Goal: Task Accomplishment & Management: Manage account settings

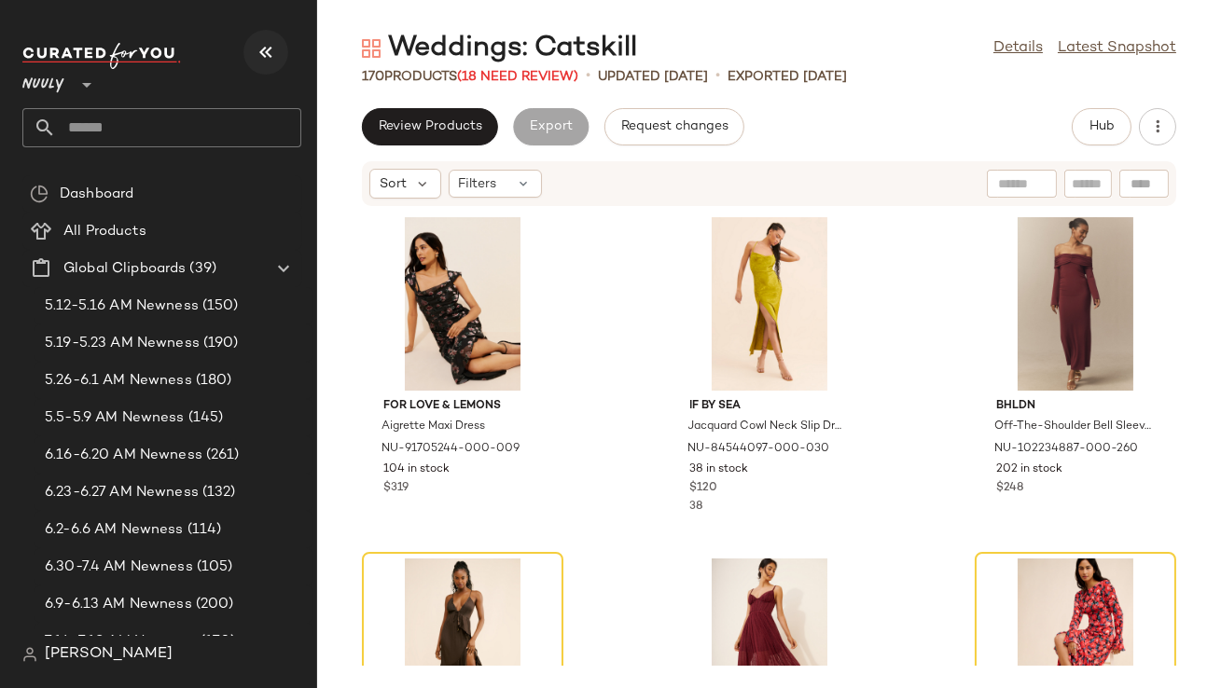
click at [273, 63] on button "button" at bounding box center [265, 52] width 45 height 45
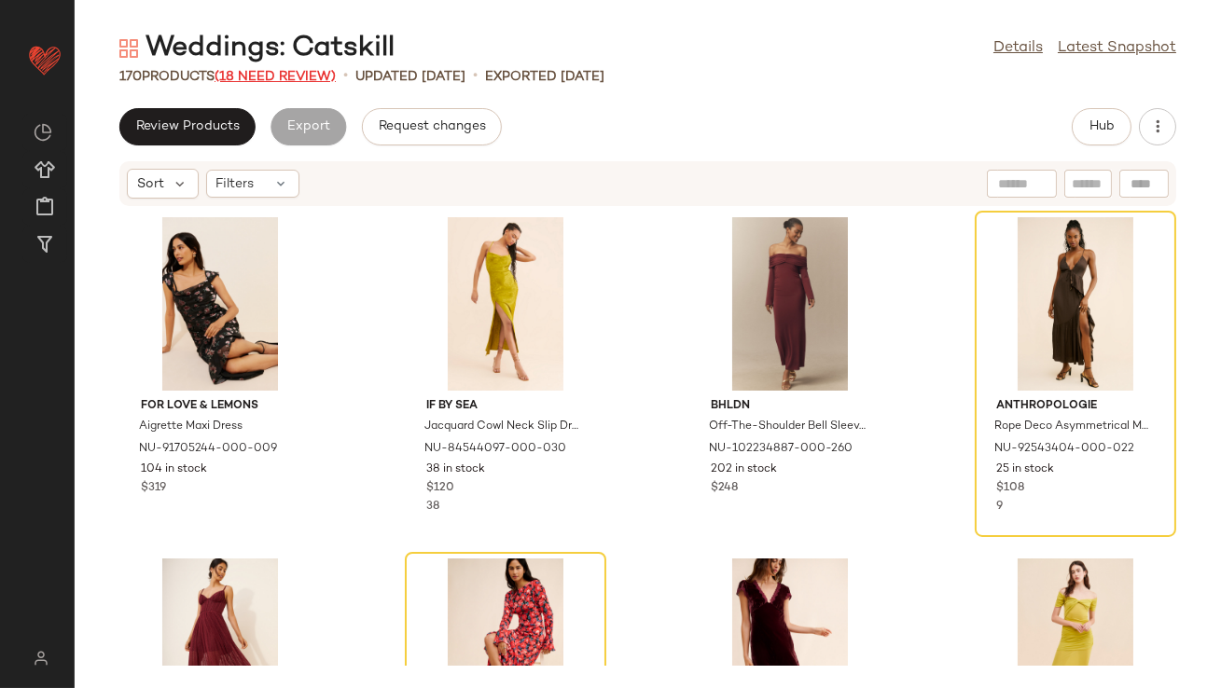
click at [273, 73] on span "(18 Need Review)" at bounding box center [275, 77] width 121 height 14
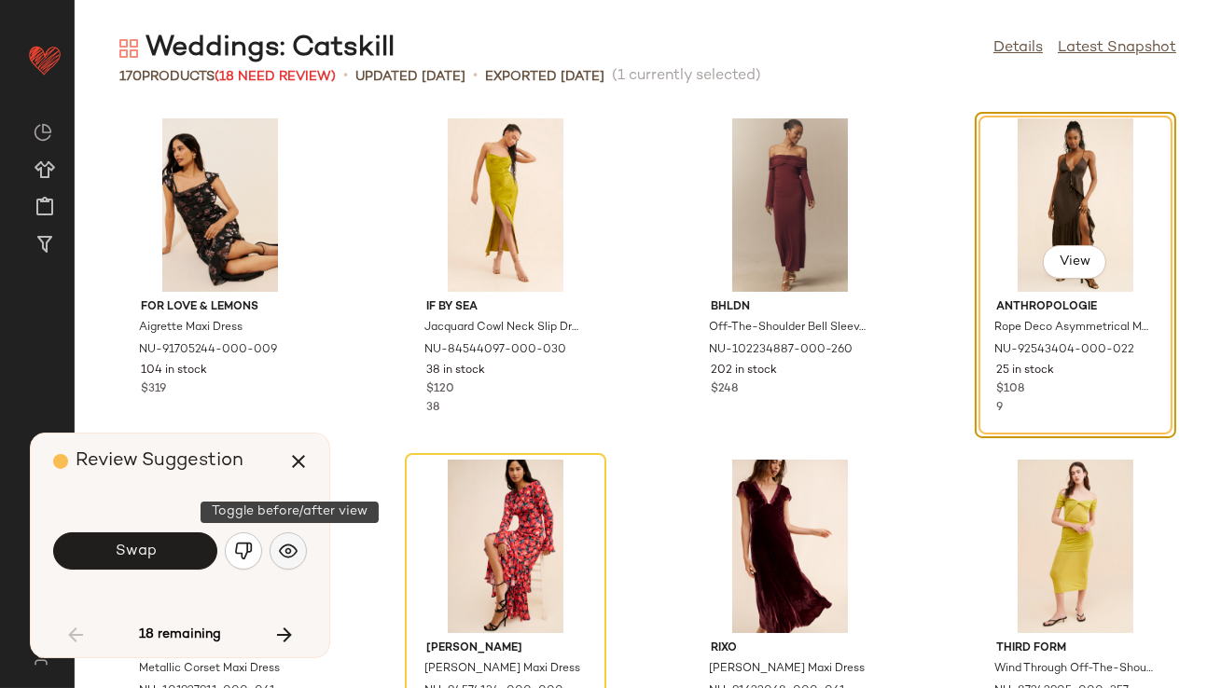
click at [285, 551] on img "button" at bounding box center [288, 551] width 19 height 19
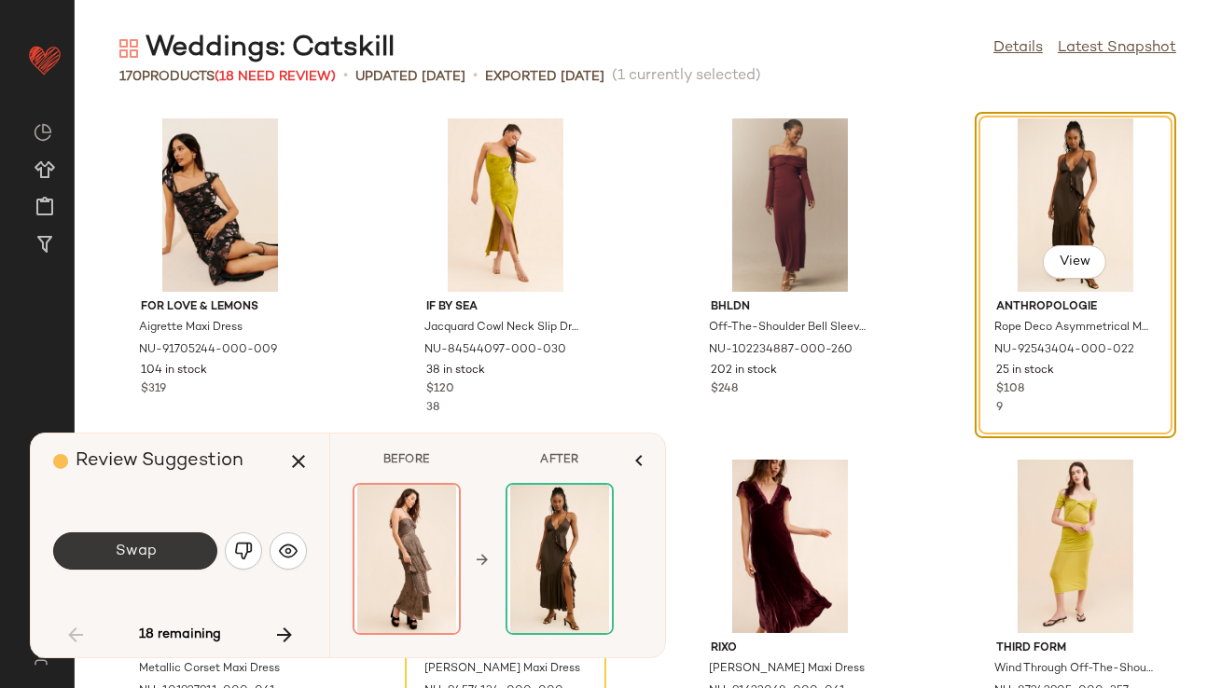
click at [186, 549] on button "Swap" at bounding box center [135, 551] width 164 height 37
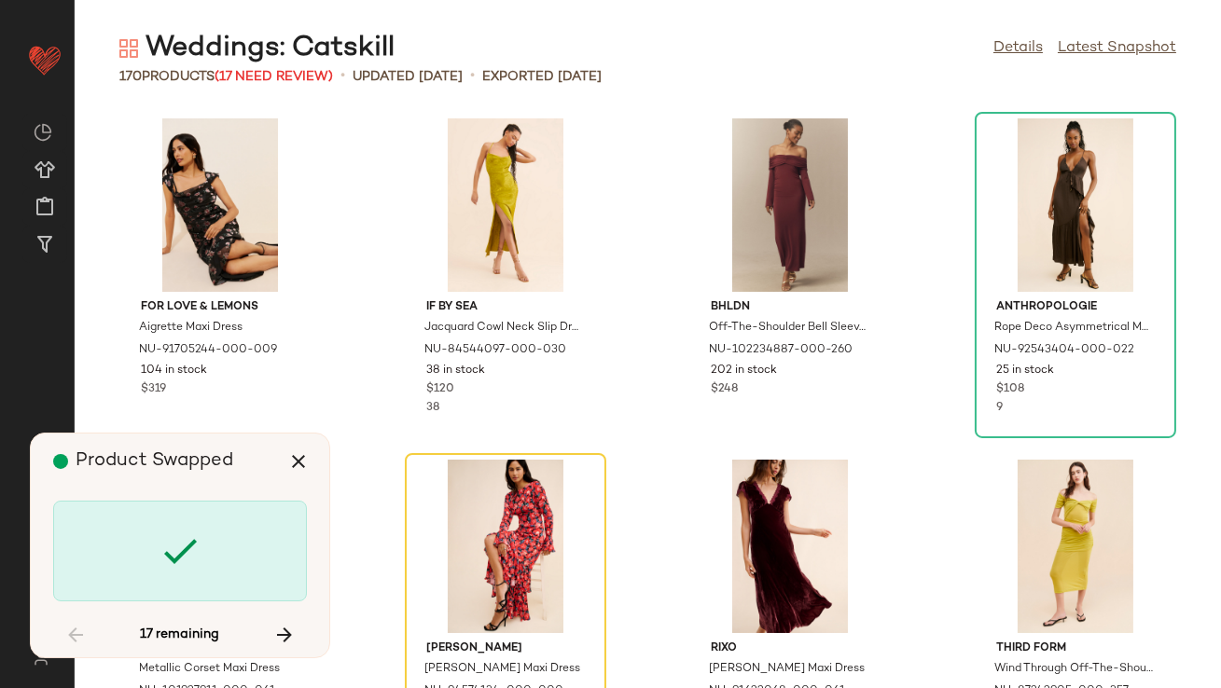
scroll to position [355, 0]
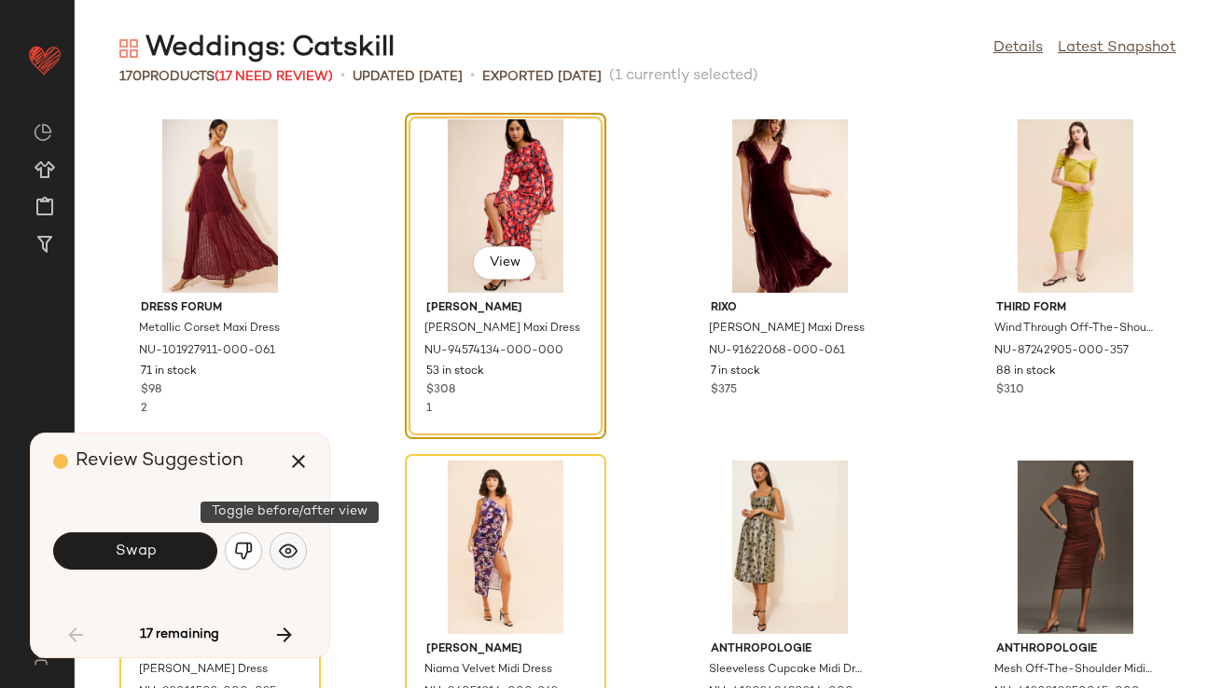
click at [294, 558] on img "button" at bounding box center [288, 551] width 19 height 19
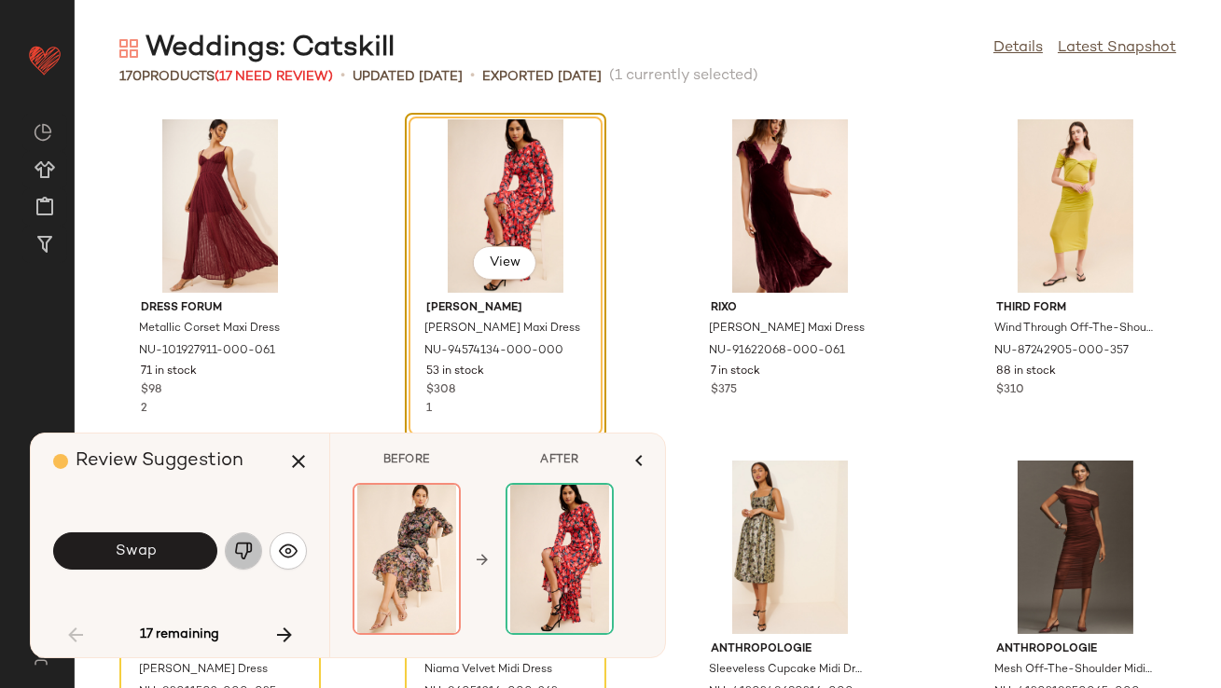
click at [246, 557] on img "button" at bounding box center [243, 551] width 19 height 19
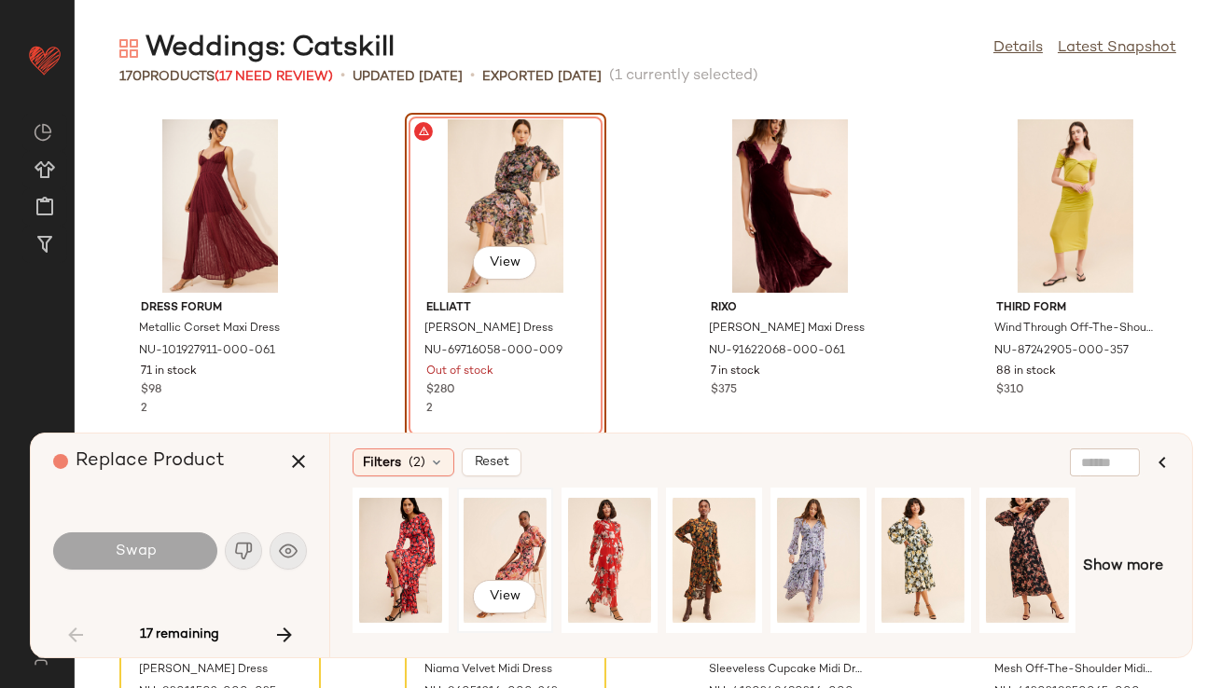
click at [509, 546] on div "View" at bounding box center [505, 560] width 83 height 132
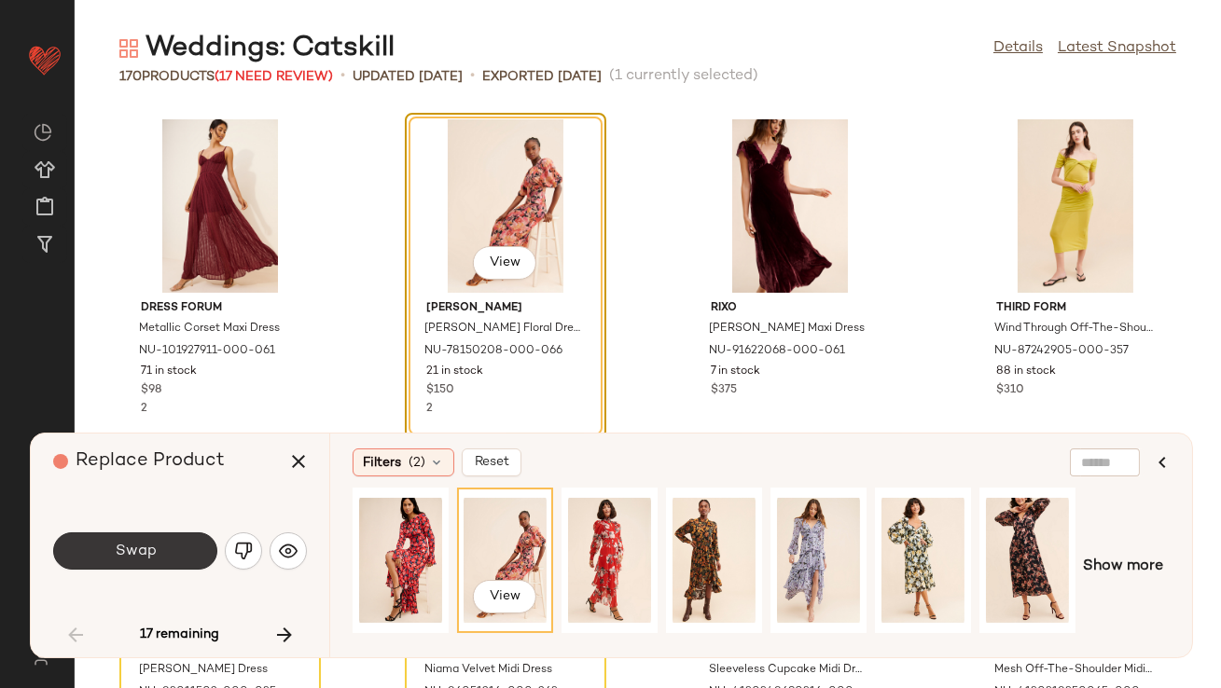
click at [175, 543] on button "Swap" at bounding box center [135, 551] width 164 height 37
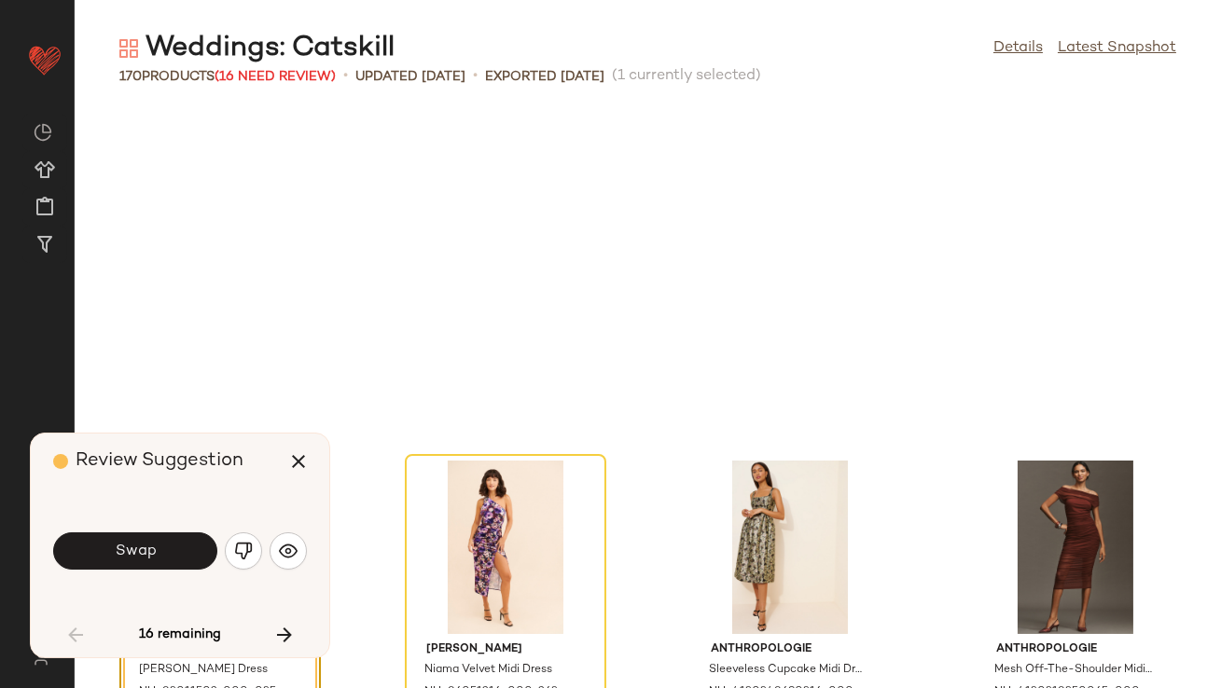
scroll to position [682, 0]
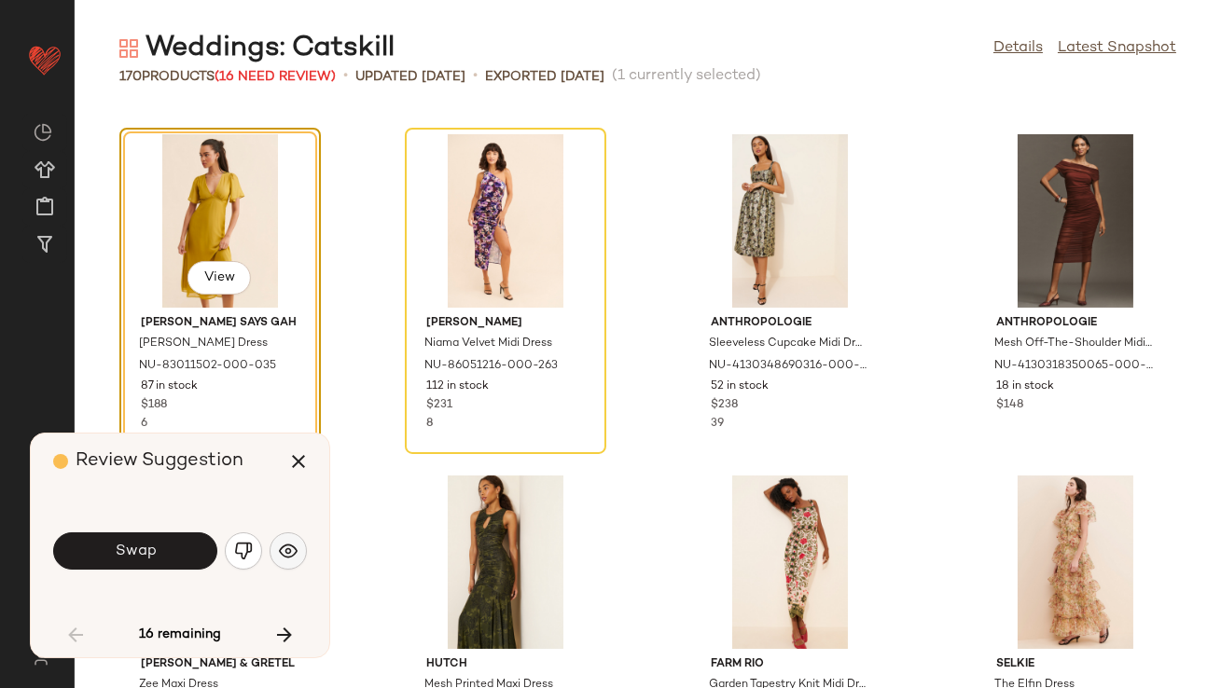
click at [305, 549] on button "button" at bounding box center [288, 551] width 37 height 37
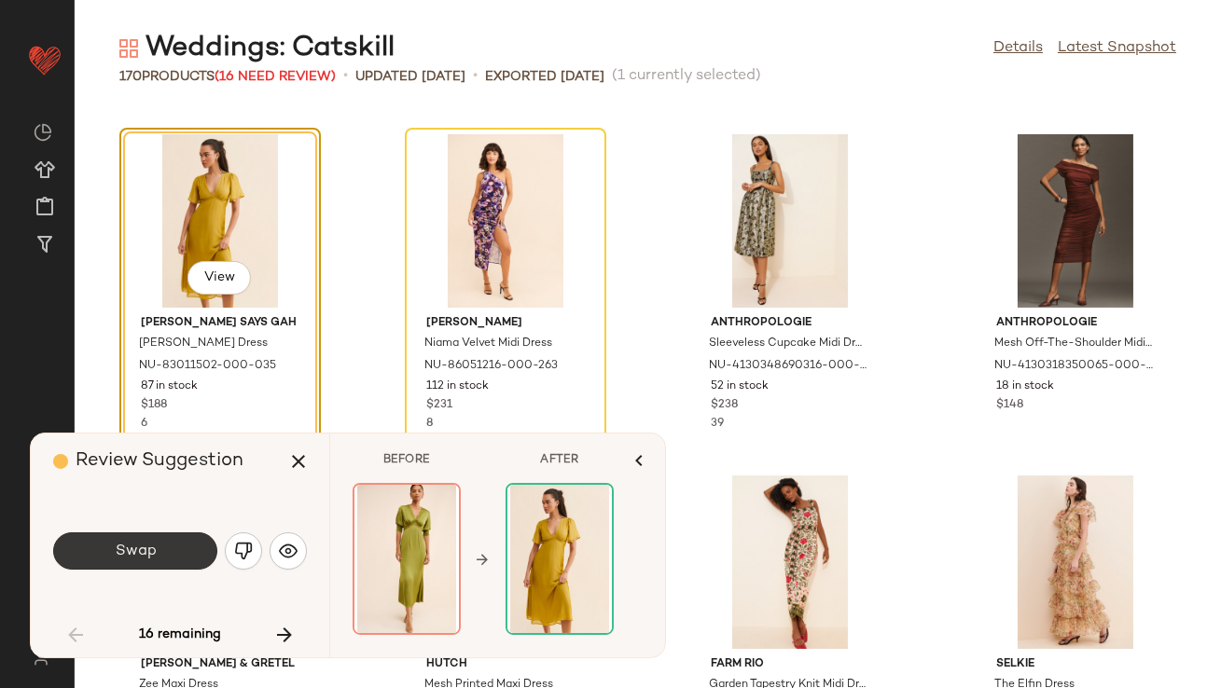
click at [148, 550] on span "Swap" at bounding box center [135, 552] width 42 height 18
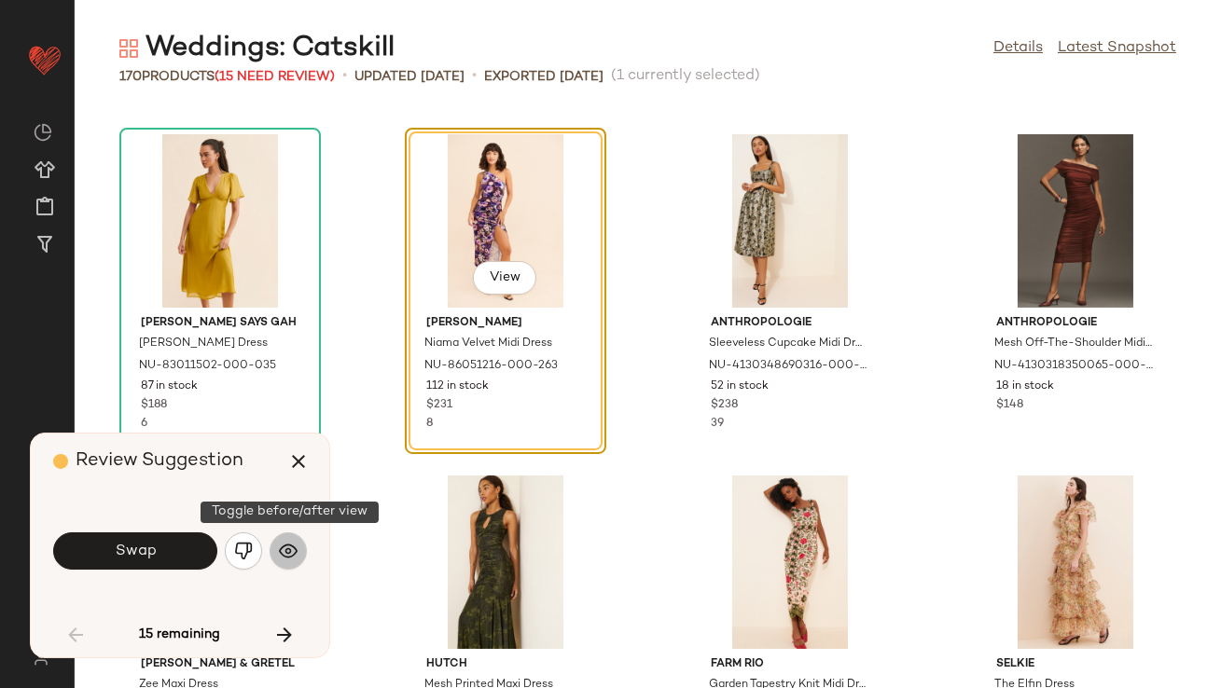
click at [282, 560] on img "button" at bounding box center [288, 551] width 19 height 19
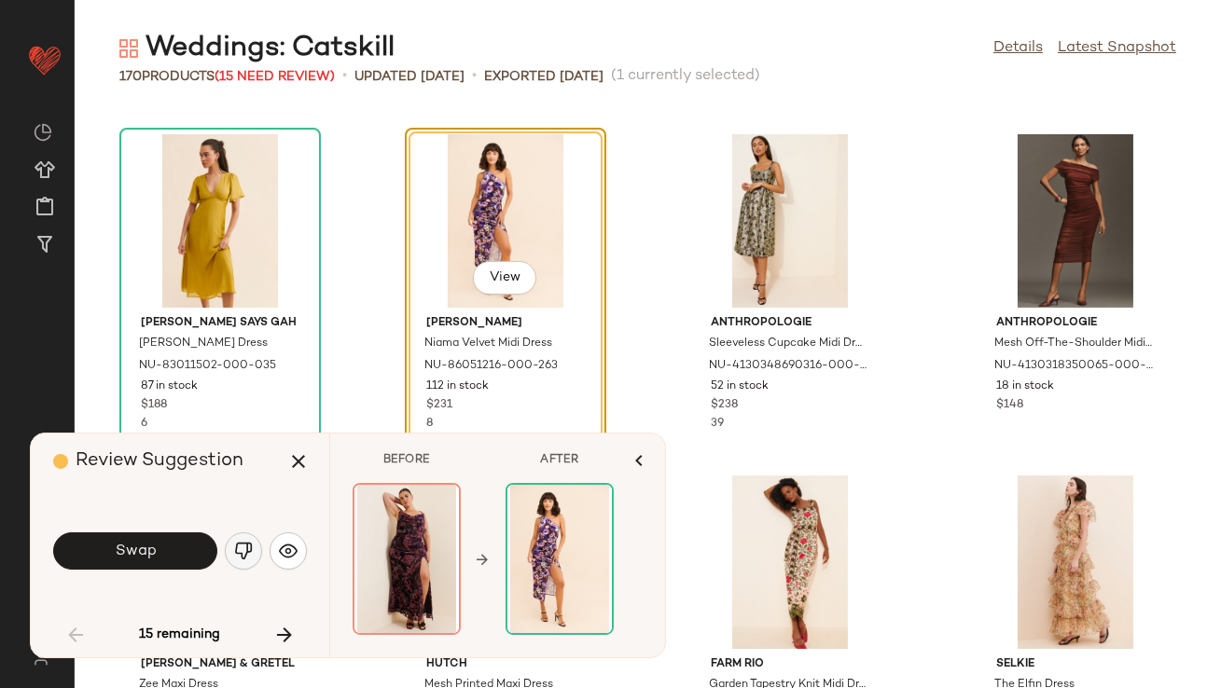
click at [249, 552] on img "button" at bounding box center [243, 551] width 19 height 19
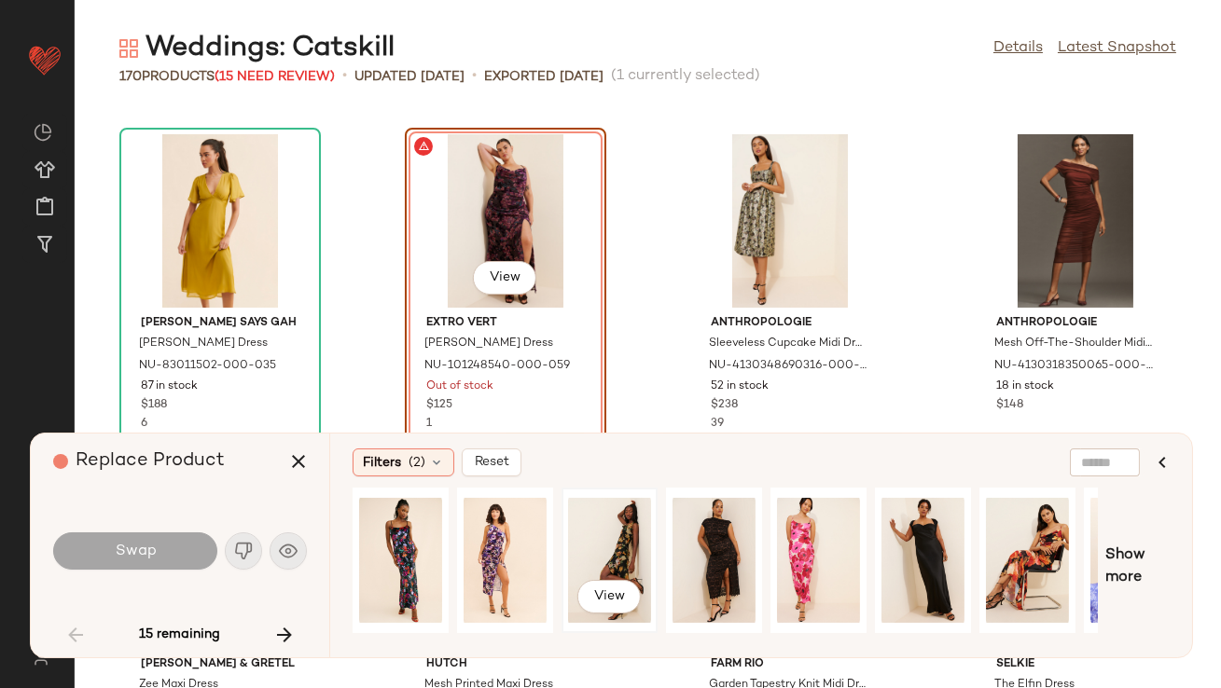
click at [631, 552] on div "View" at bounding box center [609, 560] width 83 height 132
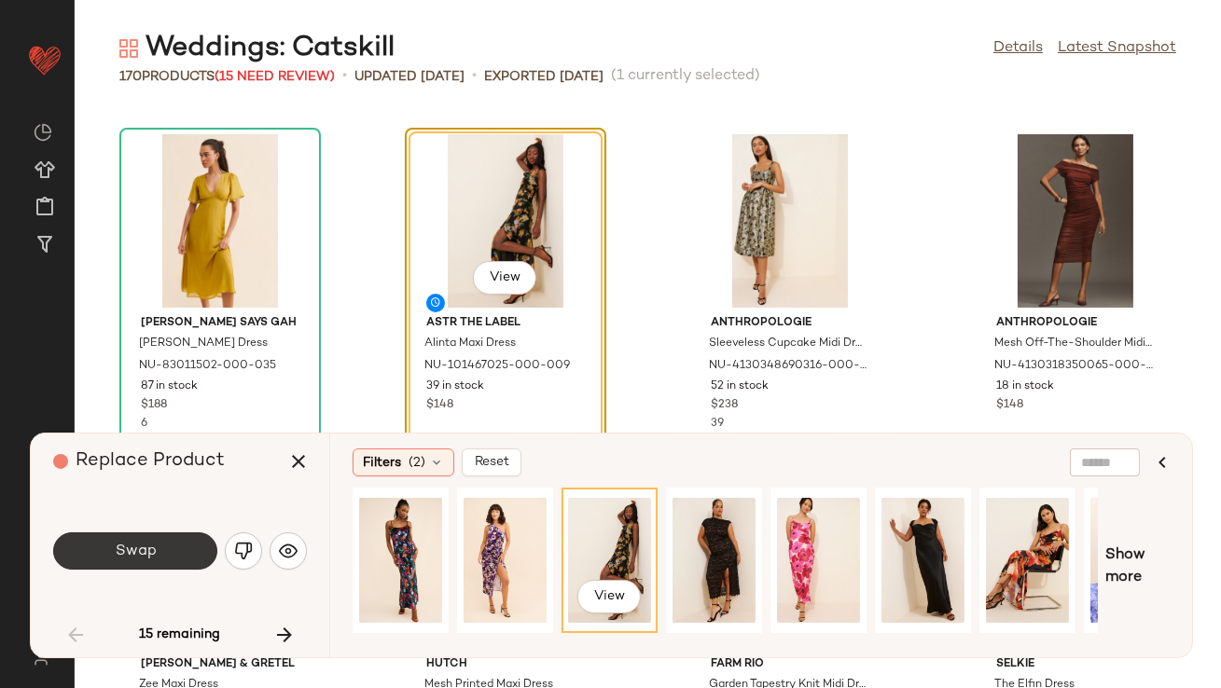
click at [95, 543] on button "Swap" at bounding box center [135, 551] width 164 height 37
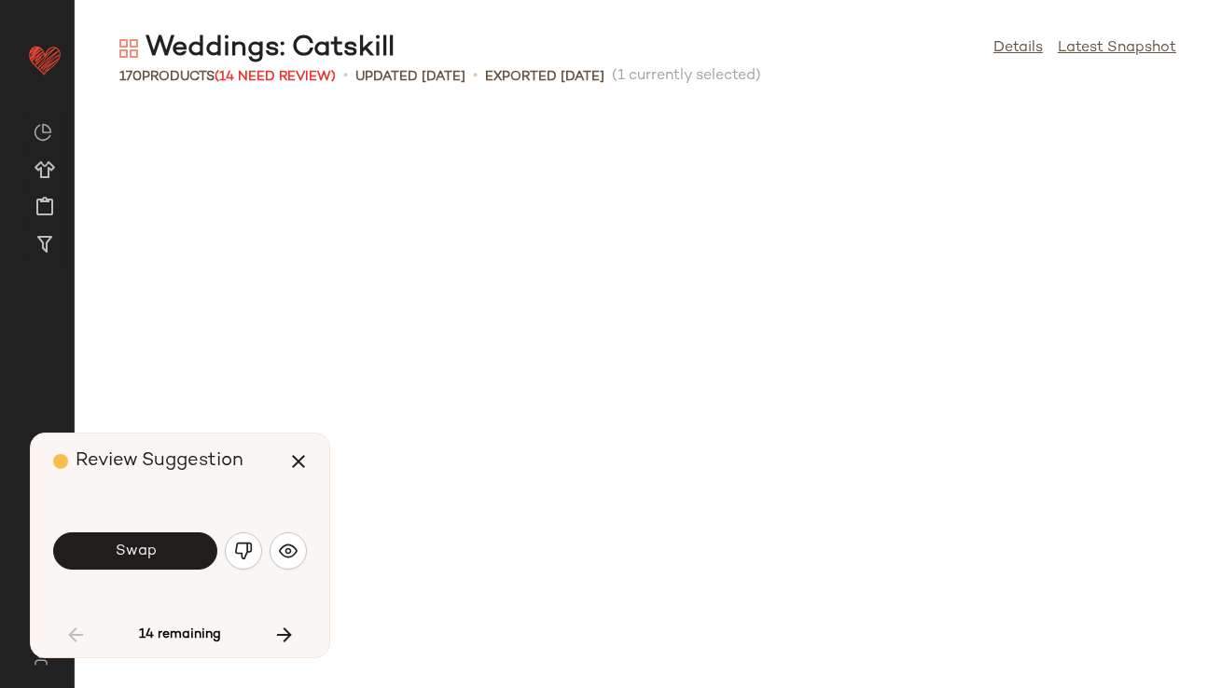
scroll to position [1707, 0]
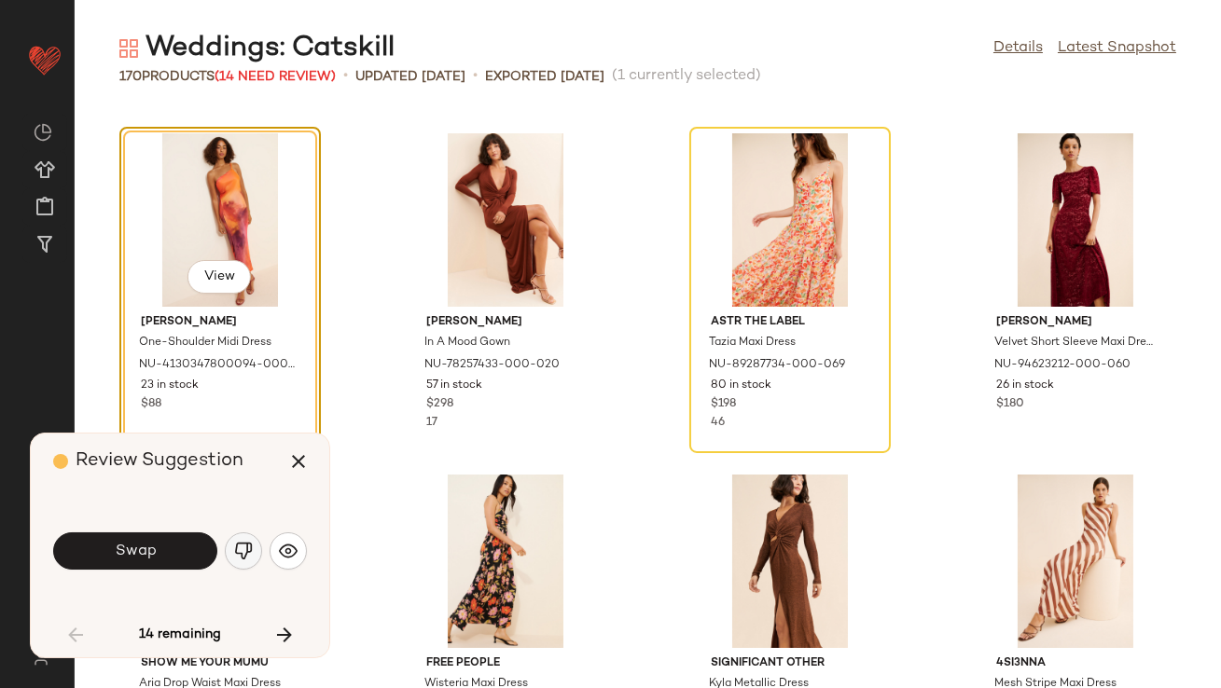
click at [230, 549] on button "button" at bounding box center [243, 551] width 37 height 37
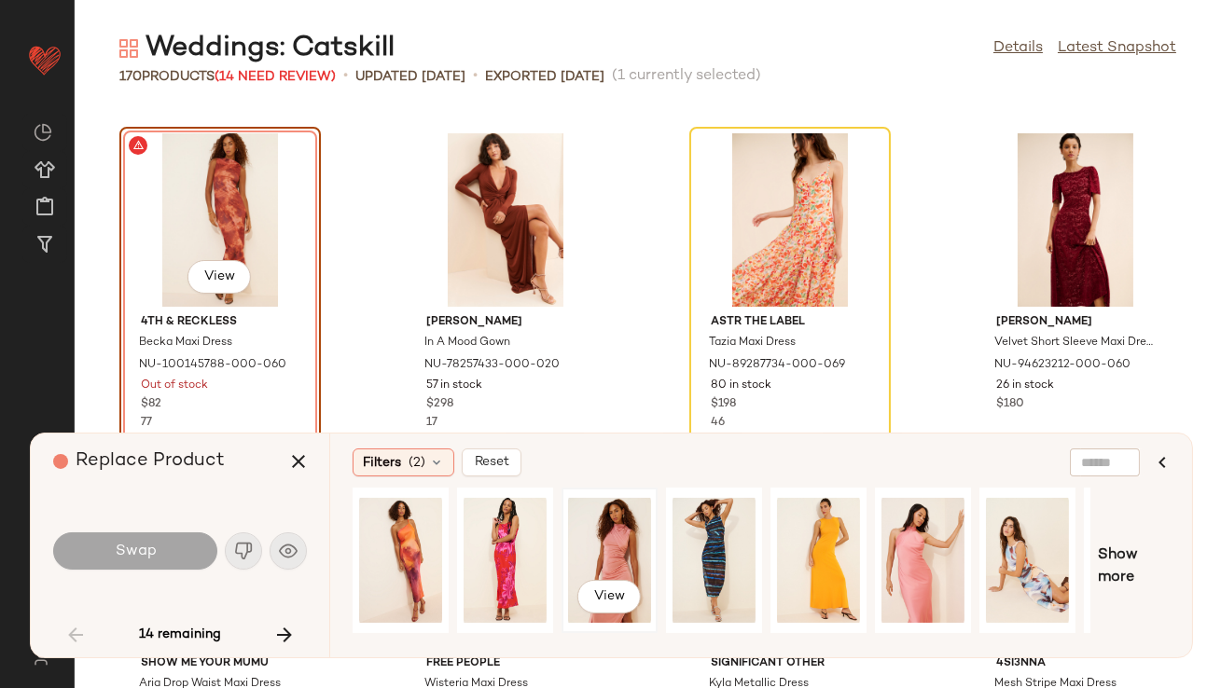
click at [624, 545] on div "View" at bounding box center [609, 560] width 83 height 132
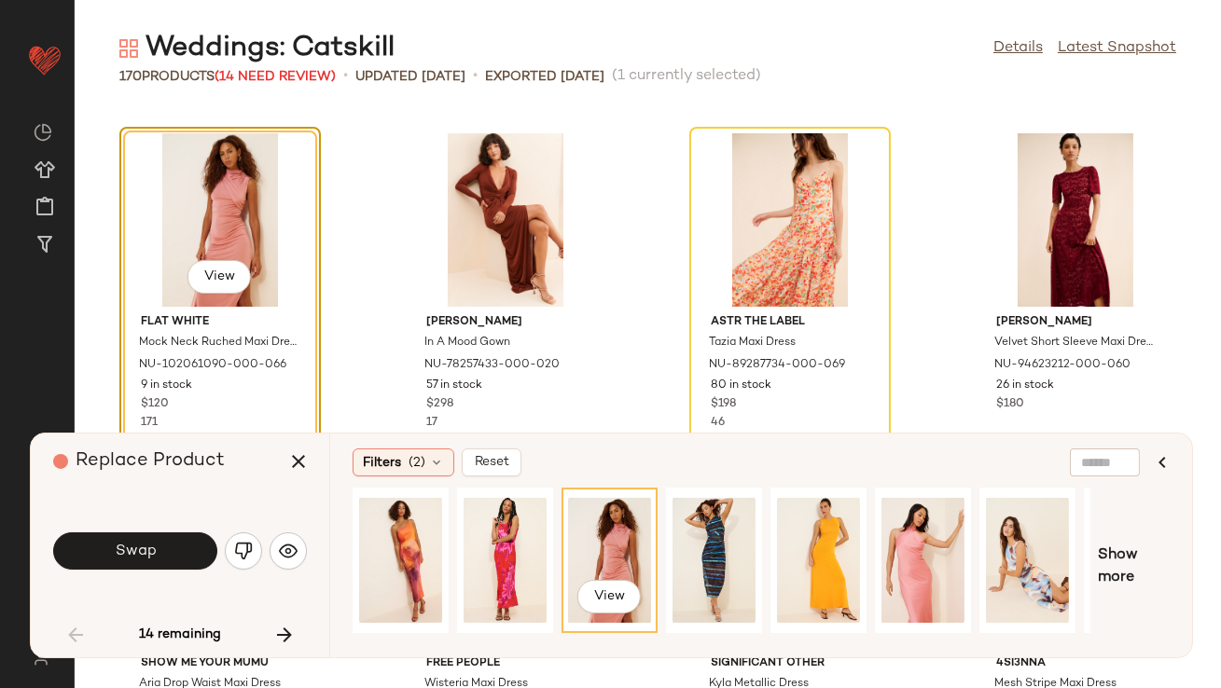
click at [174, 545] on button "Swap" at bounding box center [135, 551] width 164 height 37
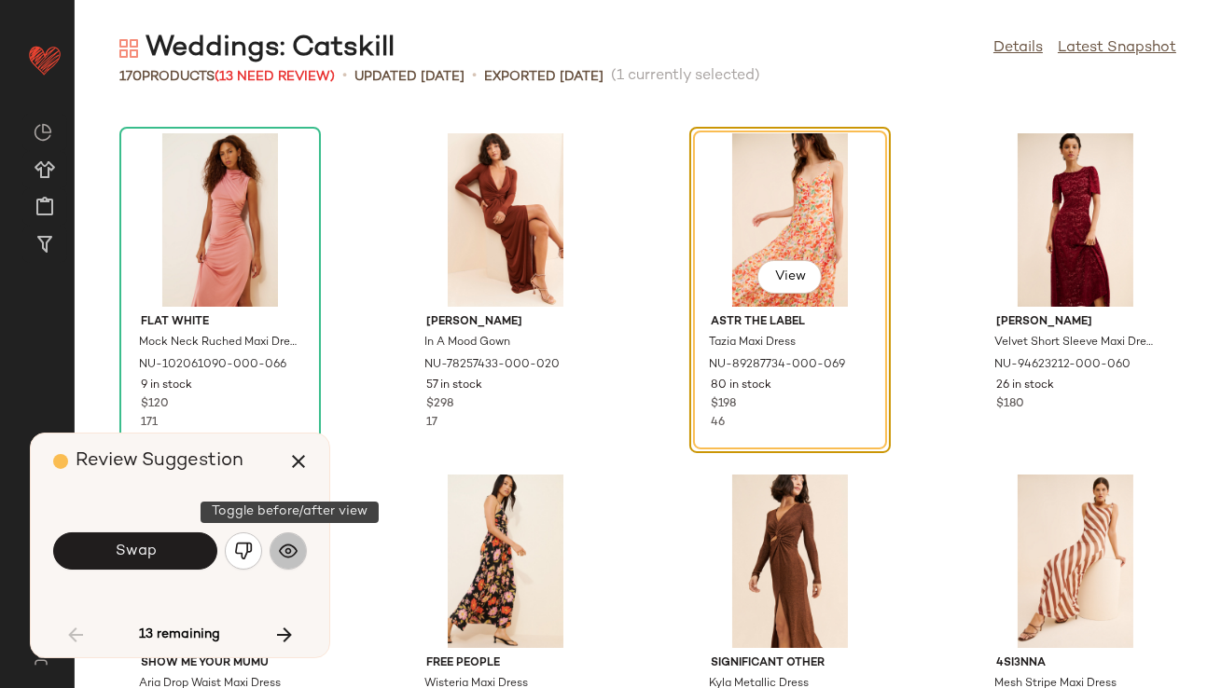
click at [278, 554] on button "button" at bounding box center [288, 551] width 37 height 37
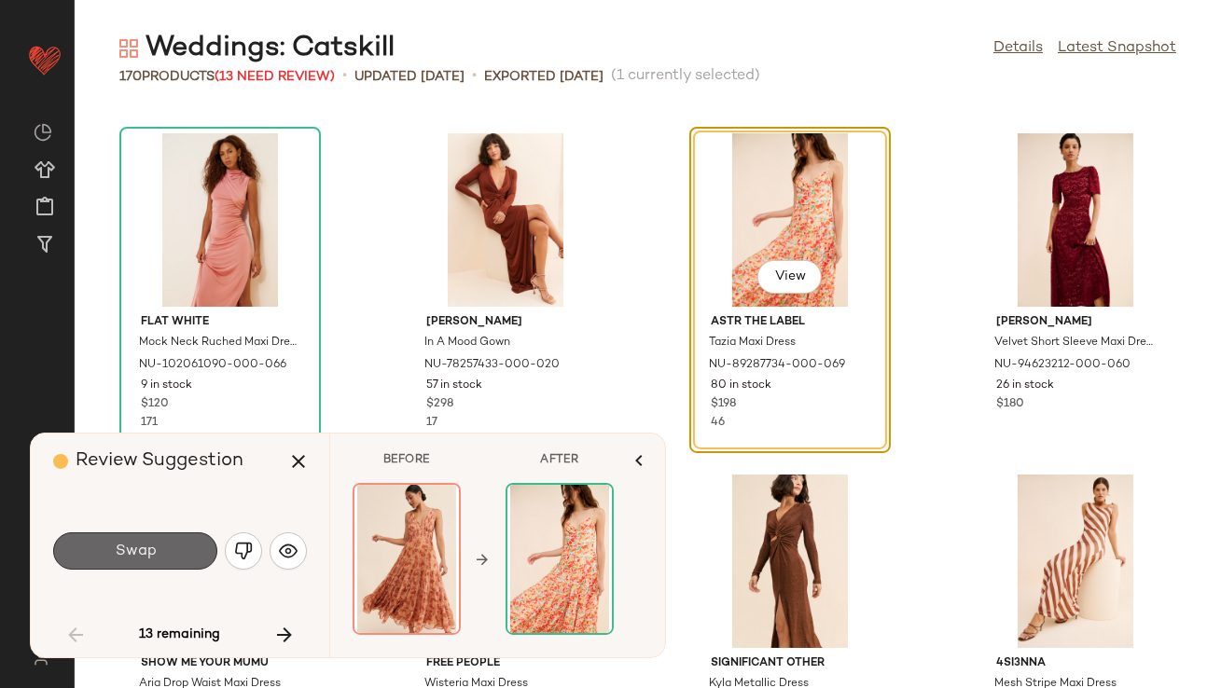
click at [196, 550] on button "Swap" at bounding box center [135, 551] width 164 height 37
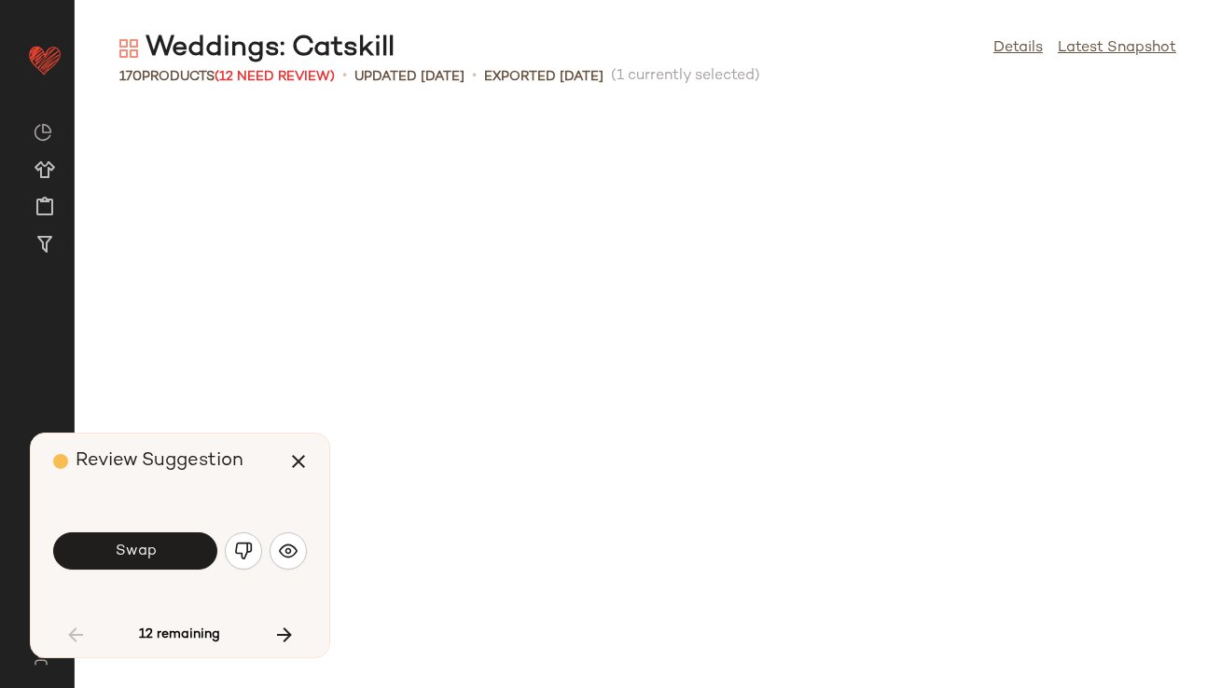
scroll to position [2389, 0]
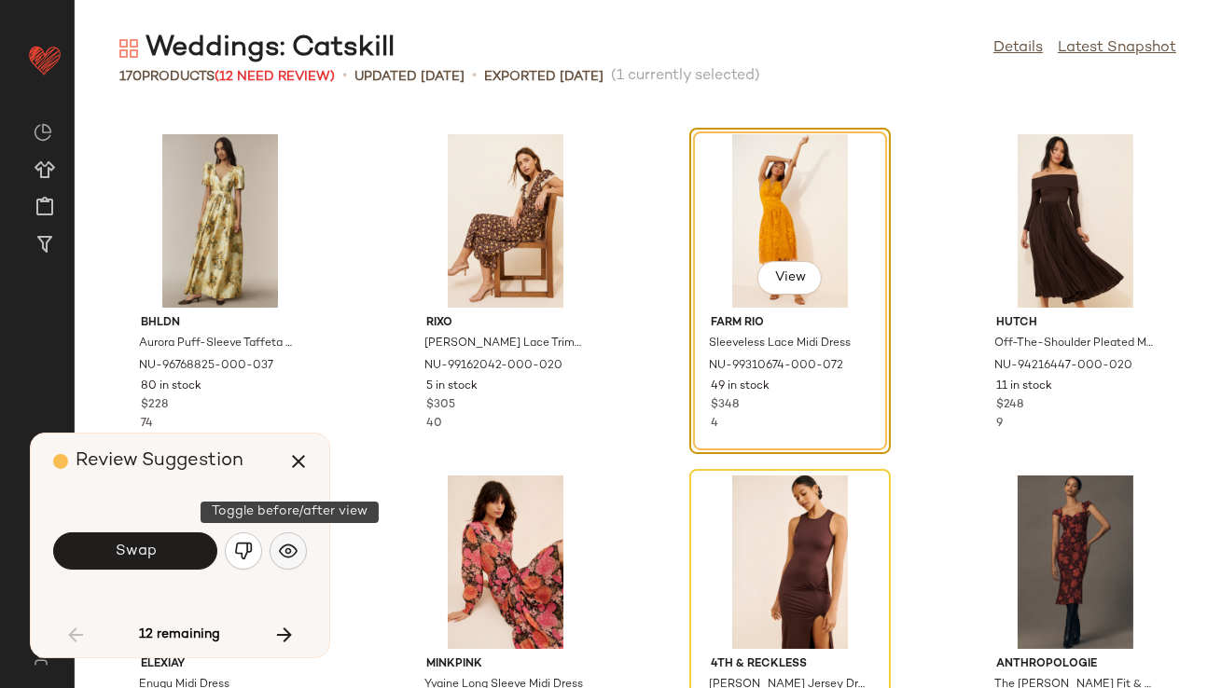
click at [279, 545] on img "button" at bounding box center [288, 551] width 19 height 19
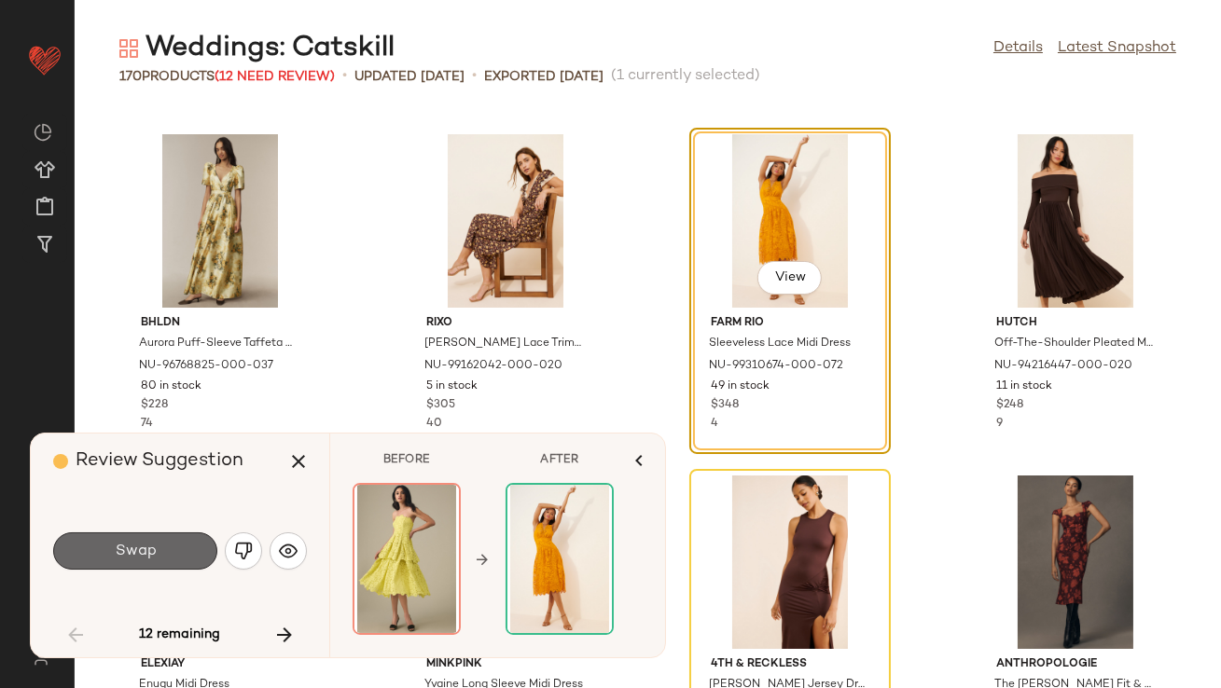
click at [184, 543] on button "Swap" at bounding box center [135, 551] width 164 height 37
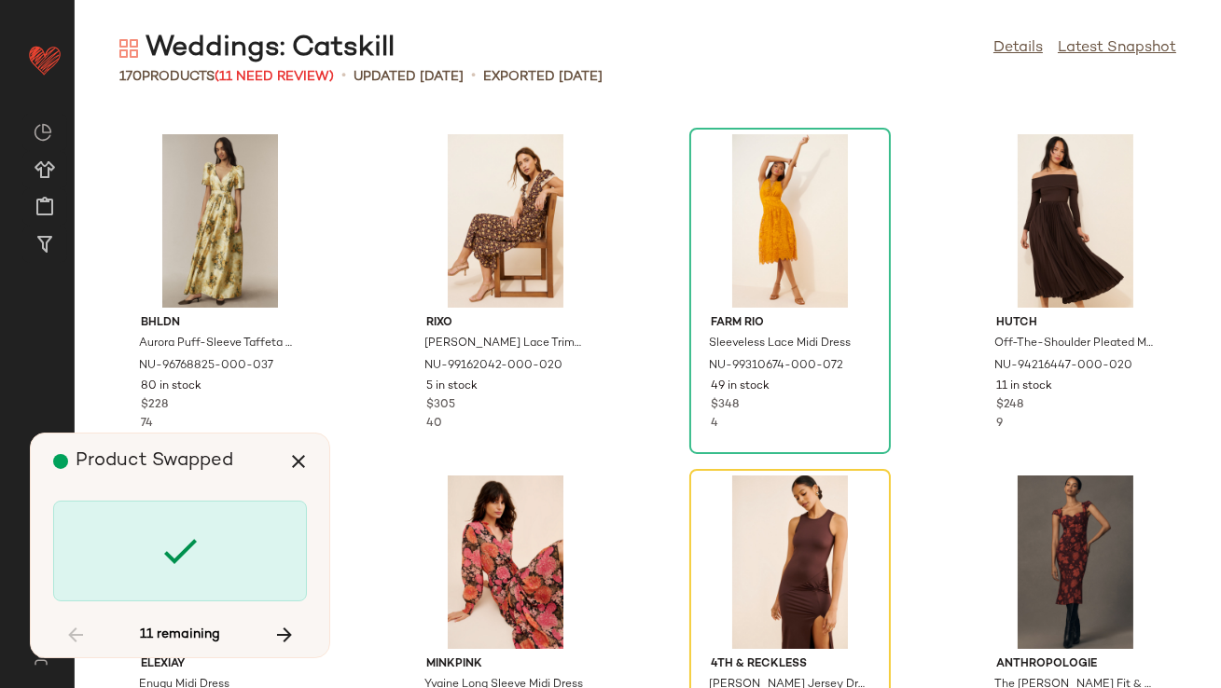
scroll to position [2731, 0]
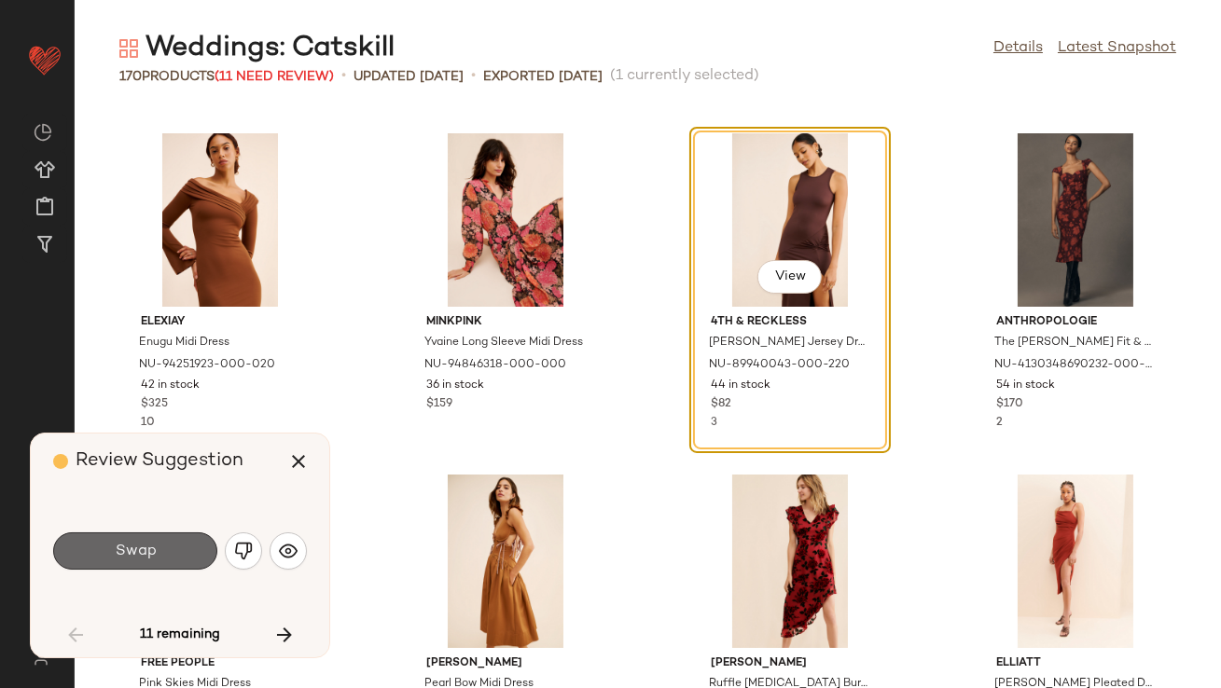
click at [201, 544] on button "Swap" at bounding box center [135, 551] width 164 height 37
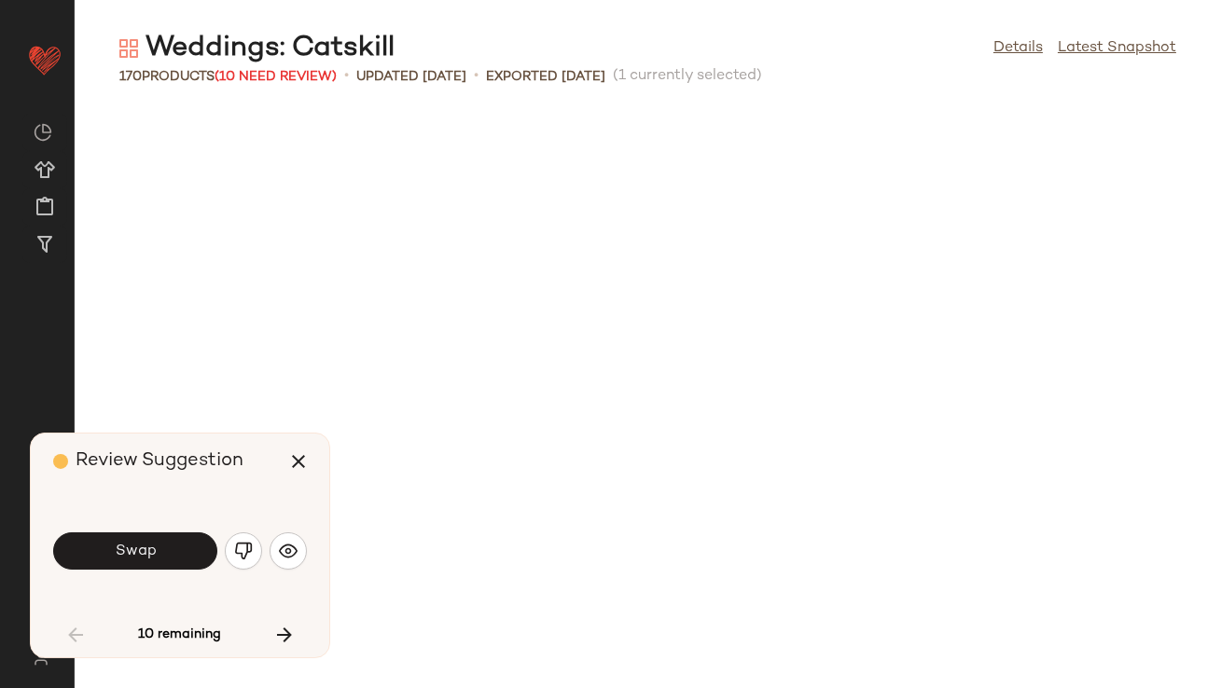
scroll to position [3414, 0]
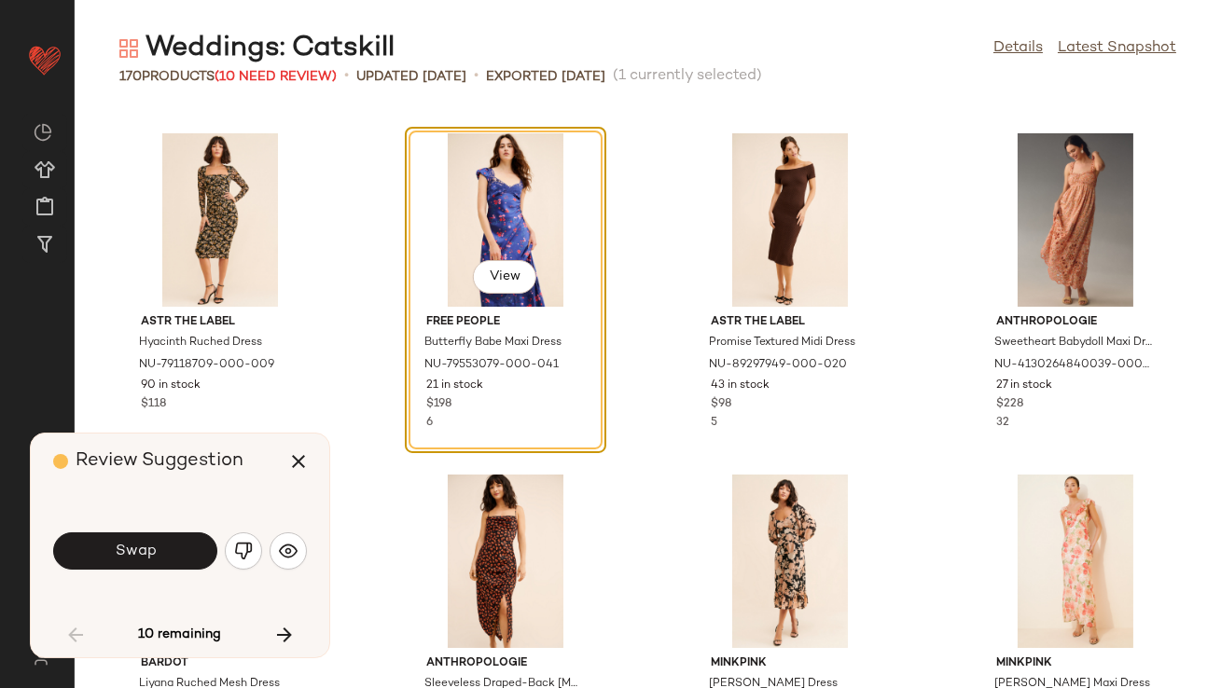
click at [245, 552] on img "button" at bounding box center [243, 551] width 19 height 19
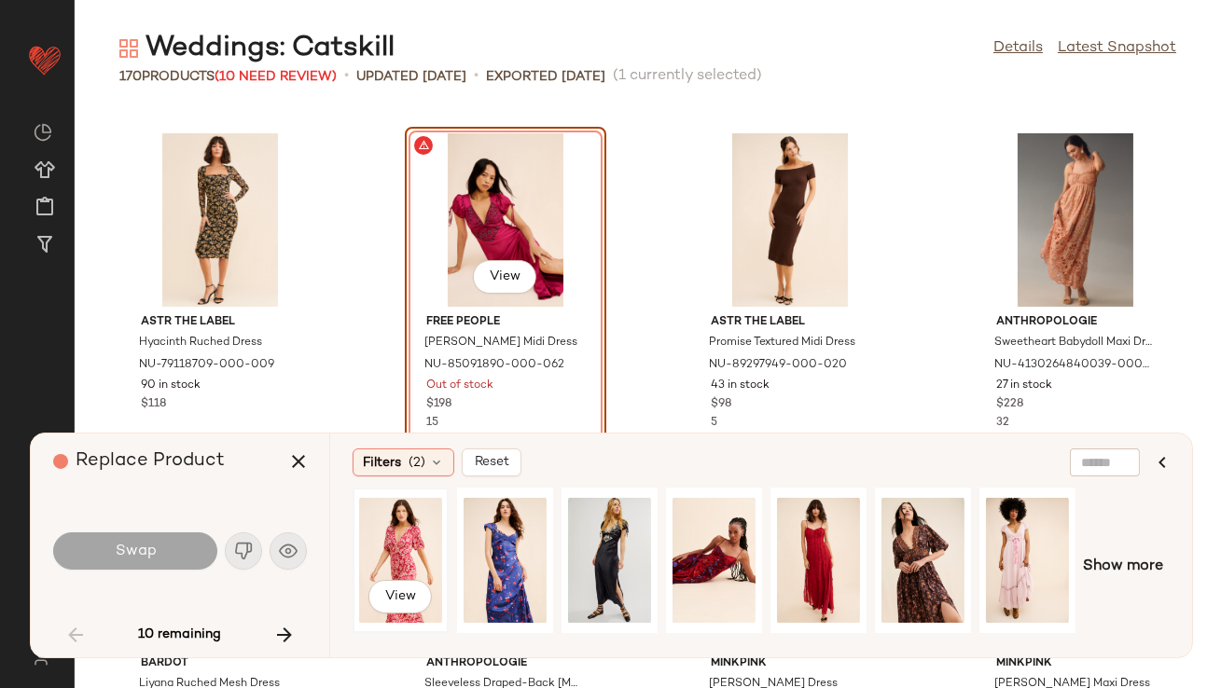
click at [402, 551] on div "View" at bounding box center [400, 560] width 83 height 132
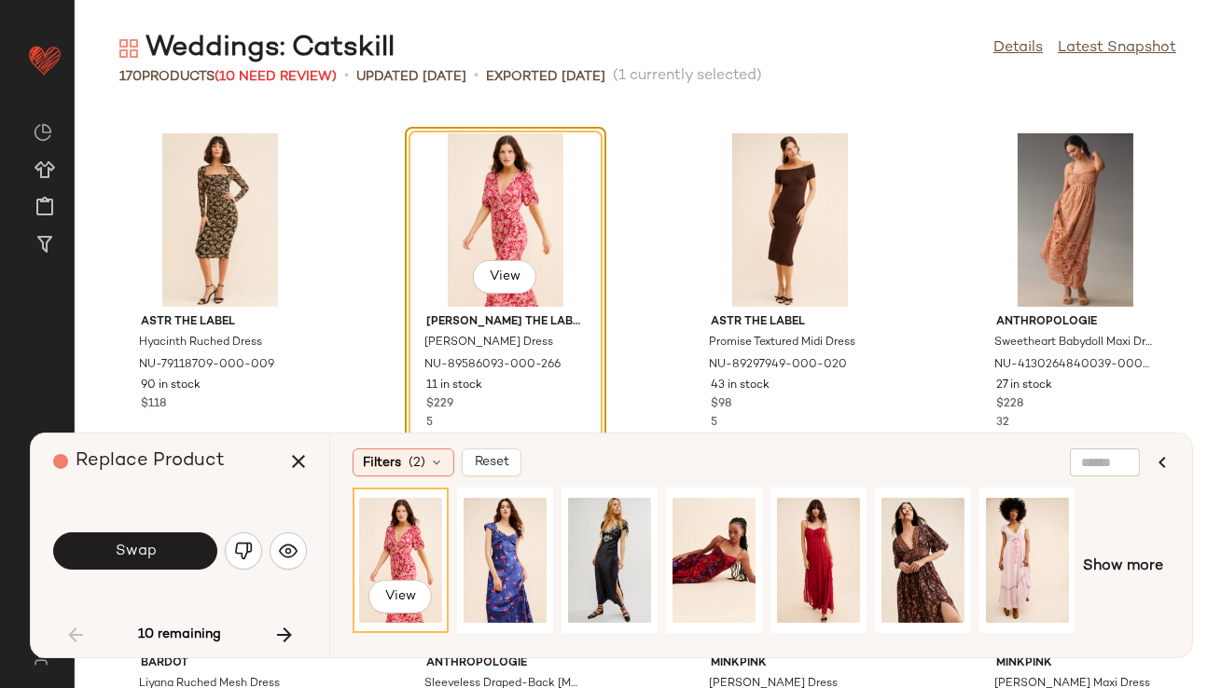
click at [188, 562] on button "Swap" at bounding box center [135, 551] width 164 height 37
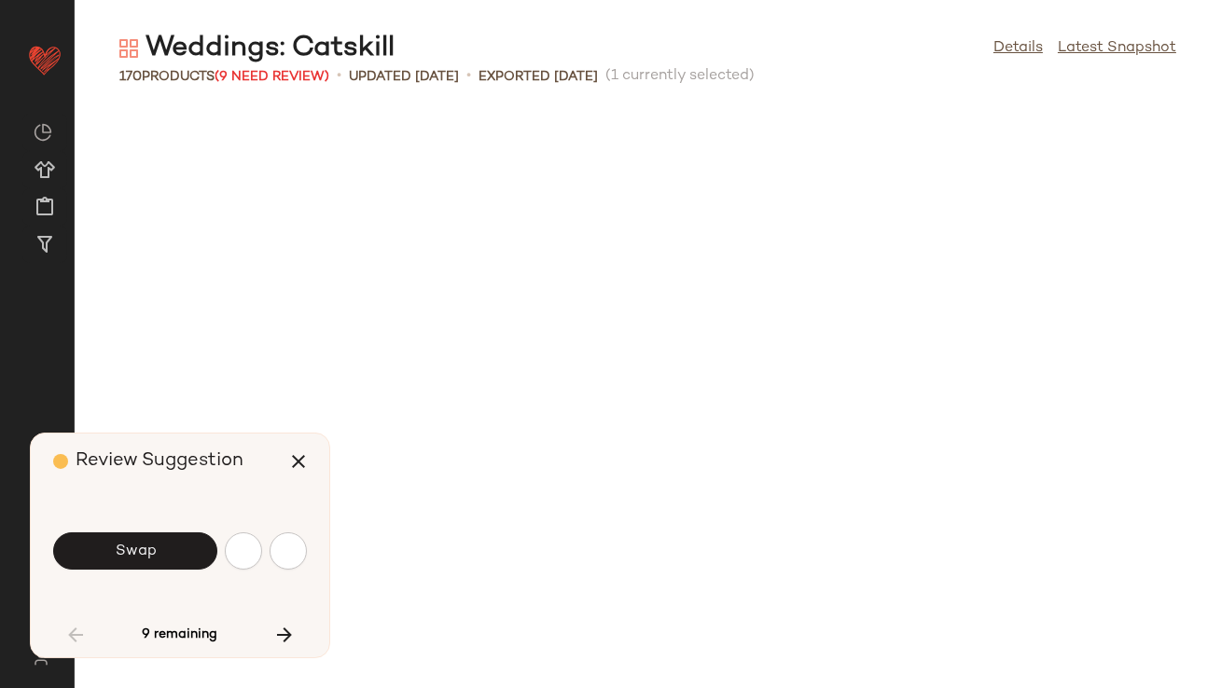
scroll to position [4439, 0]
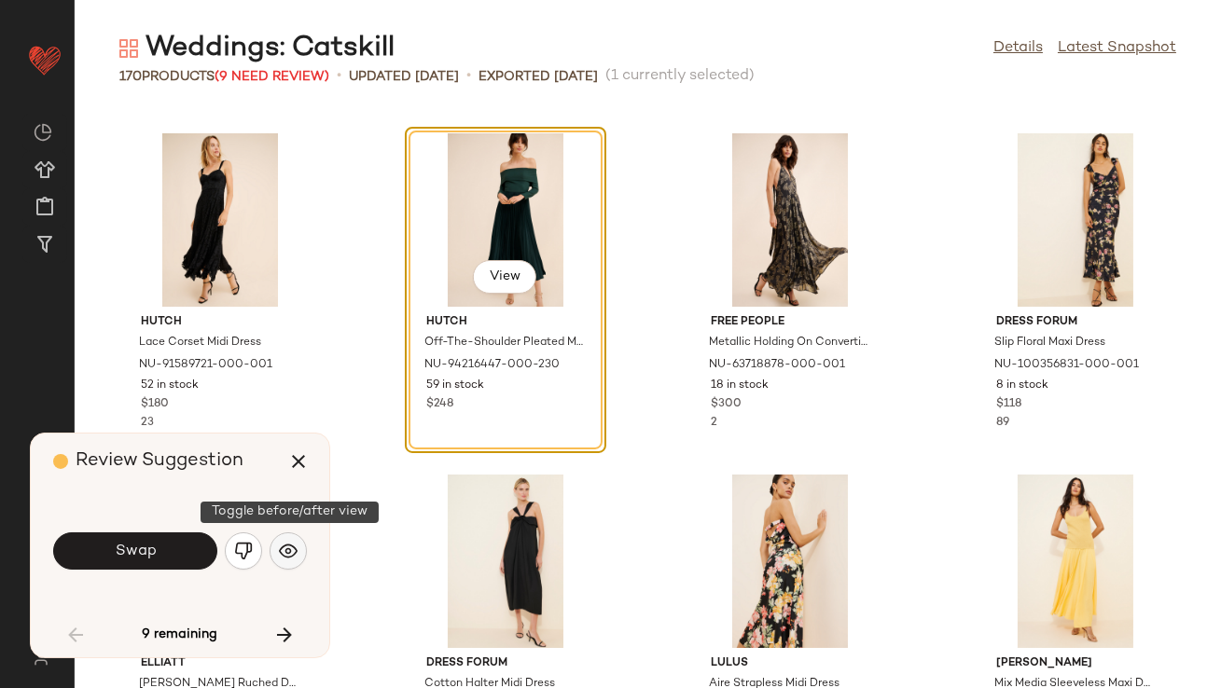
click at [288, 556] on img "button" at bounding box center [288, 551] width 19 height 19
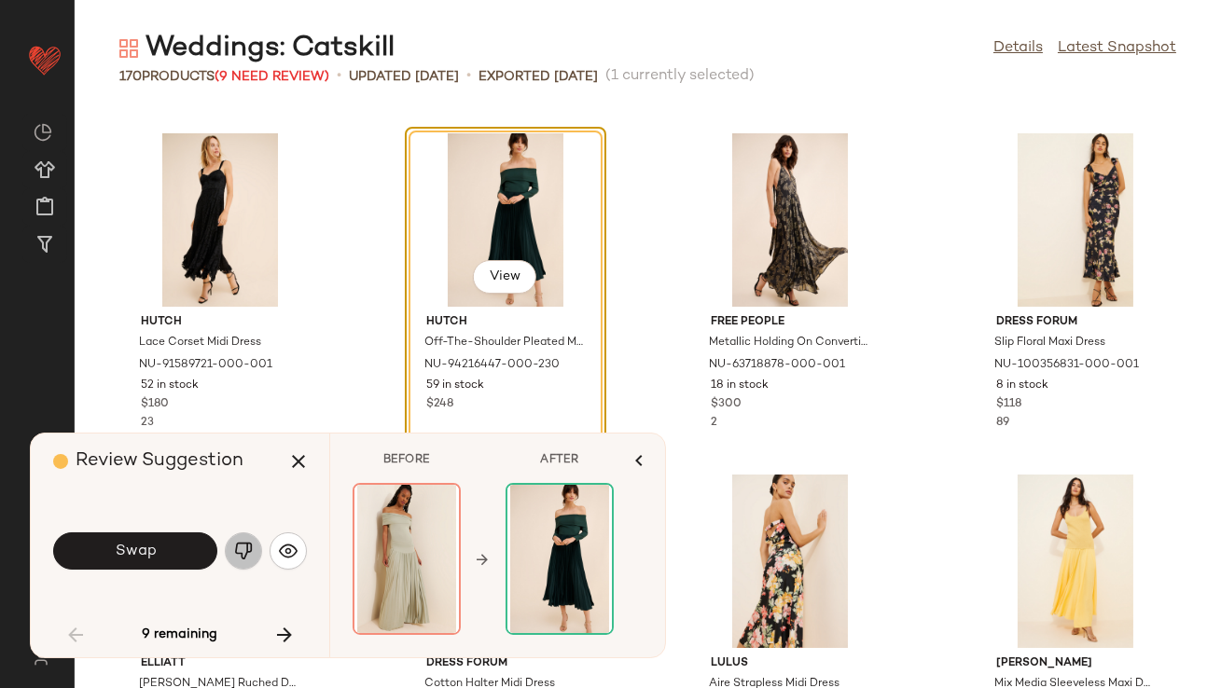
click at [230, 553] on button "button" at bounding box center [243, 551] width 37 height 37
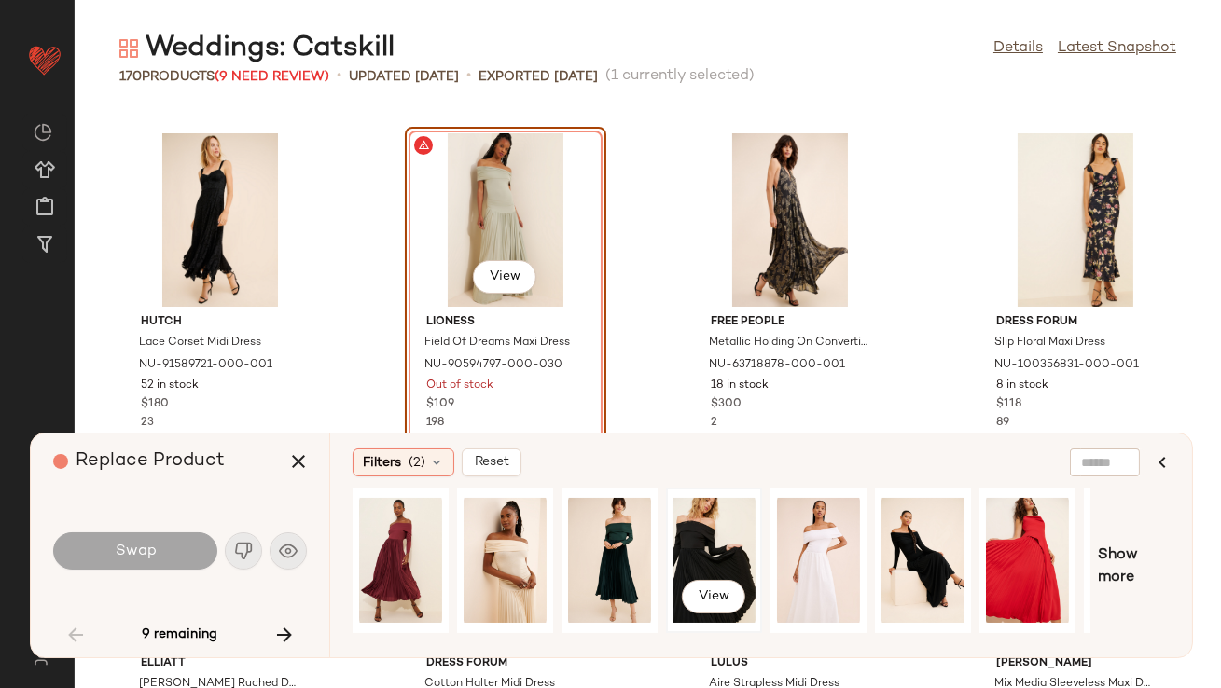
scroll to position [0, 88]
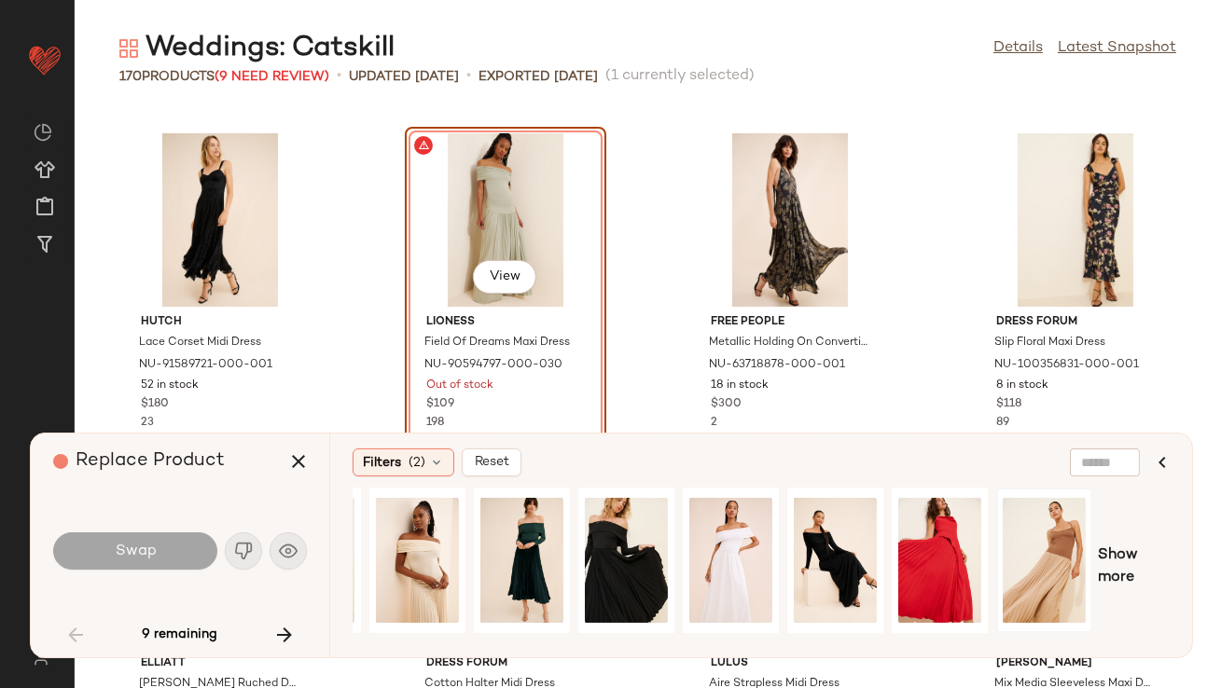
click at [1116, 556] on span "Show more" at bounding box center [1134, 567] width 72 height 45
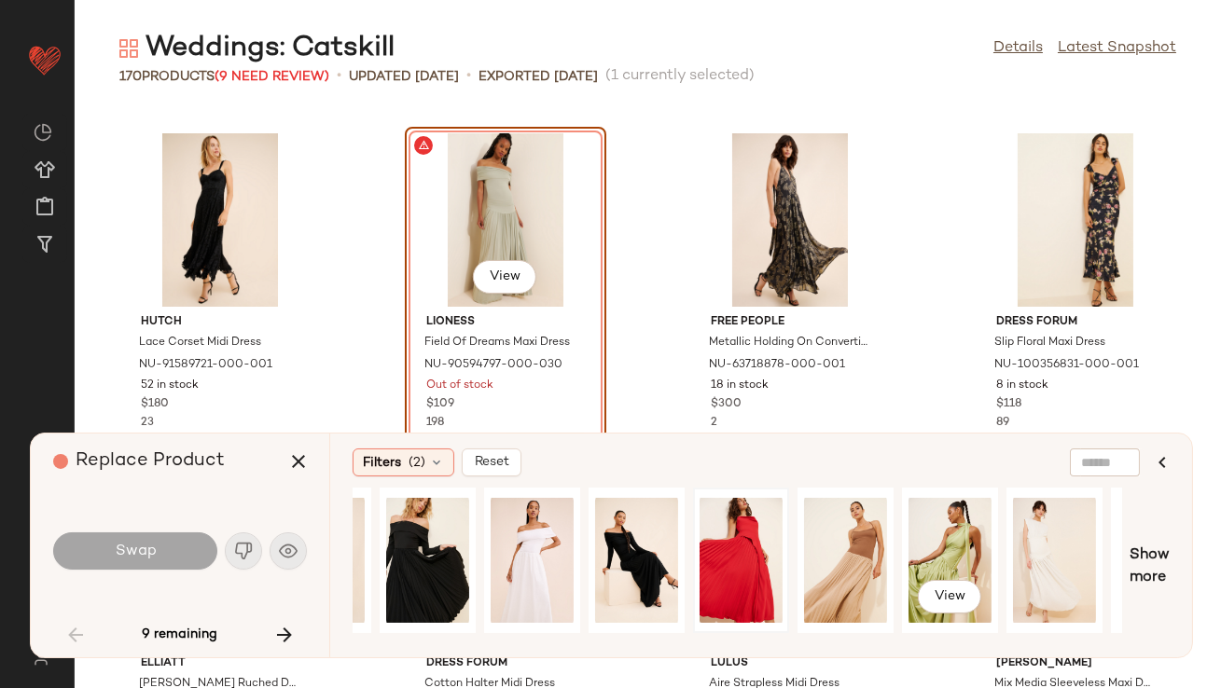
scroll to position [0, 326]
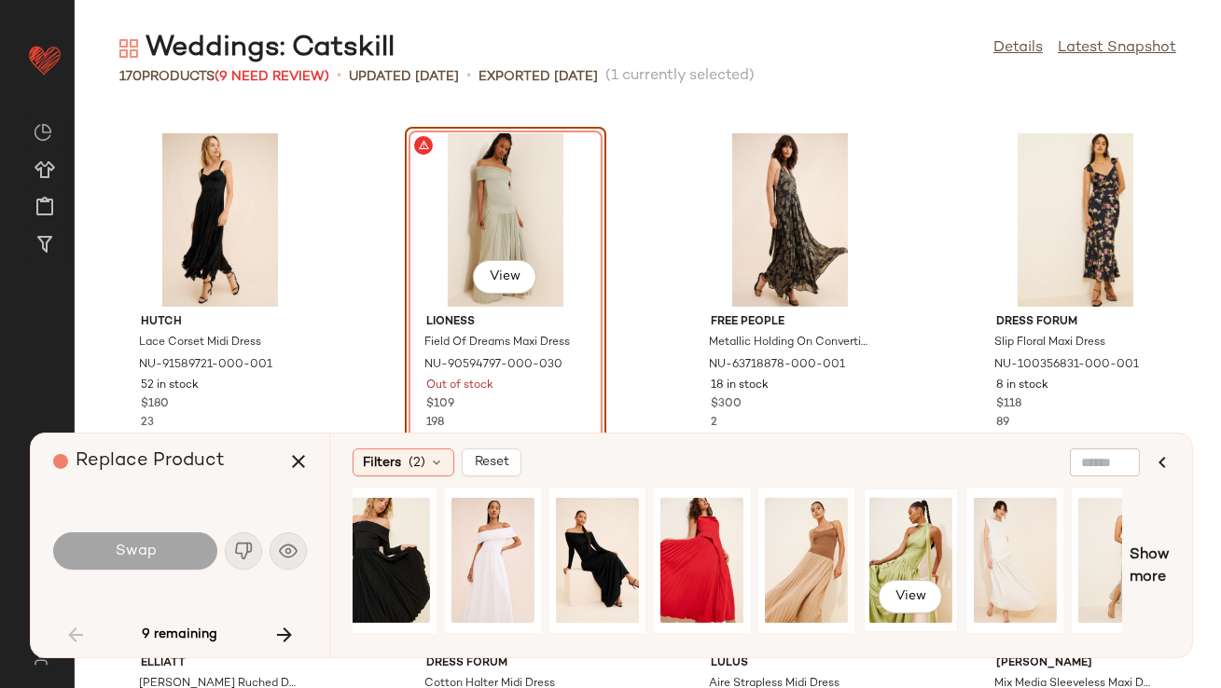
click at [937, 569] on div "View" at bounding box center [910, 560] width 83 height 132
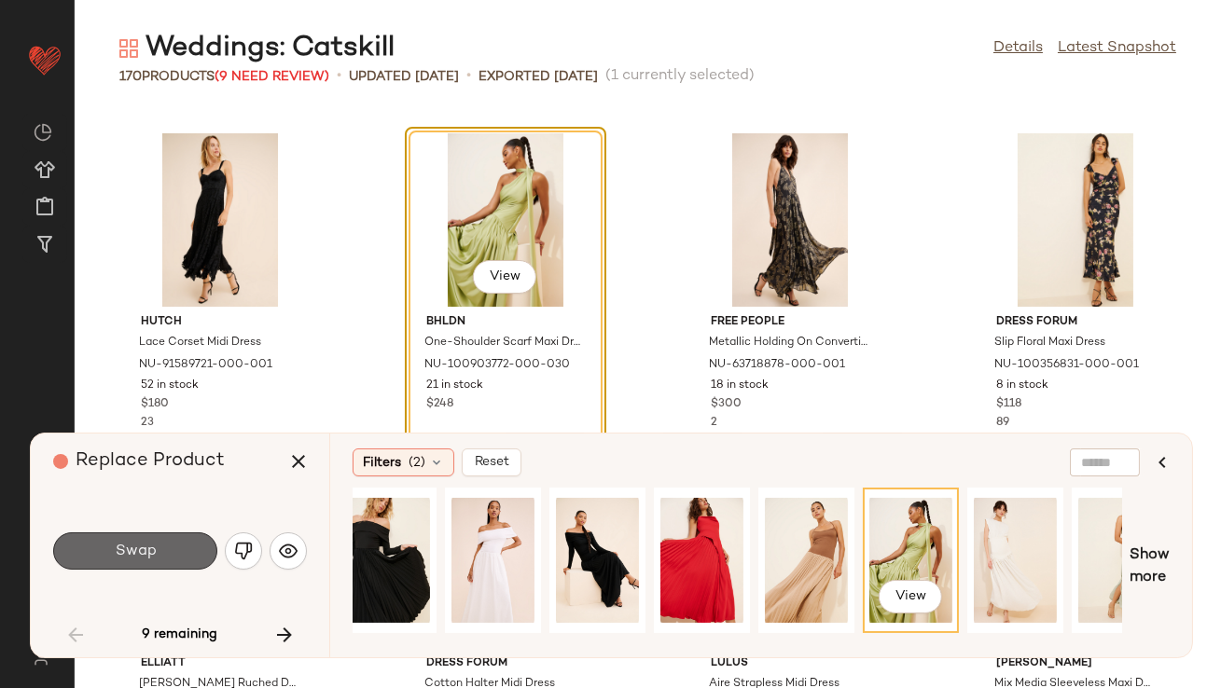
click at [126, 548] on span "Swap" at bounding box center [135, 552] width 42 height 18
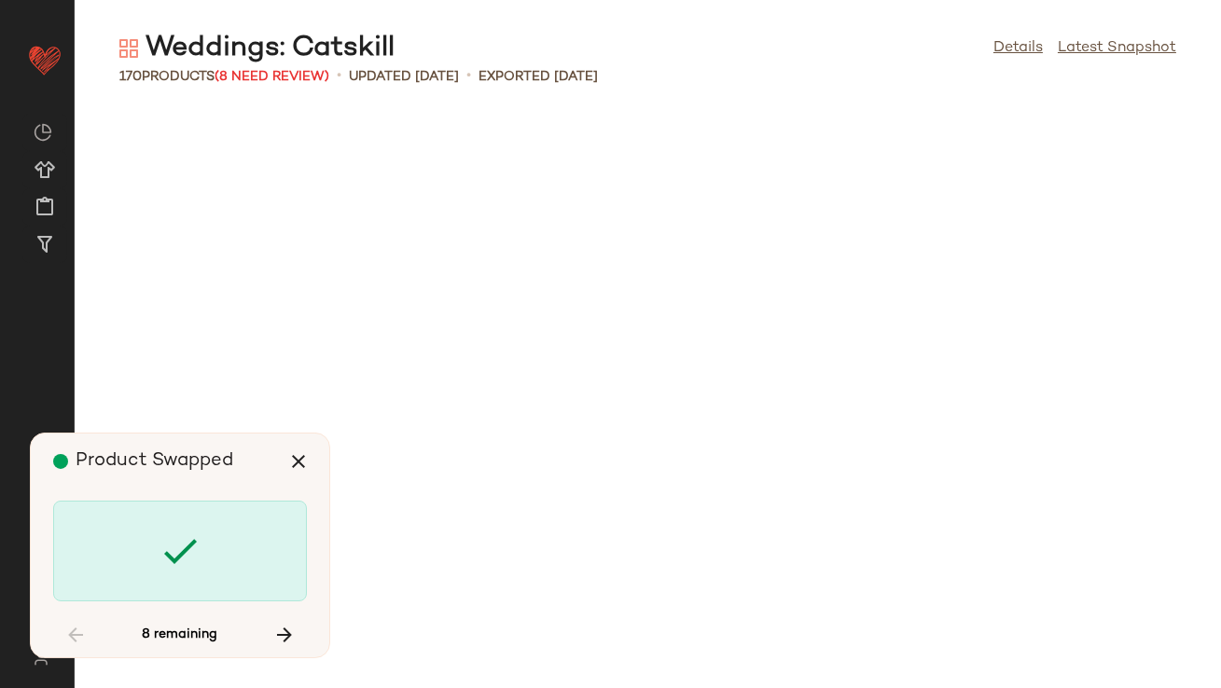
scroll to position [6146, 0]
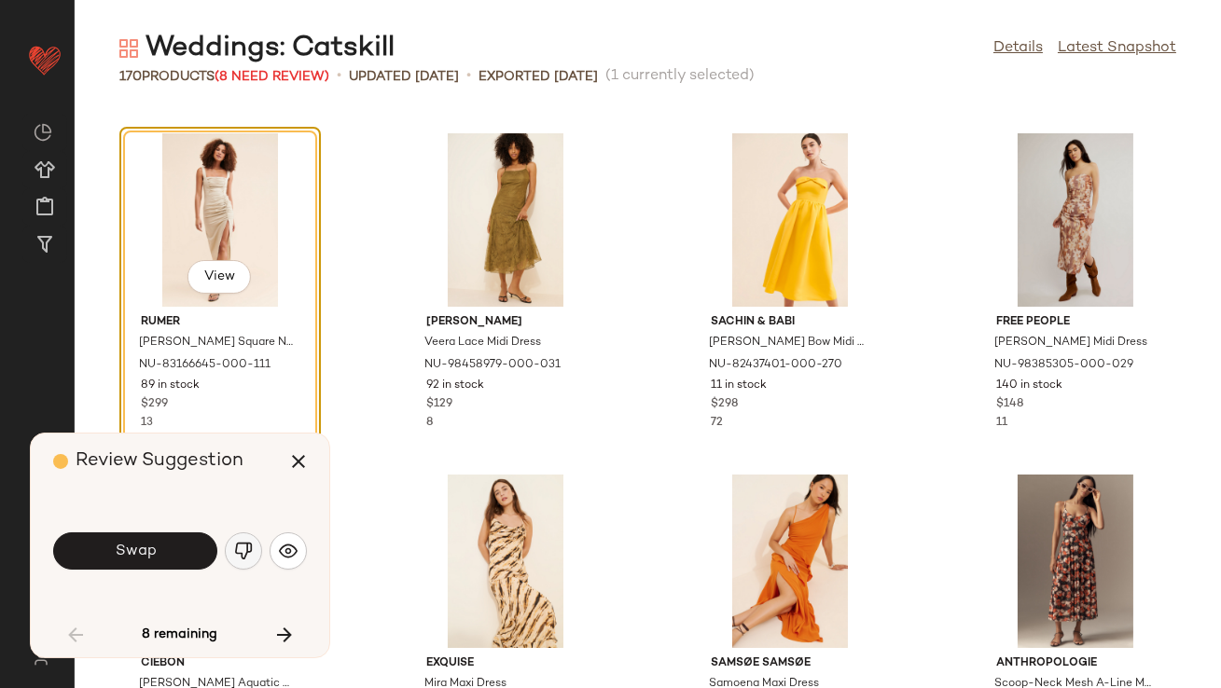
click at [234, 546] on img "button" at bounding box center [243, 551] width 19 height 19
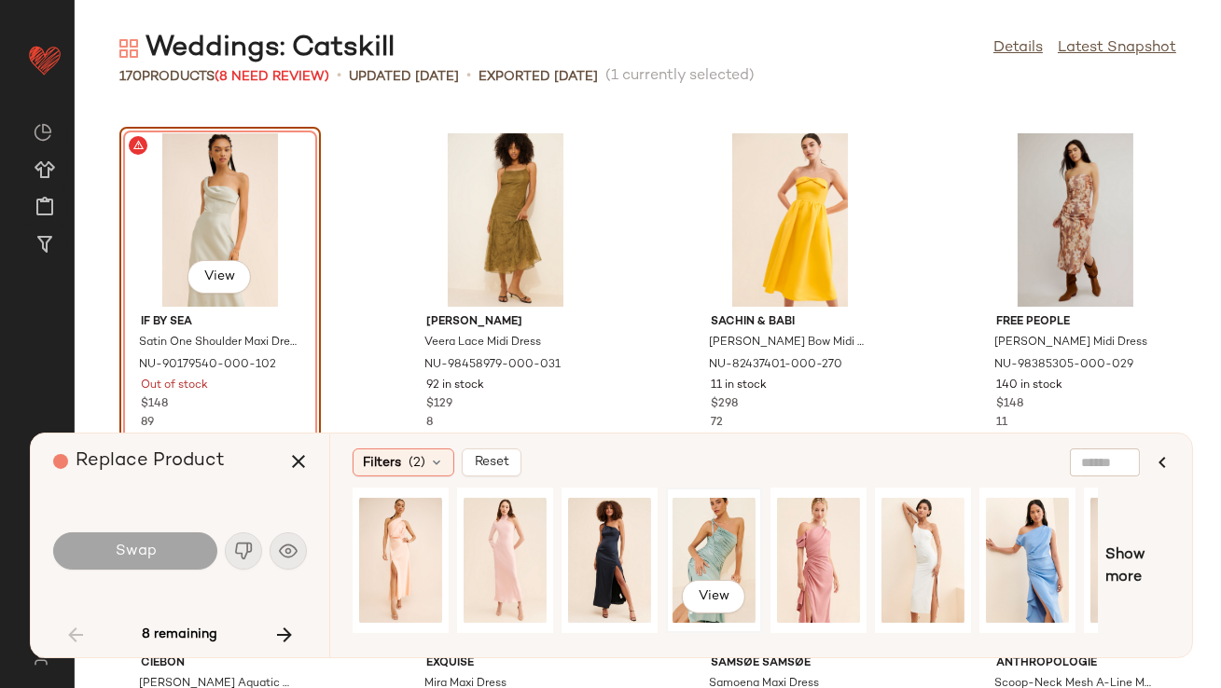
click at [724, 552] on div "View" at bounding box center [714, 560] width 83 height 132
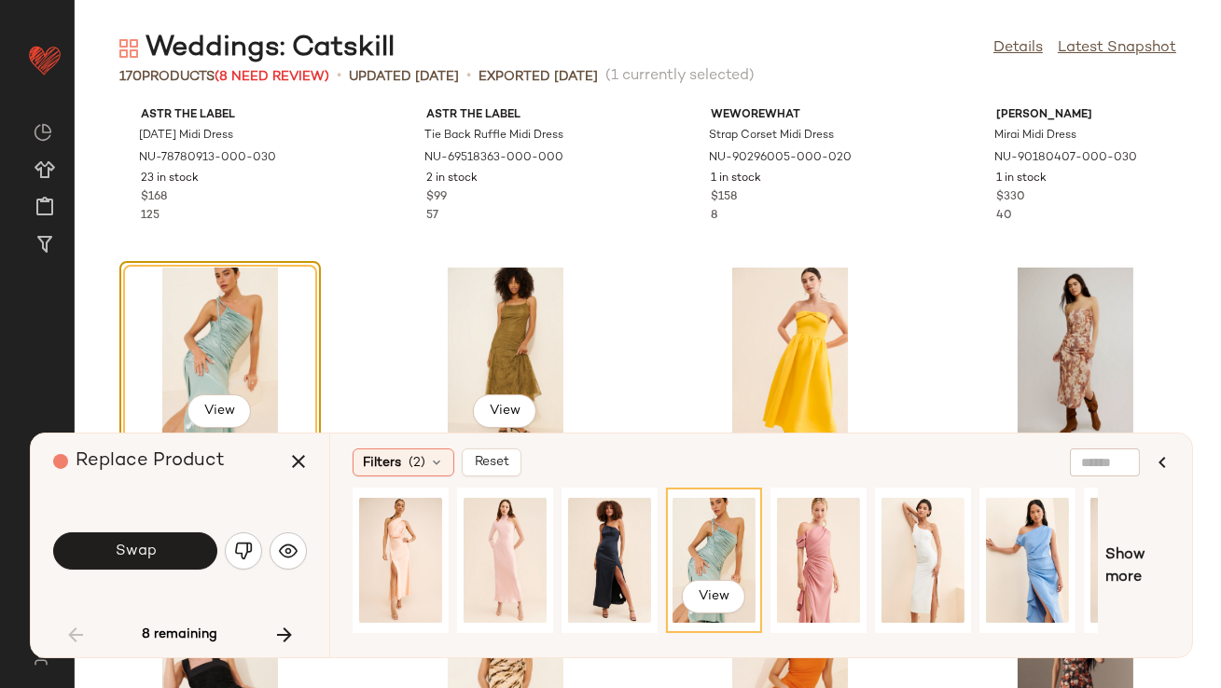
scroll to position [6018, 0]
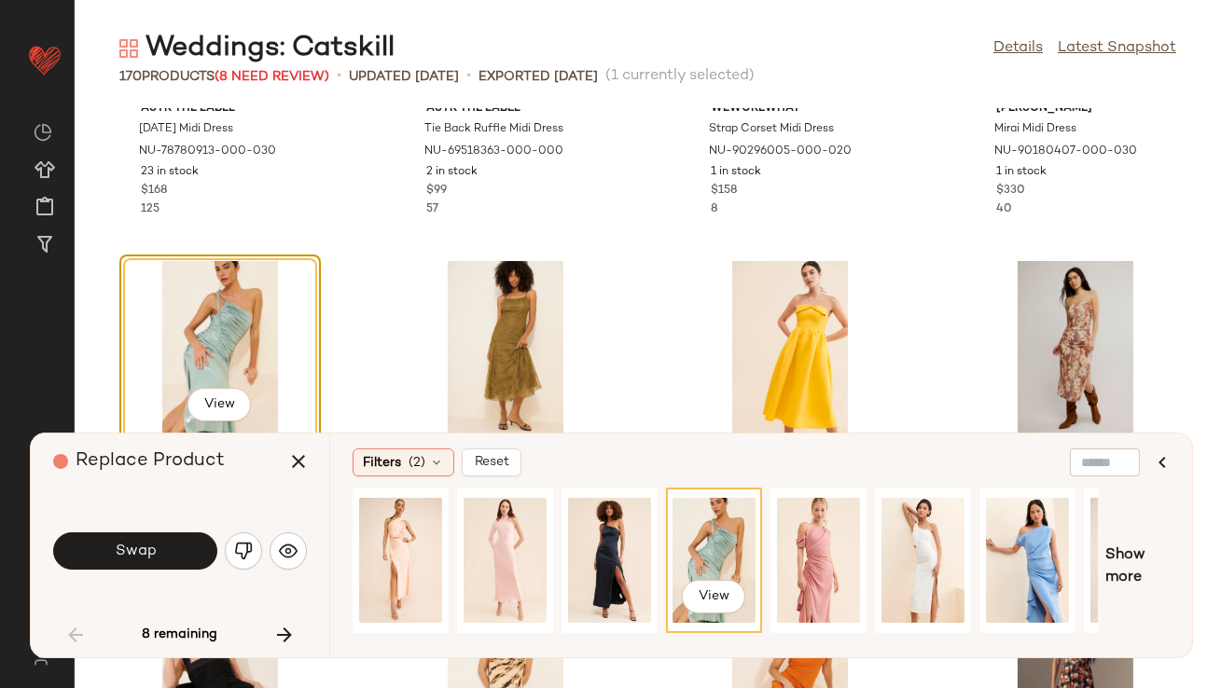
click at [150, 575] on div "Swap" at bounding box center [180, 551] width 254 height 101
click at [157, 558] on button "Swap" at bounding box center [135, 551] width 164 height 37
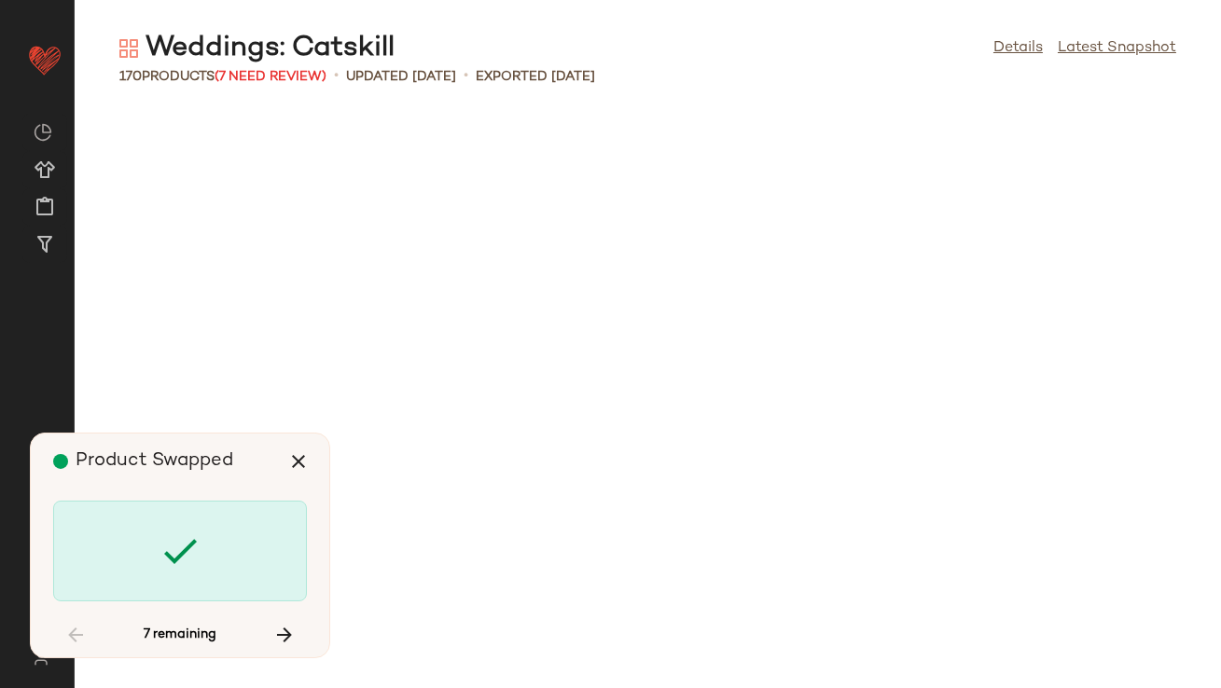
scroll to position [8536, 0]
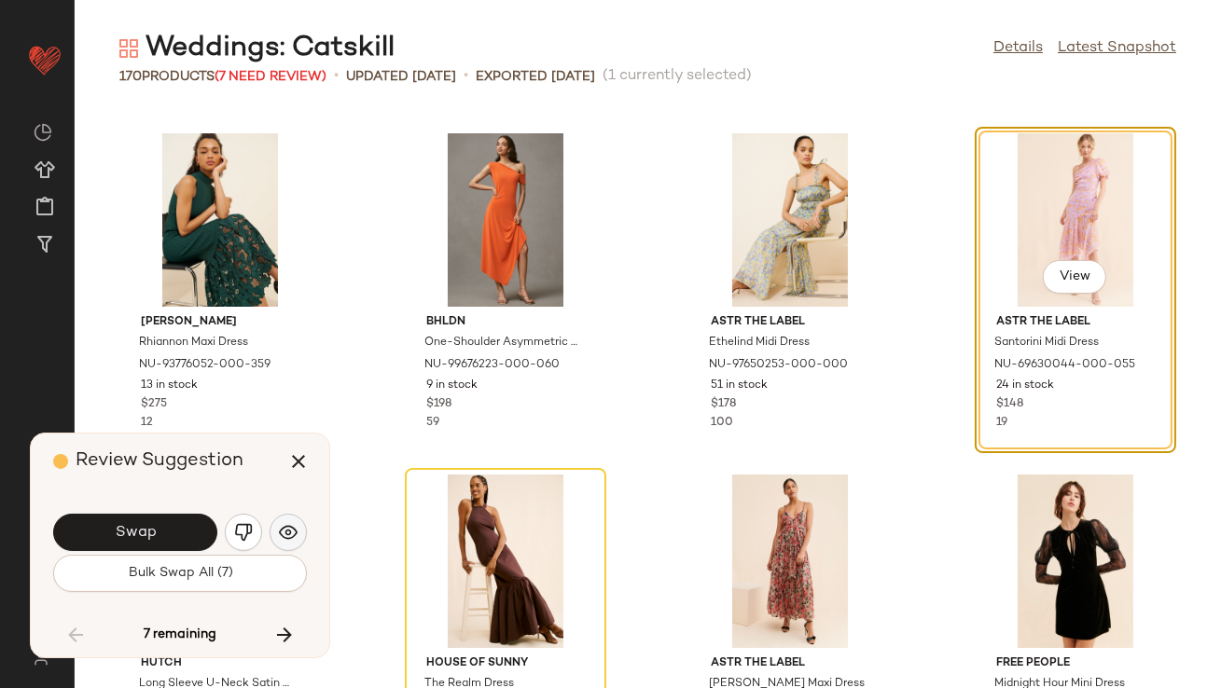
click at [271, 537] on button "button" at bounding box center [288, 532] width 37 height 37
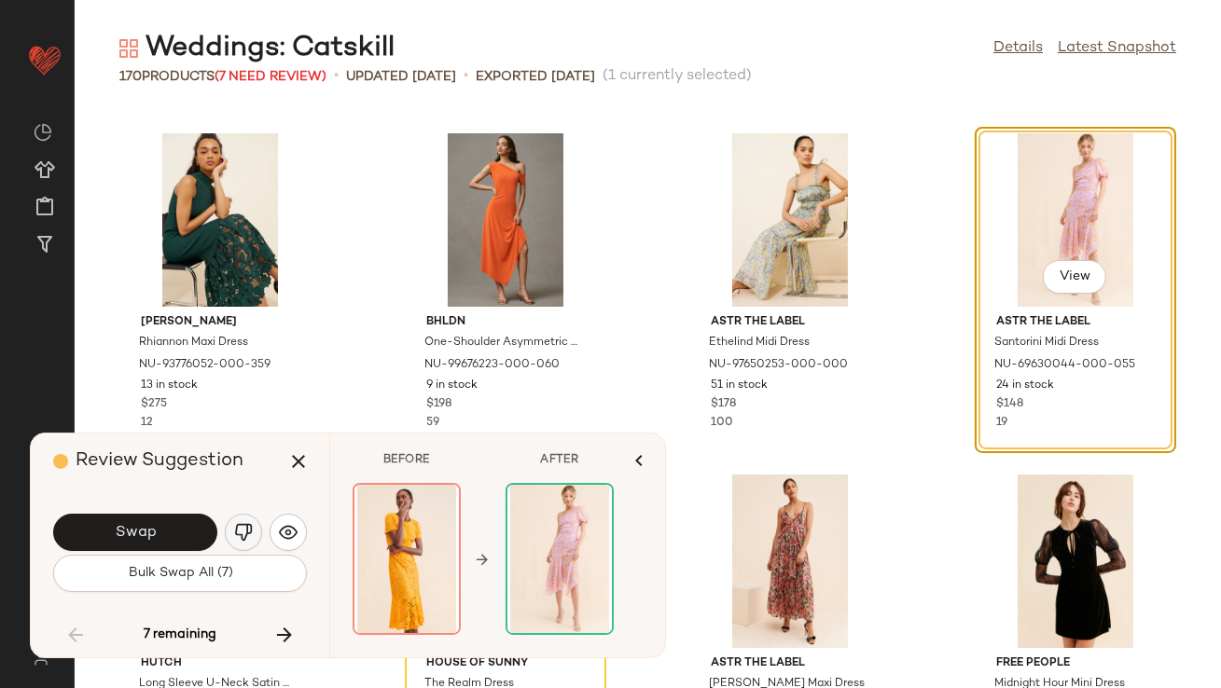
click at [252, 531] on img "button" at bounding box center [243, 532] width 19 height 19
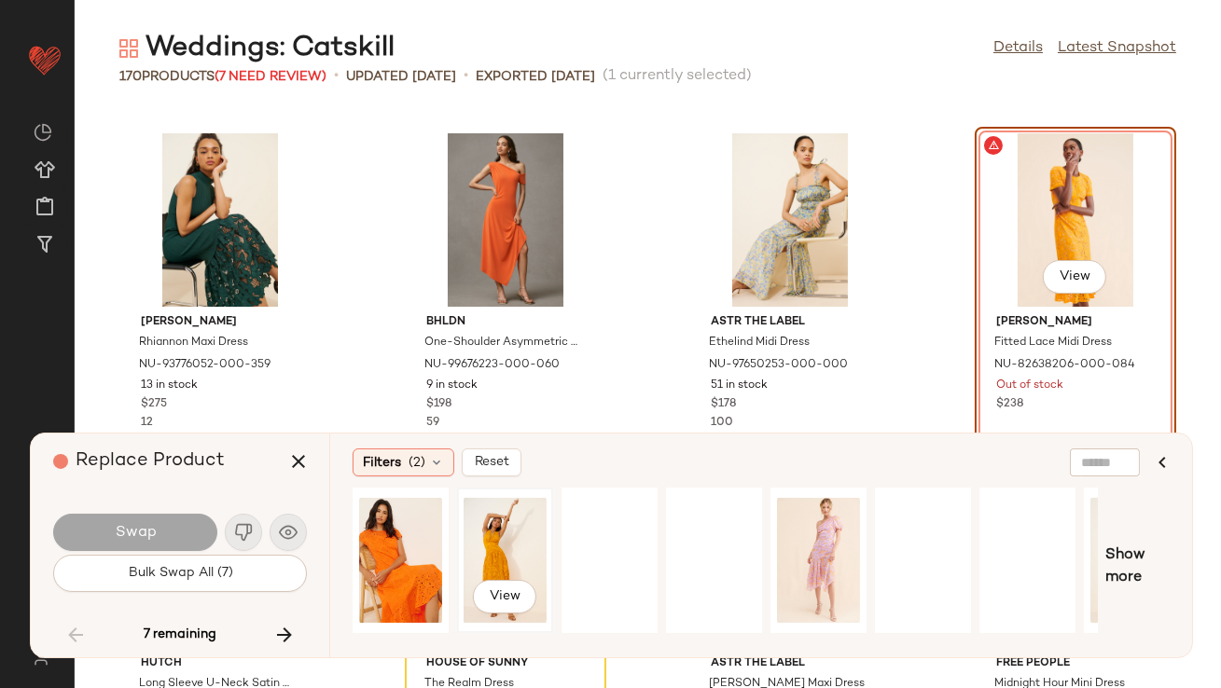
click at [507, 533] on div "View" at bounding box center [505, 560] width 83 height 132
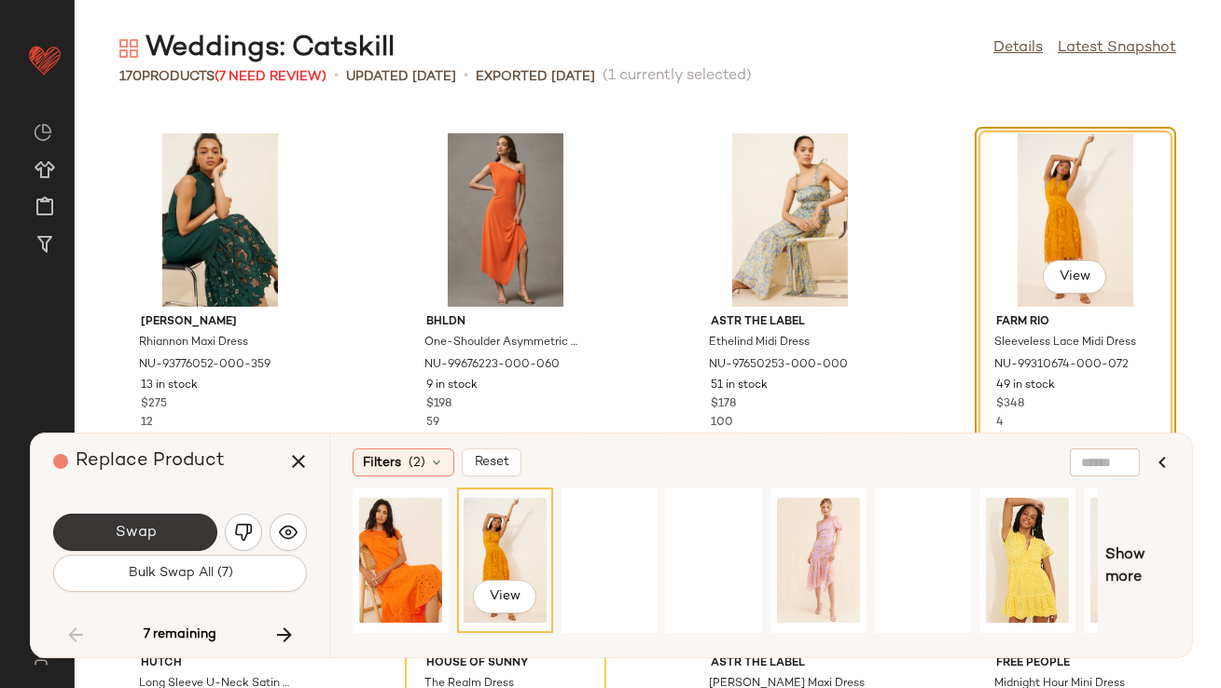
click at [143, 525] on span "Swap" at bounding box center [135, 533] width 42 height 18
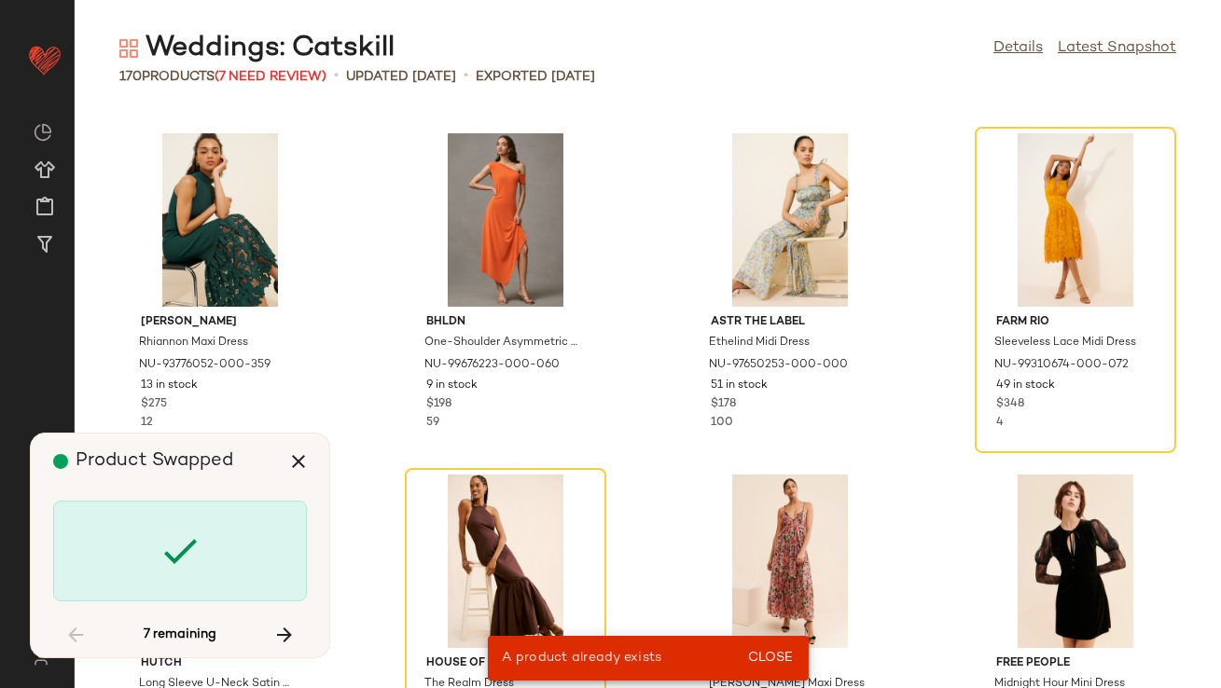
scroll to position [2389, 0]
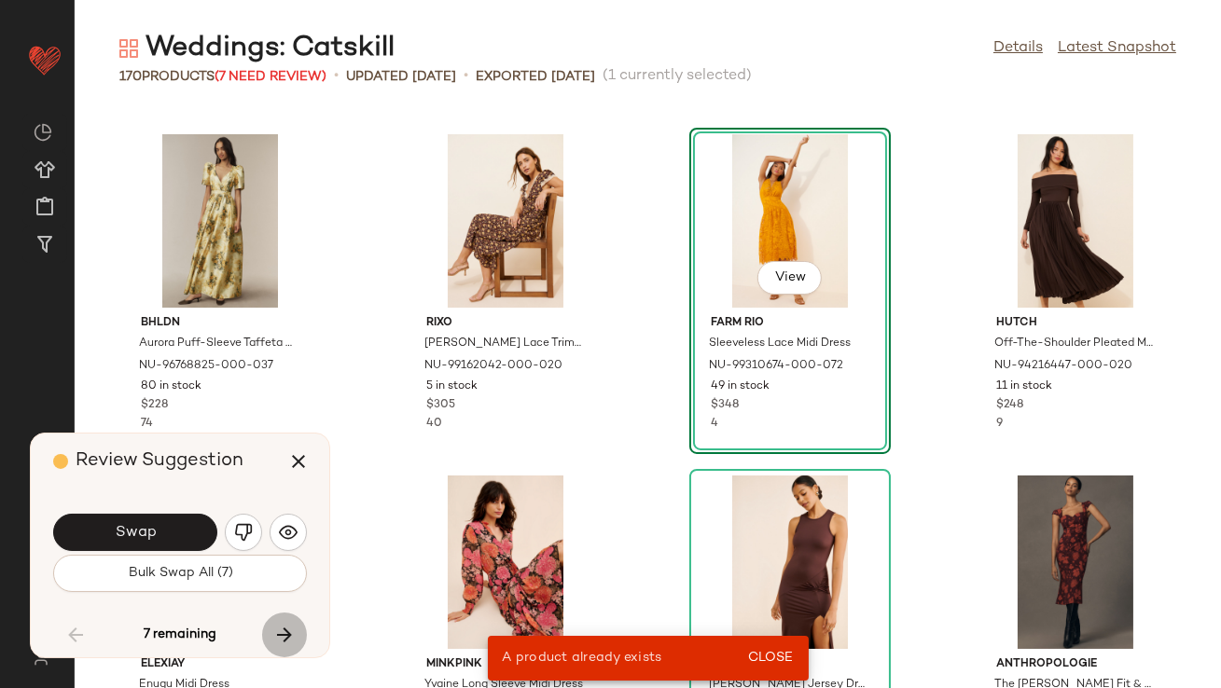
click at [284, 626] on icon "button" at bounding box center [284, 635] width 22 height 22
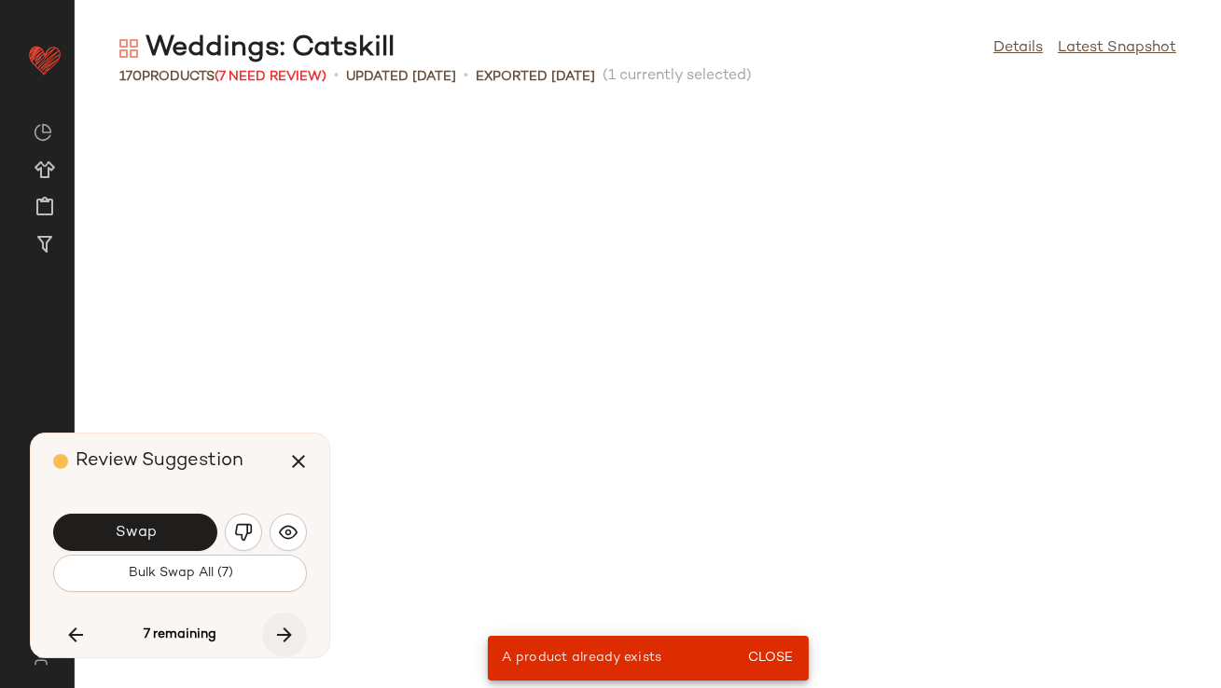
scroll to position [8876, 0]
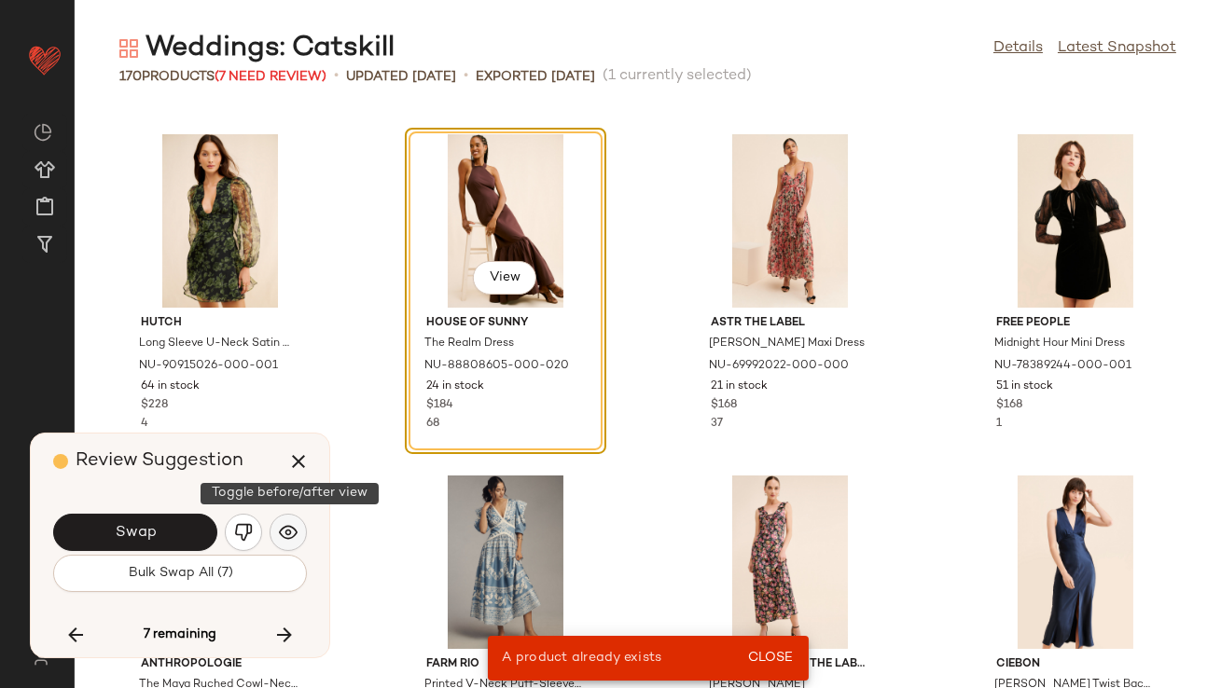
click at [281, 531] on img "button" at bounding box center [288, 532] width 19 height 19
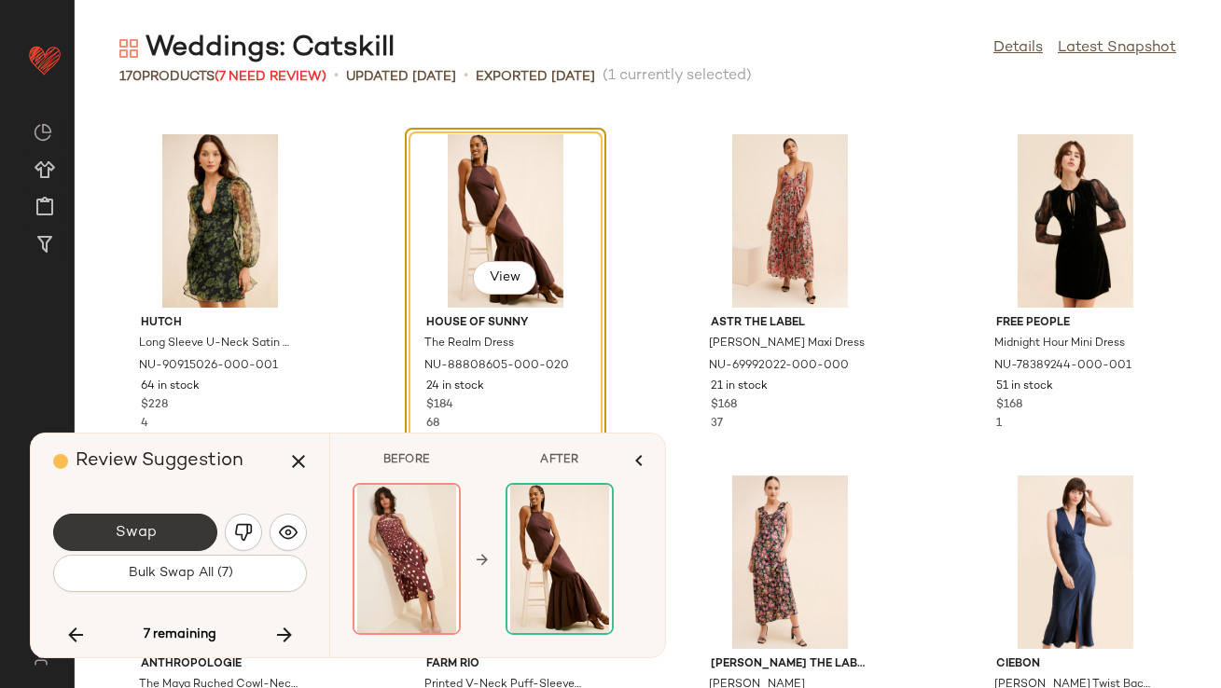
click at [194, 520] on button "Swap" at bounding box center [135, 532] width 164 height 37
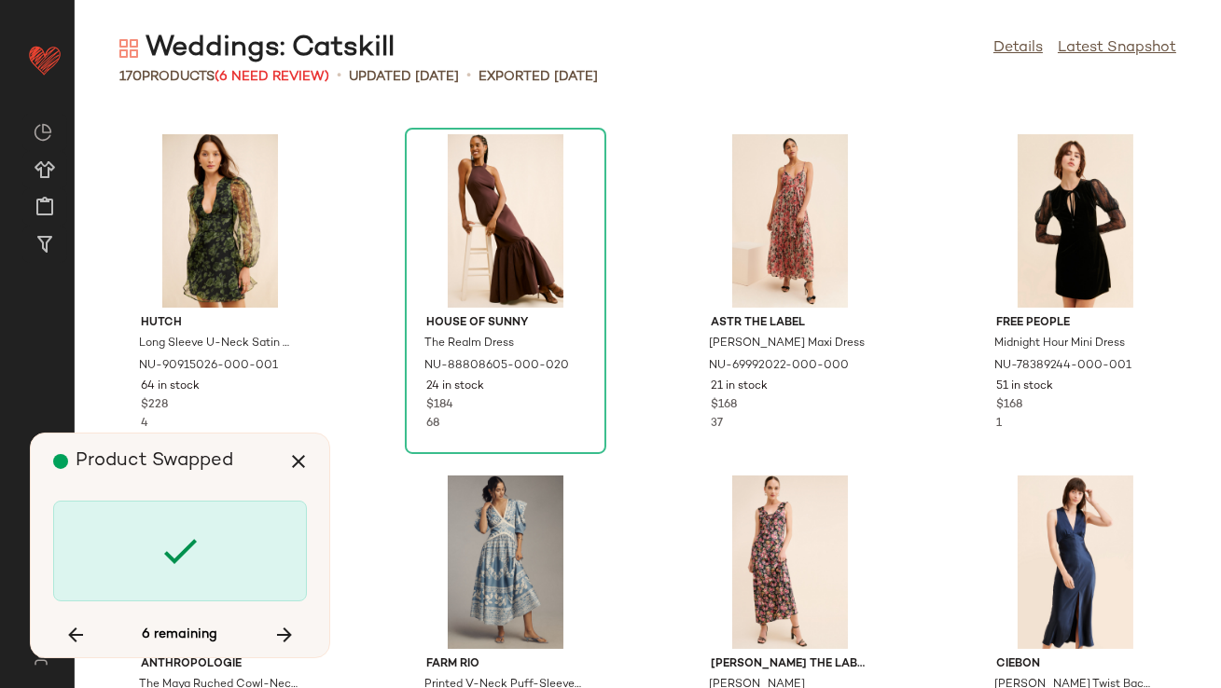
scroll to position [9560, 0]
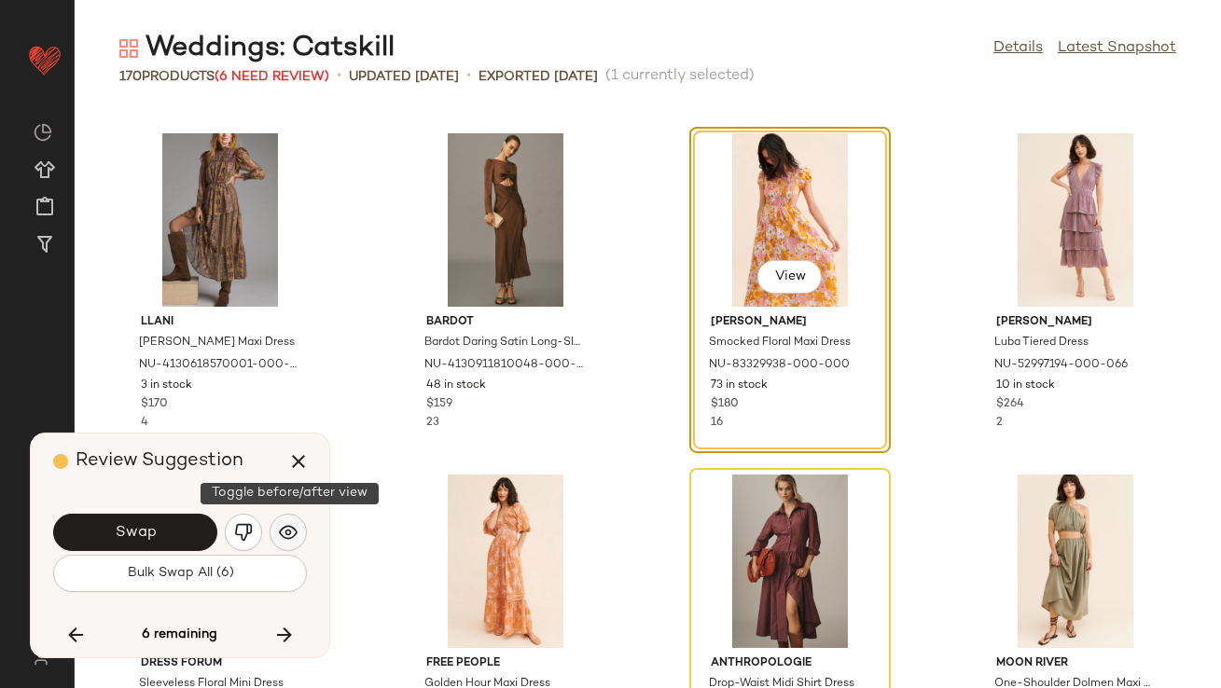
click at [279, 534] on img "button" at bounding box center [288, 532] width 19 height 19
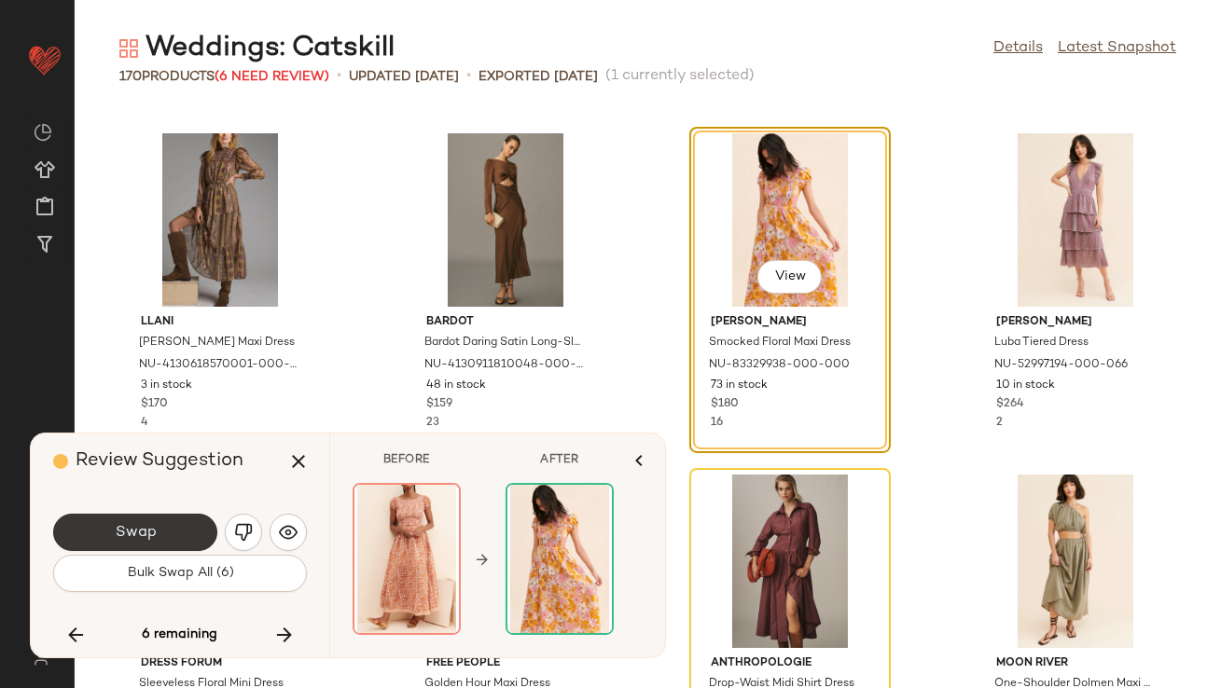
click at [179, 527] on button "Swap" at bounding box center [135, 532] width 164 height 37
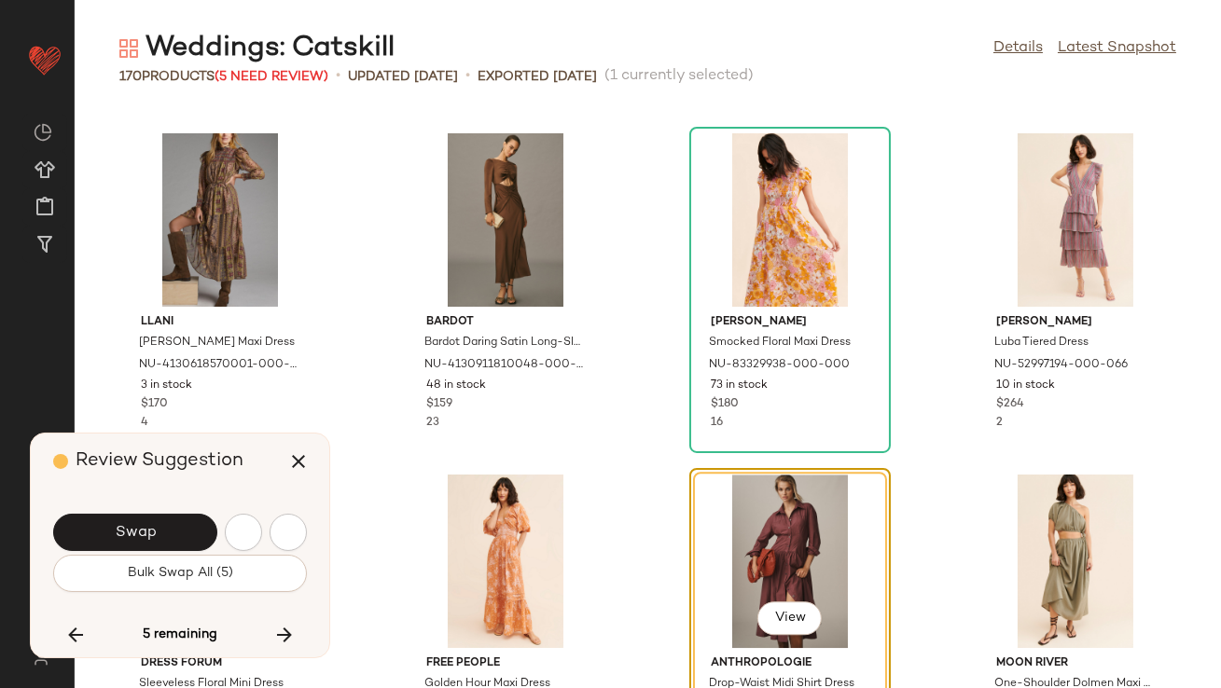
scroll to position [9901, 0]
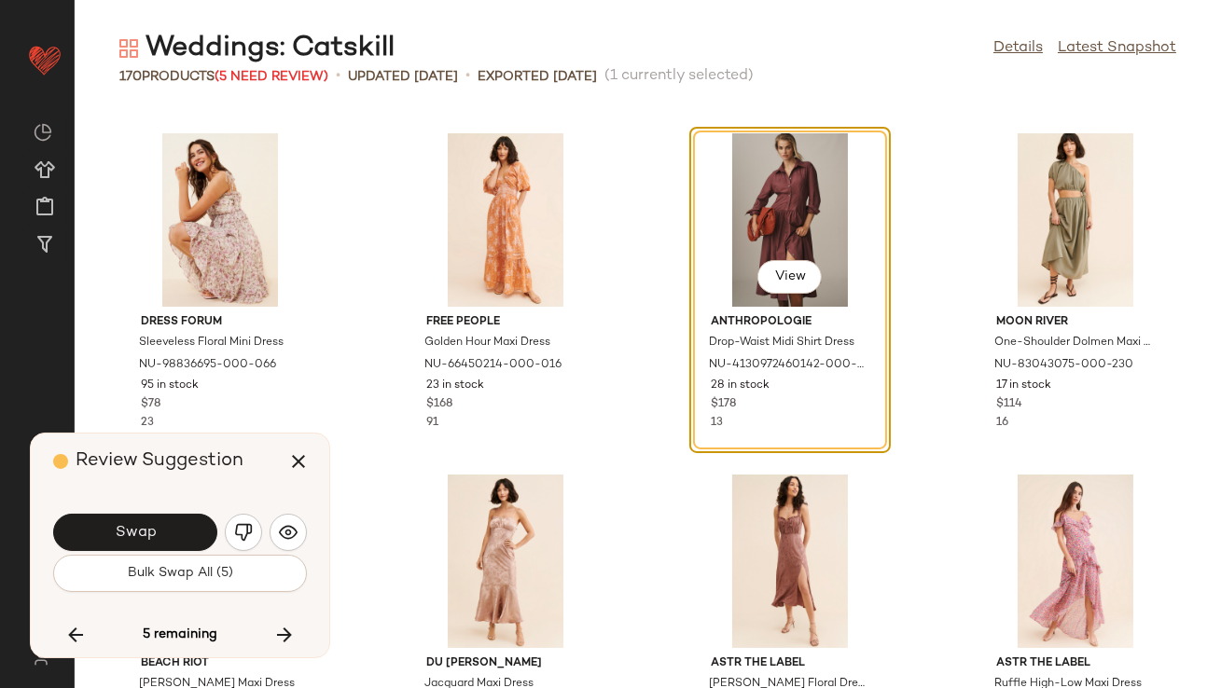
click at [282, 566] on button "Bulk Swap All (5)" at bounding box center [180, 573] width 254 height 37
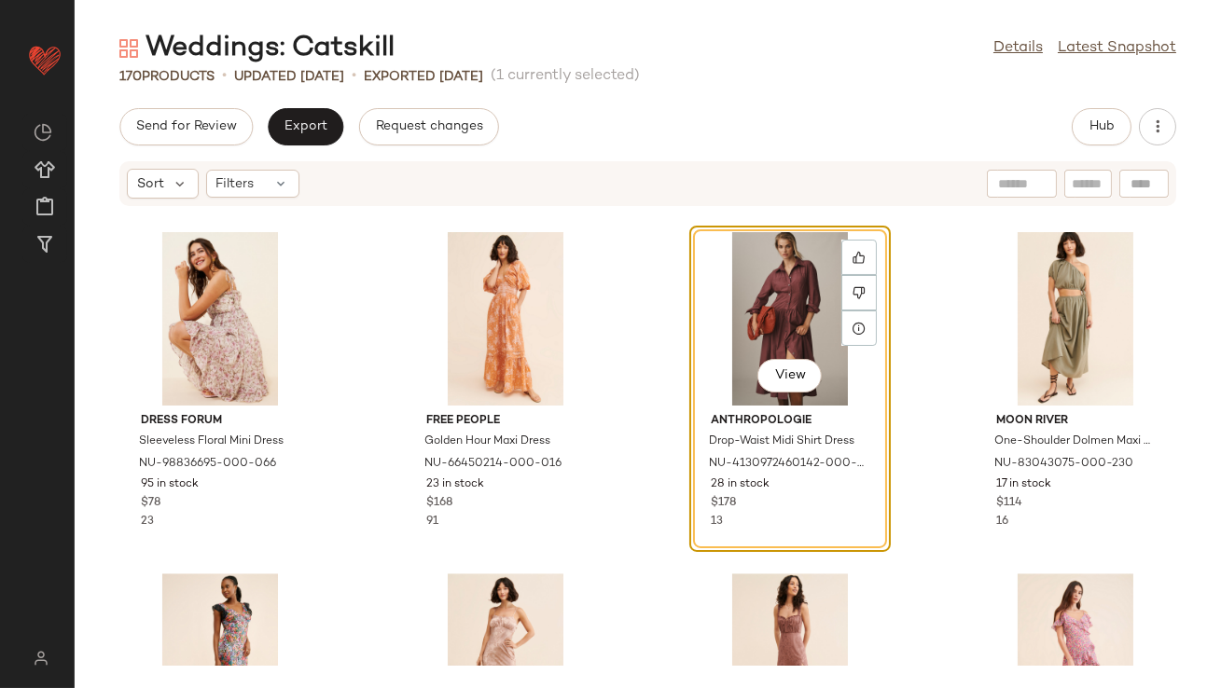
click at [807, 337] on div "View" at bounding box center [790, 319] width 188 height 174
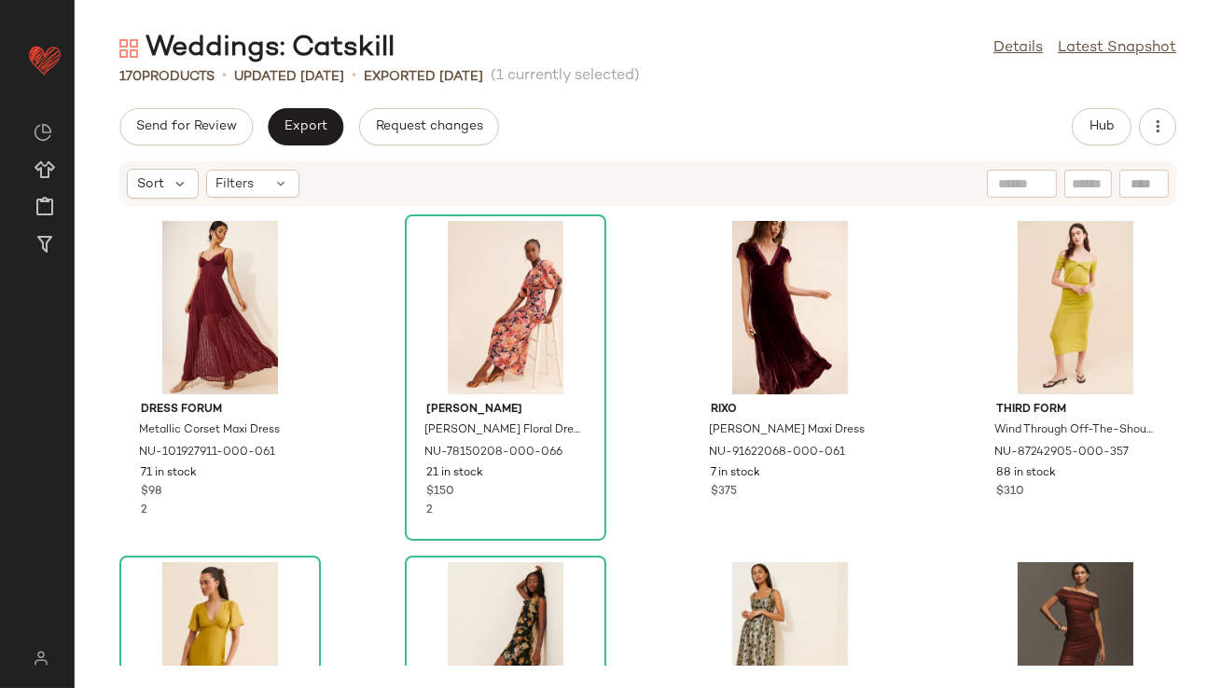
scroll to position [413, 0]
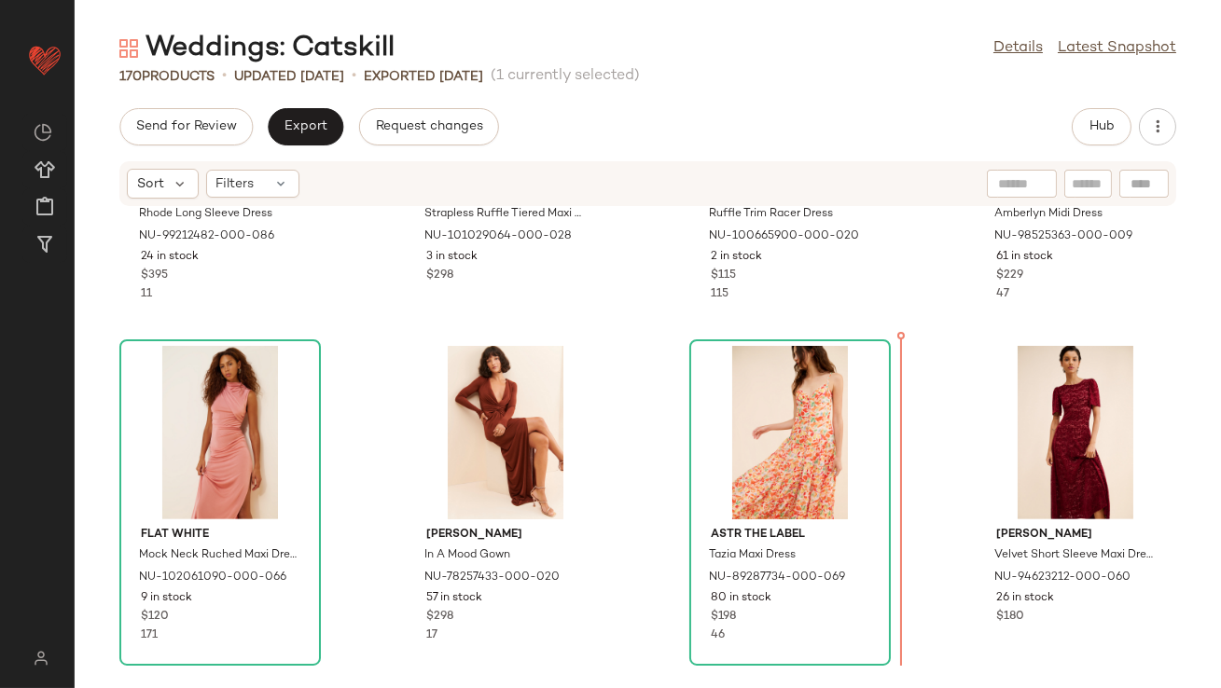
scroll to position [1635, 0]
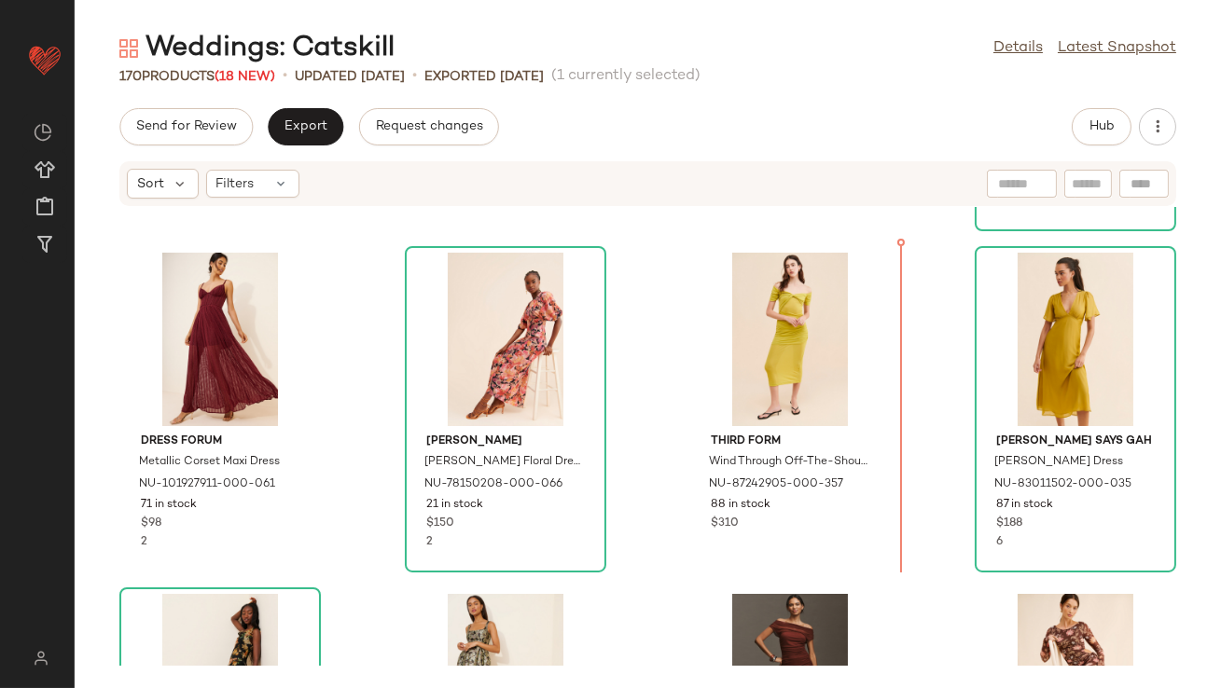
scroll to position [308, 0]
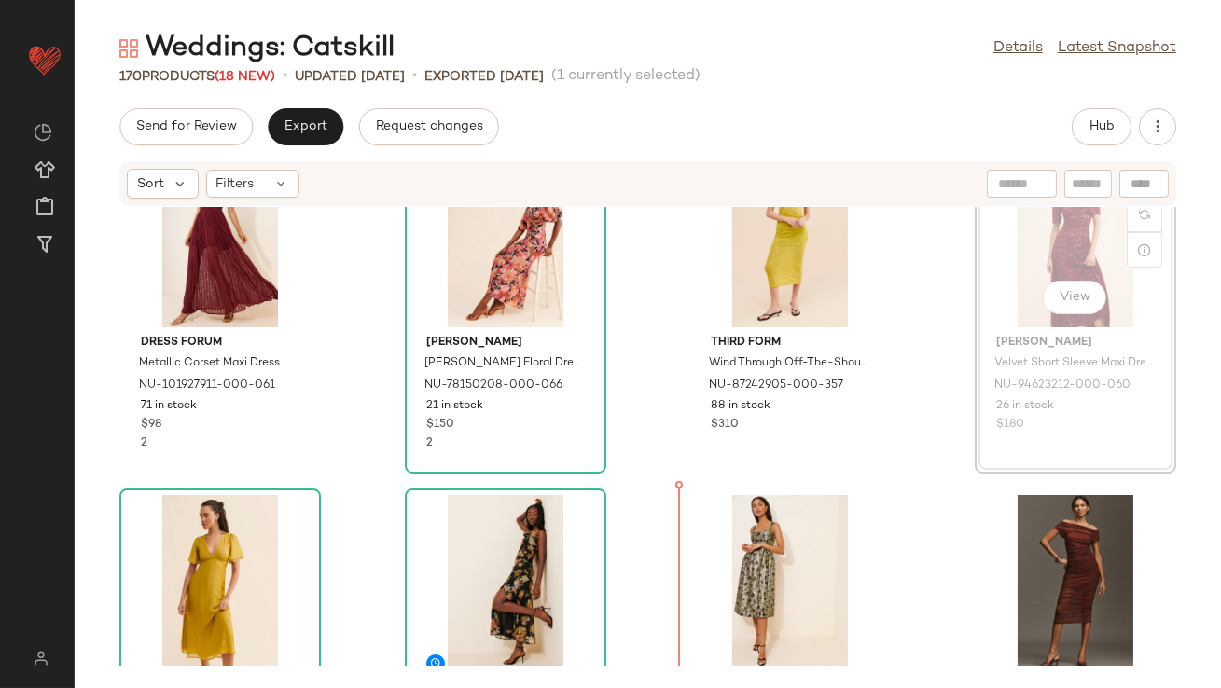
scroll to position [411, 0]
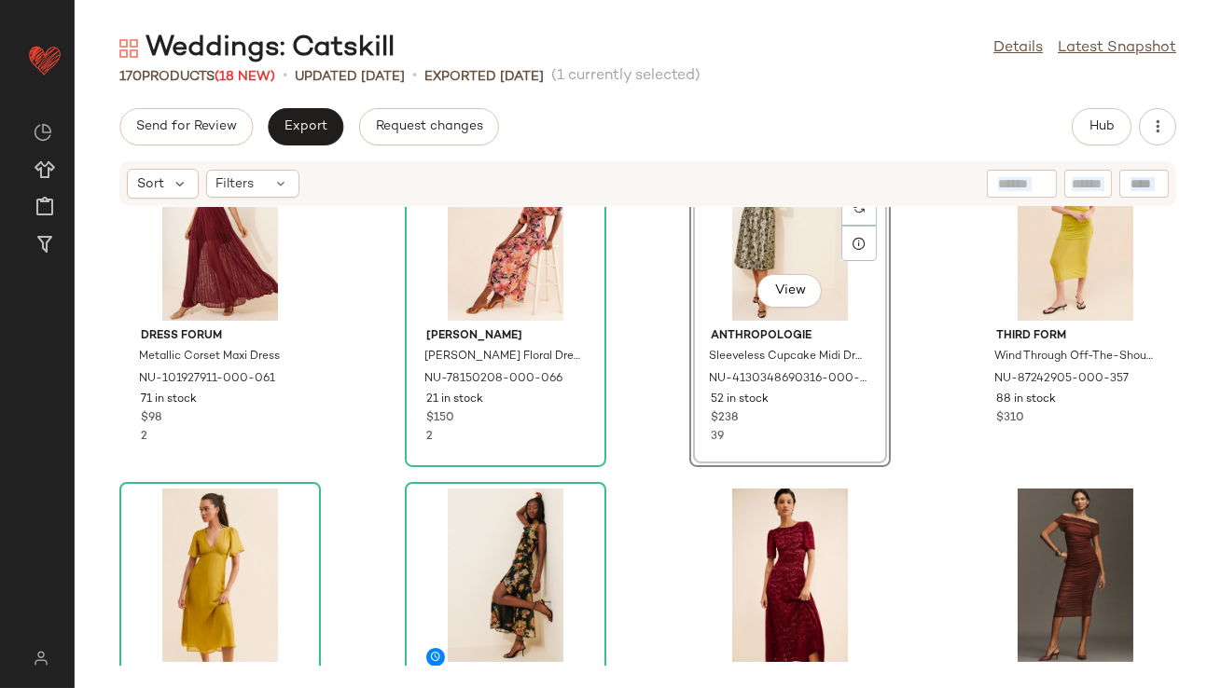
scroll to position [411, 0]
drag, startPoint x: 733, startPoint y: 204, endPoint x: 376, endPoint y: 289, distance: 367.2
click at [382, 289] on div "Sort Filters For Love & Lemons Aigrette Maxi Dress NU-91705244-000-009 104 in s…" at bounding box center [648, 424] width 1146 height 528
click at [680, 328] on div "For Love & Lemons Aigrette Maxi Dress NU-91705244-000-009 104 in stock $319 If …" at bounding box center [648, 436] width 1146 height 459
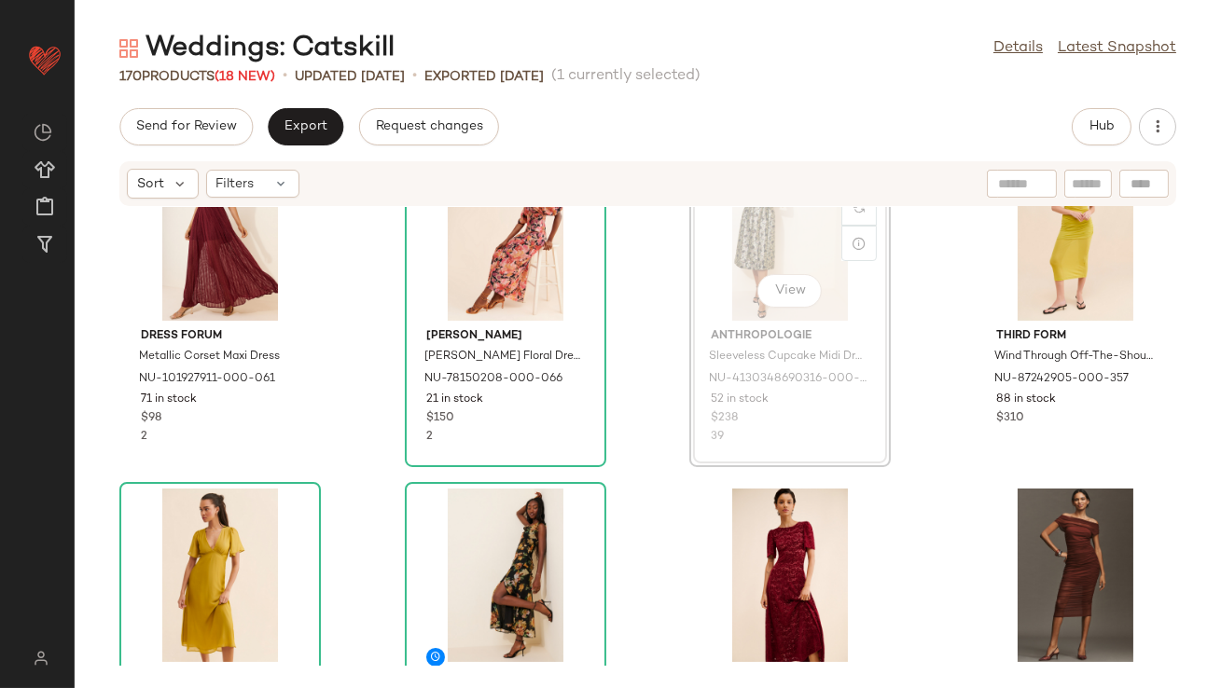
scroll to position [381, 0]
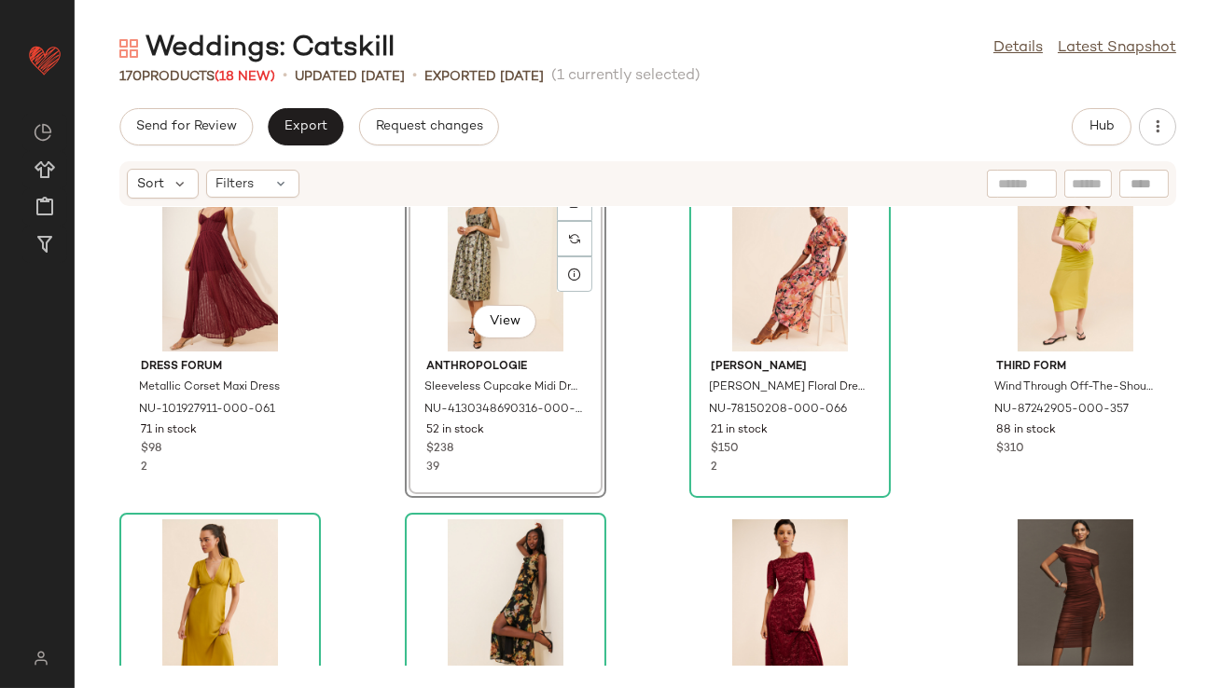
click at [647, 312] on div "For Love & Lemons Aigrette Maxi Dress NU-91705244-000-009 104 in stock $319 If …" at bounding box center [648, 436] width 1146 height 459
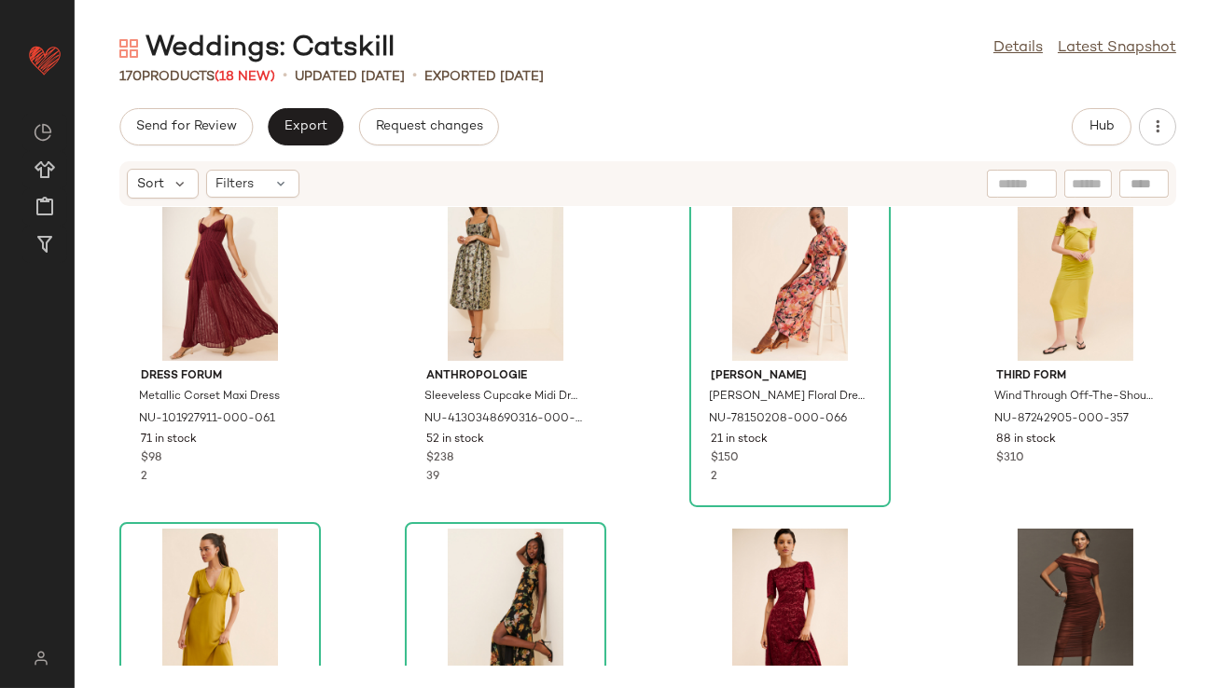
scroll to position [410, 0]
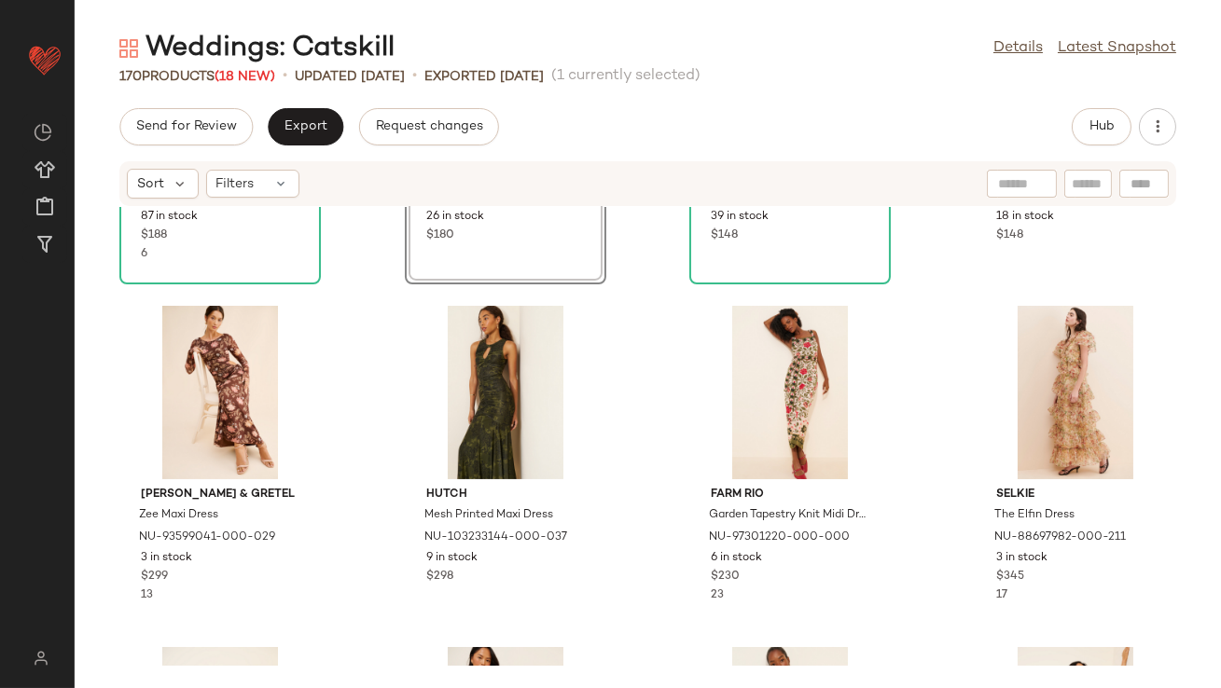
scroll to position [953, 0]
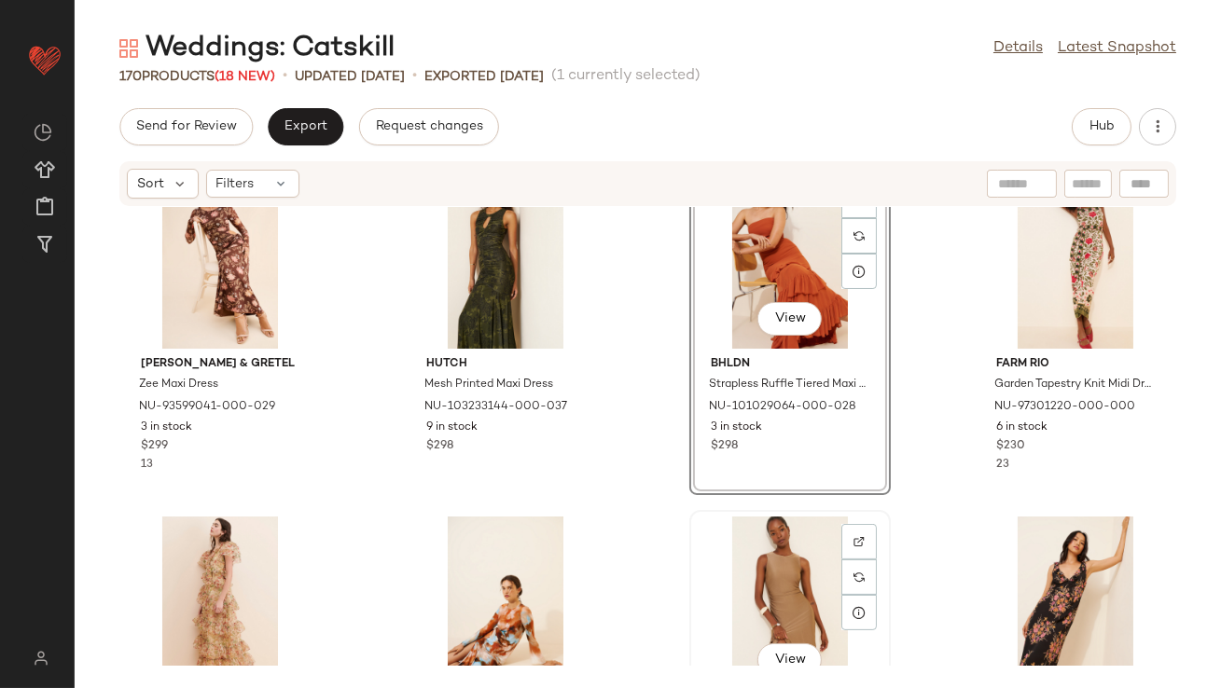
scroll to position [1077, 0]
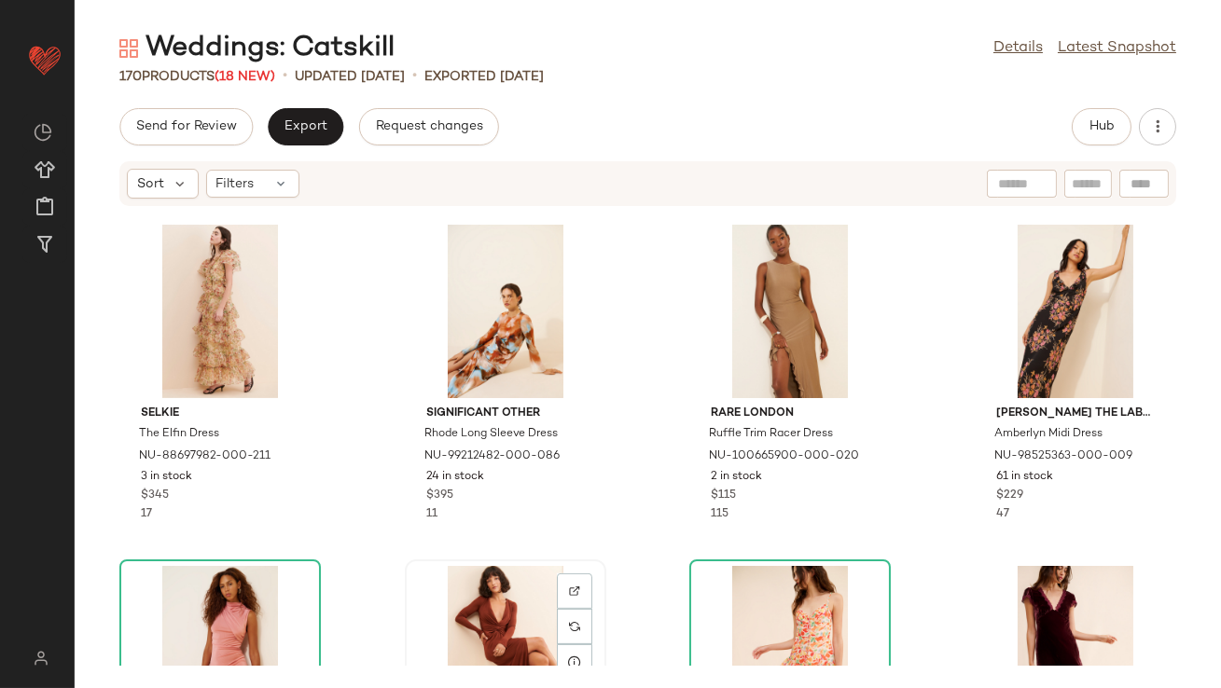
scroll to position [1375, 0]
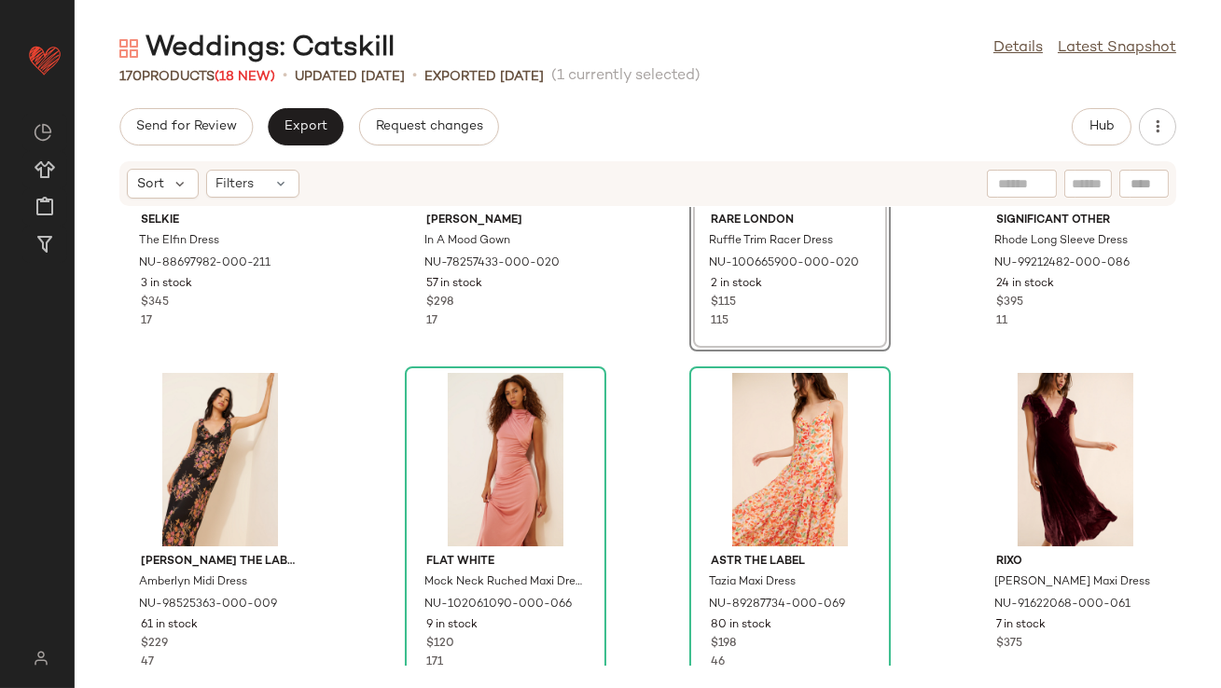
scroll to position [1563, 0]
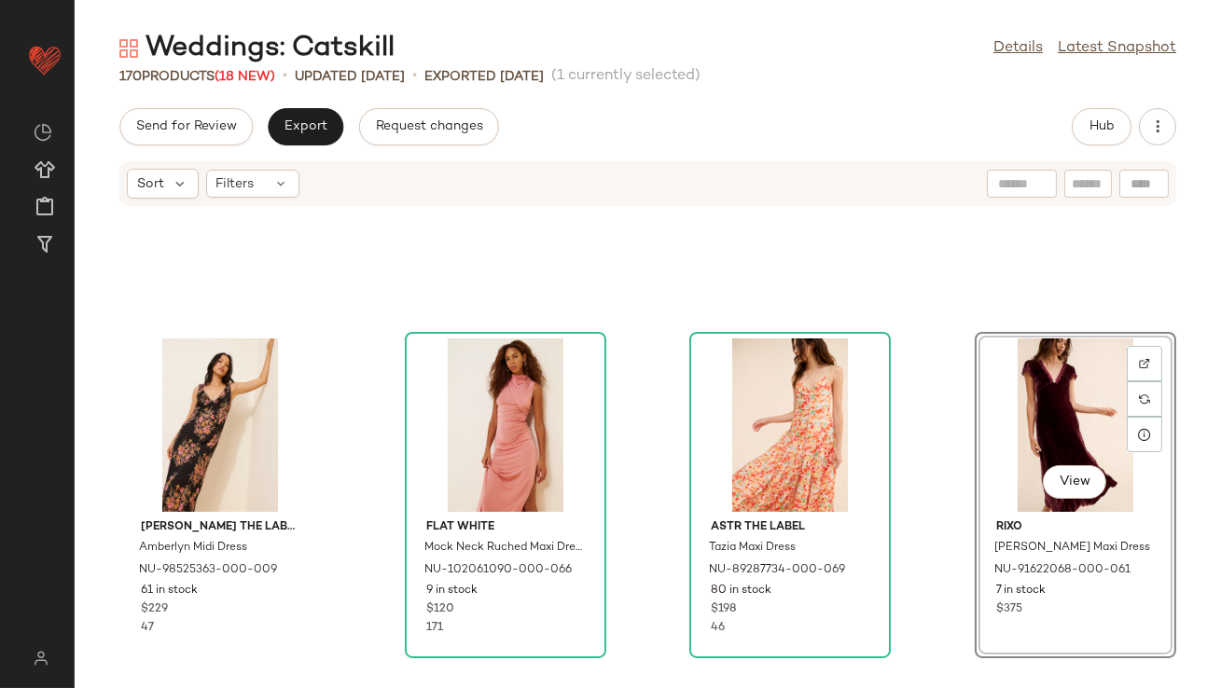
scroll to position [1584, 0]
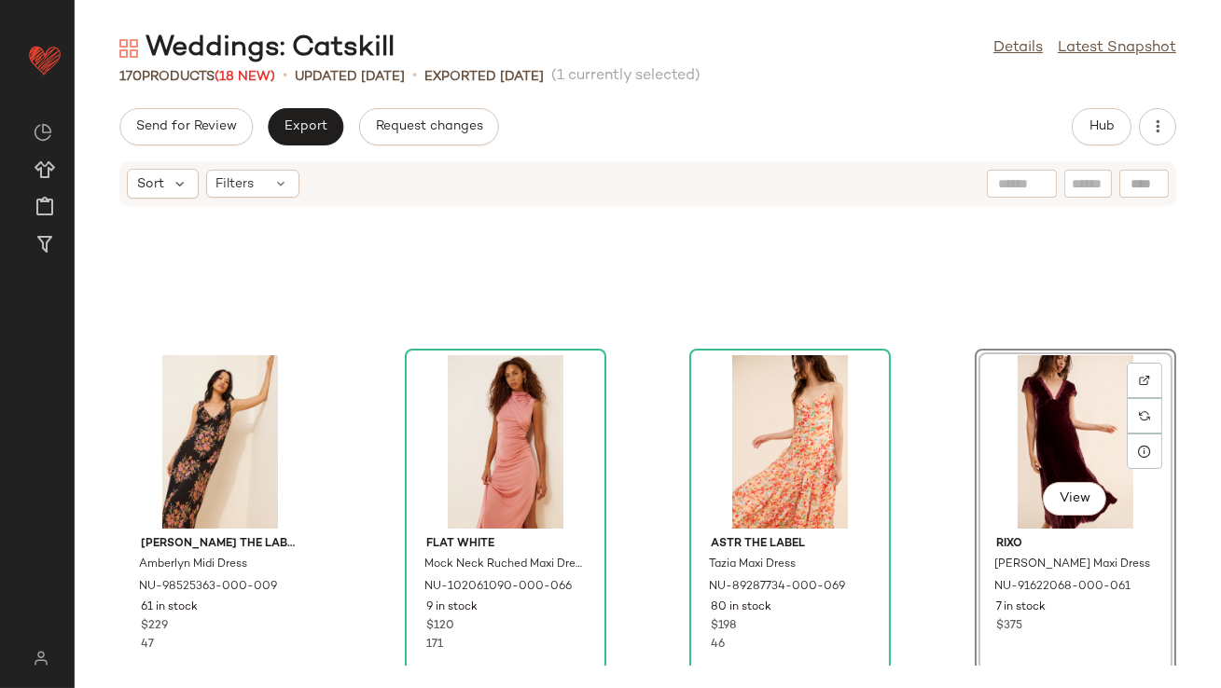
click at [891, 442] on div "Auguste The Label Amberlyn Midi Dress NU-98525363-000-009 61 in stock $229 47 F…" at bounding box center [648, 436] width 1146 height 459
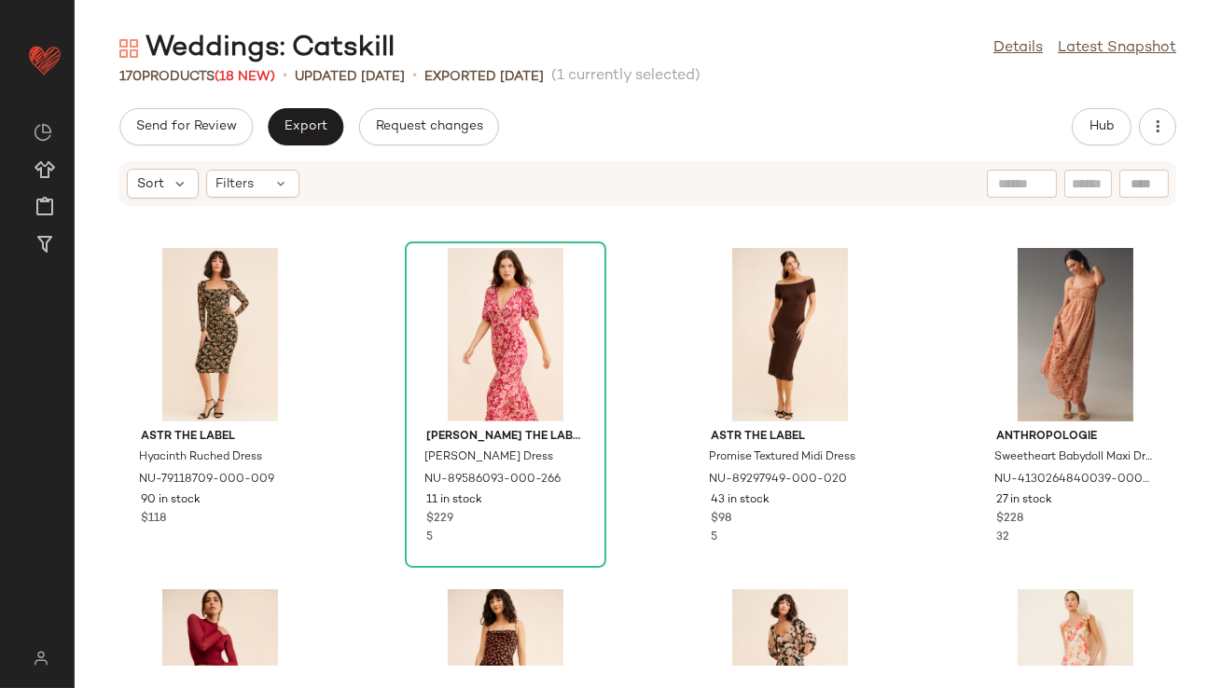
scroll to position [2939, 0]
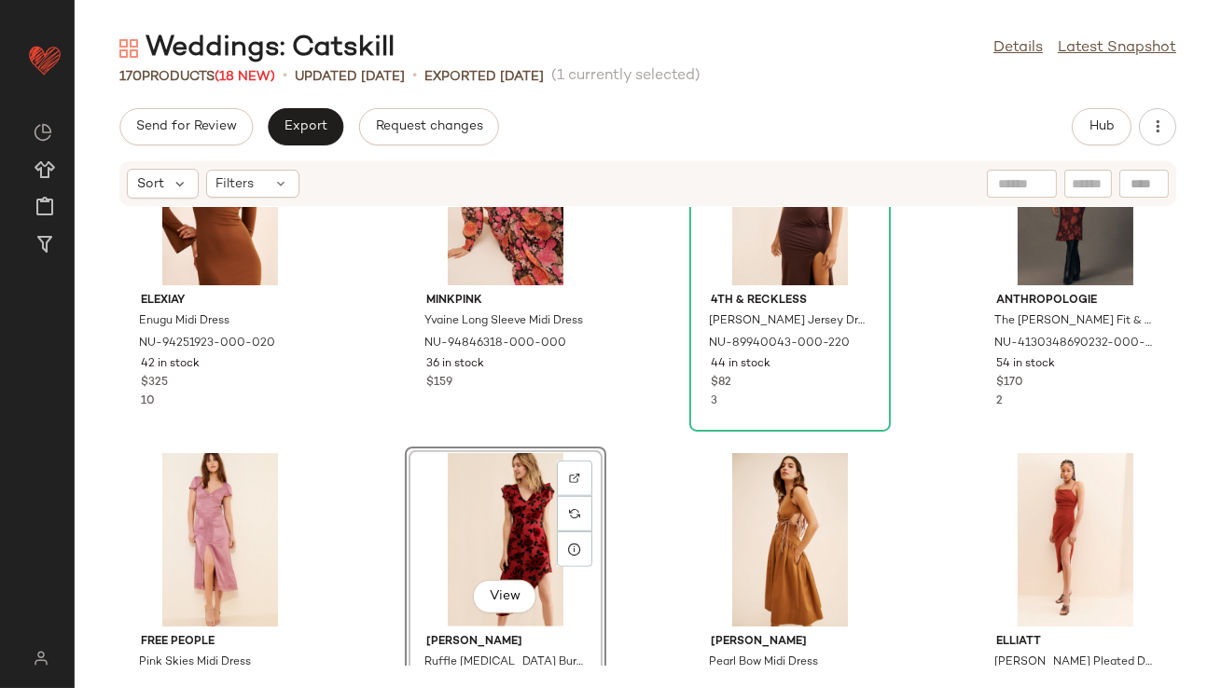
scroll to position [2885, 0]
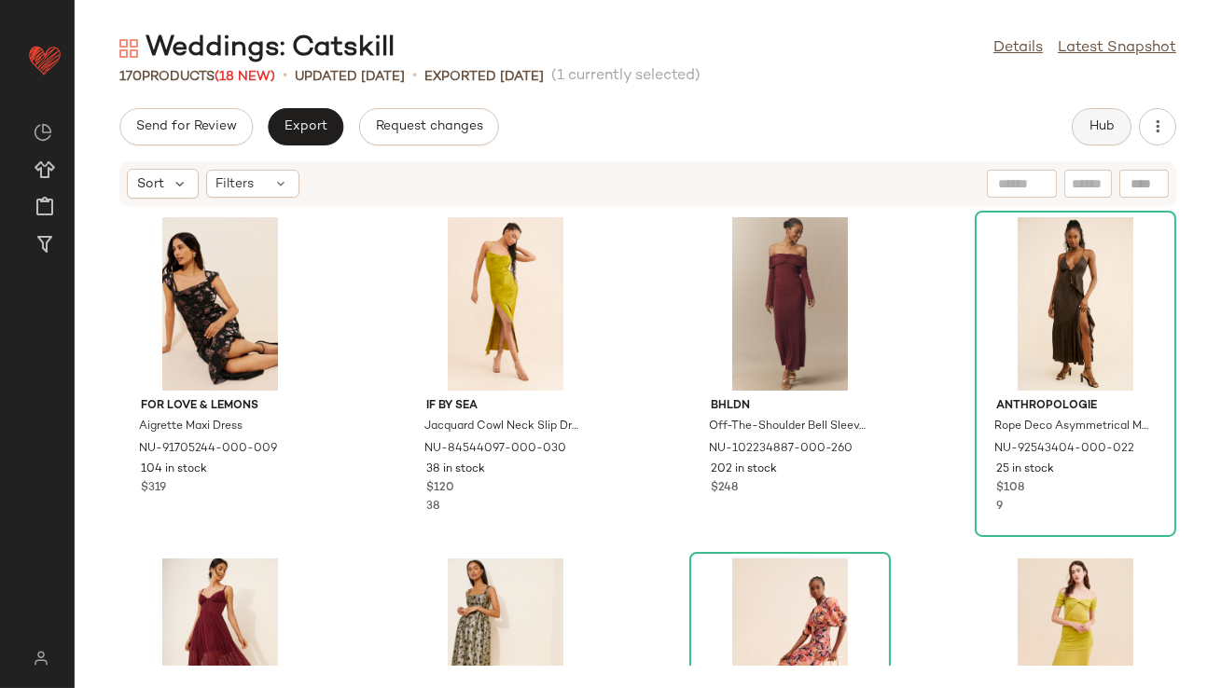
click at [1096, 141] on button "Hub" at bounding box center [1102, 126] width 60 height 37
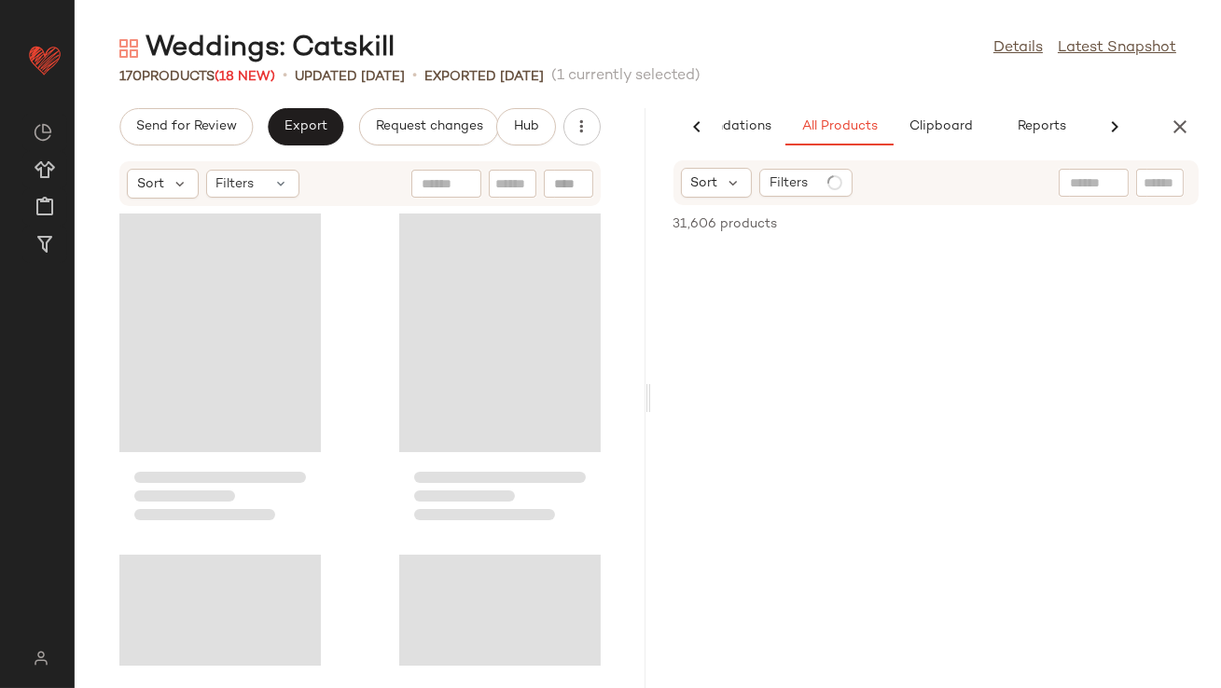
scroll to position [0, 104]
click at [931, 138] on button "Clipboard" at bounding box center [936, 126] width 93 height 37
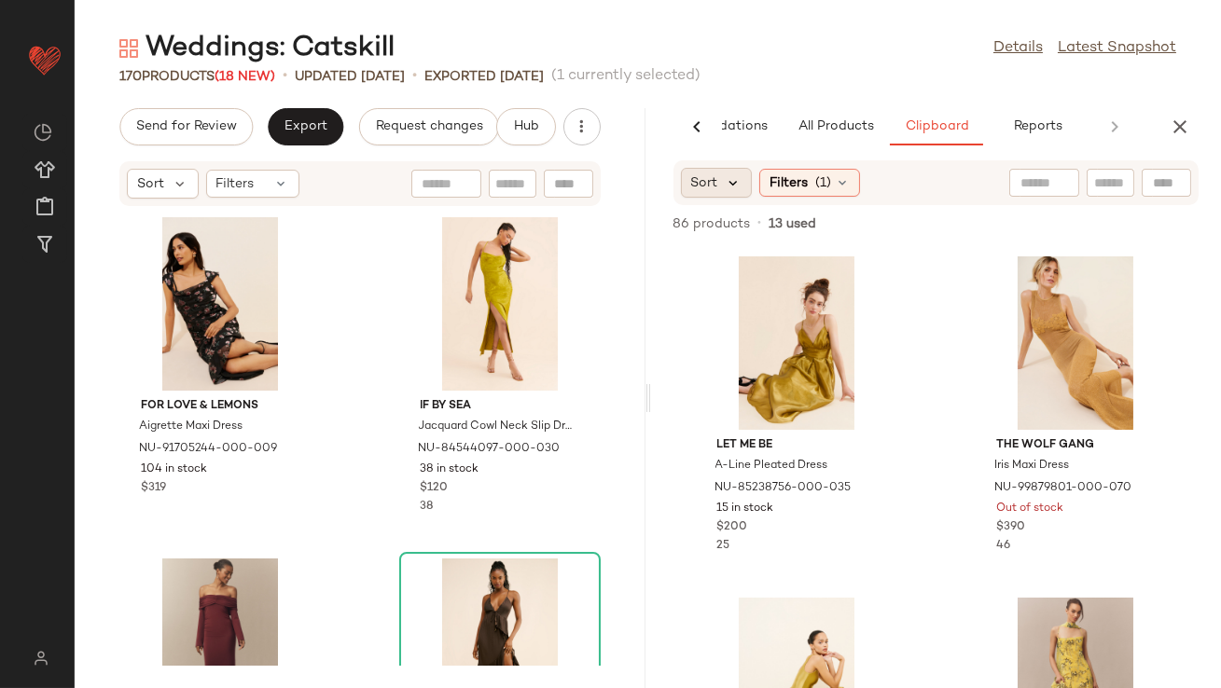
click at [727, 175] on icon at bounding box center [734, 182] width 17 height 17
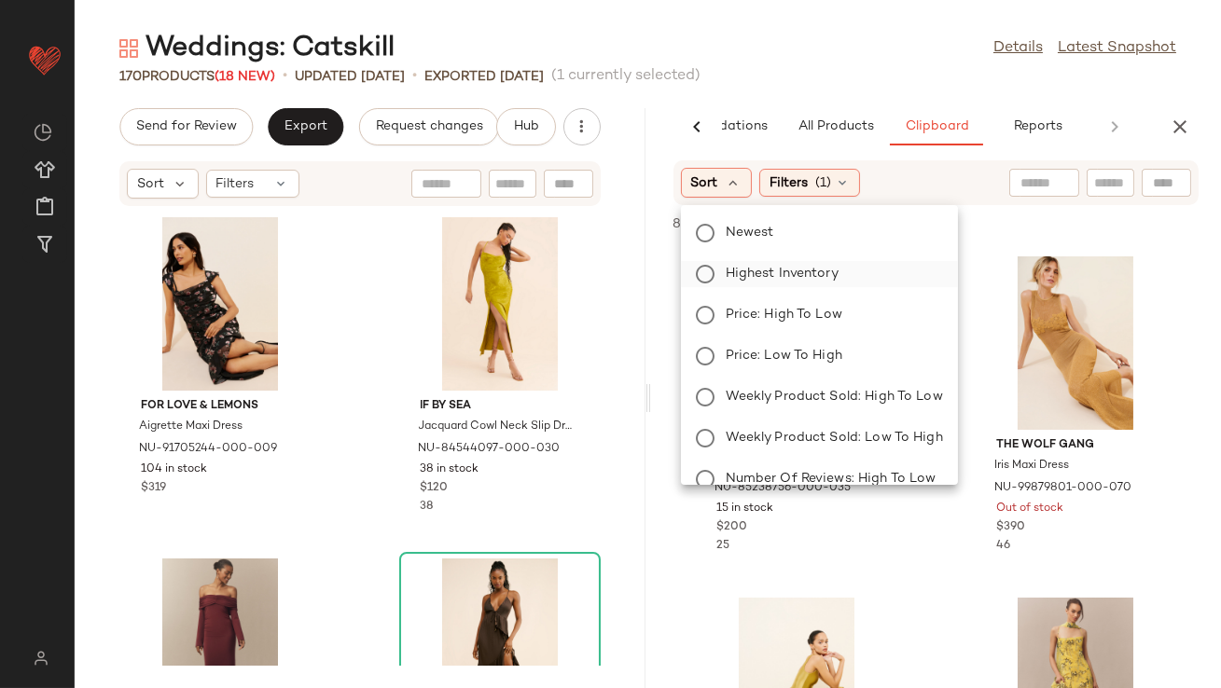
click at [749, 275] on span "Highest Inventory" at bounding box center [782, 274] width 113 height 20
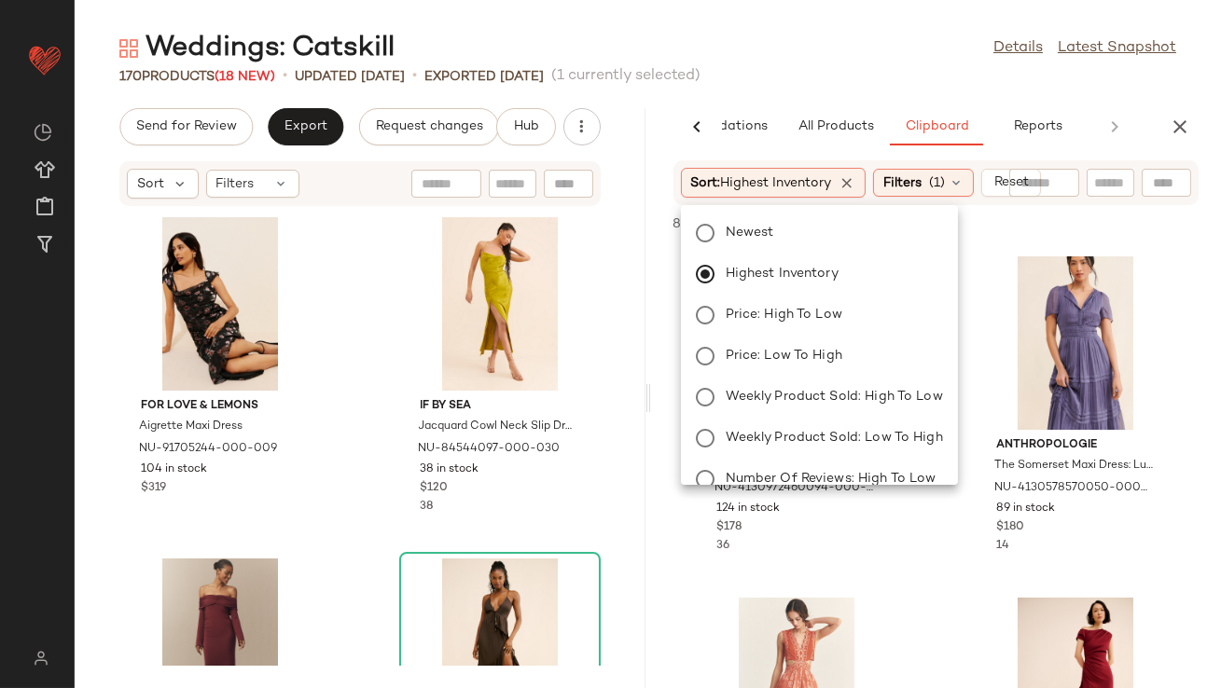
click at [812, 59] on div "Weddings: Catskill Details Latest Snapshot" at bounding box center [648, 48] width 1146 height 37
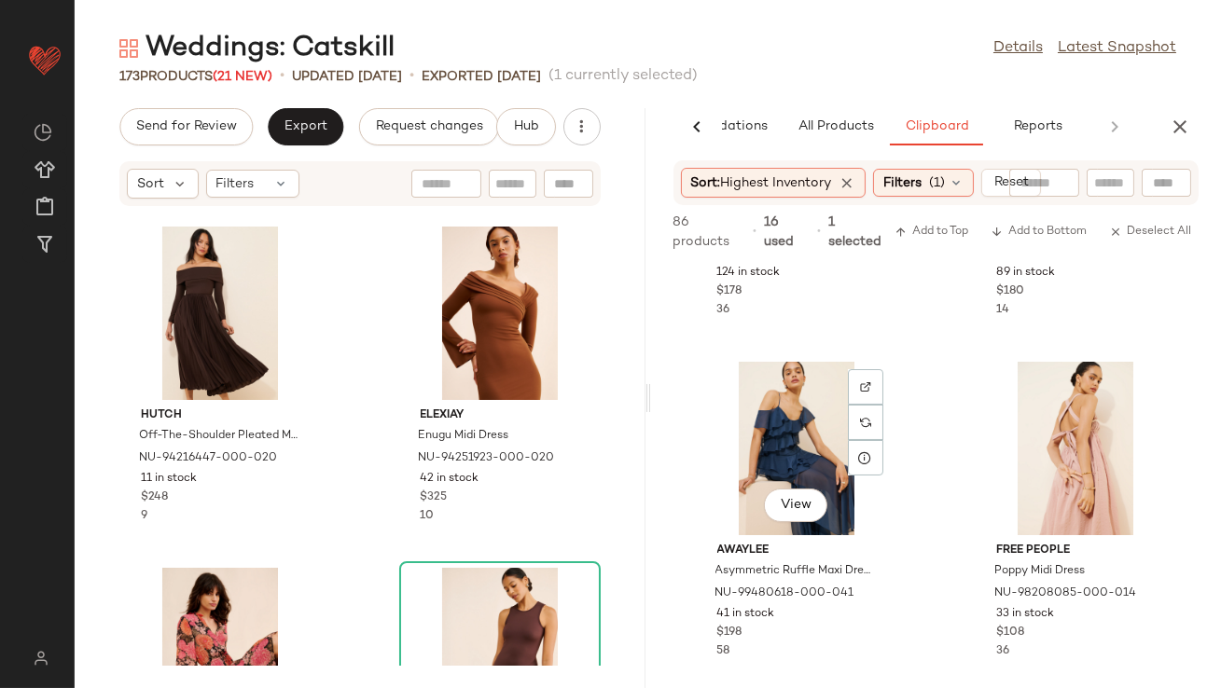
scroll to position [177, 0]
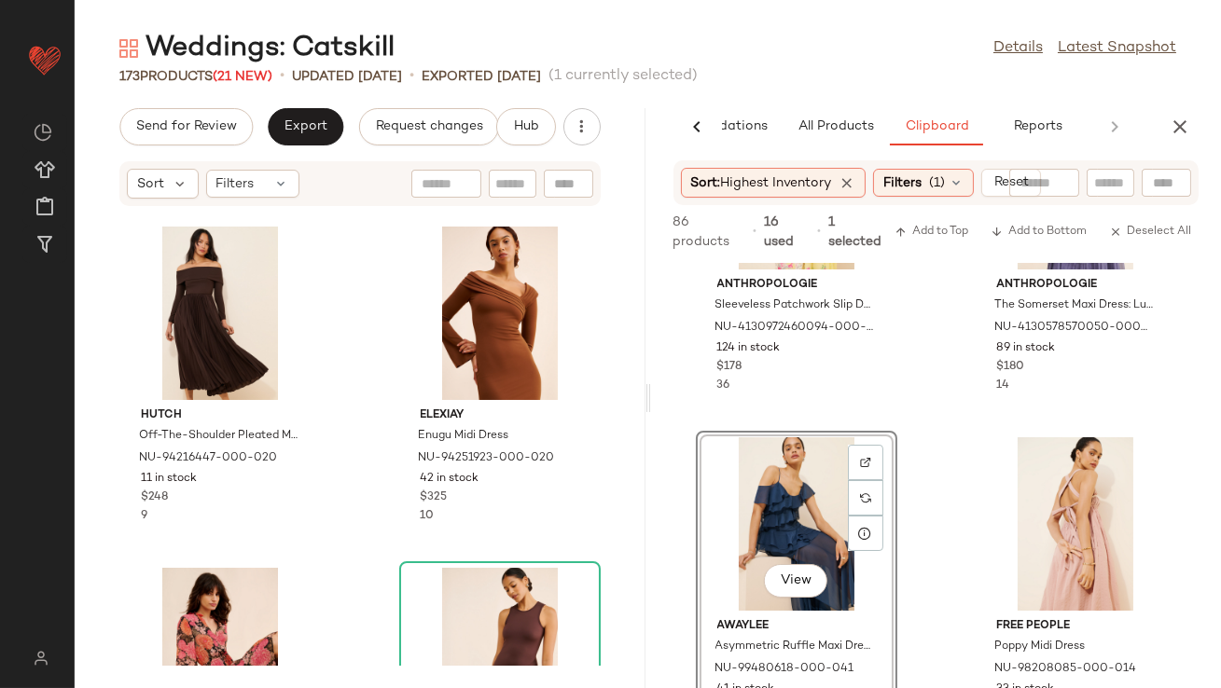
drag, startPoint x: 754, startPoint y: 494, endPoint x: 731, endPoint y: 492, distance: 22.6
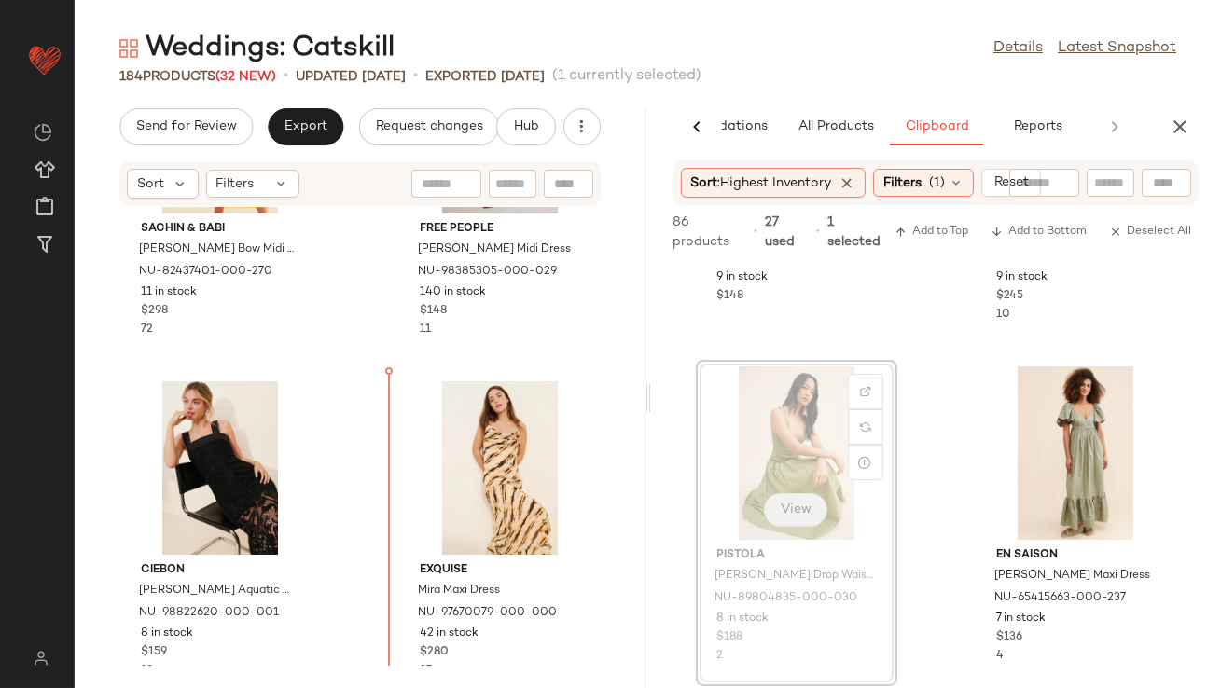
scroll to position [15249, 0]
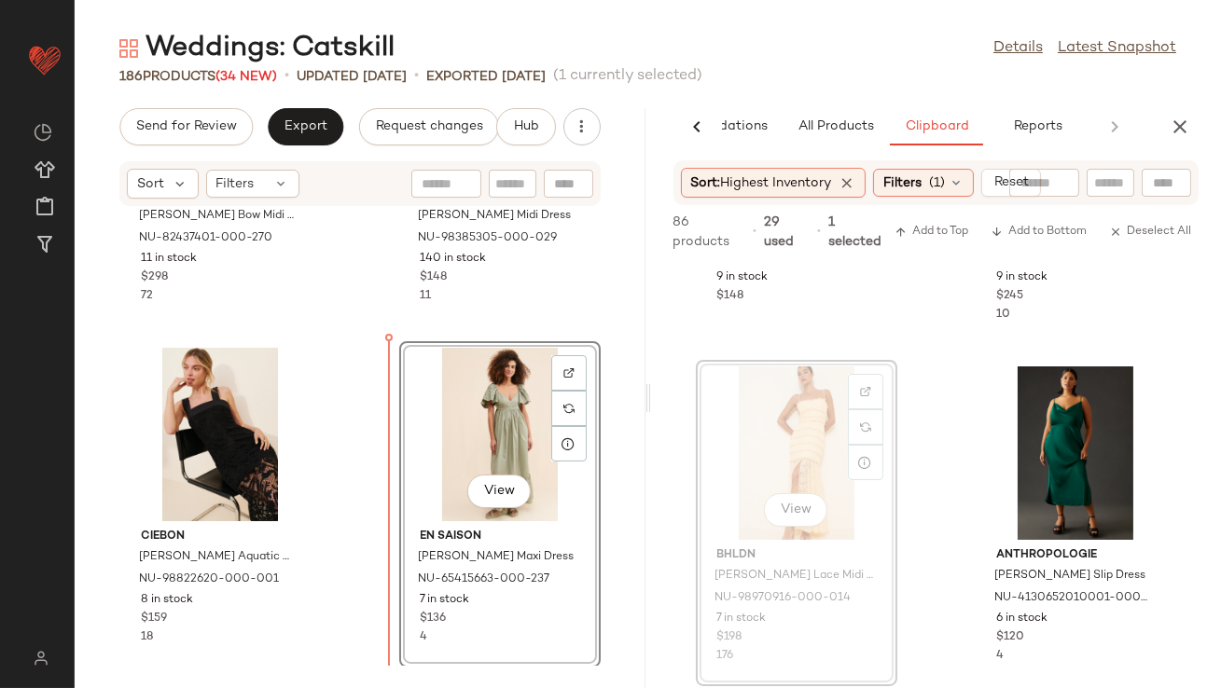
drag, startPoint x: 796, startPoint y: 463, endPoint x: 782, endPoint y: 463, distance: 14.0
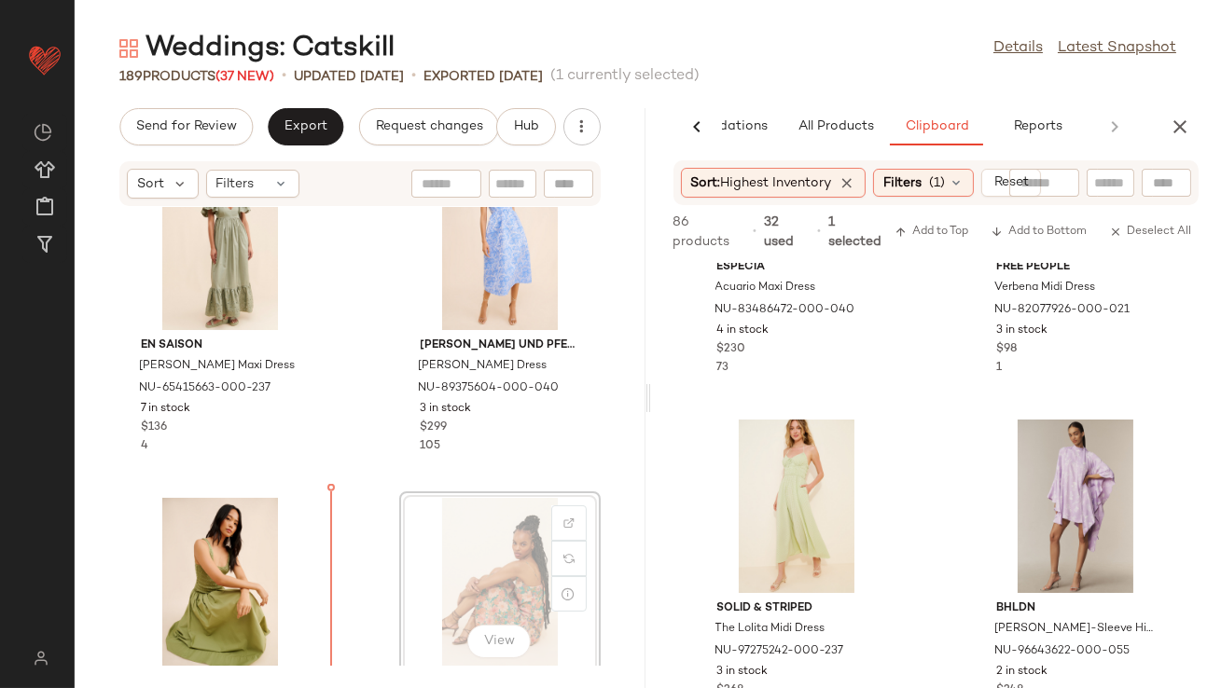
scroll to position [15795, 0]
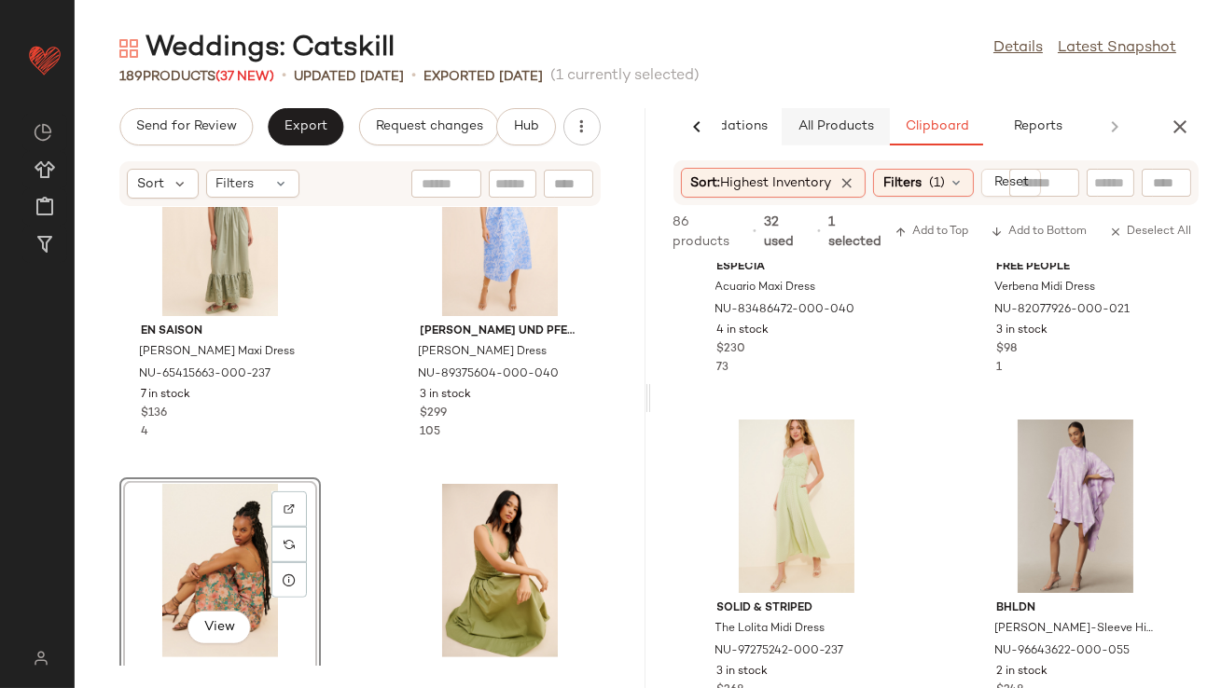
click at [847, 131] on span "All Products" at bounding box center [835, 126] width 76 height 15
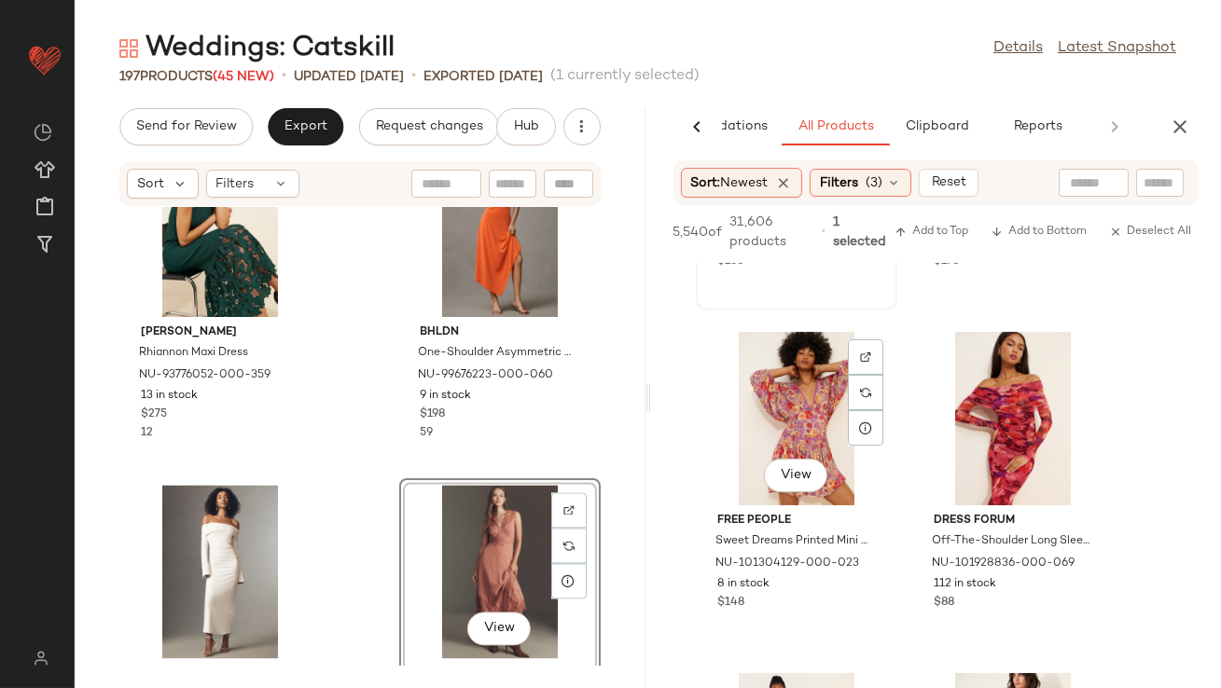
scroll to position [15021, 0]
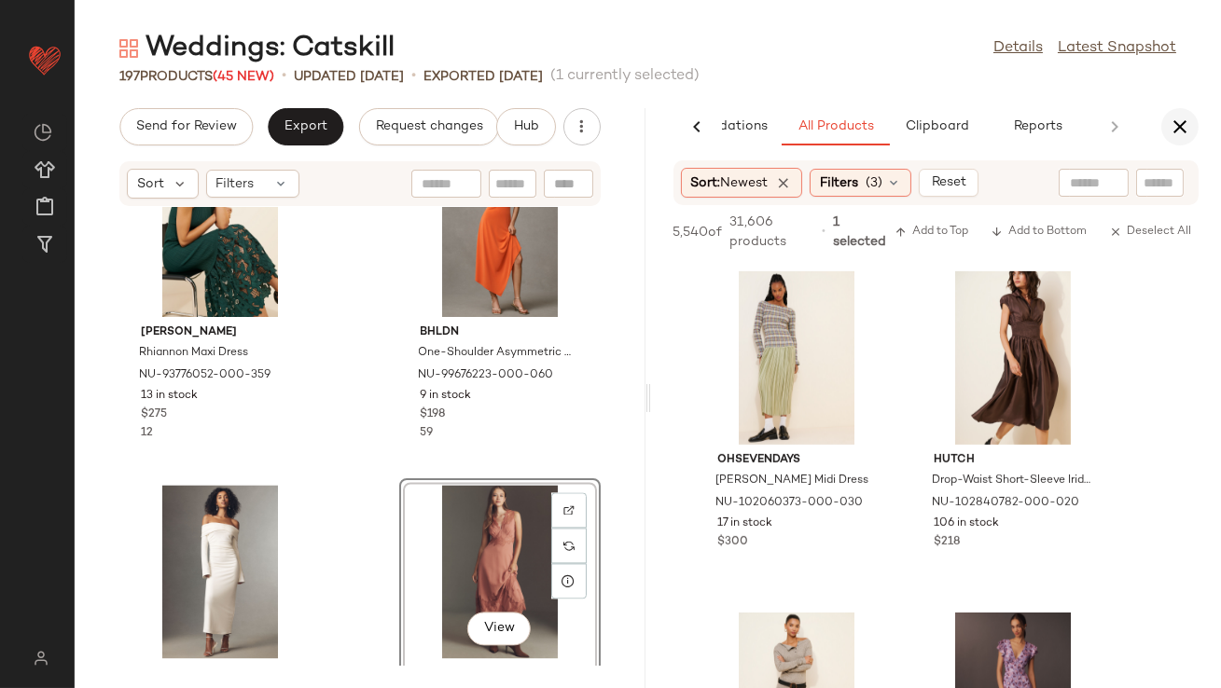
click at [1180, 132] on icon "button" at bounding box center [1180, 127] width 22 height 22
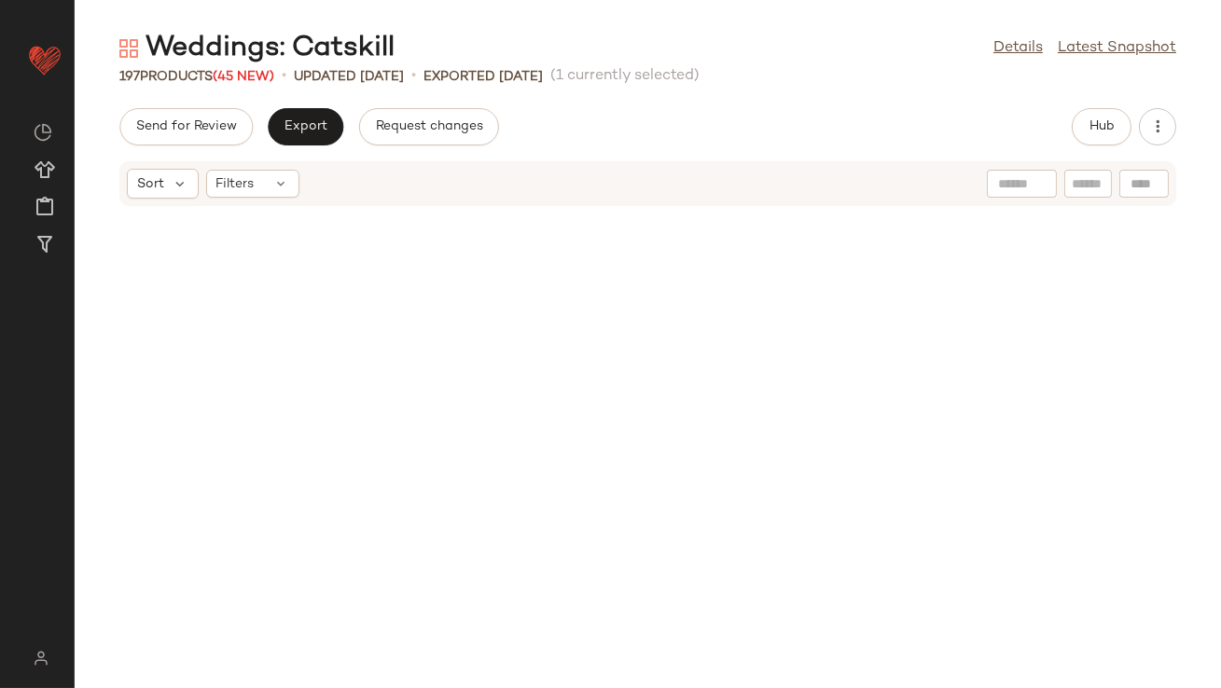
scroll to position [0, 0]
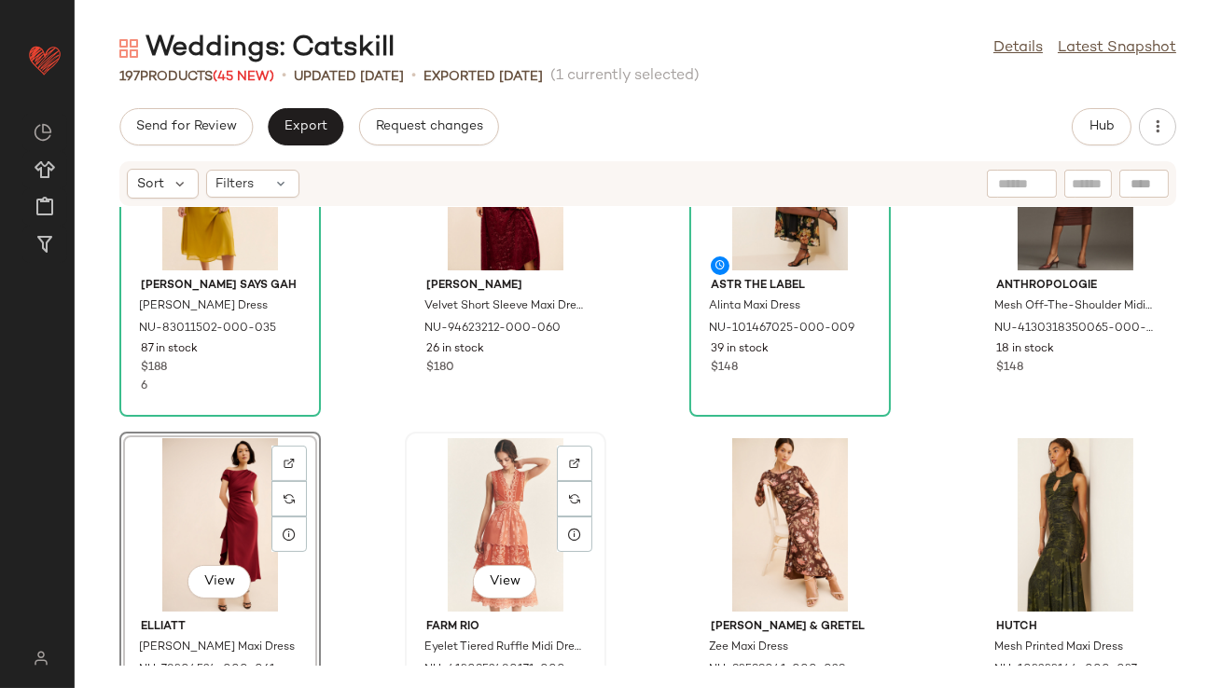
scroll to position [1041, 0]
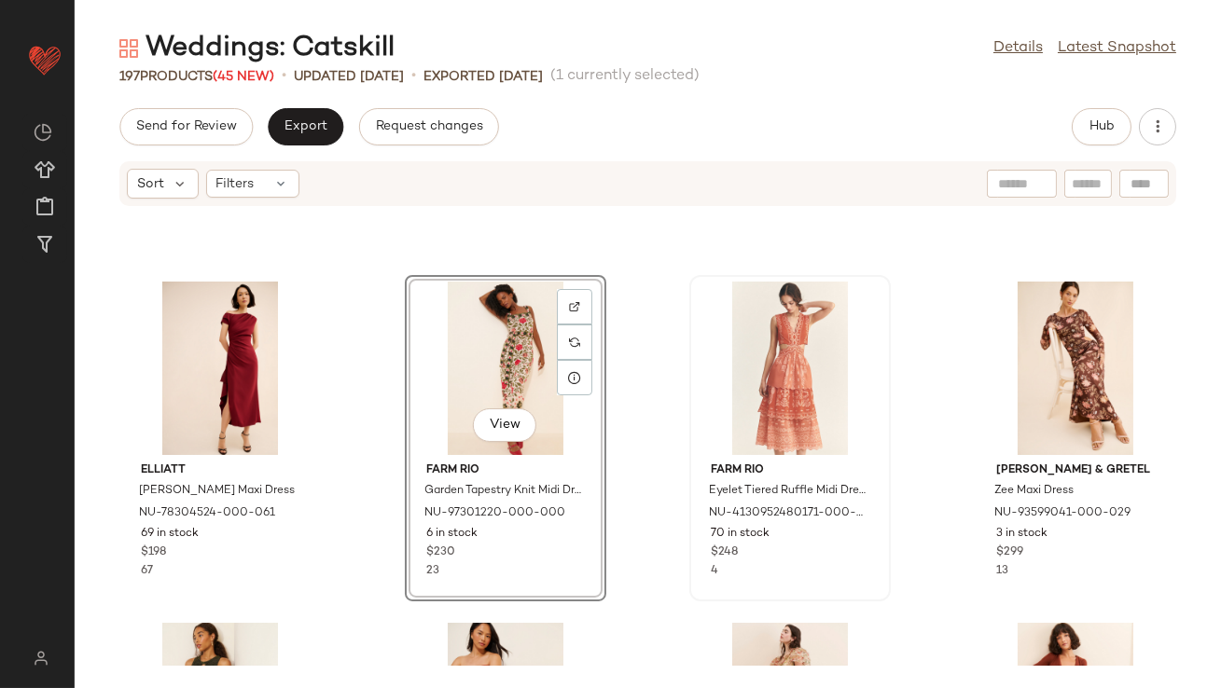
scroll to position [1087, 0]
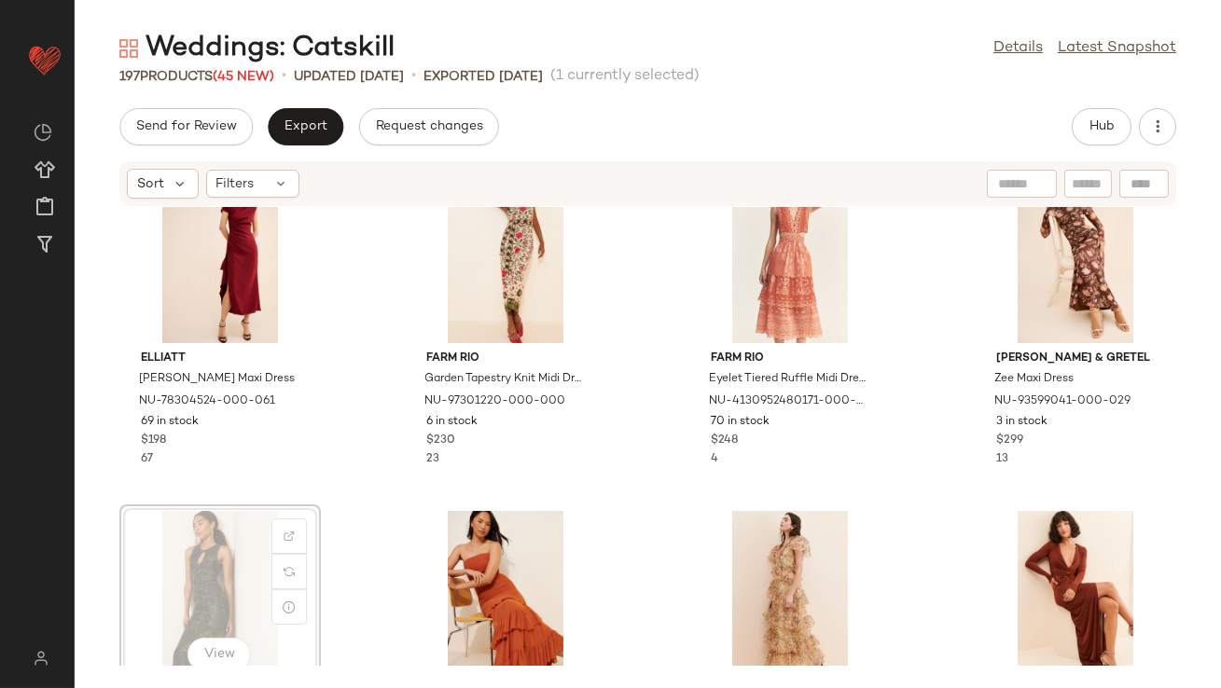
scroll to position [1087, 0]
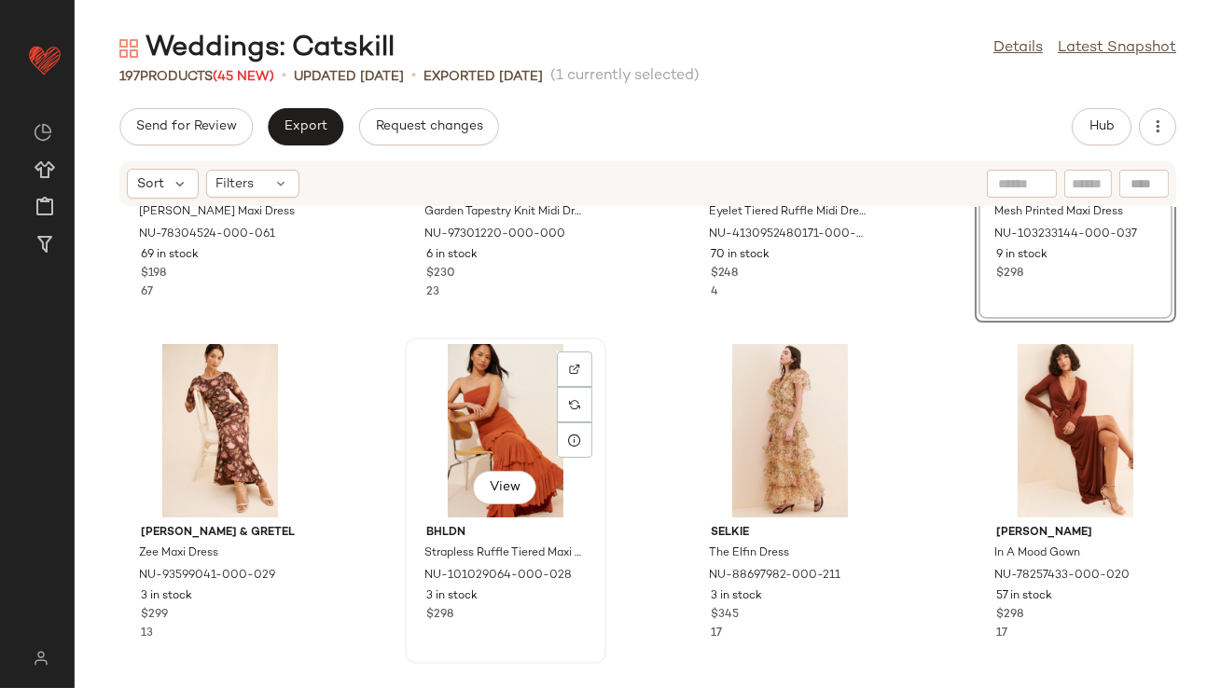
scroll to position [1523, 0]
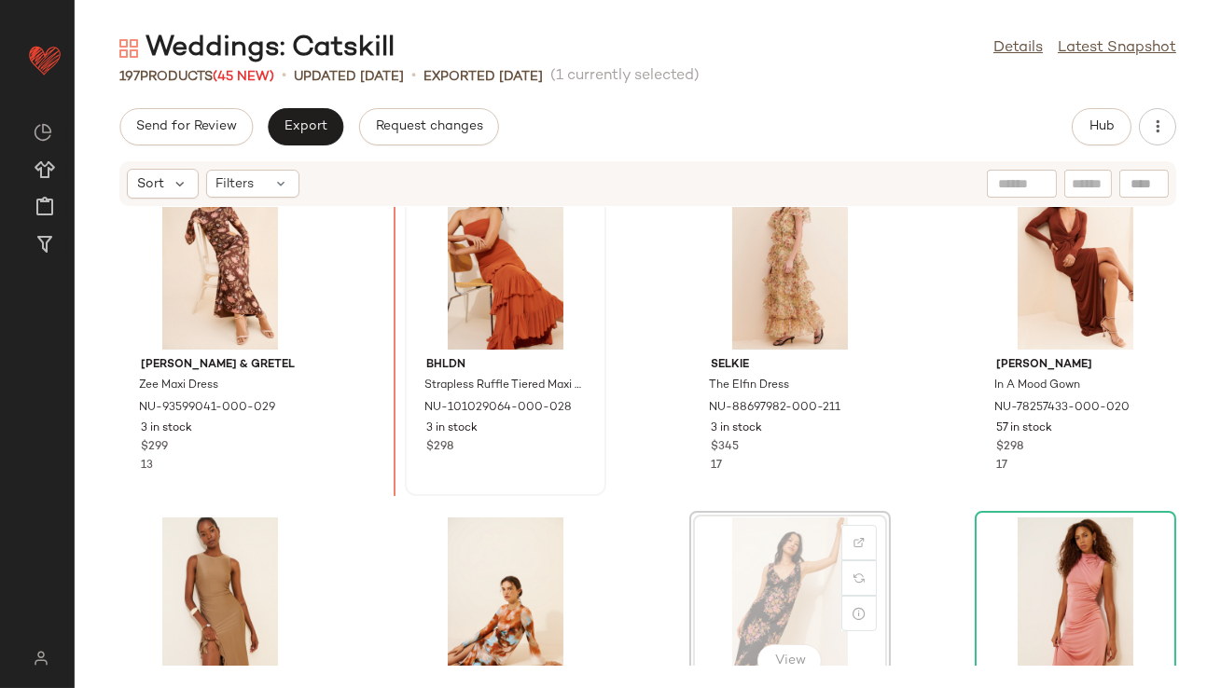
scroll to position [1353, 0]
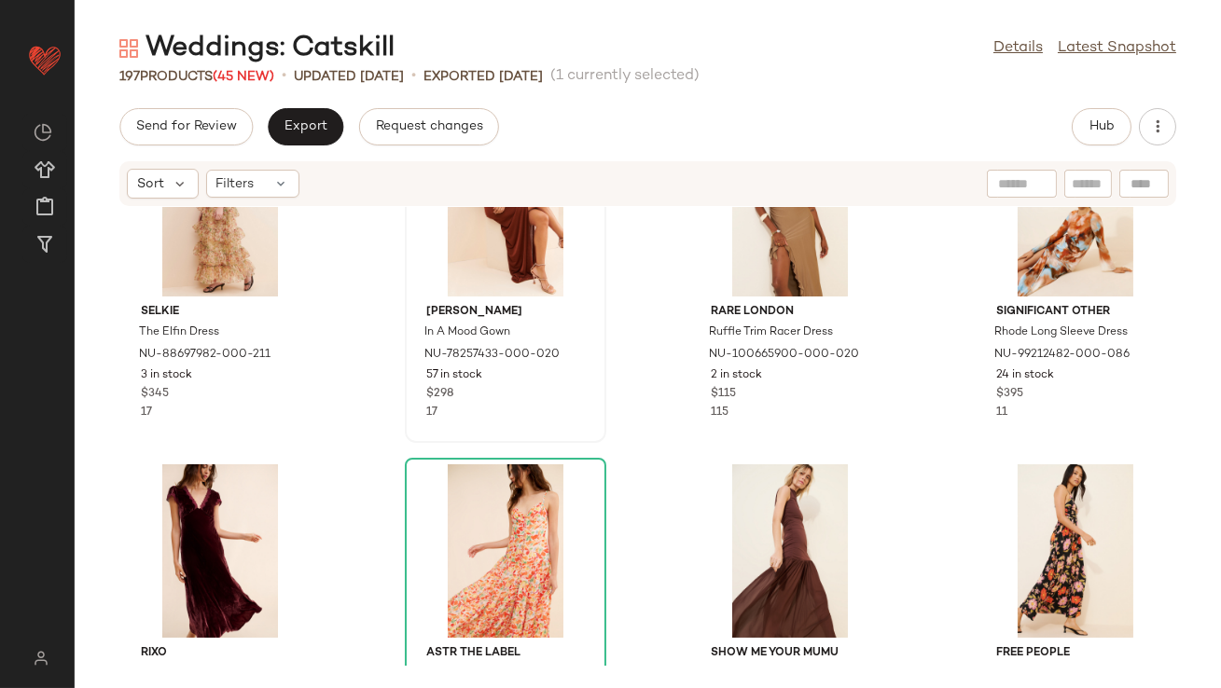
scroll to position [1821, 0]
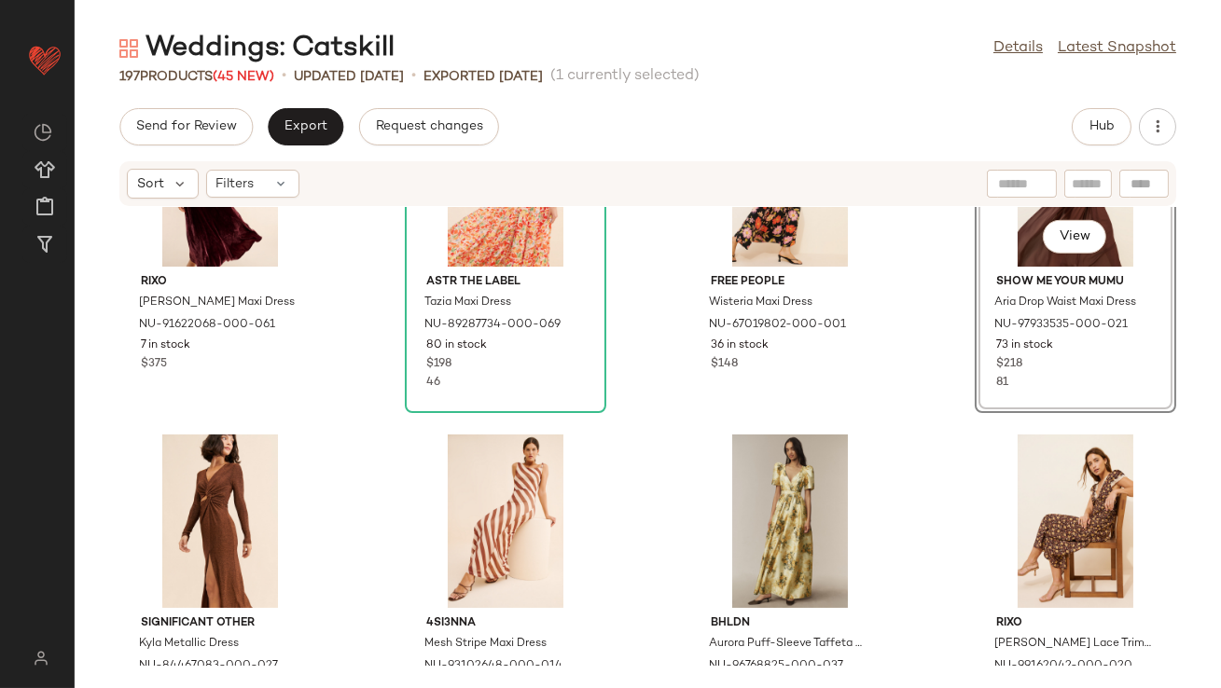
scroll to position [2190, 0]
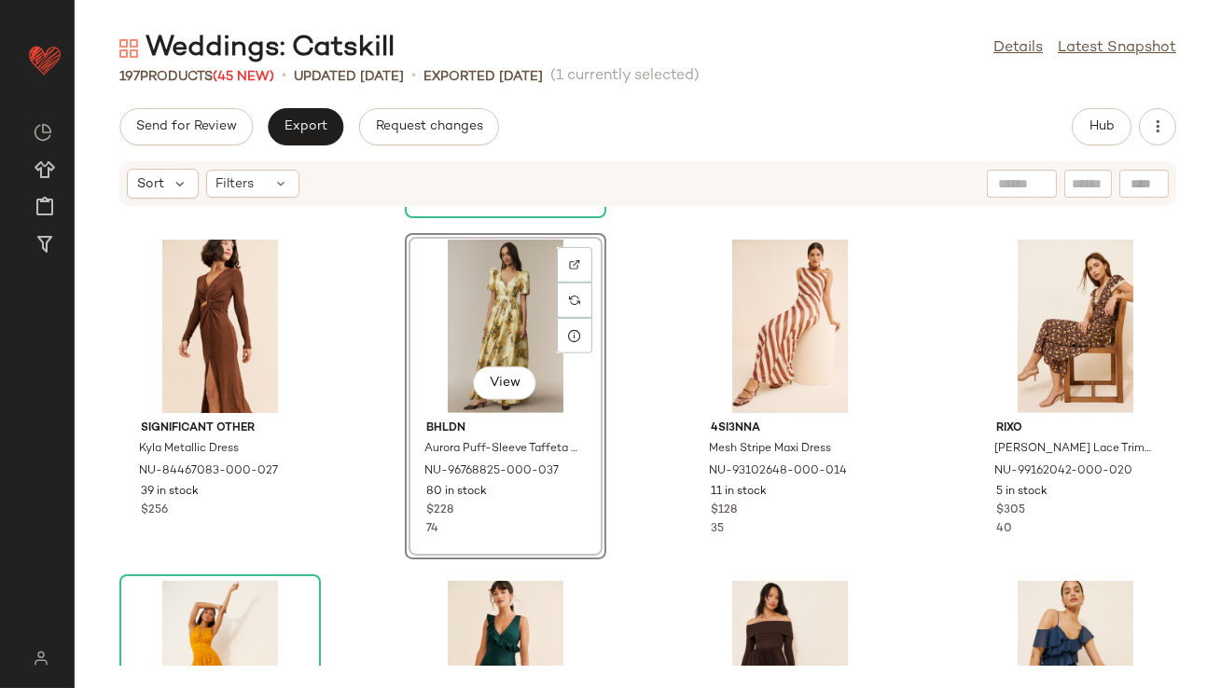
scroll to position [2412, 0]
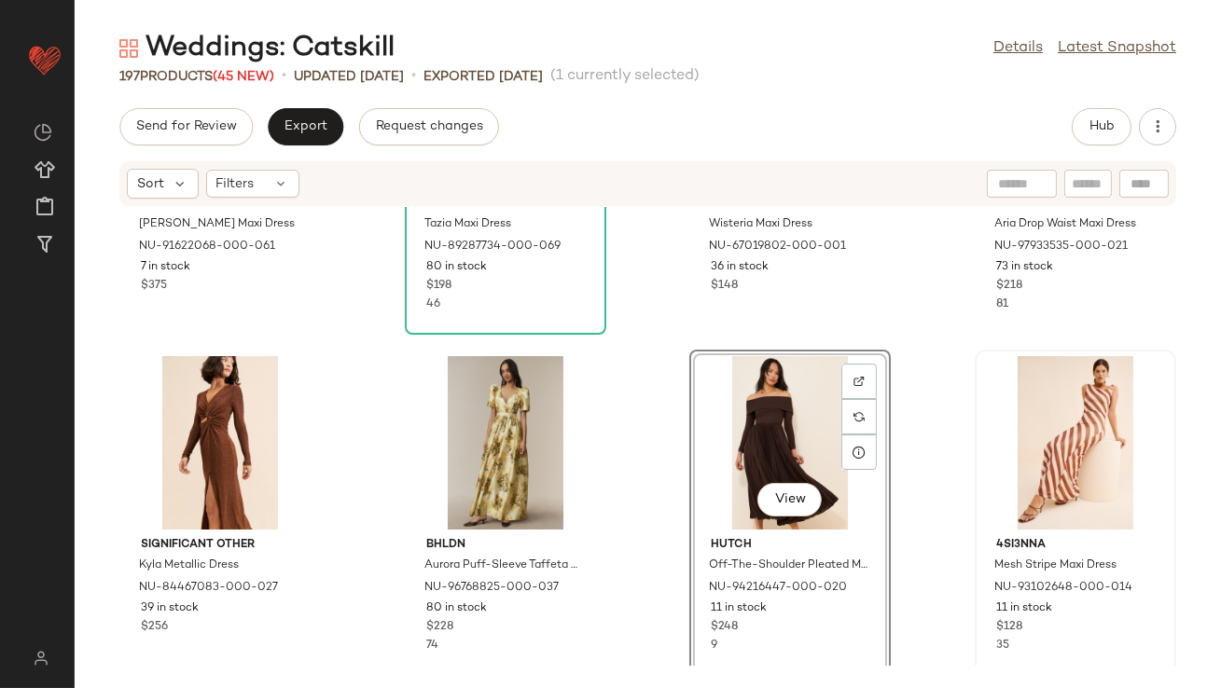
scroll to position [2293, 0]
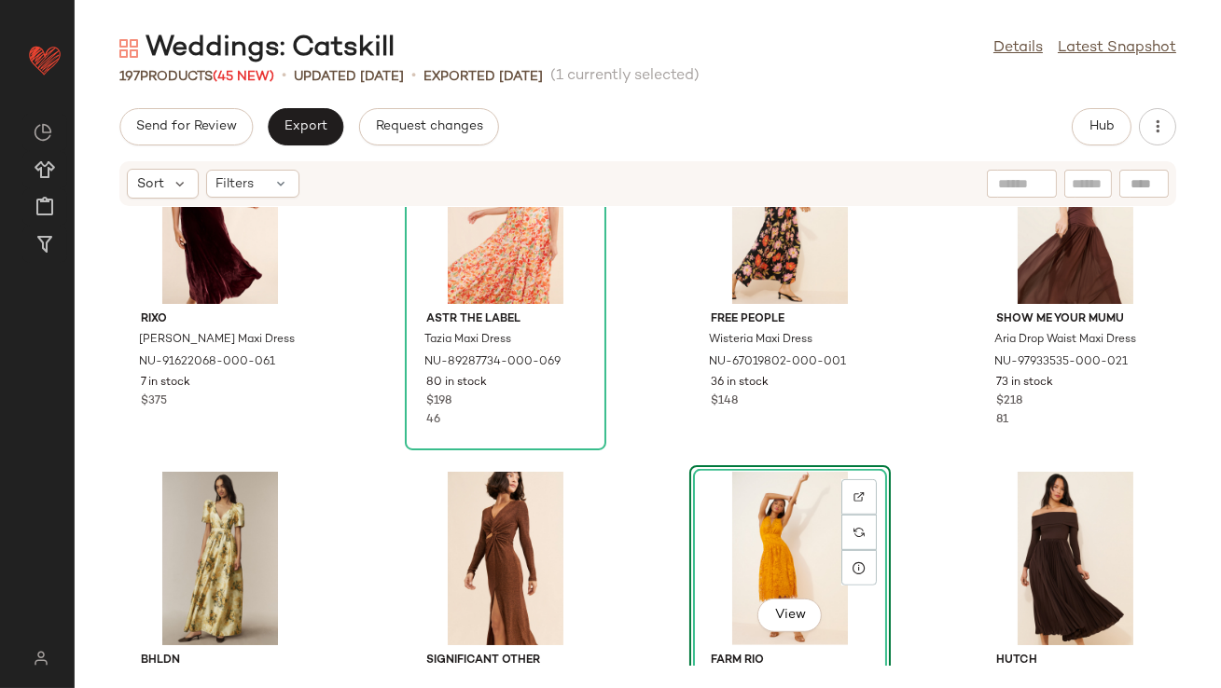
scroll to position [2328, 0]
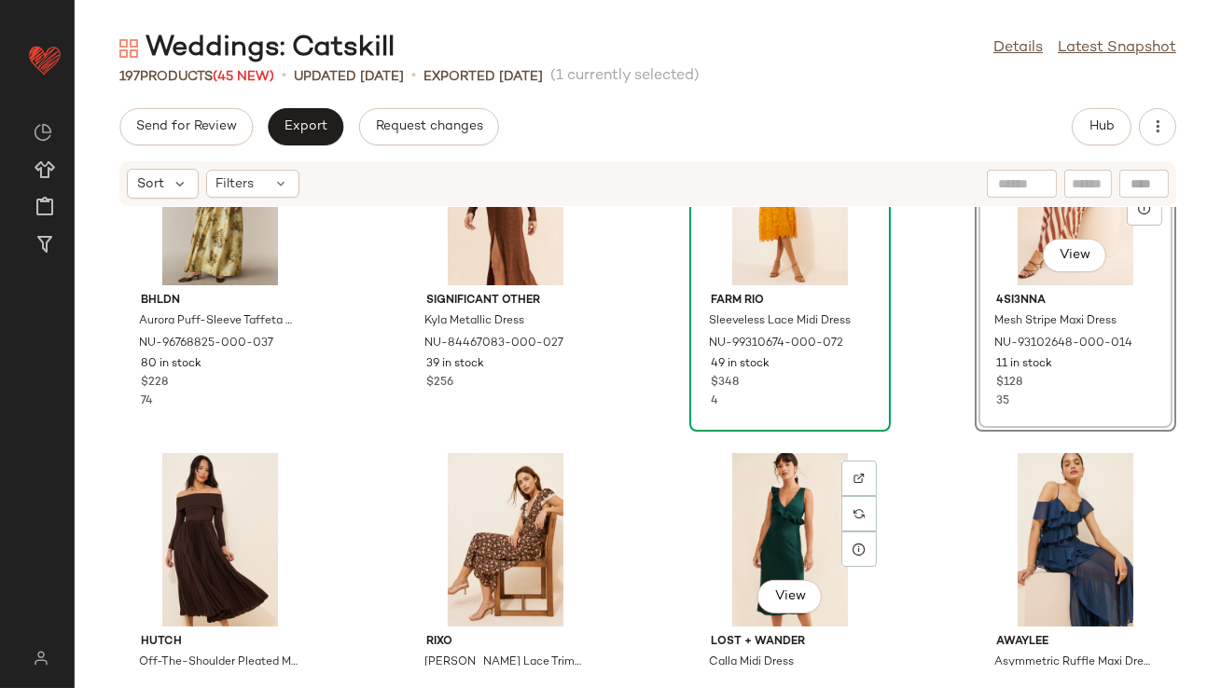
scroll to position [2546, 0]
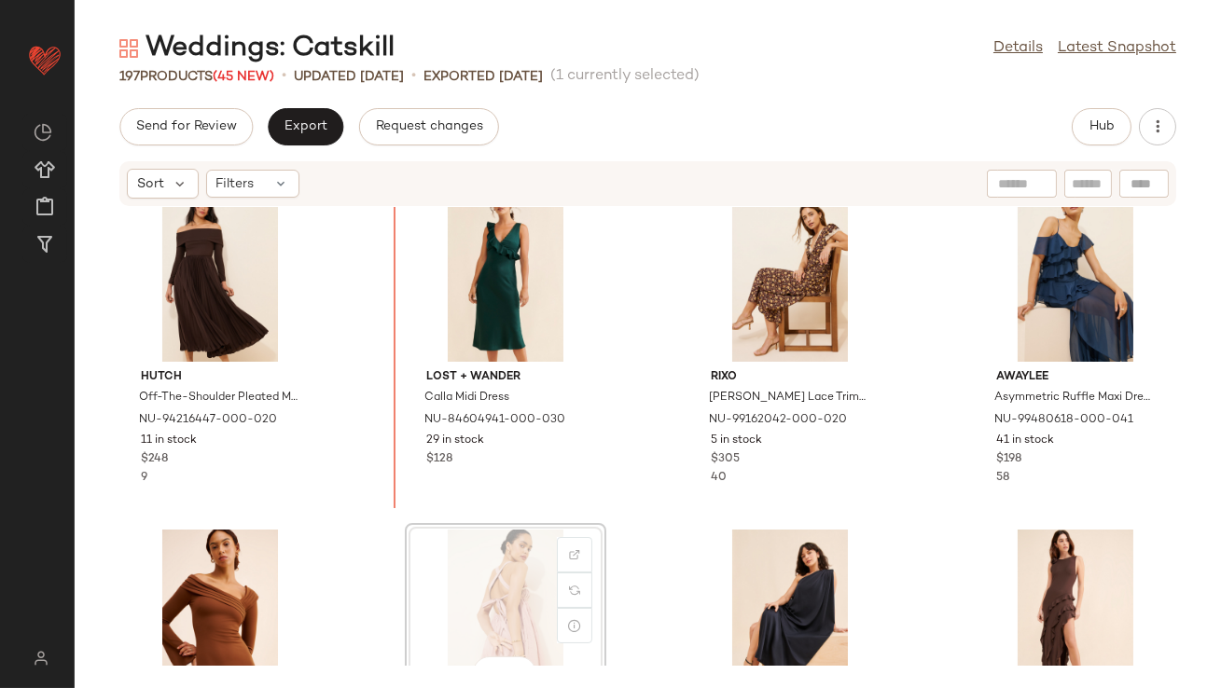
scroll to position [2776, 0]
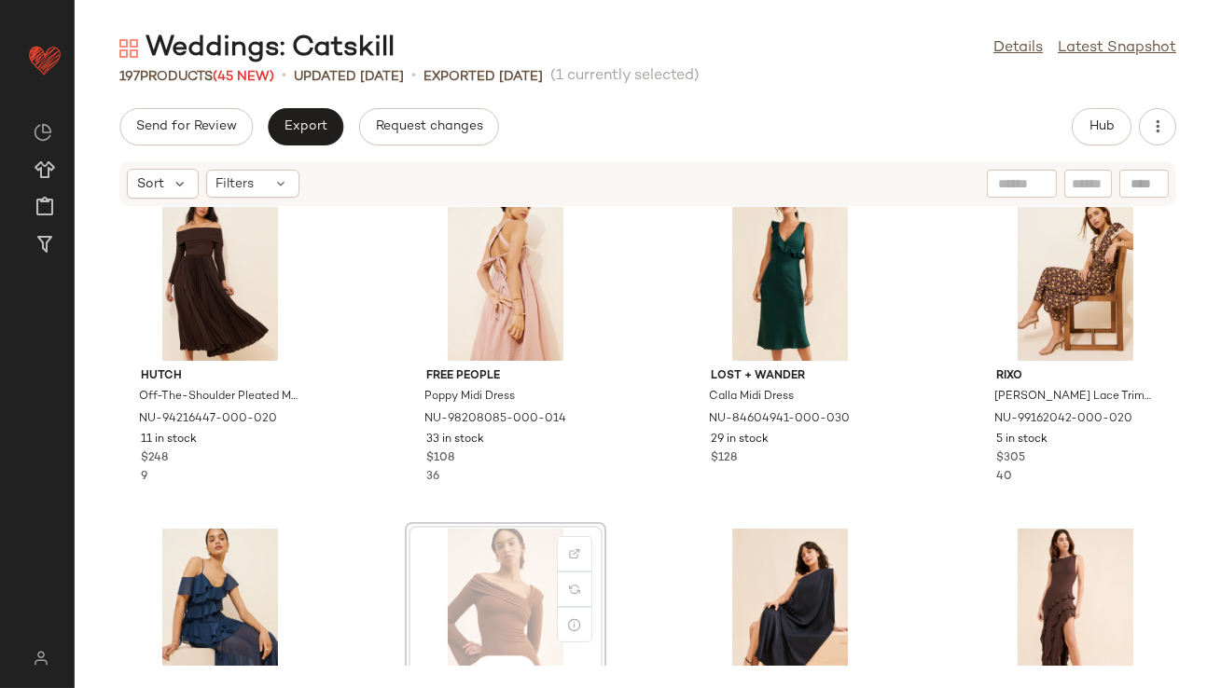
scroll to position [2778, 0]
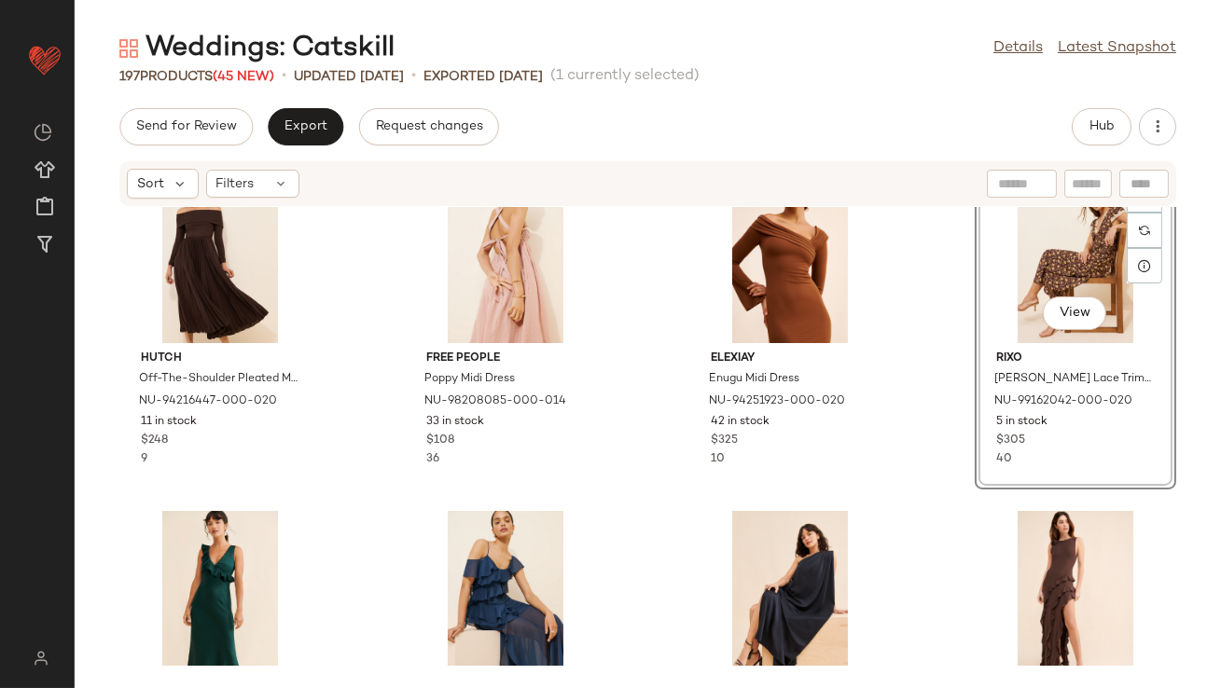
scroll to position [2855, 0]
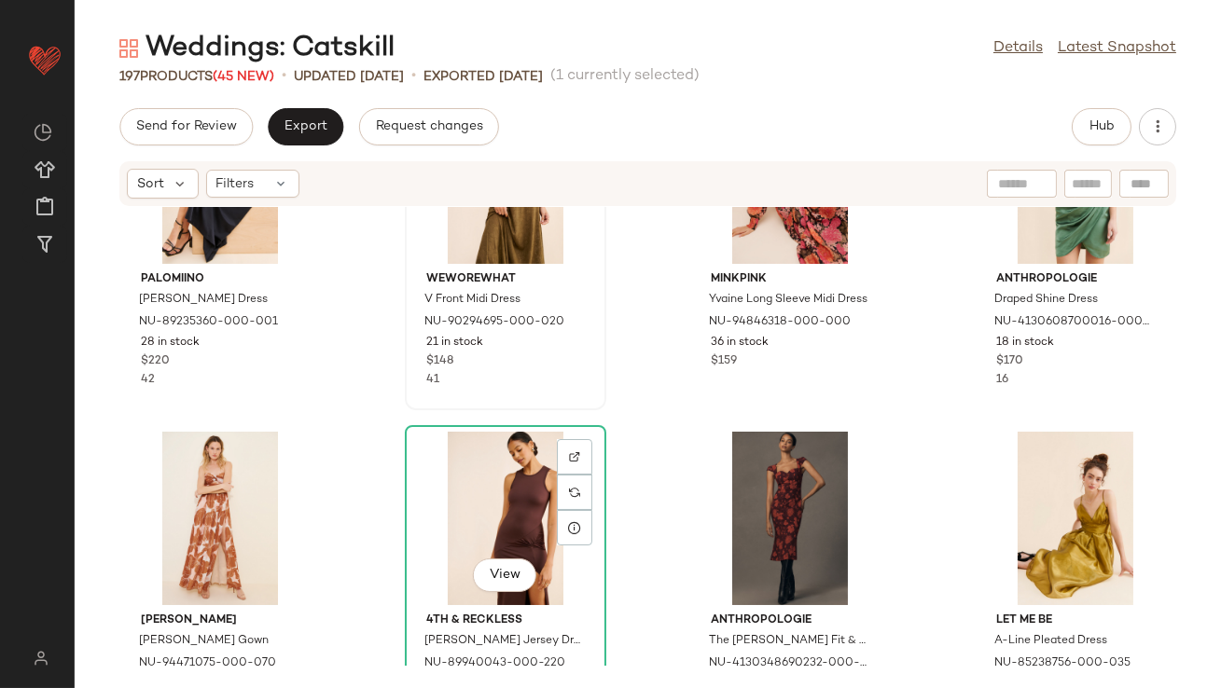
scroll to position [3571, 0]
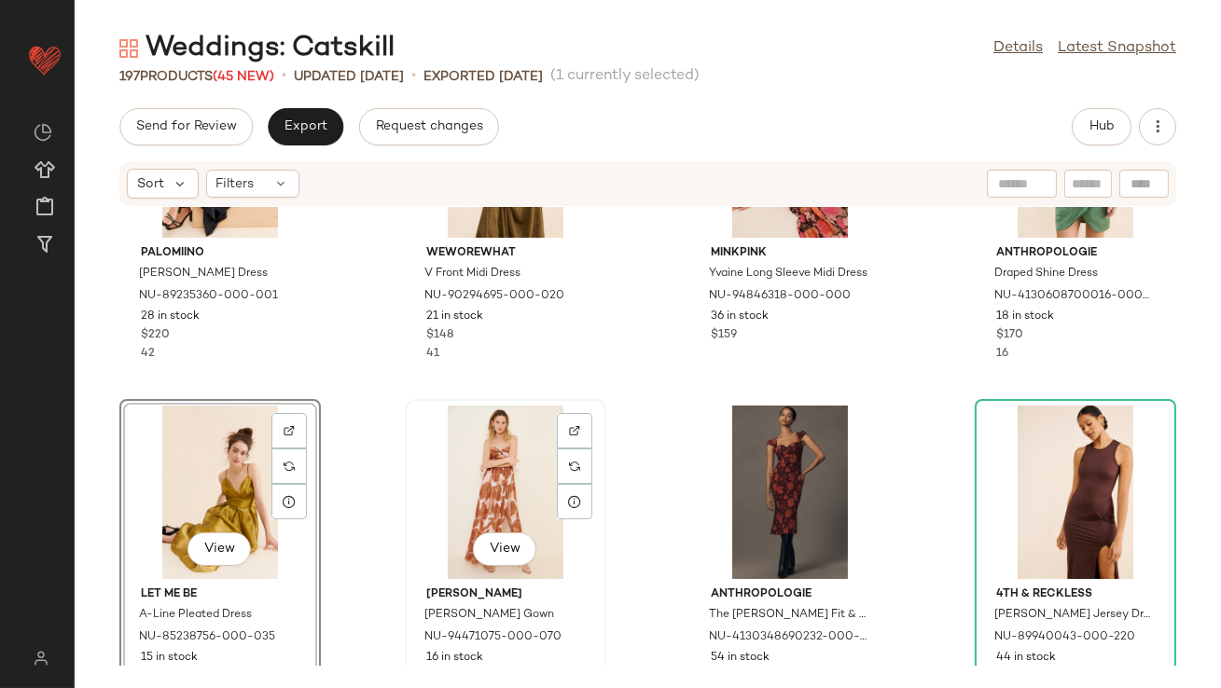
scroll to position [3584, 0]
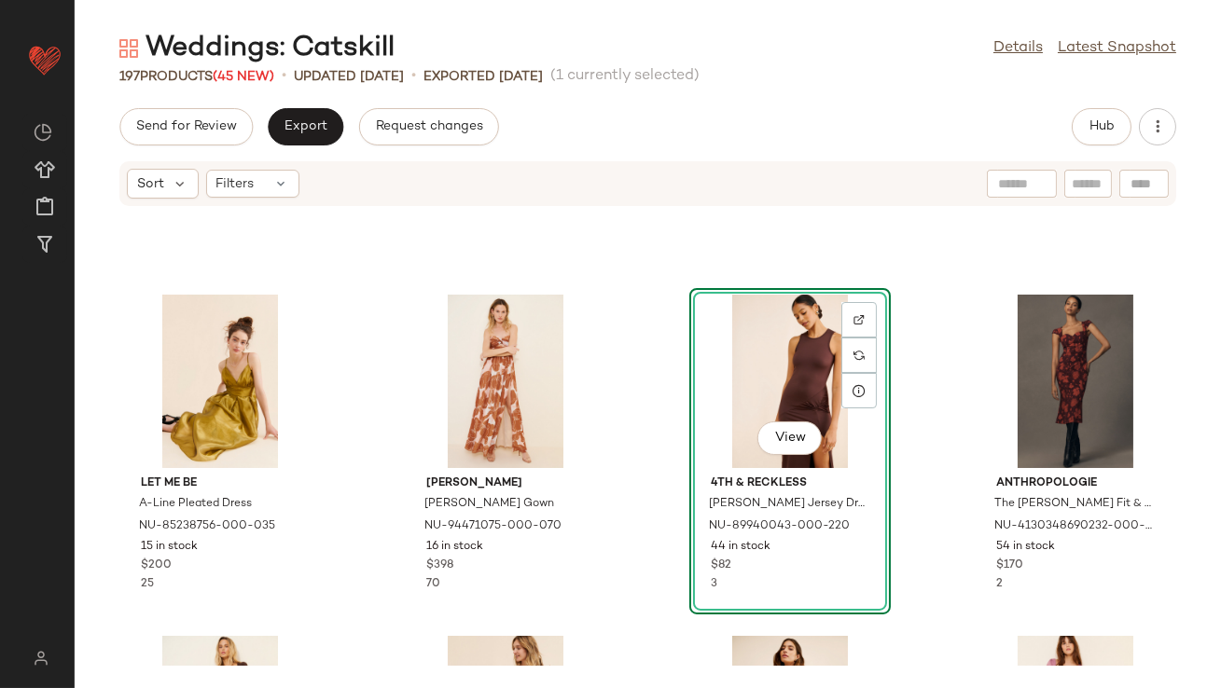
scroll to position [3869, 0]
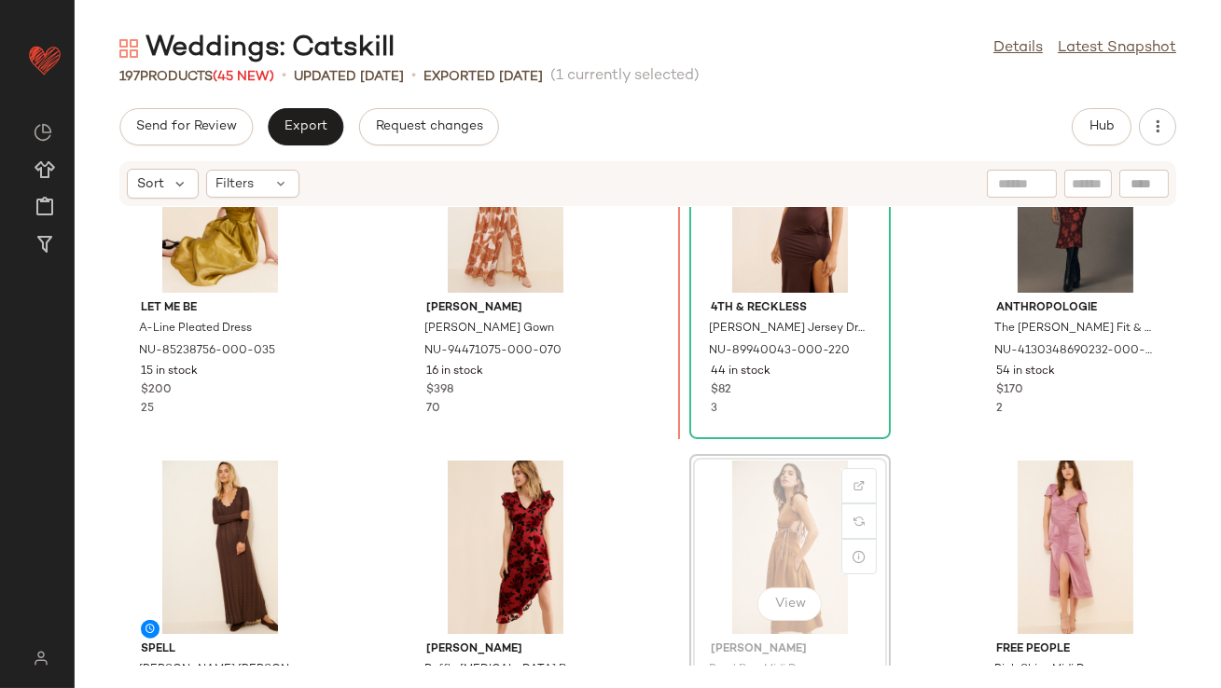
drag, startPoint x: 771, startPoint y: 530, endPoint x: 770, endPoint y: 517, distance: 13.1
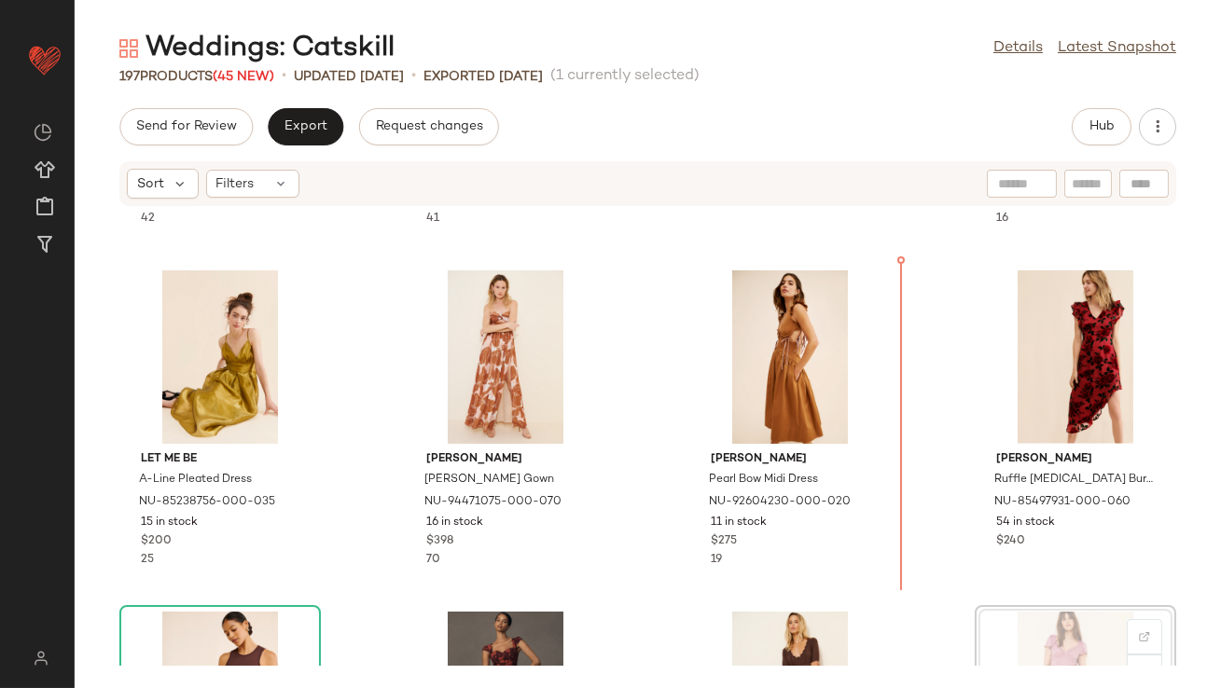
scroll to position [3721, 0]
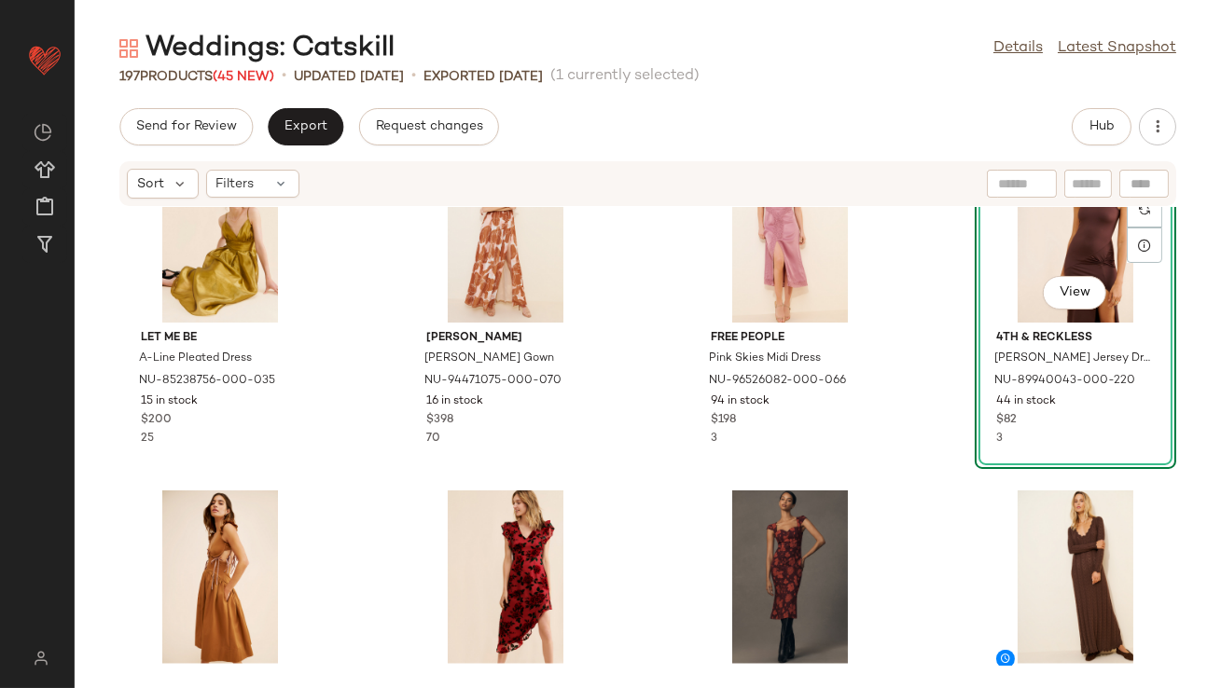
scroll to position [3909, 0]
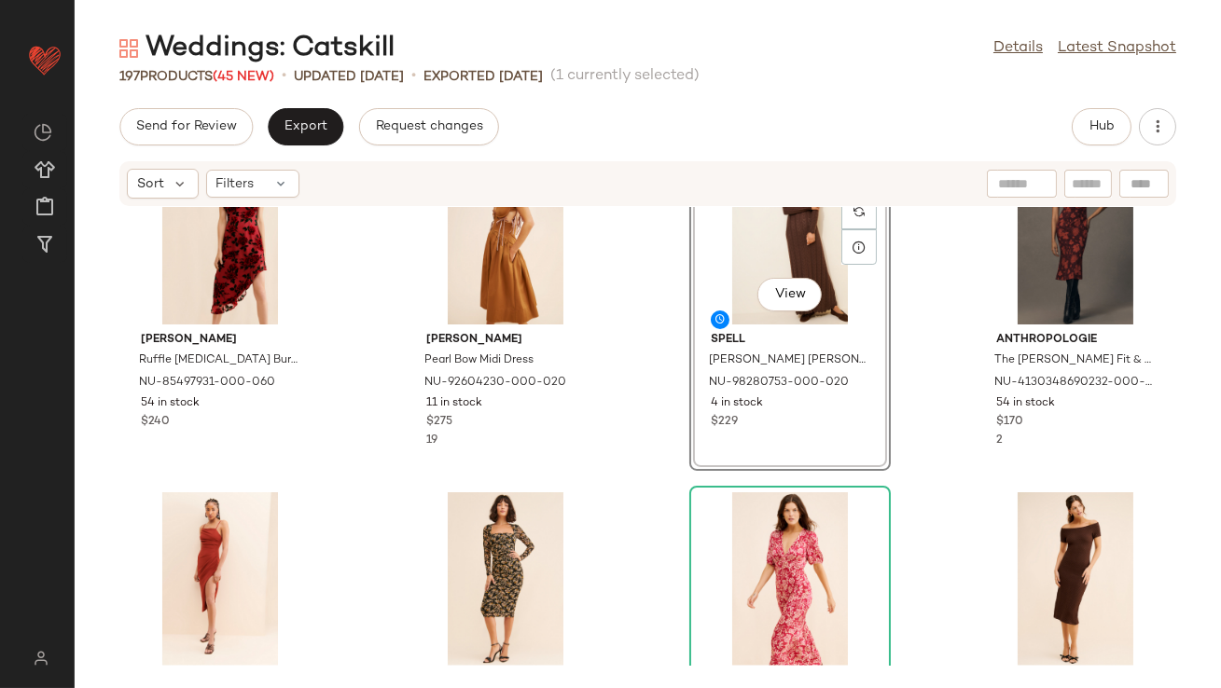
scroll to position [4202, 0]
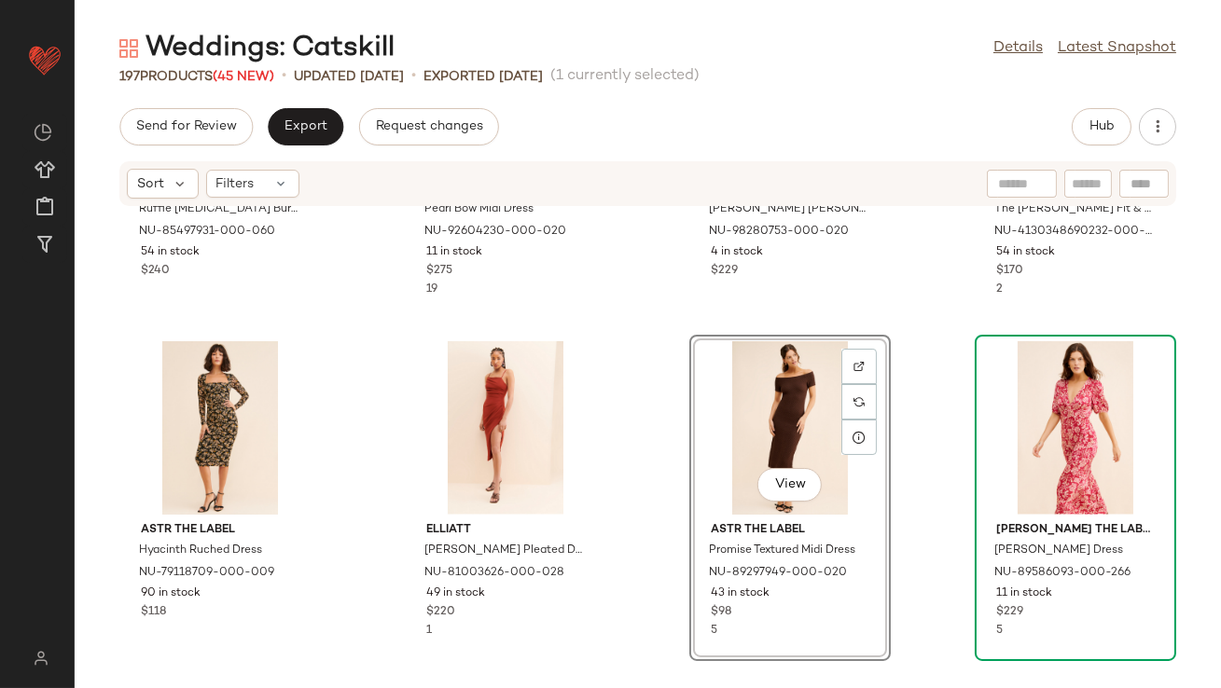
scroll to position [4509, 0]
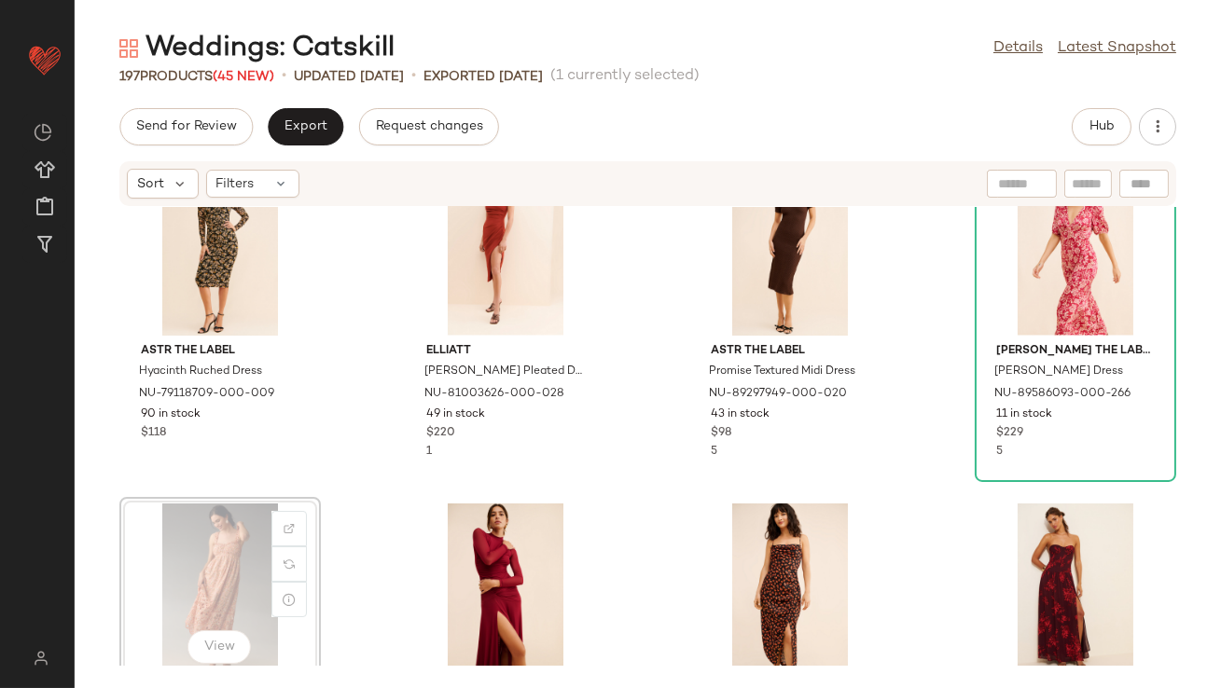
scroll to position [4509, 0]
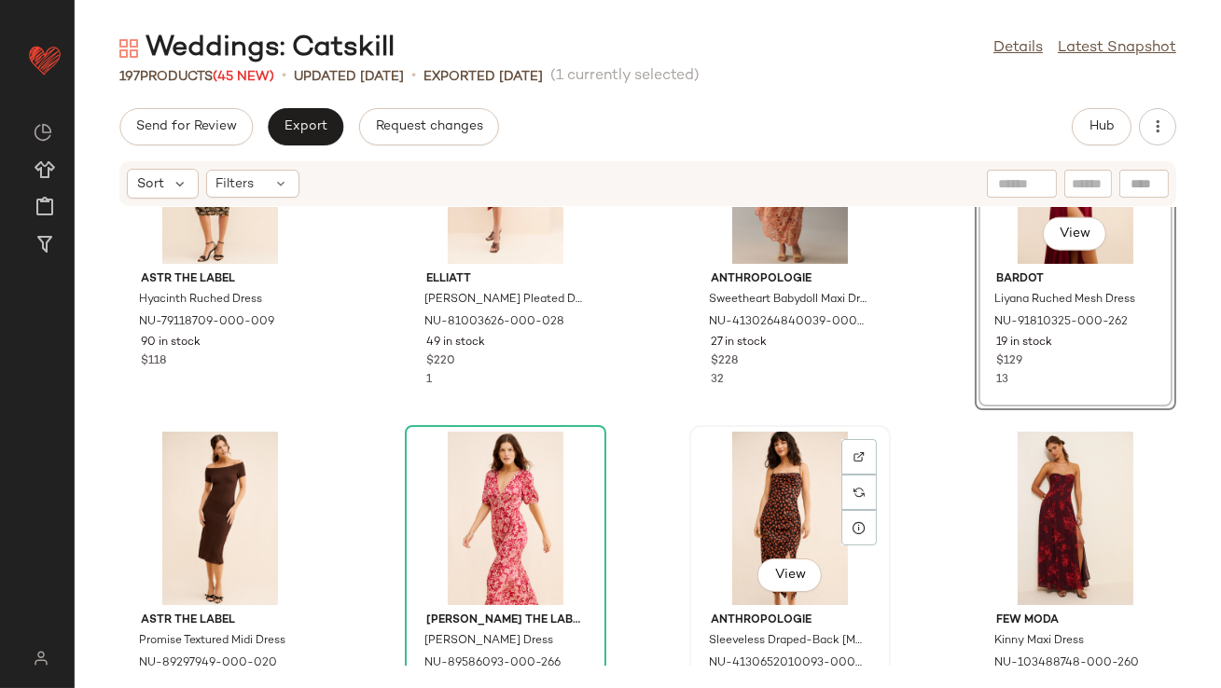
scroll to position [4584, 0]
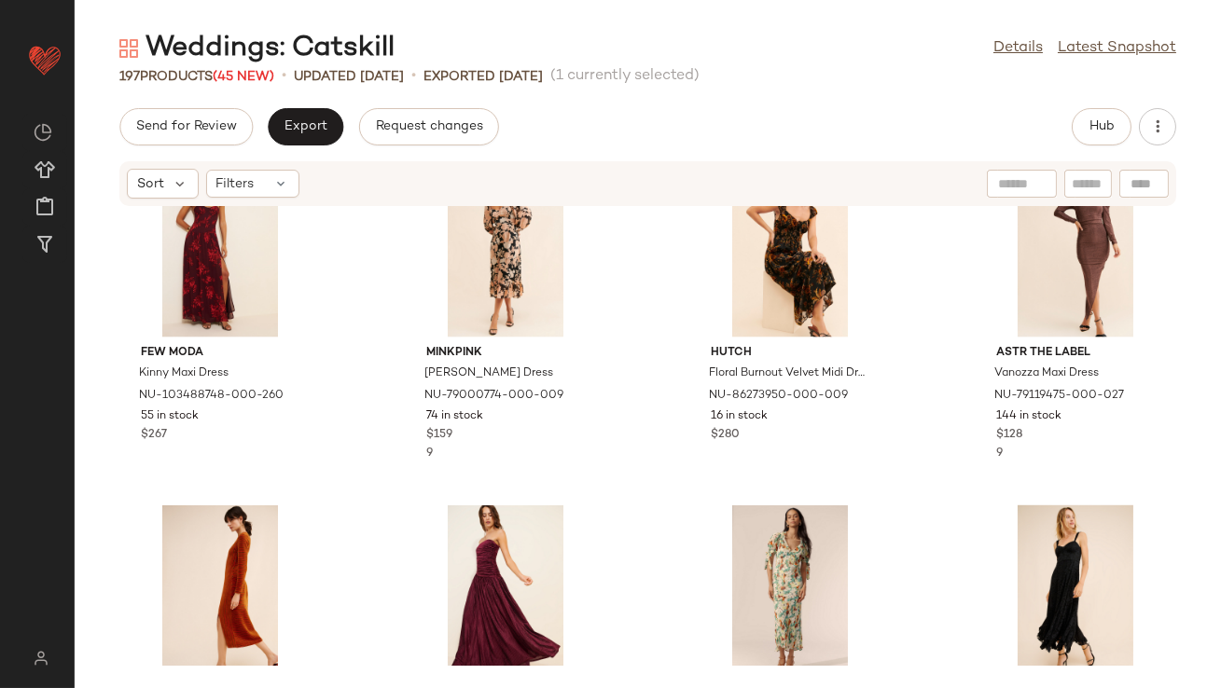
scroll to position [5191, 0]
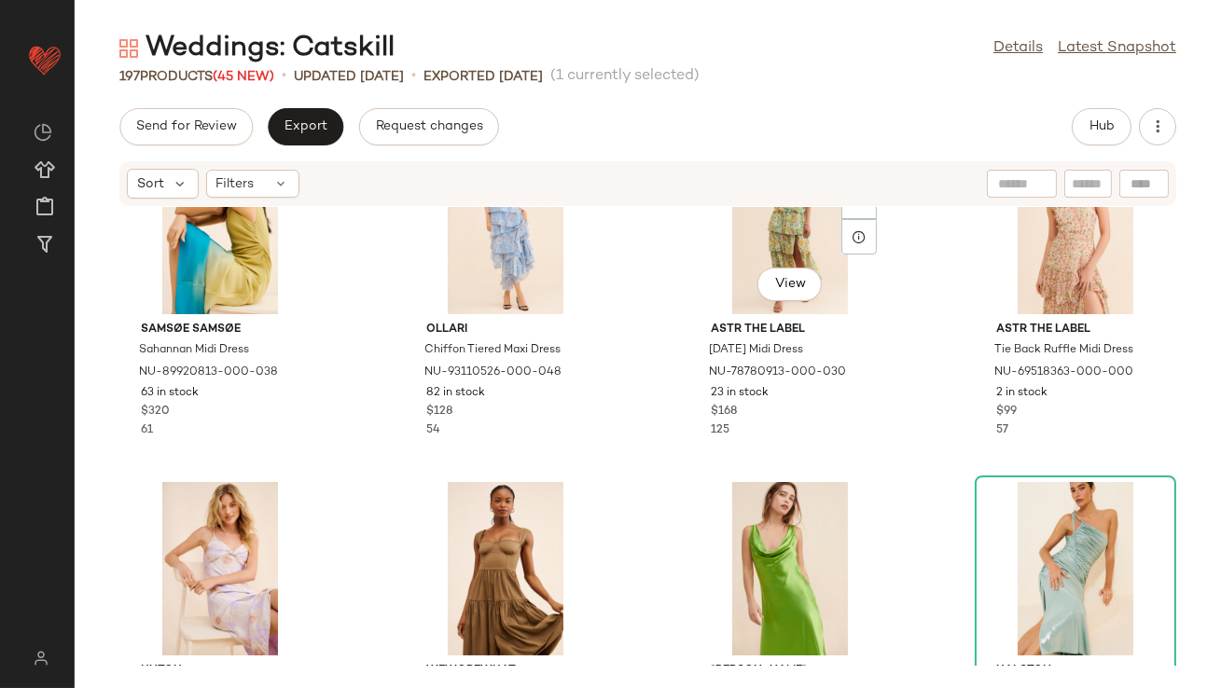
scroll to position [7316, 0]
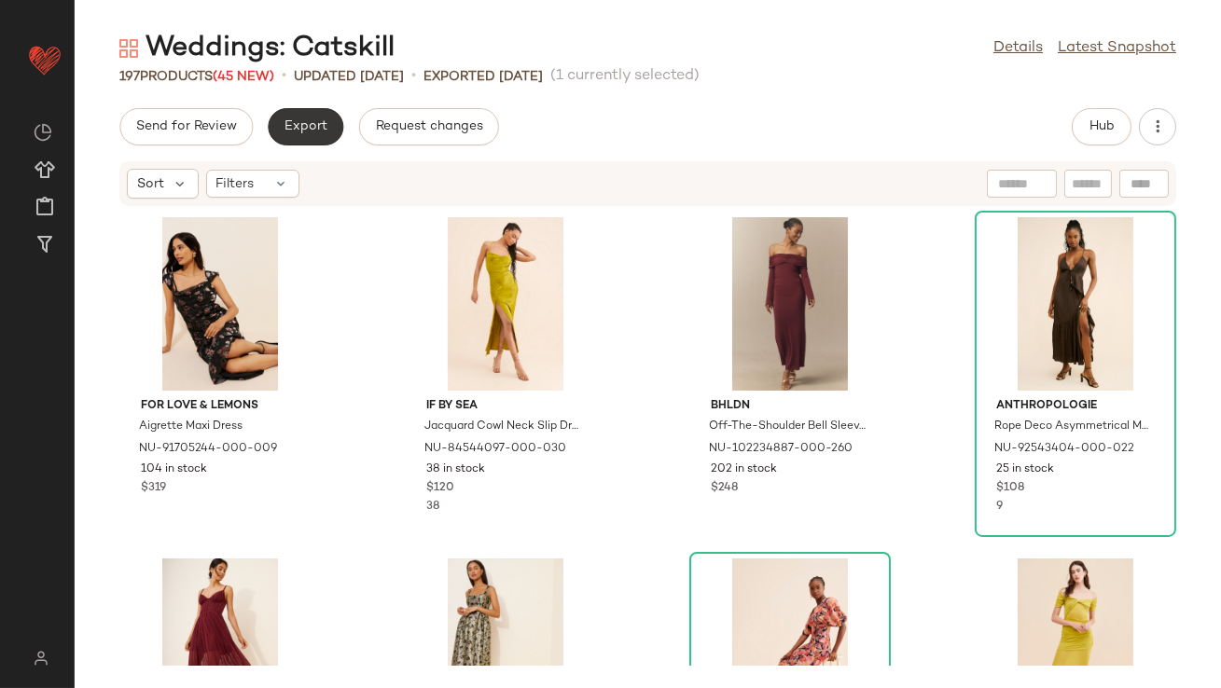
click at [282, 113] on button "Export" at bounding box center [306, 126] width 76 height 37
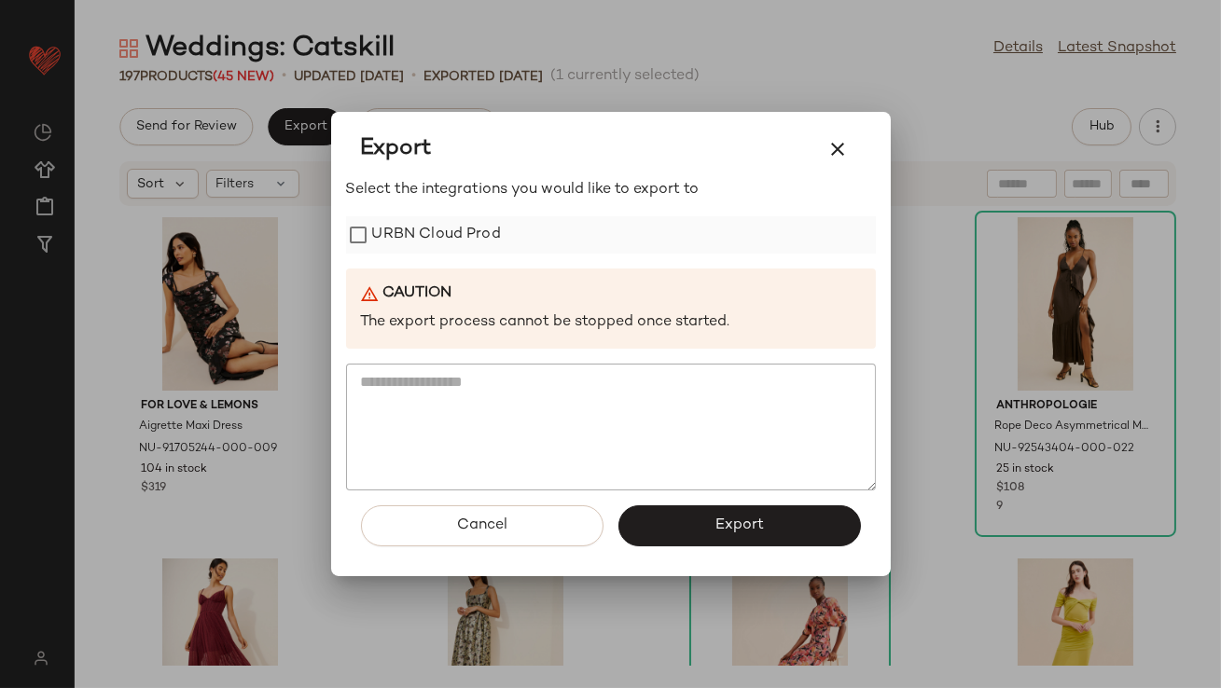
click at [387, 220] on label "URBN Cloud Prod" at bounding box center [436, 234] width 129 height 37
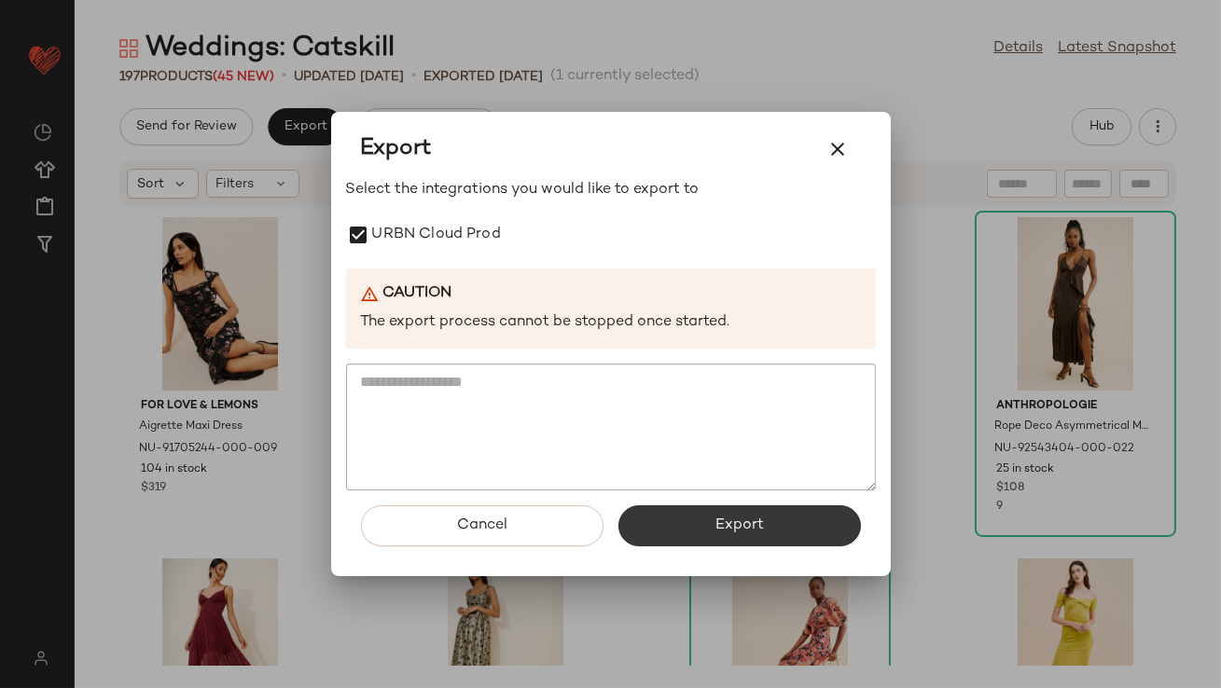
click at [673, 532] on button "Export" at bounding box center [739, 526] width 243 height 41
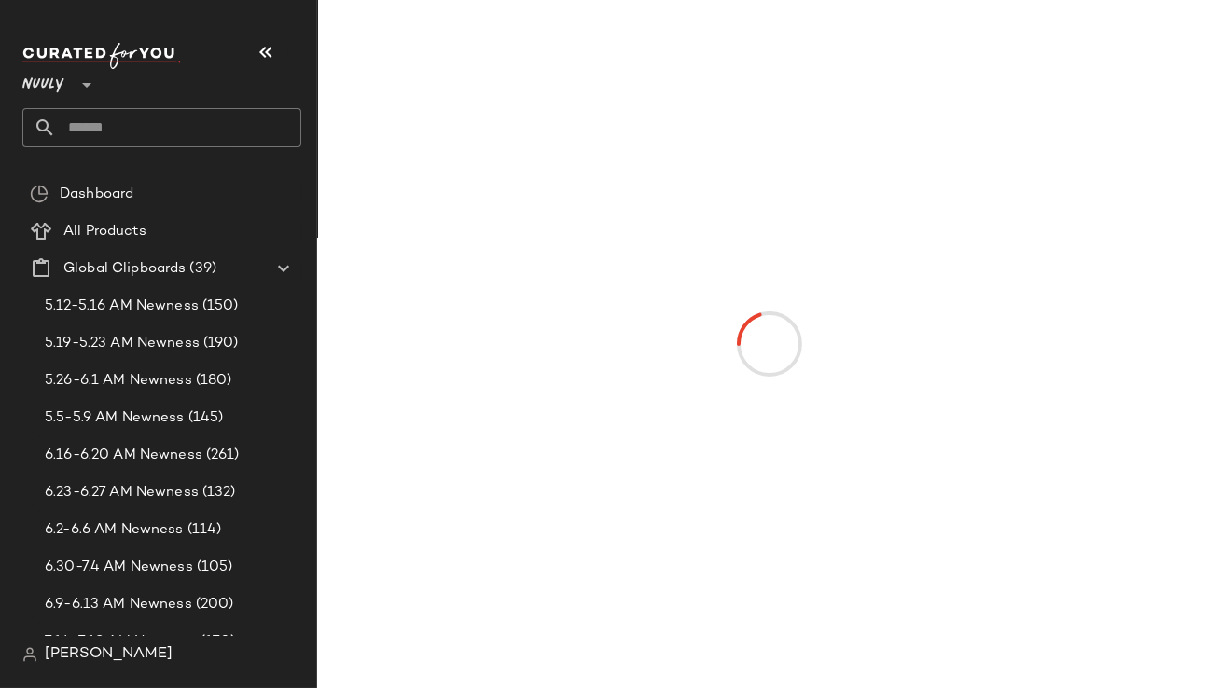
click at [257, 52] on icon "button" at bounding box center [266, 52] width 22 height 22
click at [254, 43] on button "button" at bounding box center [265, 52] width 45 height 45
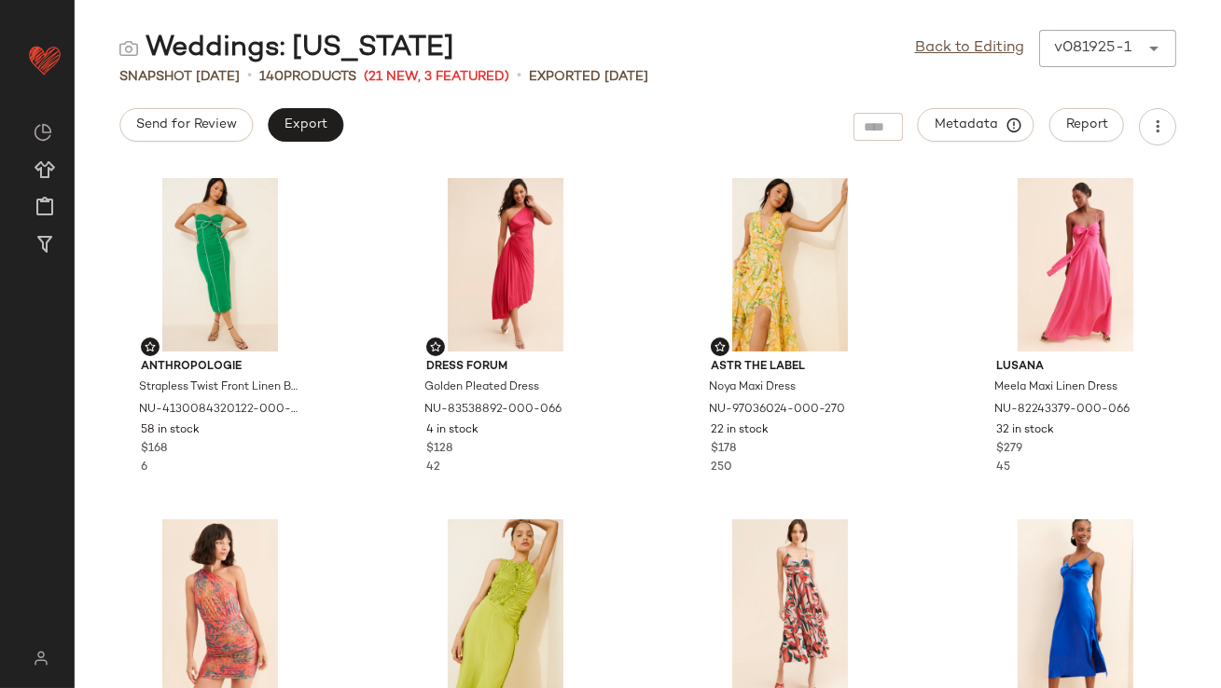
click at [665, 119] on div "Send for Review Export Metadata Report" at bounding box center [648, 126] width 1146 height 37
click at [970, 44] on link "Back to Editing" at bounding box center [969, 48] width 109 height 22
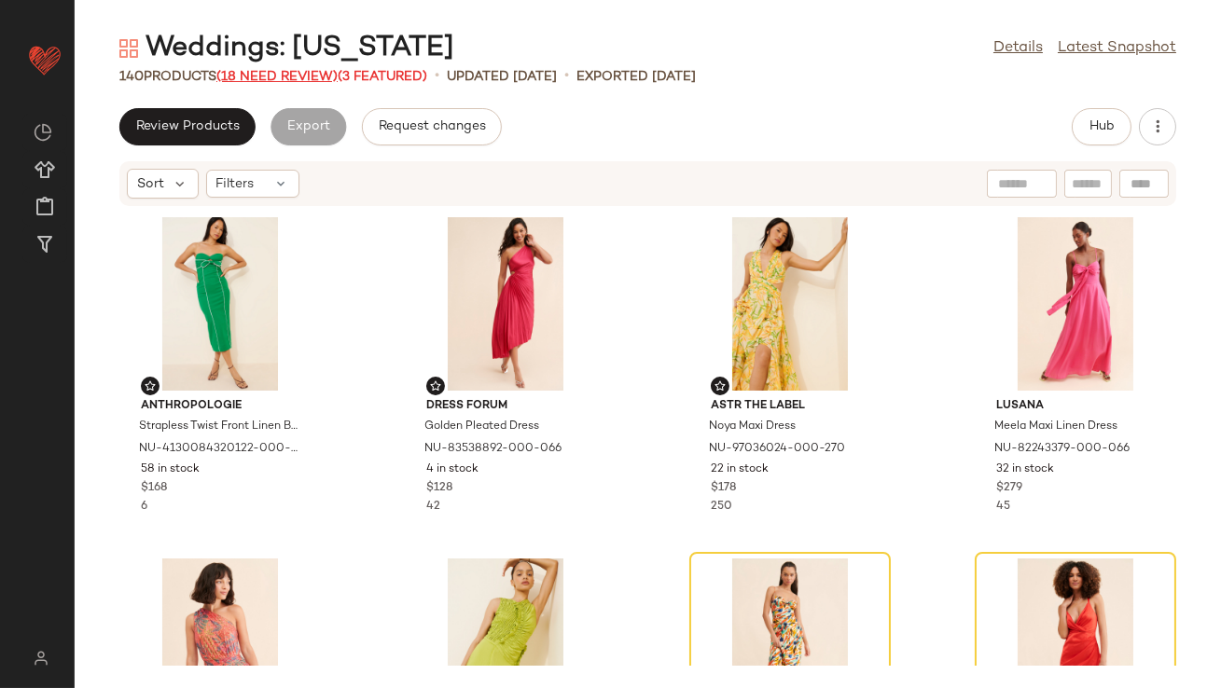
click at [239, 82] on span "(18 Need Review)" at bounding box center [276, 77] width 121 height 14
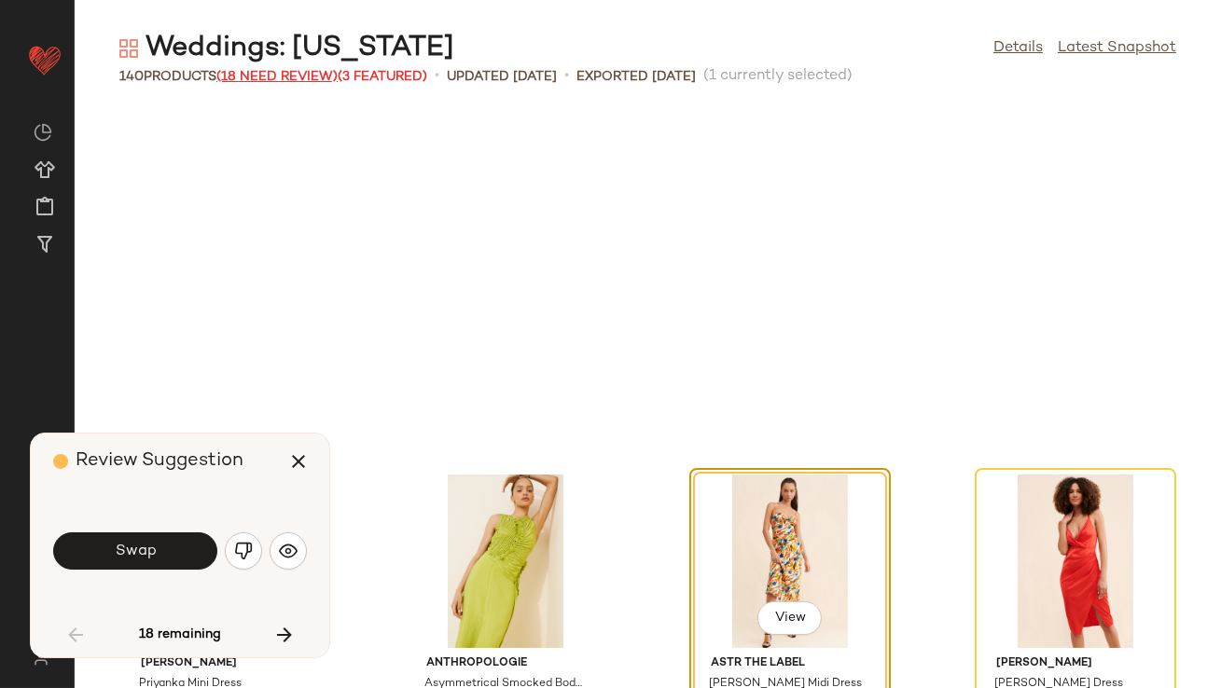
scroll to position [355, 0]
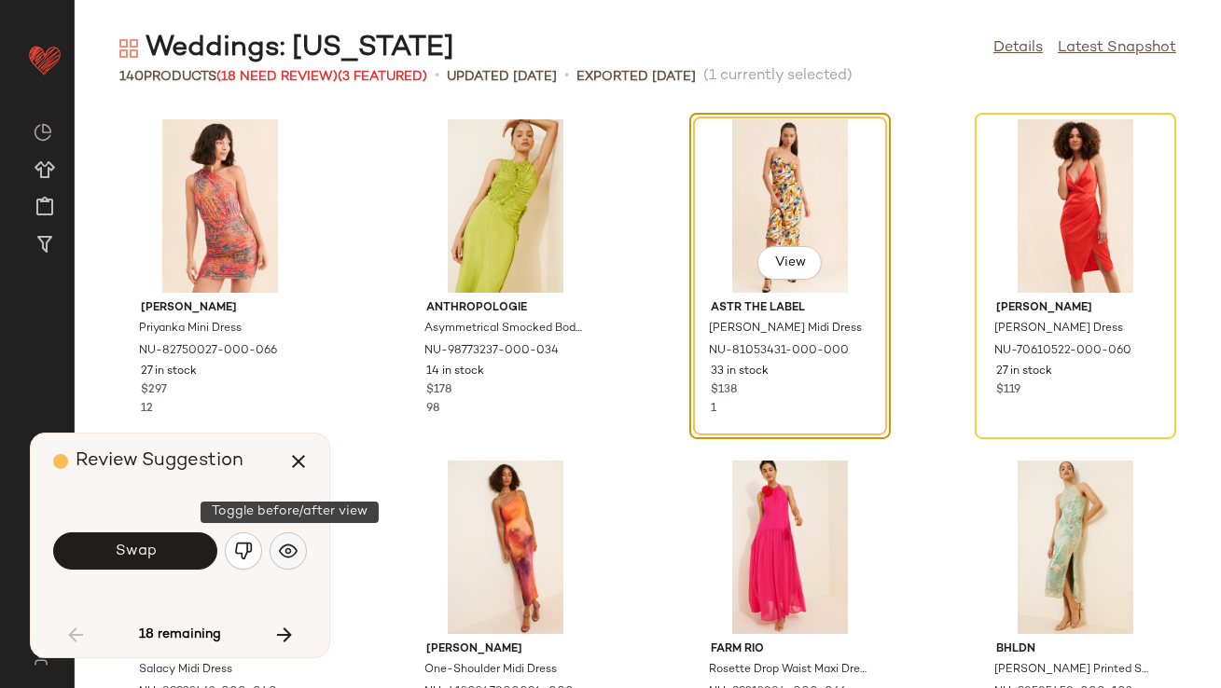
click at [286, 545] on img "button" at bounding box center [288, 551] width 19 height 19
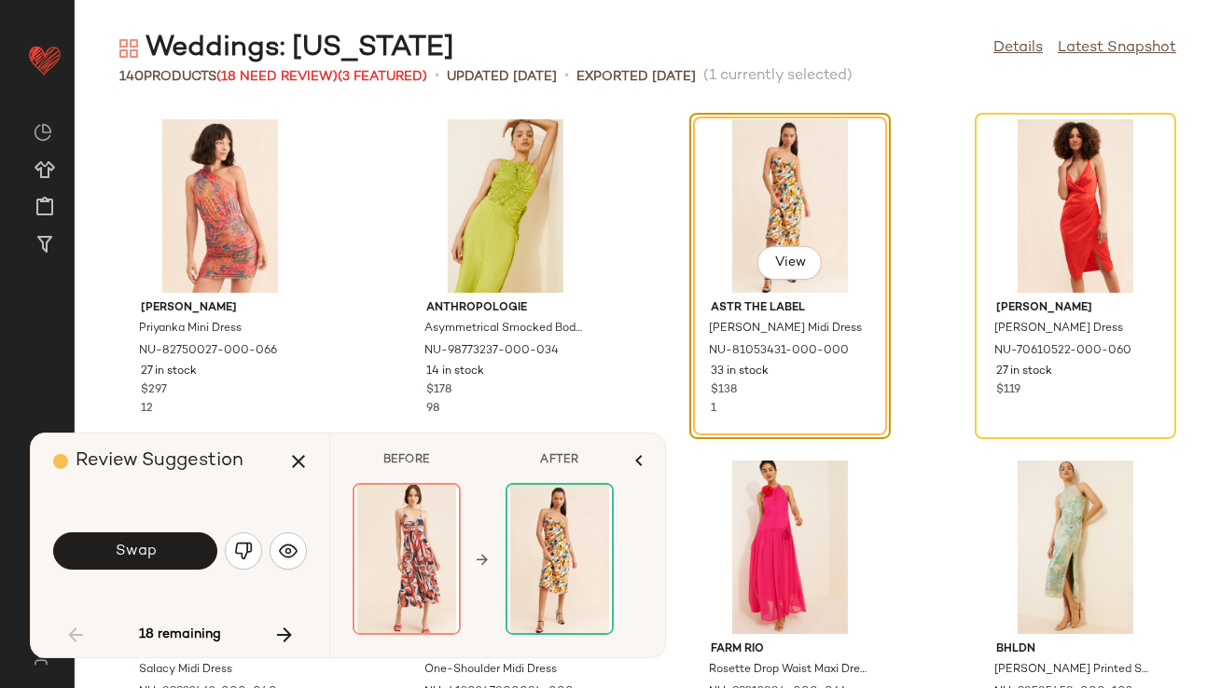
click at [174, 547] on button "Swap" at bounding box center [135, 551] width 164 height 37
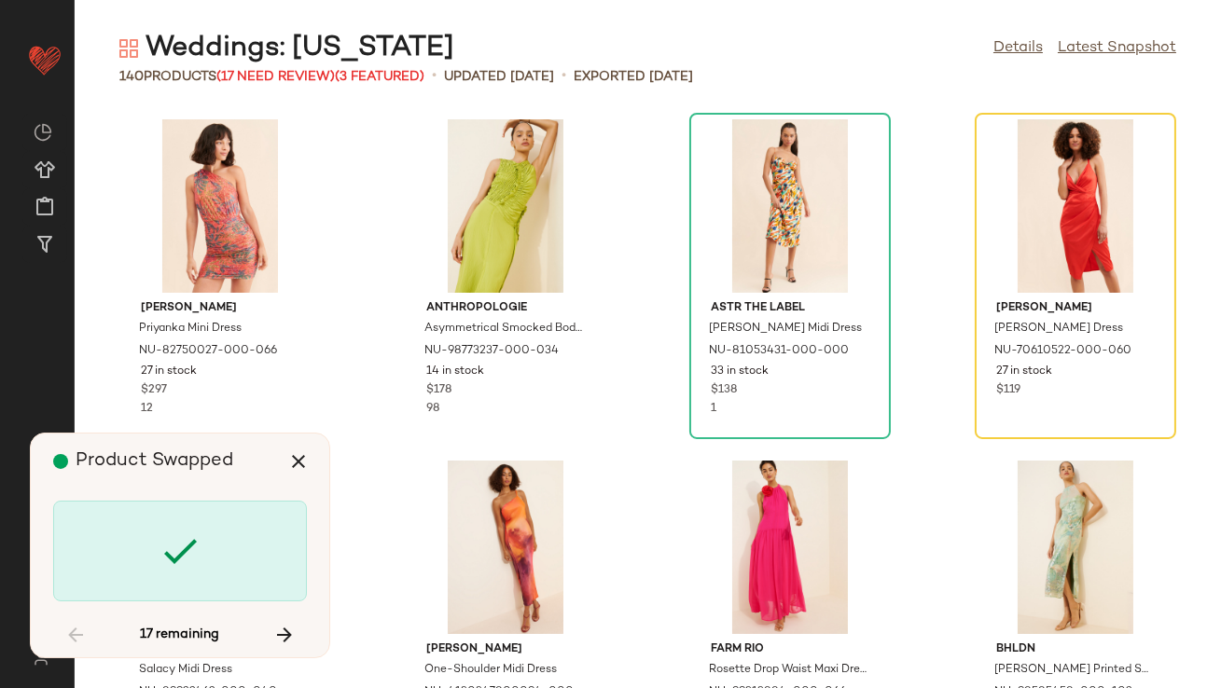
scroll to position [340, 0]
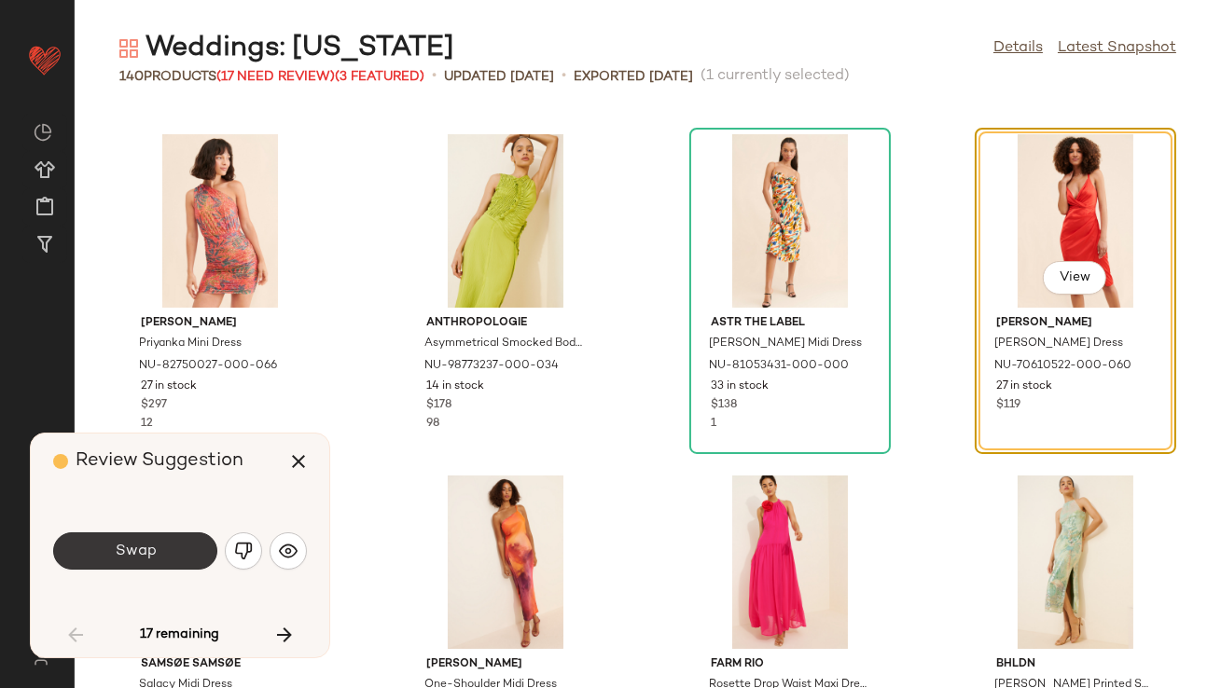
click at [159, 550] on button "Swap" at bounding box center [135, 551] width 164 height 37
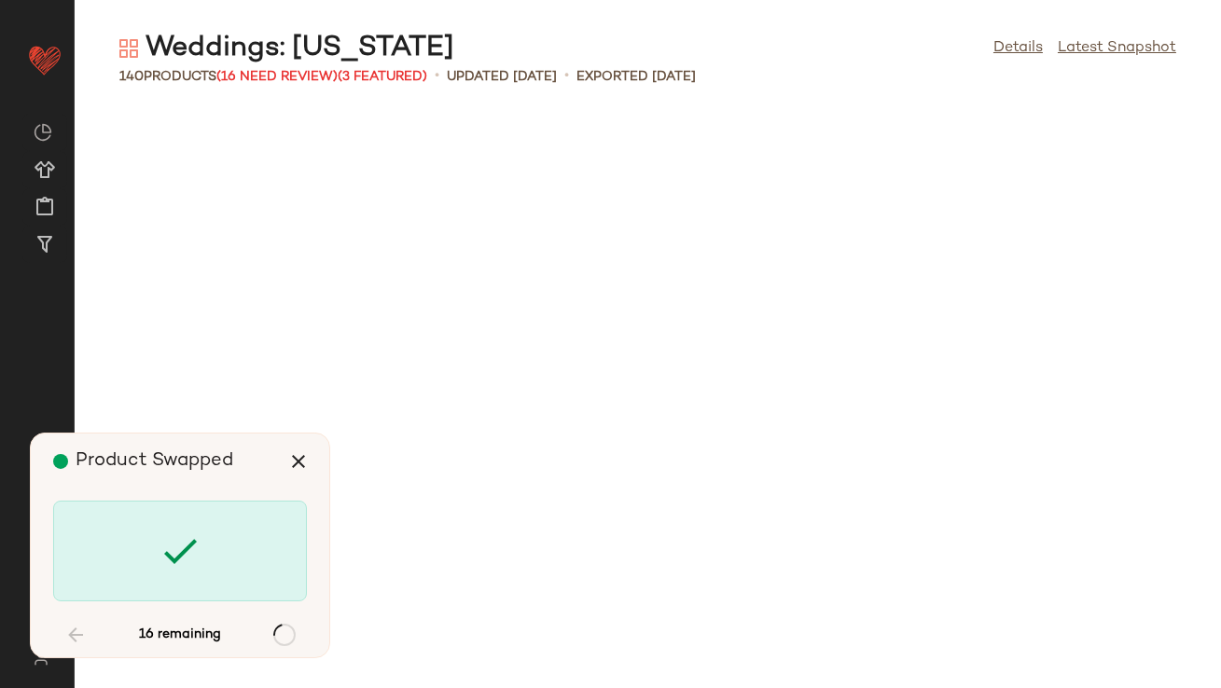
scroll to position [1707, 0]
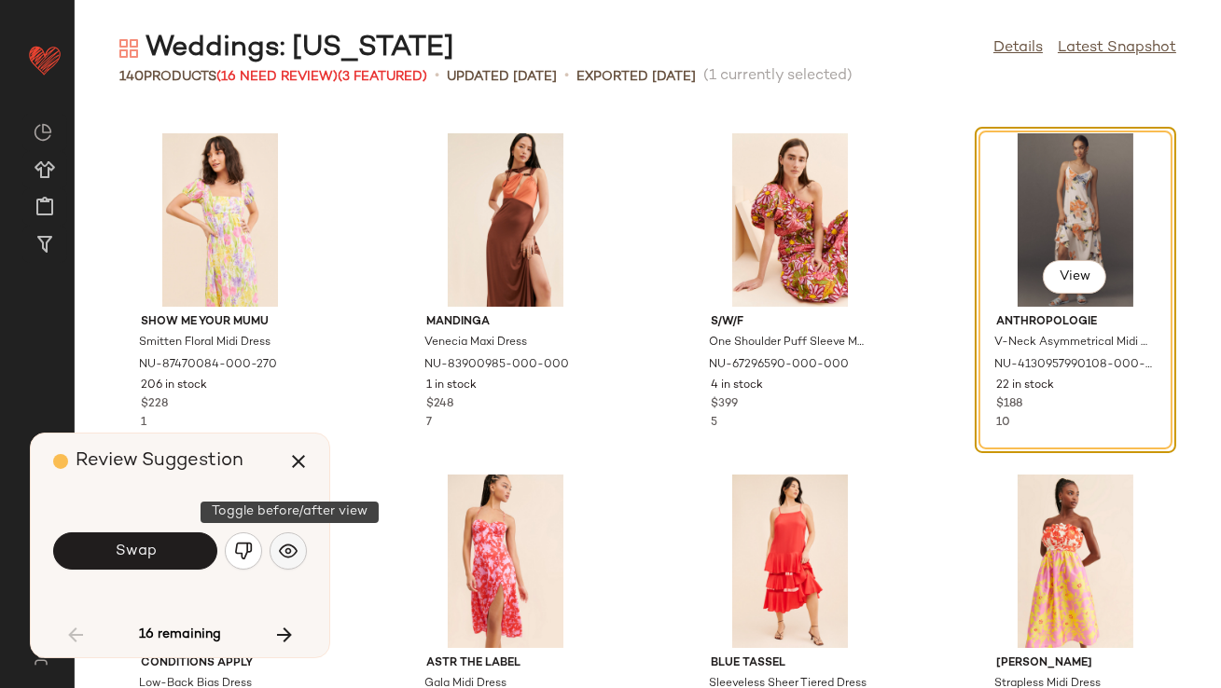
click at [292, 549] on img "button" at bounding box center [288, 551] width 19 height 19
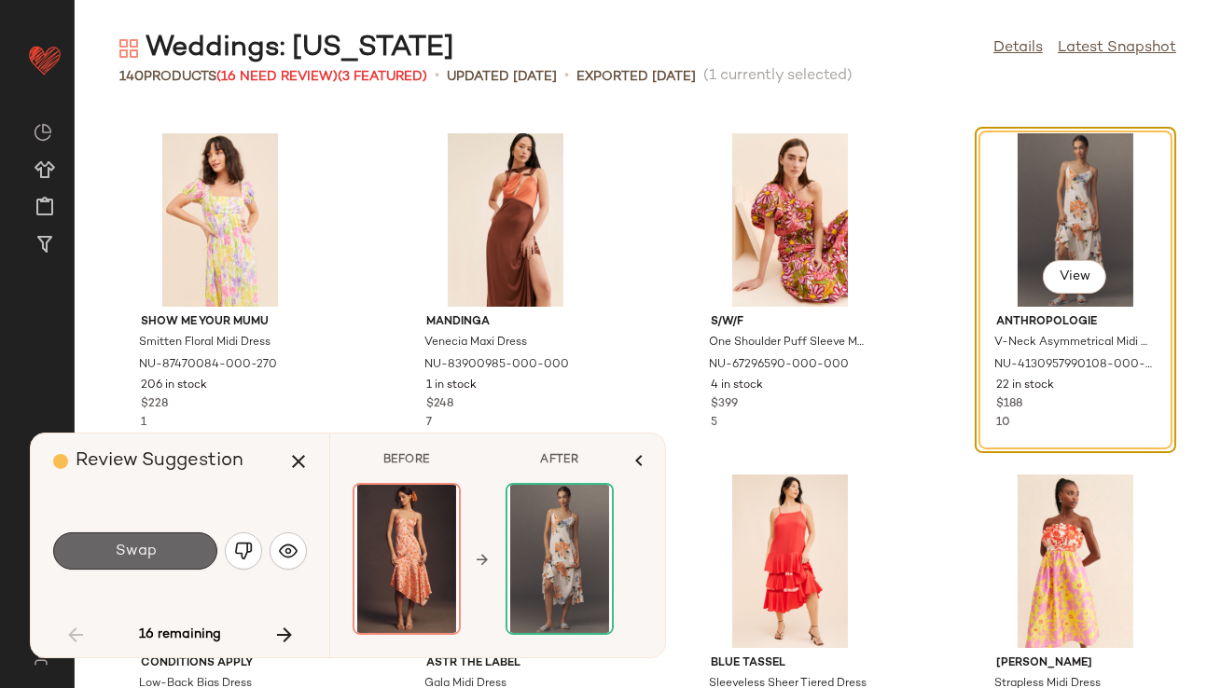
click at [212, 559] on button "Swap" at bounding box center [135, 551] width 164 height 37
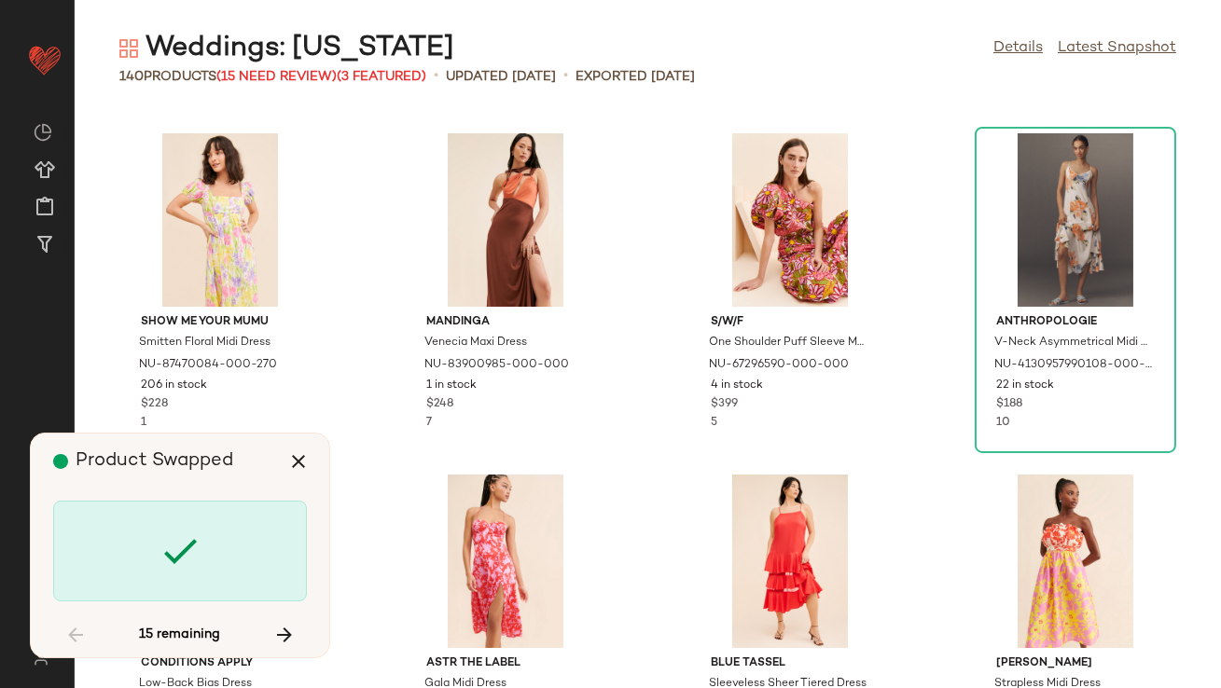
click at [247, 553] on div at bounding box center [180, 551] width 254 height 101
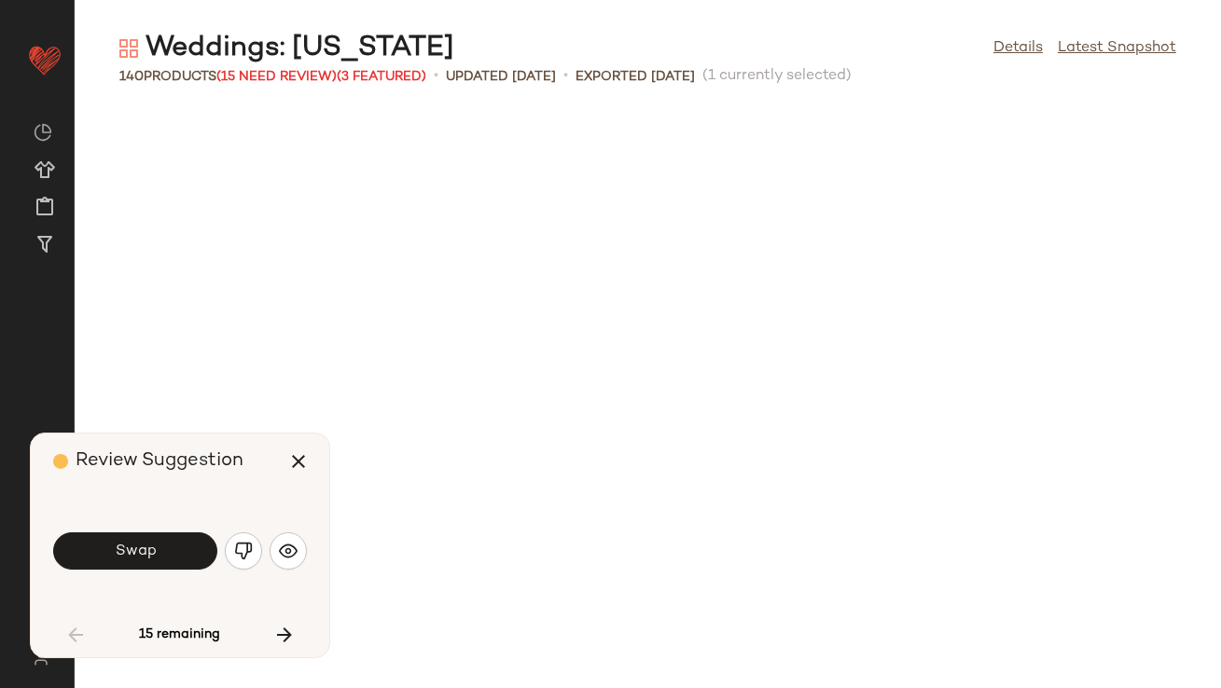
scroll to position [2389, 0]
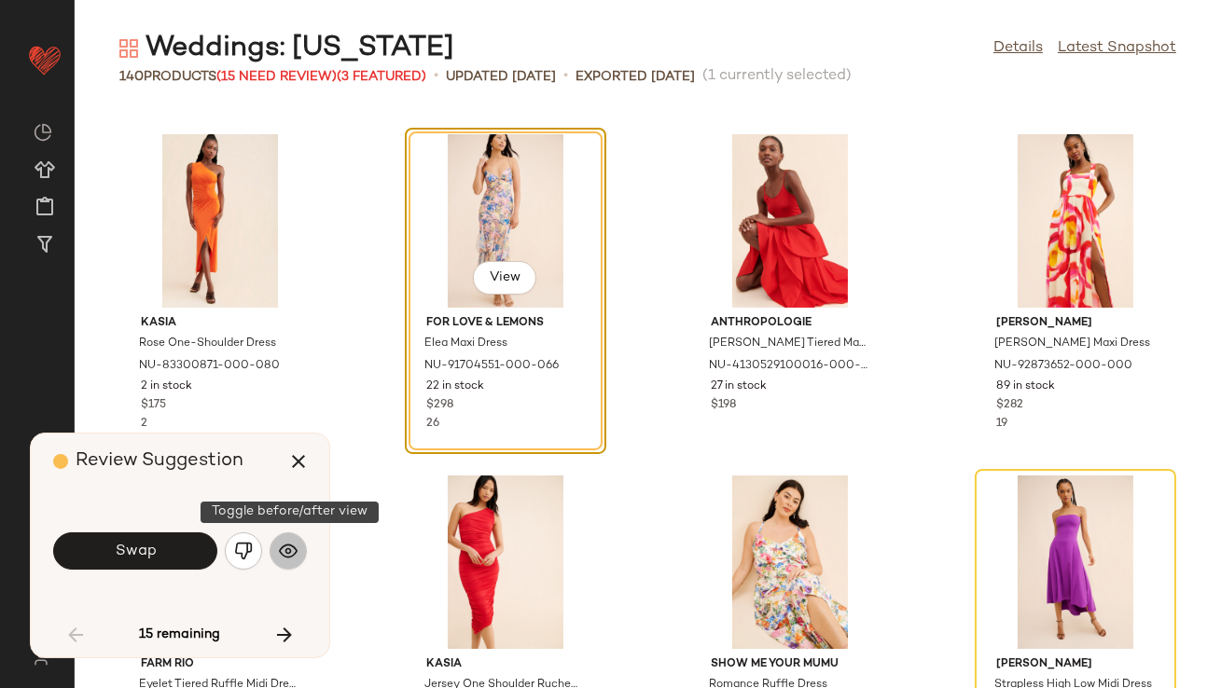
click at [286, 542] on img "button" at bounding box center [288, 551] width 19 height 19
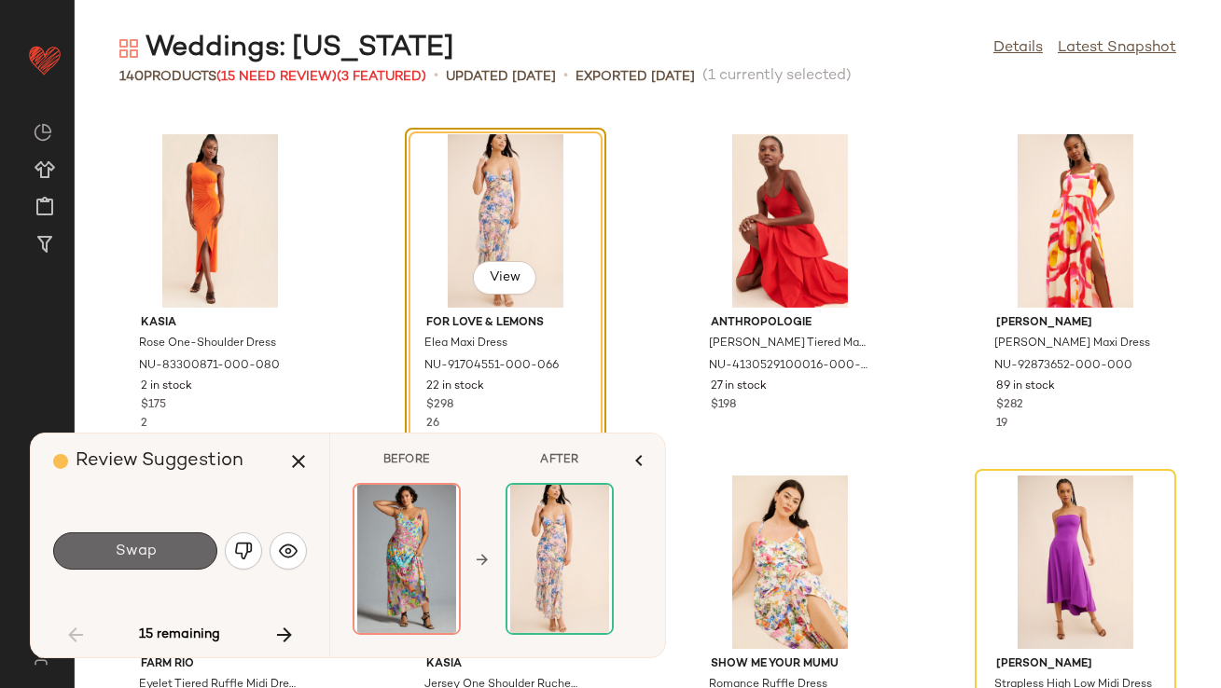
click at [176, 546] on button "Swap" at bounding box center [135, 551] width 164 height 37
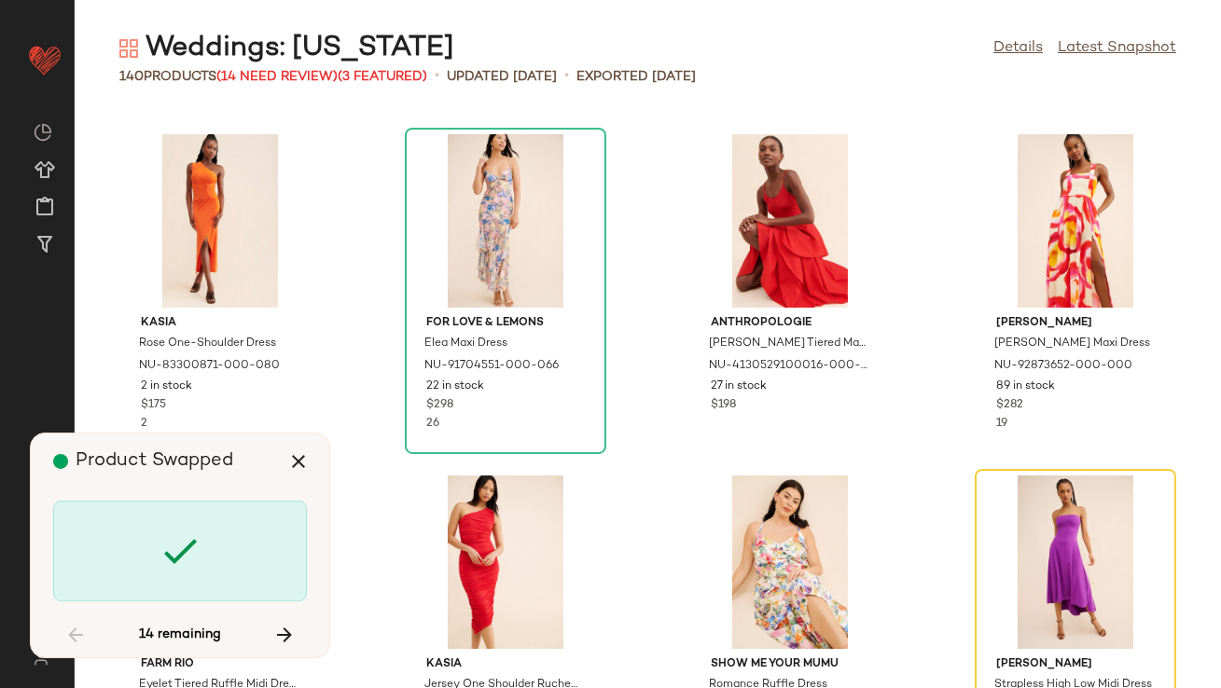
scroll to position [2731, 0]
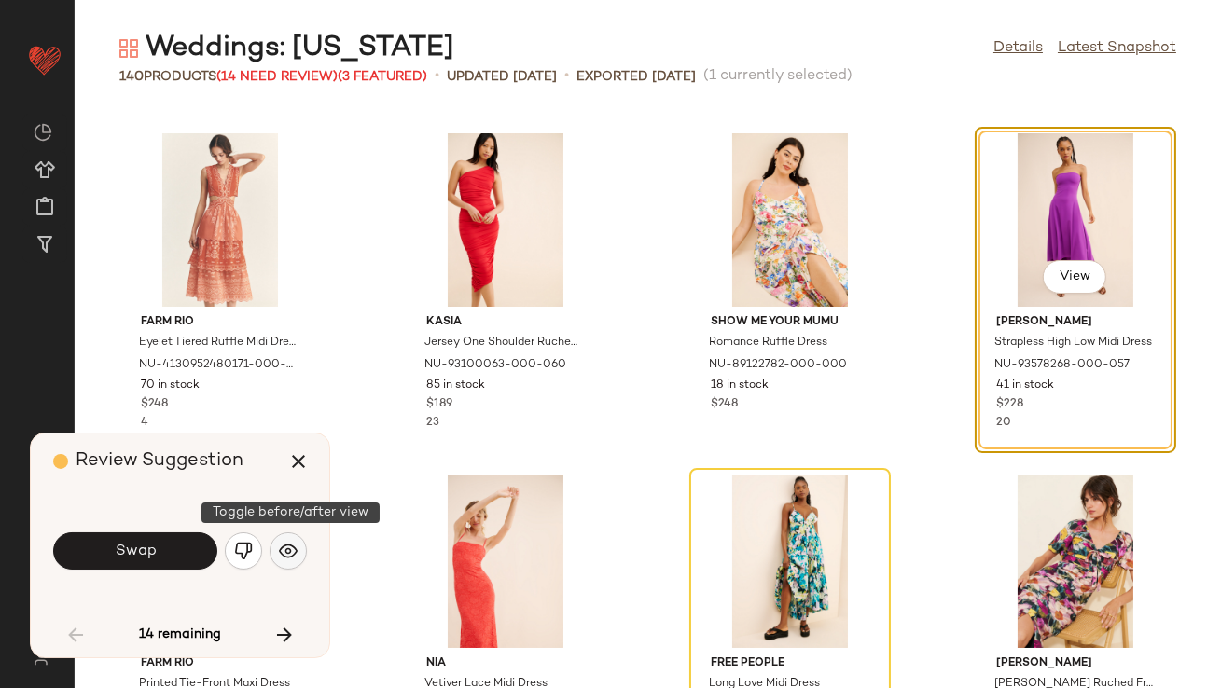
click at [299, 549] on button "button" at bounding box center [288, 551] width 37 height 37
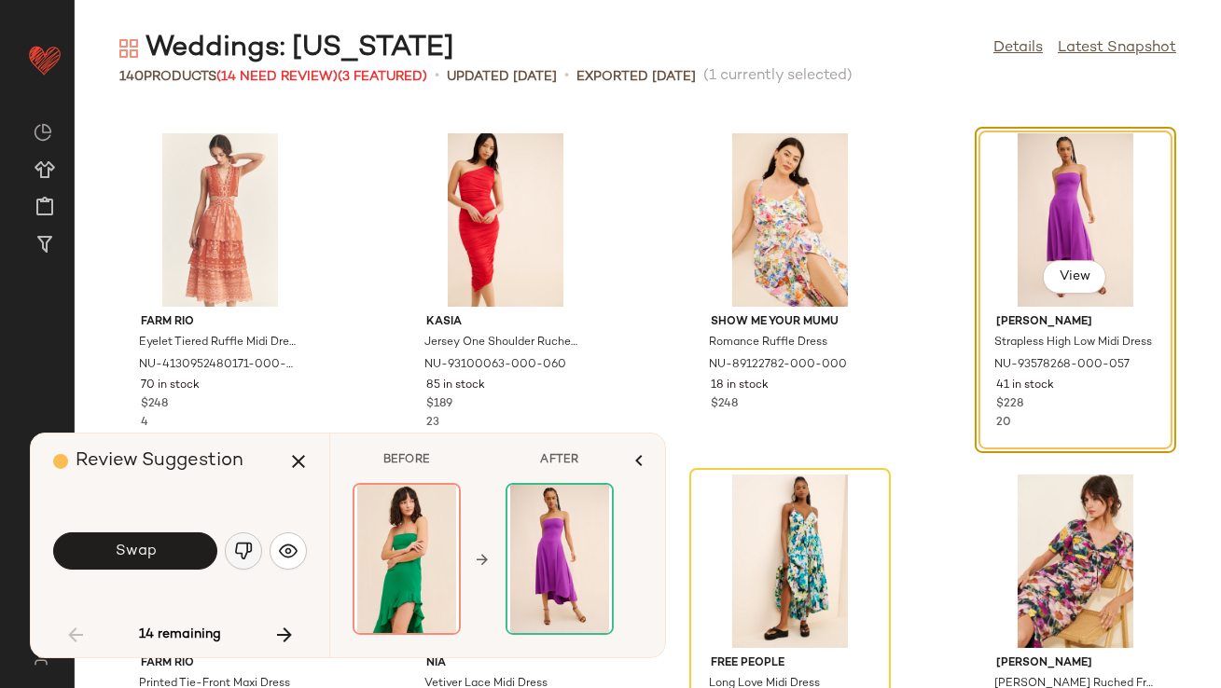
click at [240, 546] on img "button" at bounding box center [243, 551] width 19 height 19
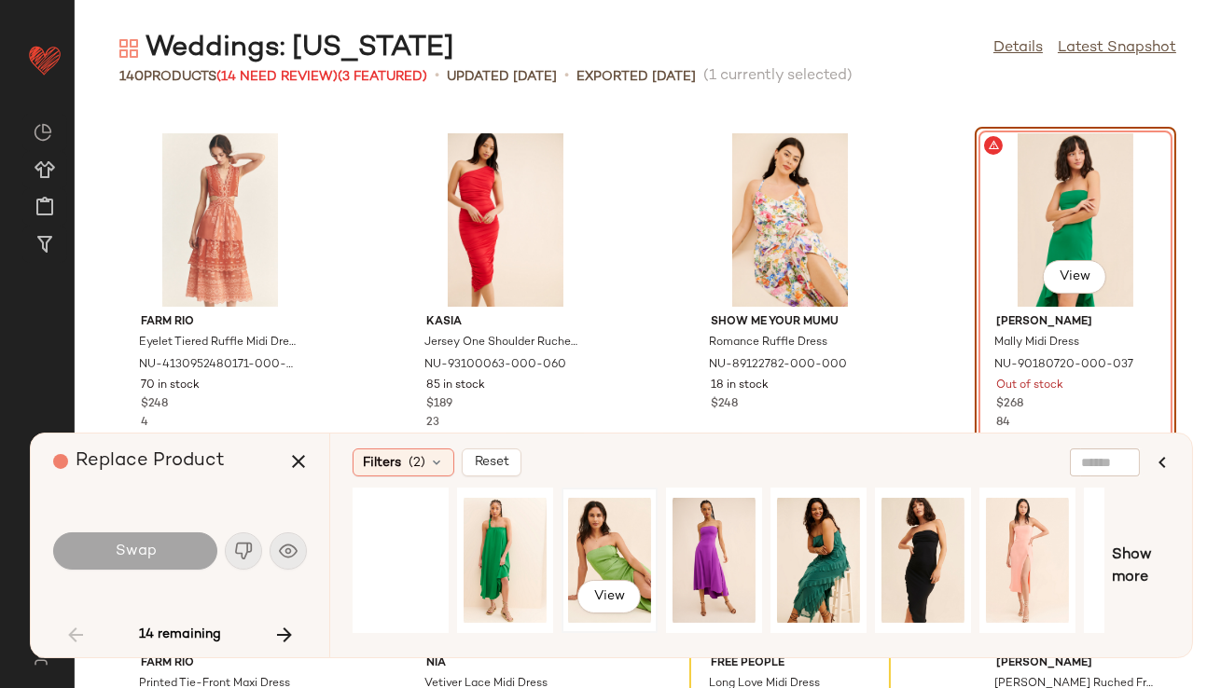
click at [585, 540] on div "View" at bounding box center [609, 560] width 83 height 132
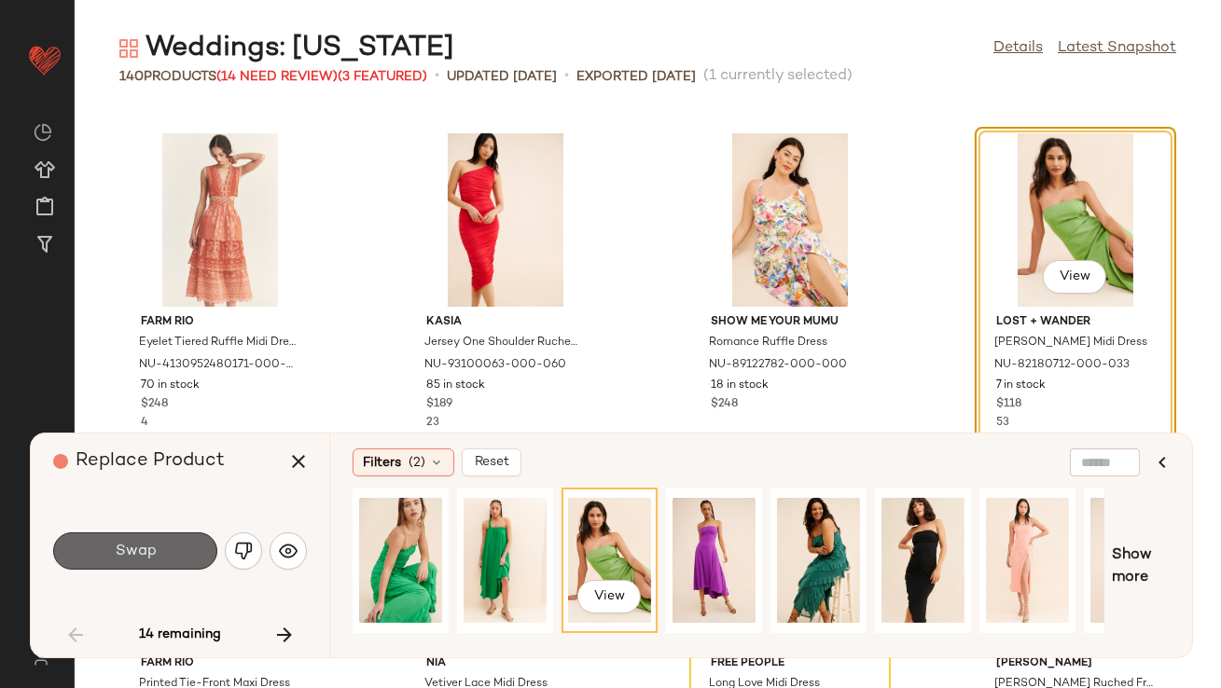
click at [160, 545] on button "Swap" at bounding box center [135, 551] width 164 height 37
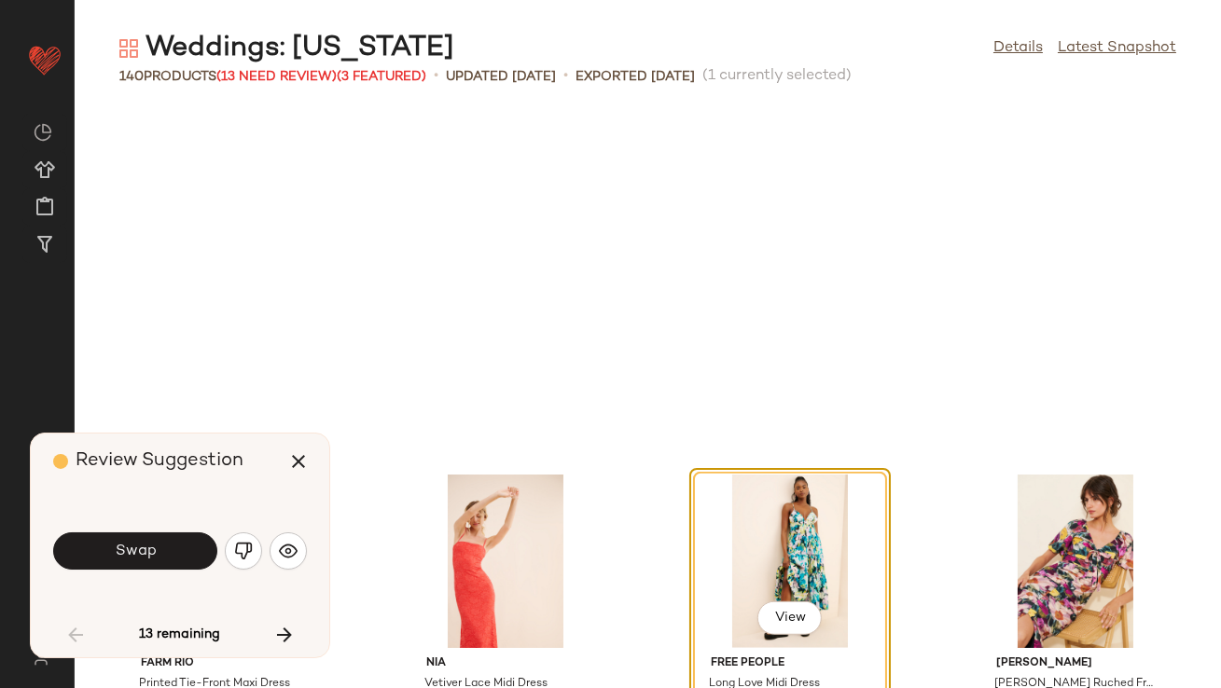
scroll to position [3073, 0]
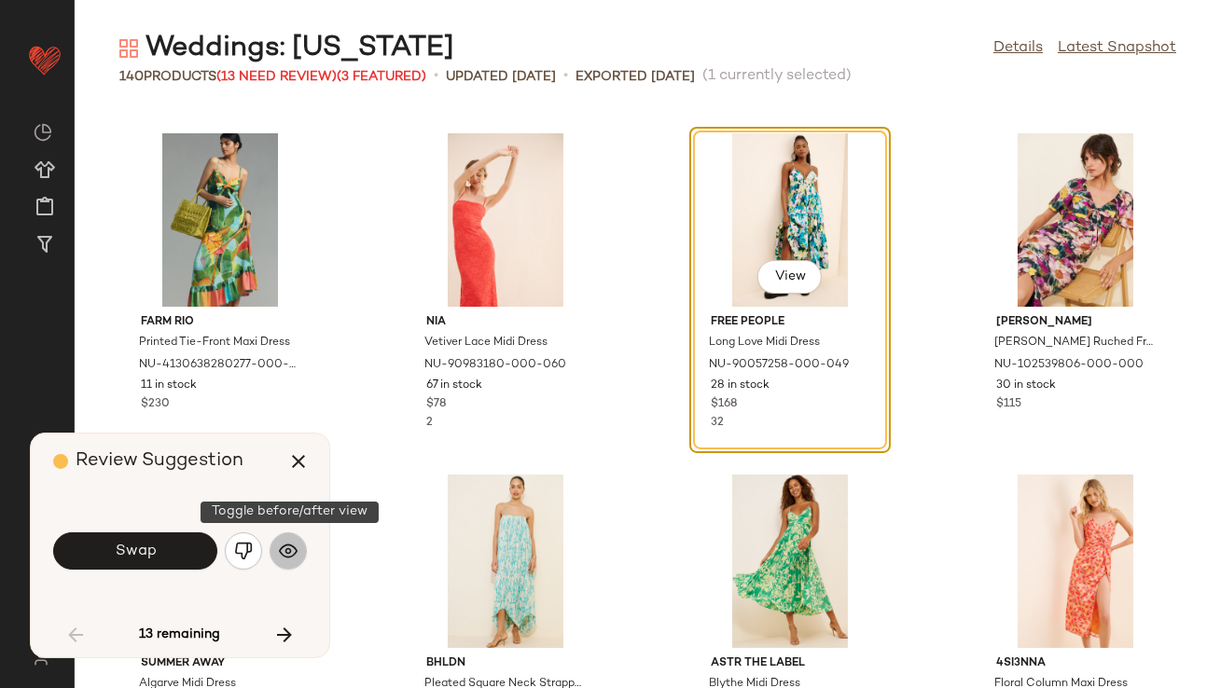
click at [291, 547] on img "button" at bounding box center [288, 551] width 19 height 19
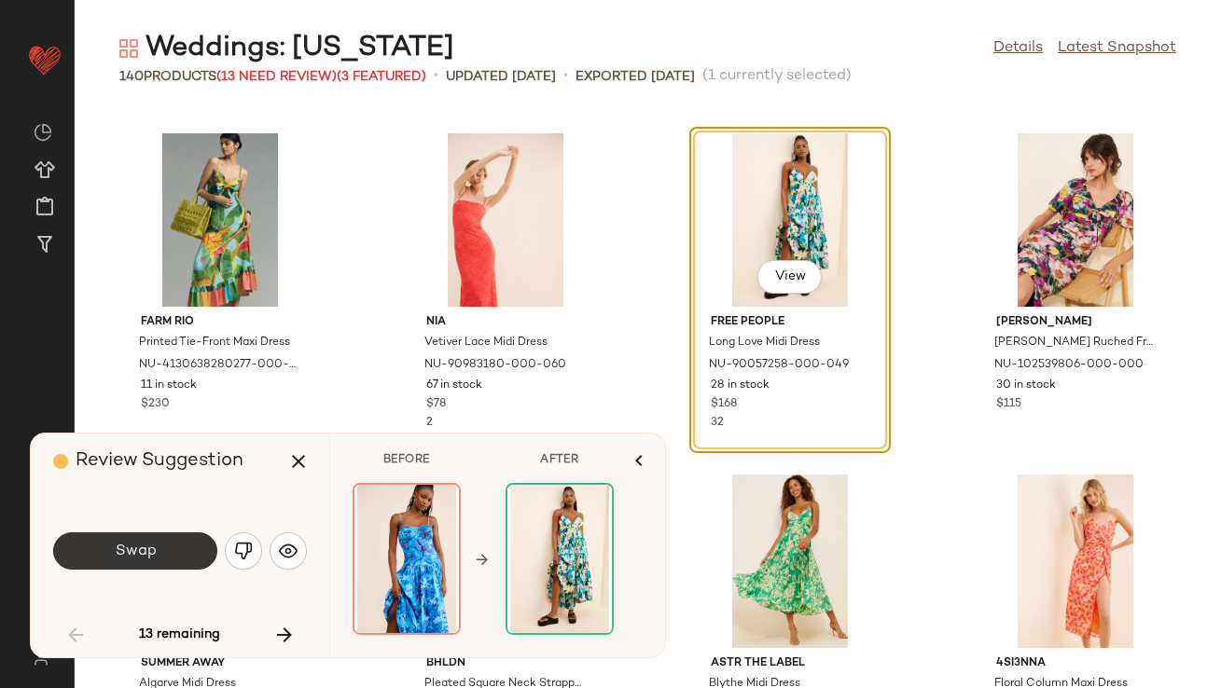
click at [201, 551] on button "Swap" at bounding box center [135, 551] width 164 height 37
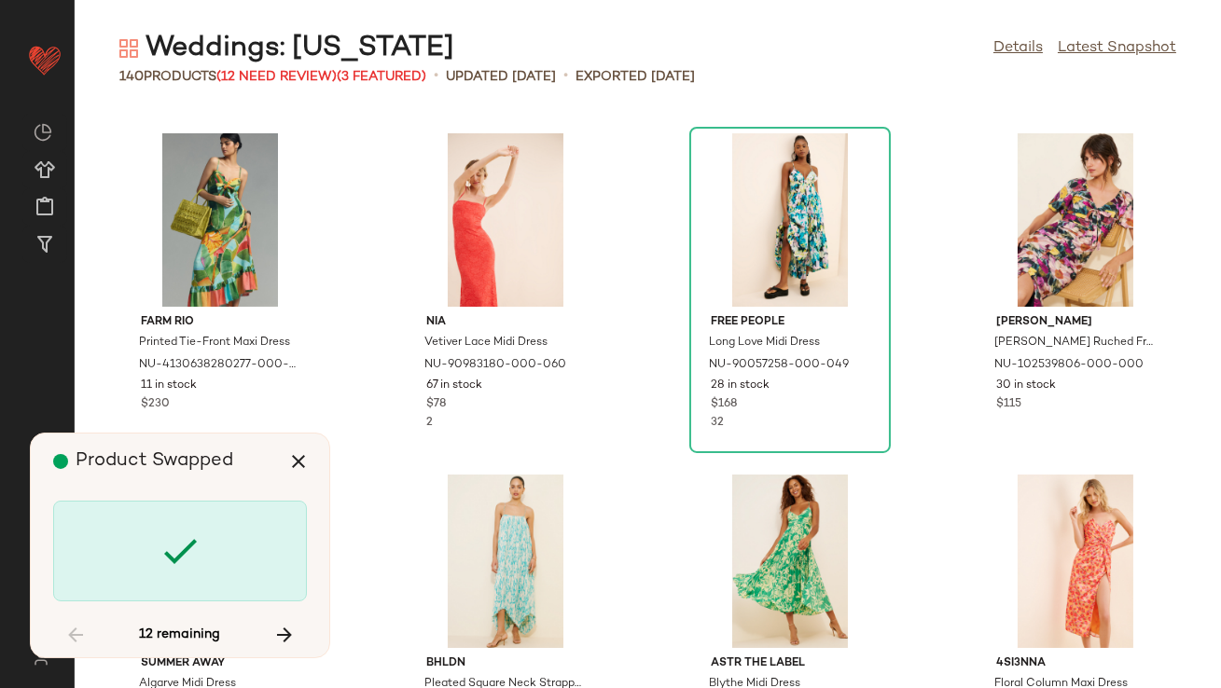
scroll to position [4096, 0]
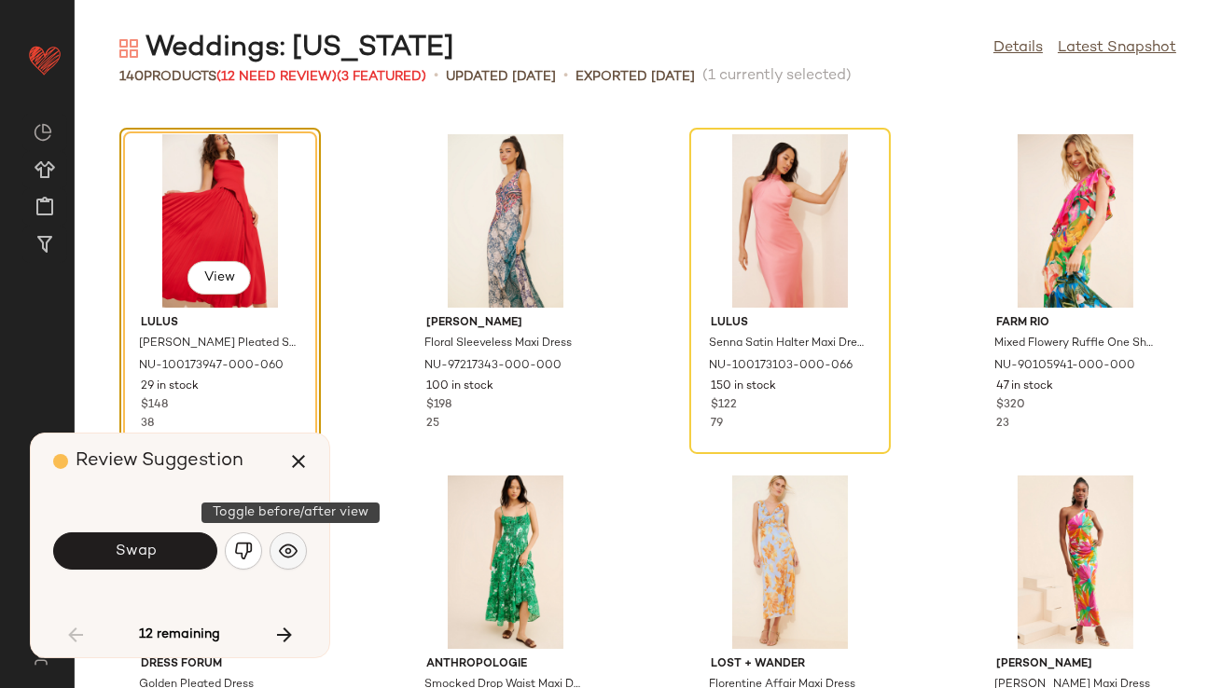
click at [292, 553] on img "button" at bounding box center [288, 551] width 19 height 19
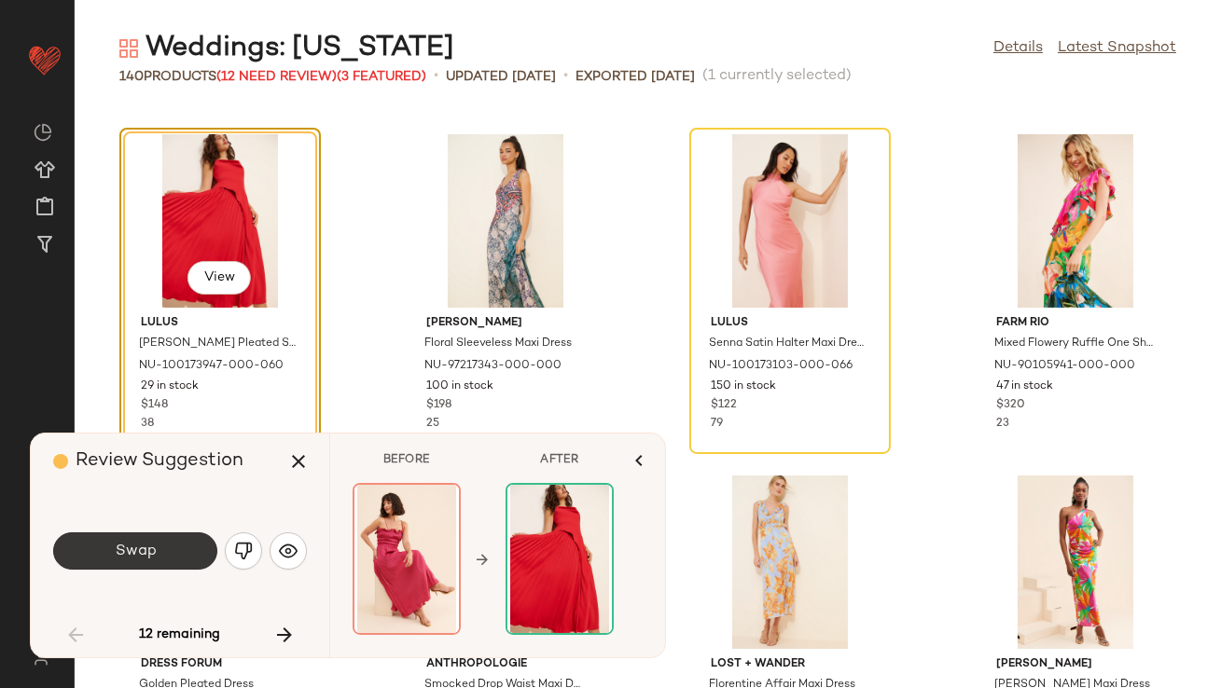
click at [184, 551] on button "Swap" at bounding box center [135, 551] width 164 height 37
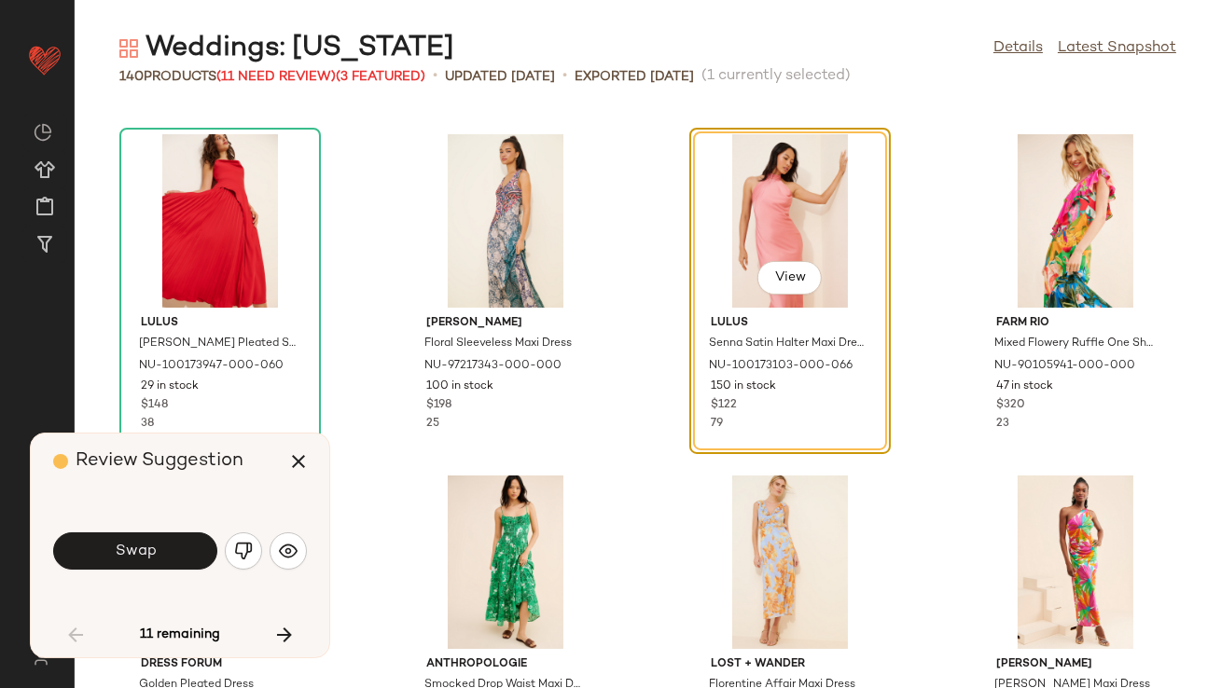
click at [184, 551] on button "Swap" at bounding box center [135, 551] width 164 height 37
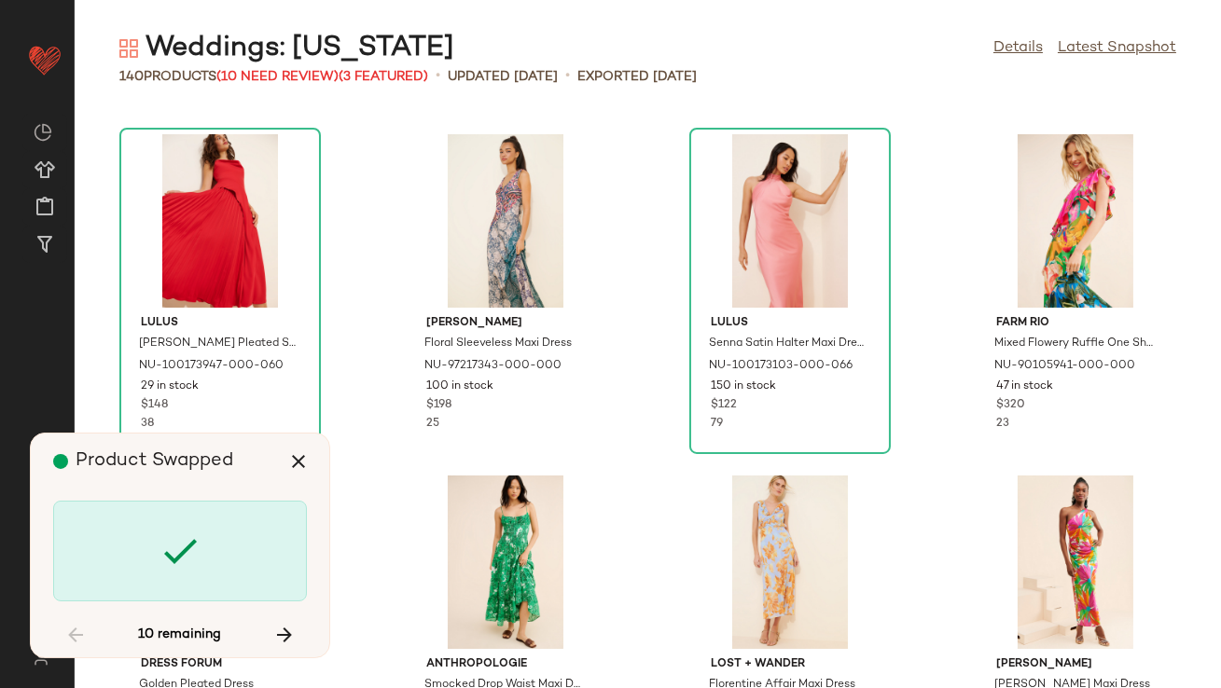
scroll to position [5462, 0]
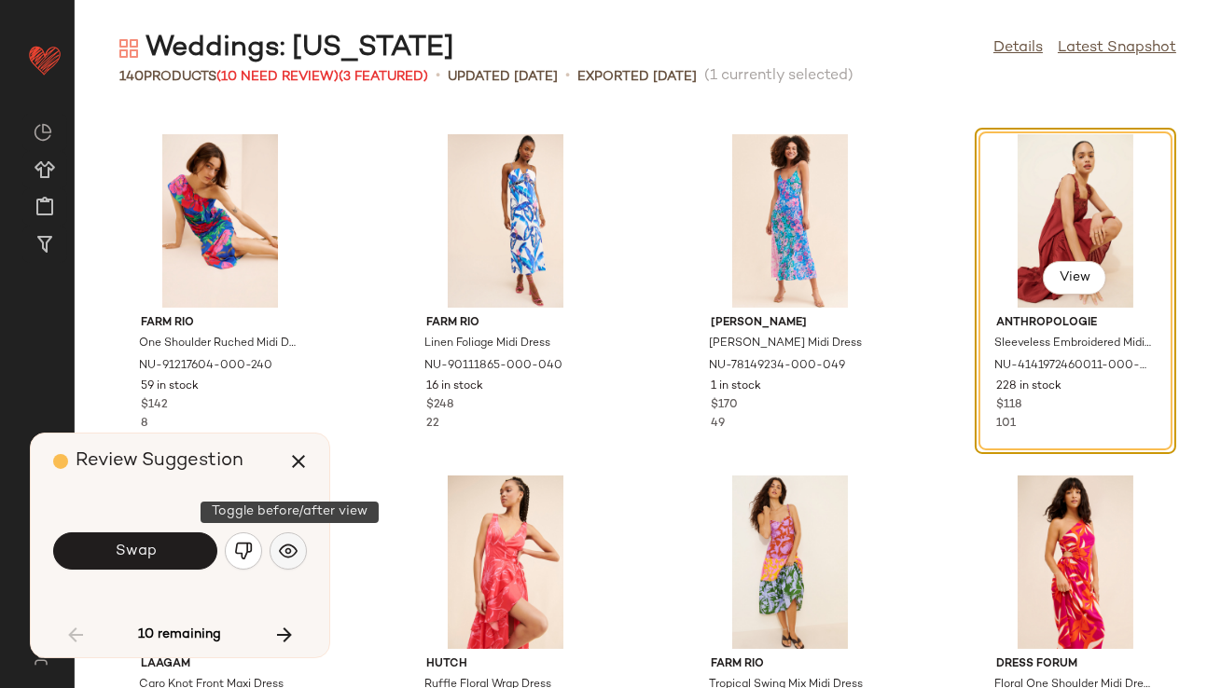
click at [289, 550] on img "button" at bounding box center [288, 551] width 19 height 19
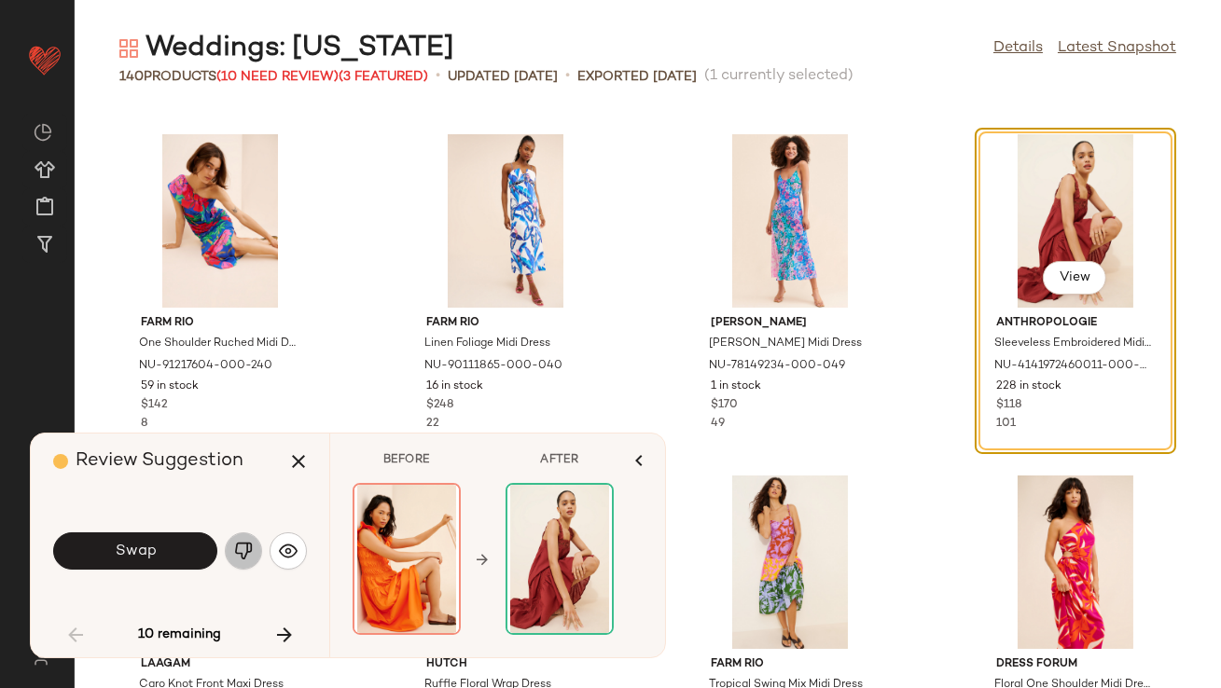
click at [249, 551] on img "button" at bounding box center [243, 551] width 19 height 19
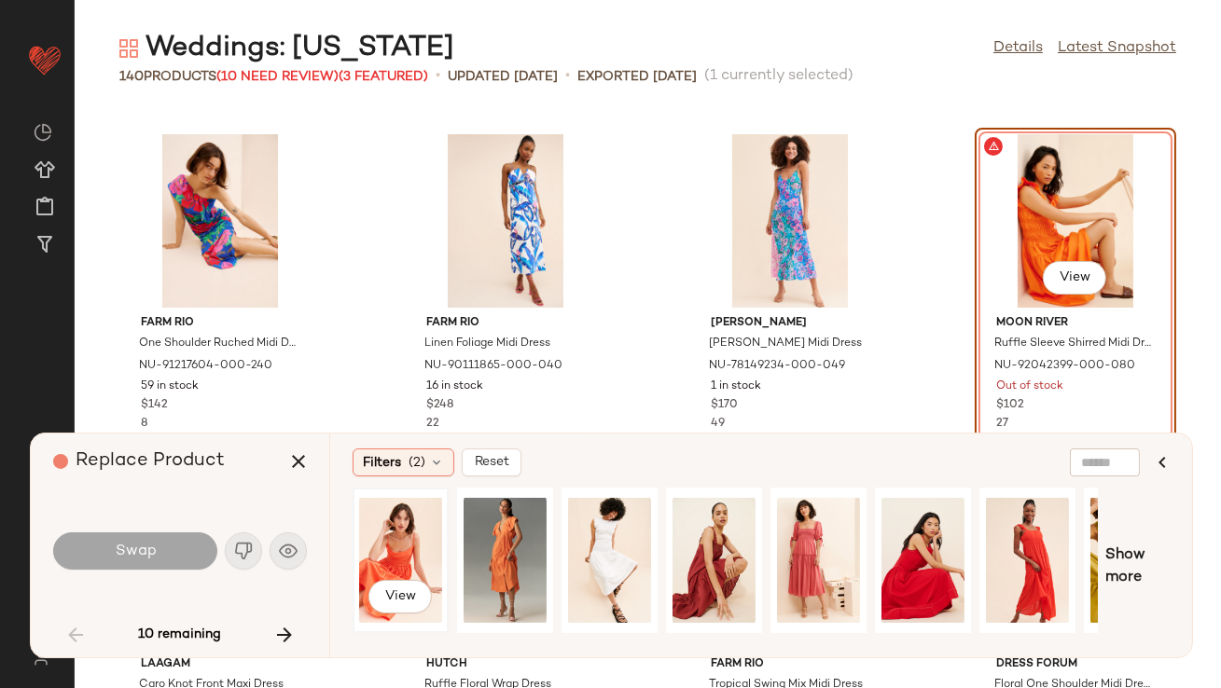
click at [385, 548] on div "View" at bounding box center [400, 560] width 83 height 132
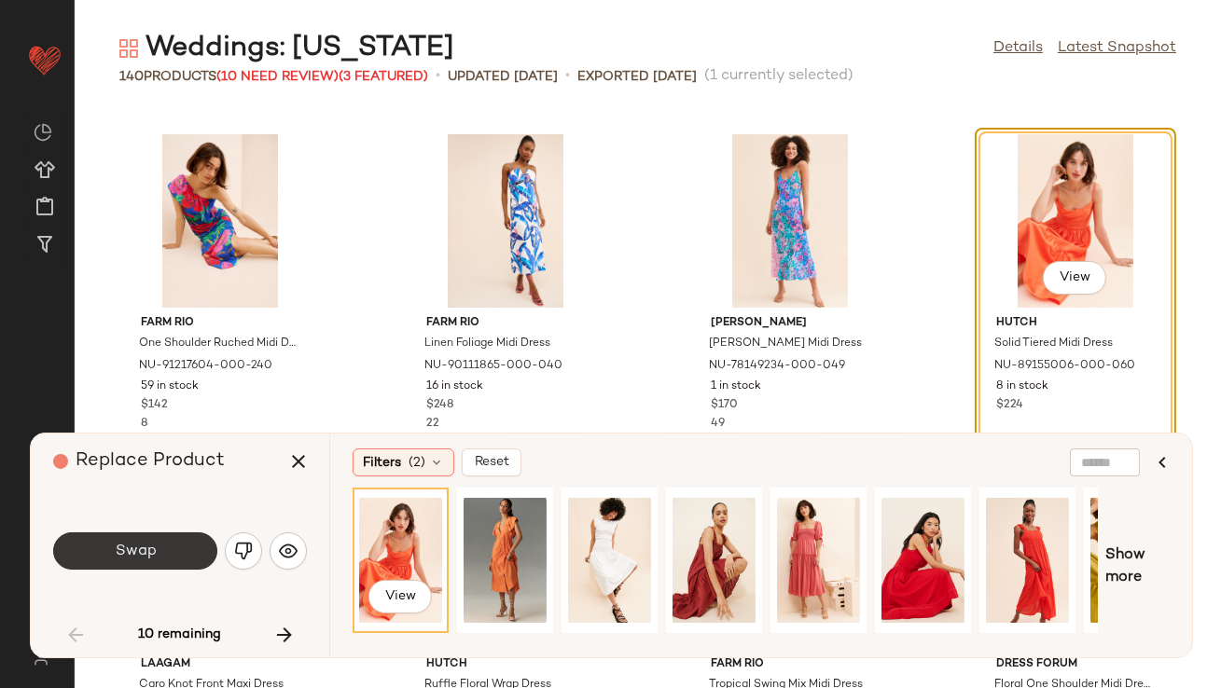
click at [124, 548] on span "Swap" at bounding box center [135, 552] width 42 height 18
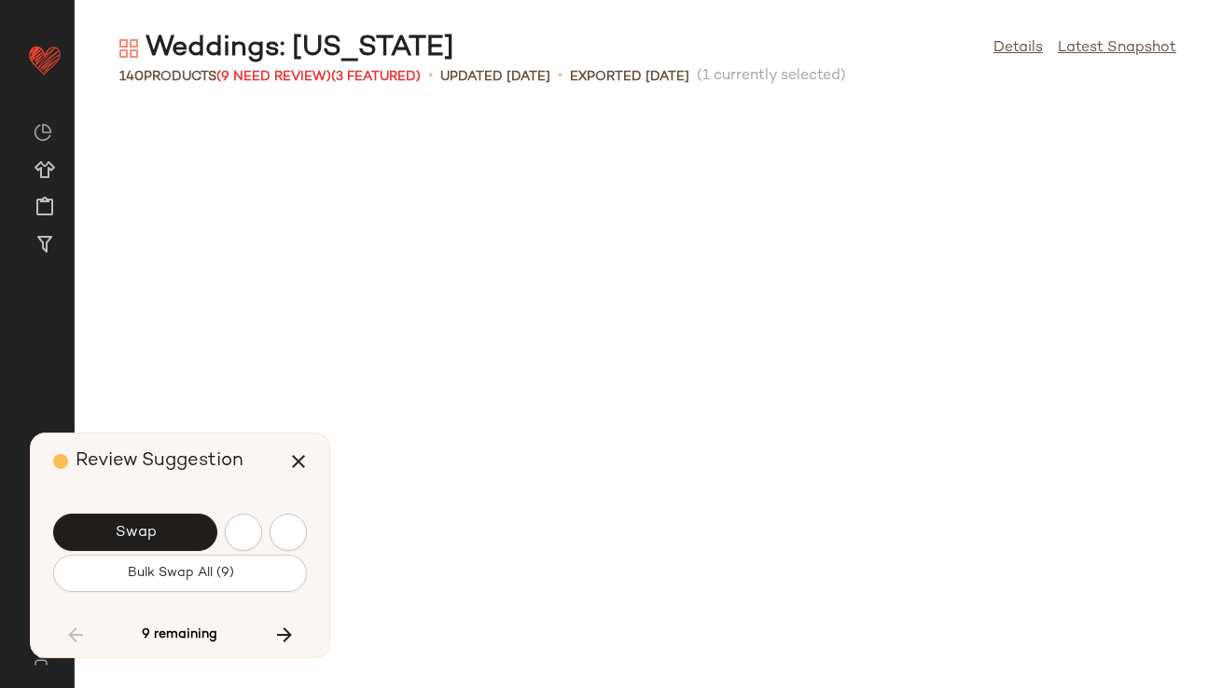
scroll to position [6487, 0]
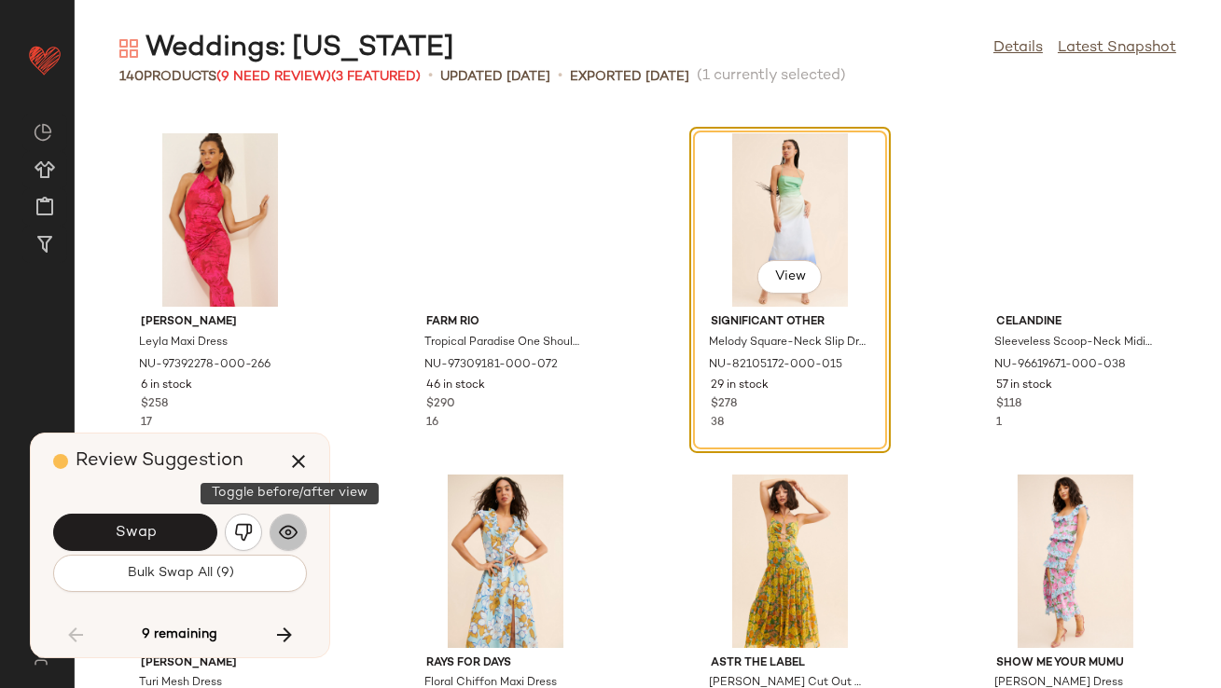
click at [288, 535] on img "button" at bounding box center [288, 532] width 19 height 19
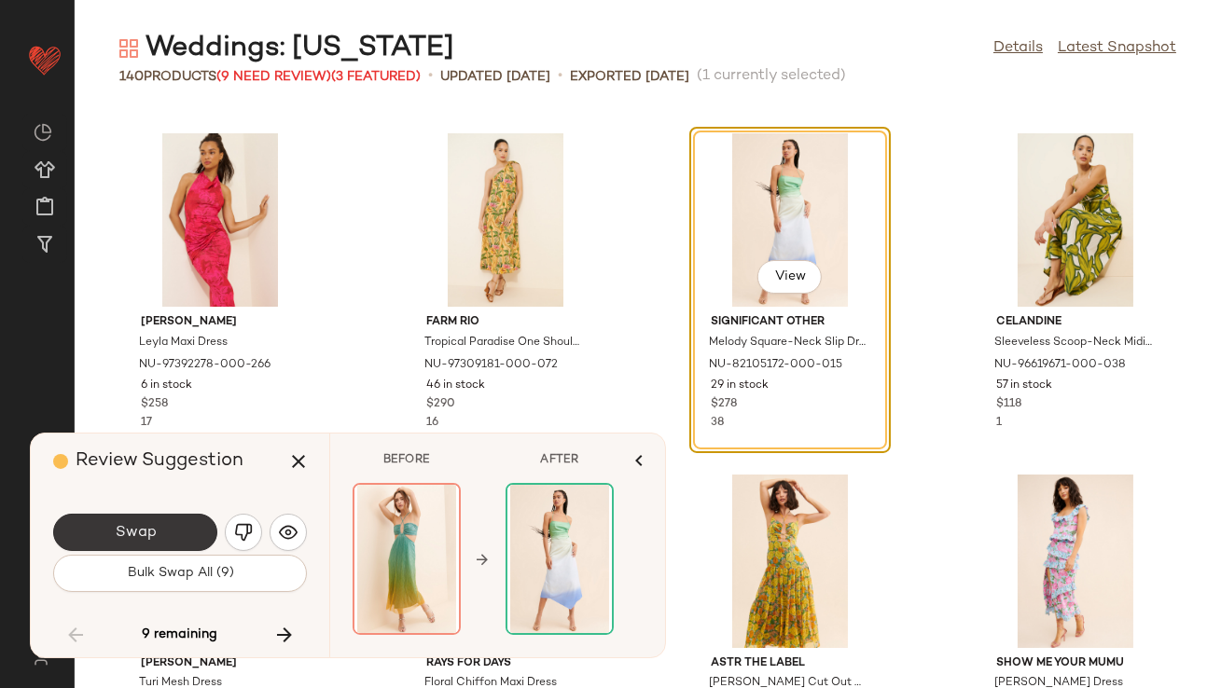
click at [127, 539] on span "Swap" at bounding box center [135, 533] width 42 height 18
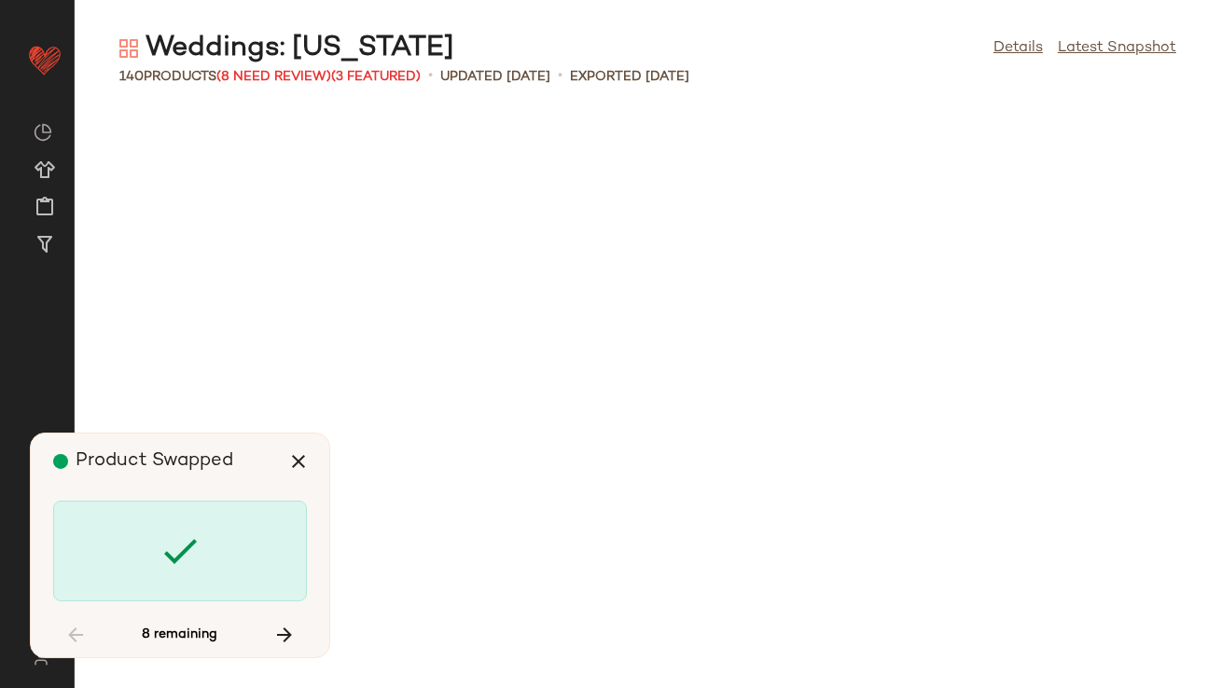
scroll to position [7853, 0]
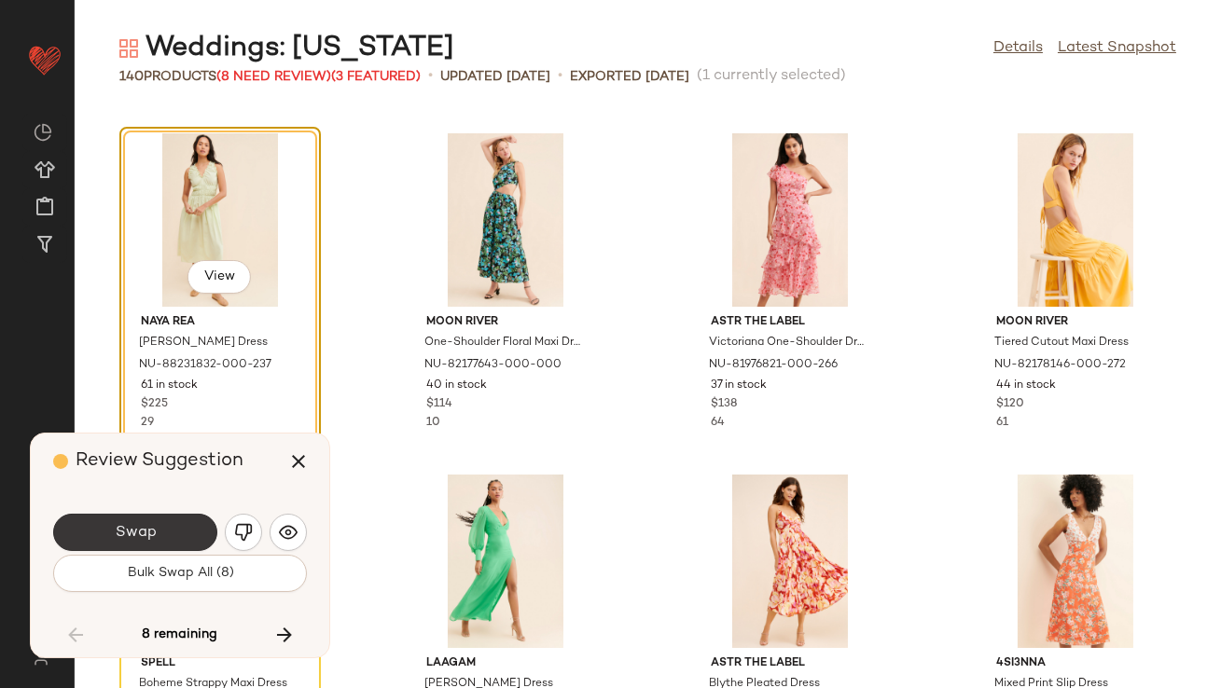
click at [168, 529] on button "Swap" at bounding box center [135, 532] width 164 height 37
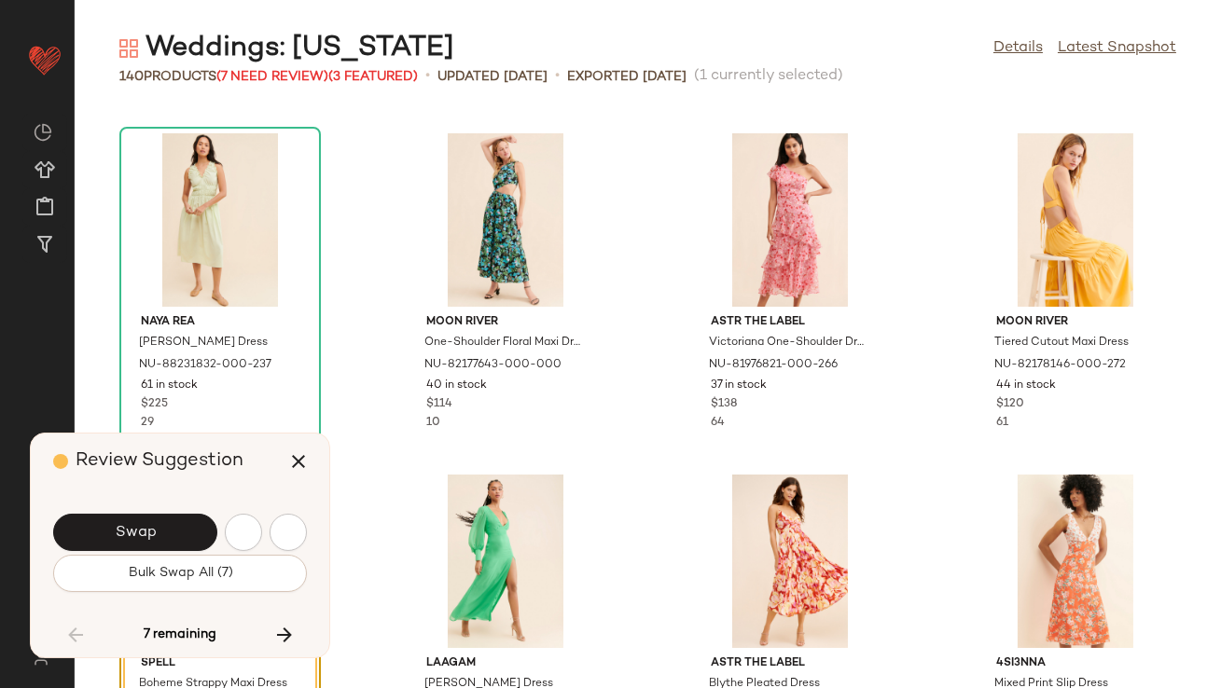
scroll to position [8194, 0]
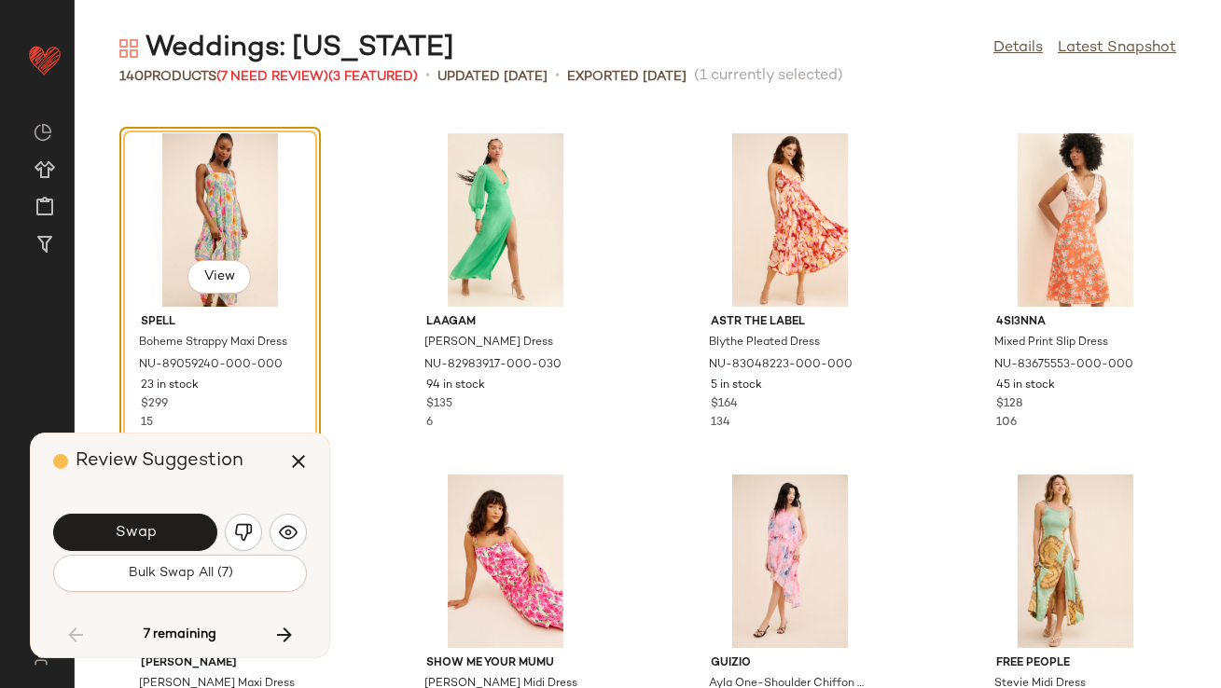
click at [168, 529] on button "Swap" at bounding box center [135, 532] width 164 height 37
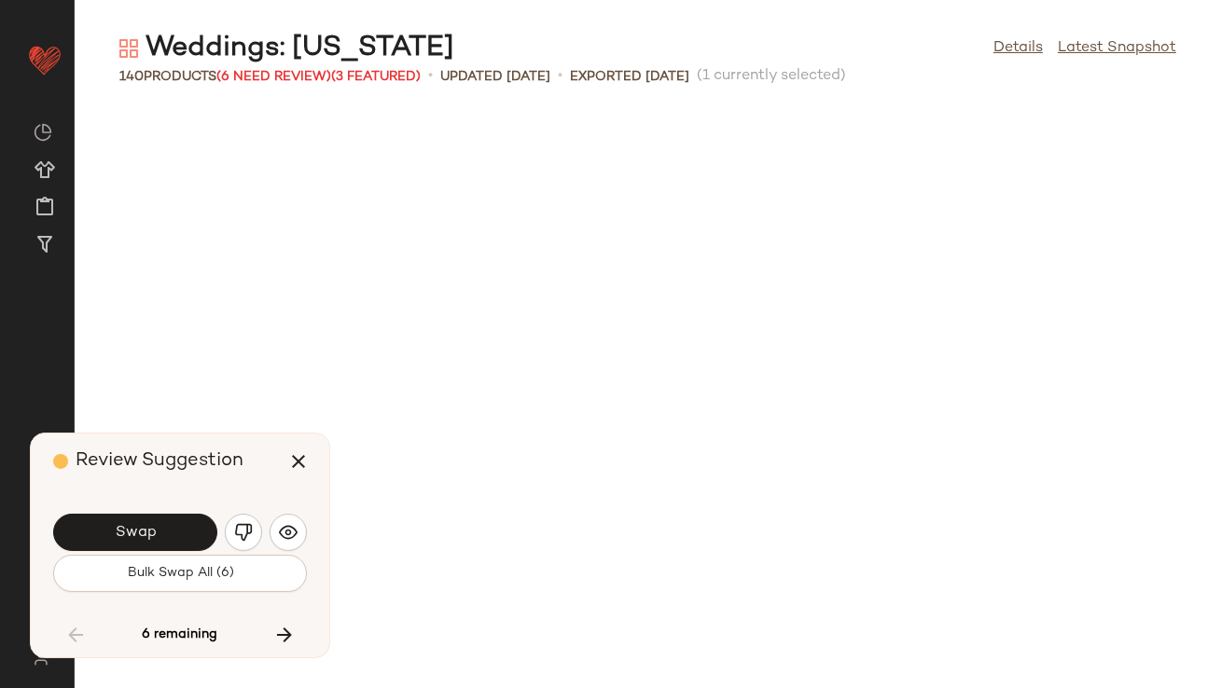
scroll to position [9218, 0]
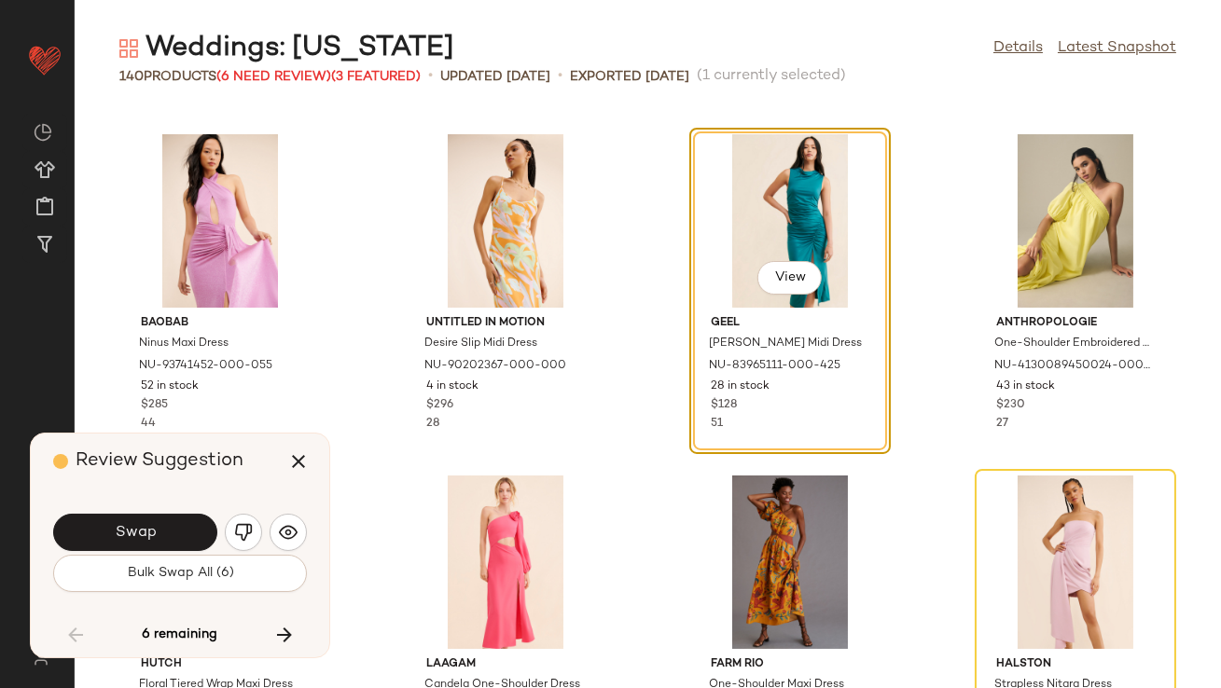
click at [168, 529] on button "Swap" at bounding box center [135, 532] width 164 height 37
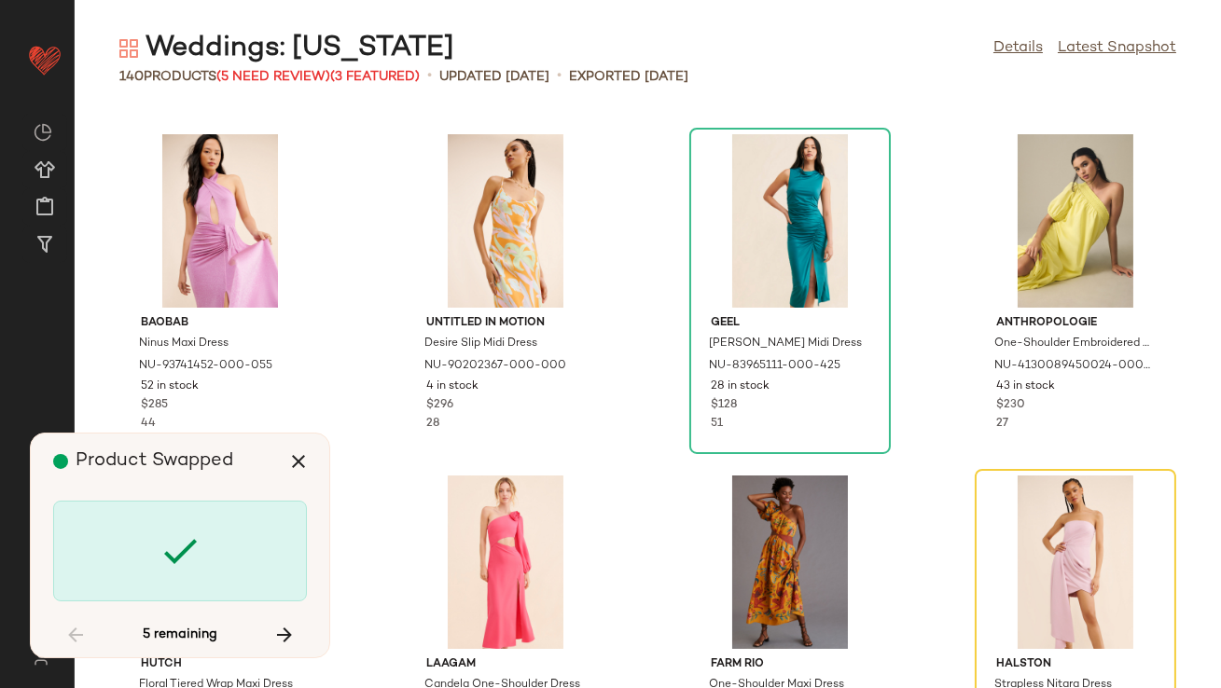
scroll to position [9560, 0]
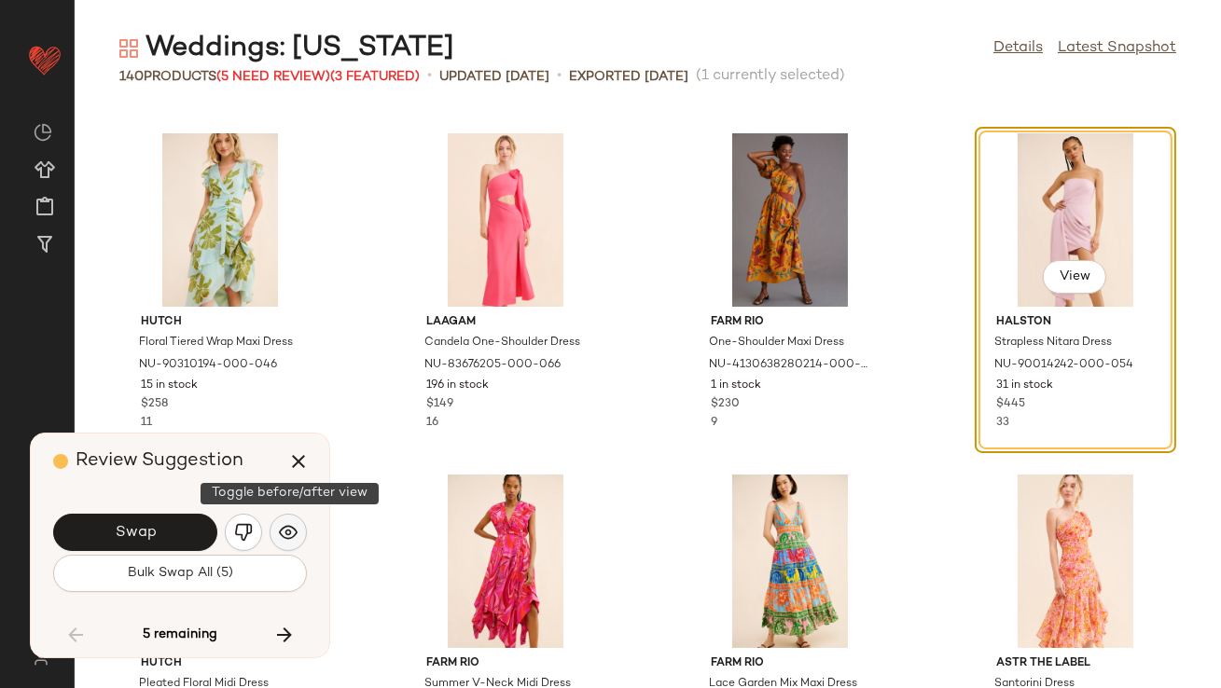
click at [295, 535] on img "button" at bounding box center [288, 532] width 19 height 19
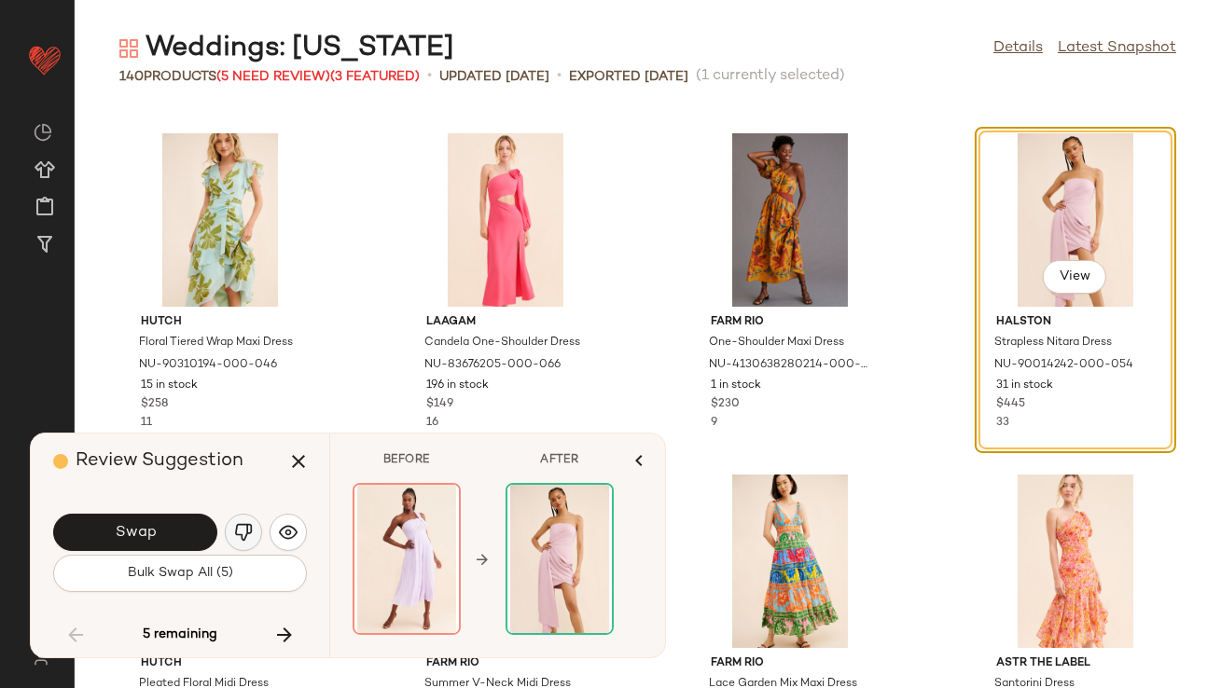
click at [243, 537] on img "button" at bounding box center [243, 532] width 19 height 19
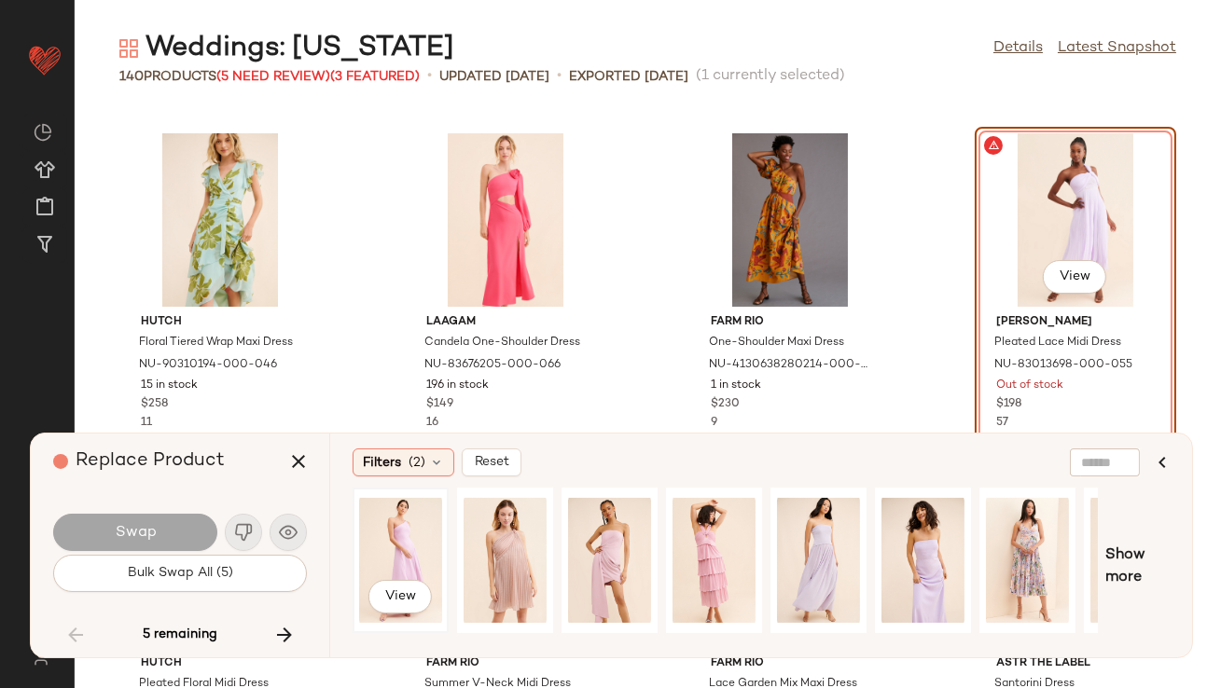
click at [425, 539] on div "View" at bounding box center [400, 560] width 83 height 132
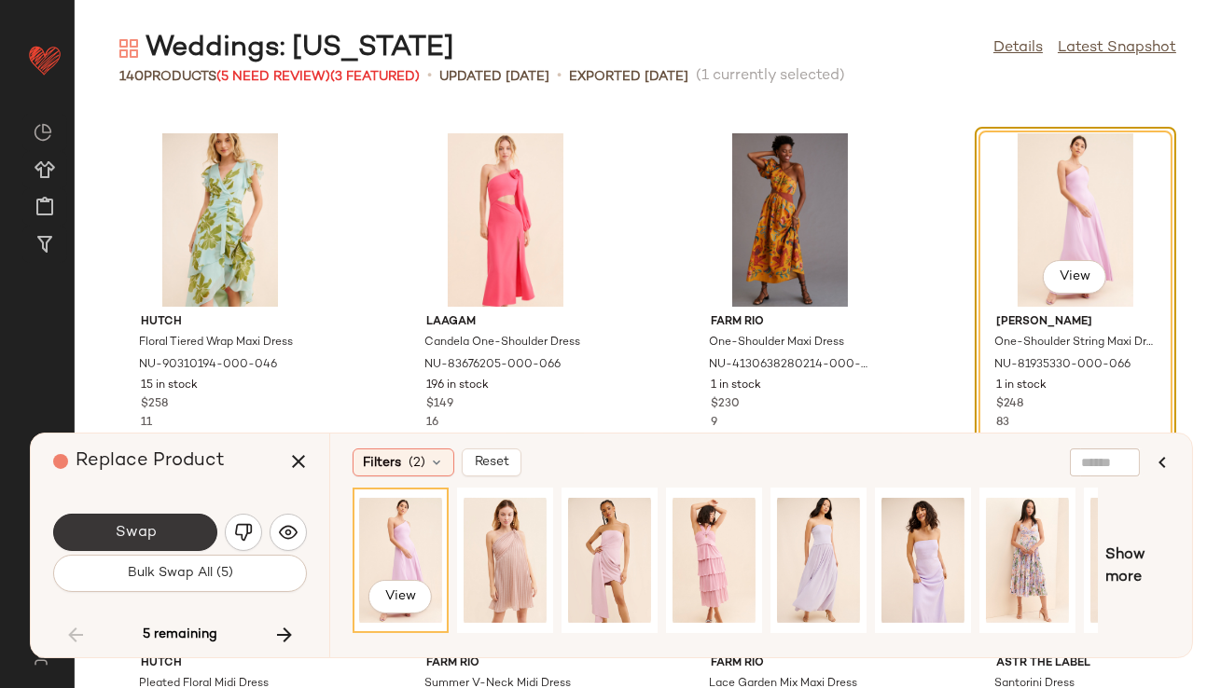
click at [160, 519] on button "Swap" at bounding box center [135, 532] width 164 height 37
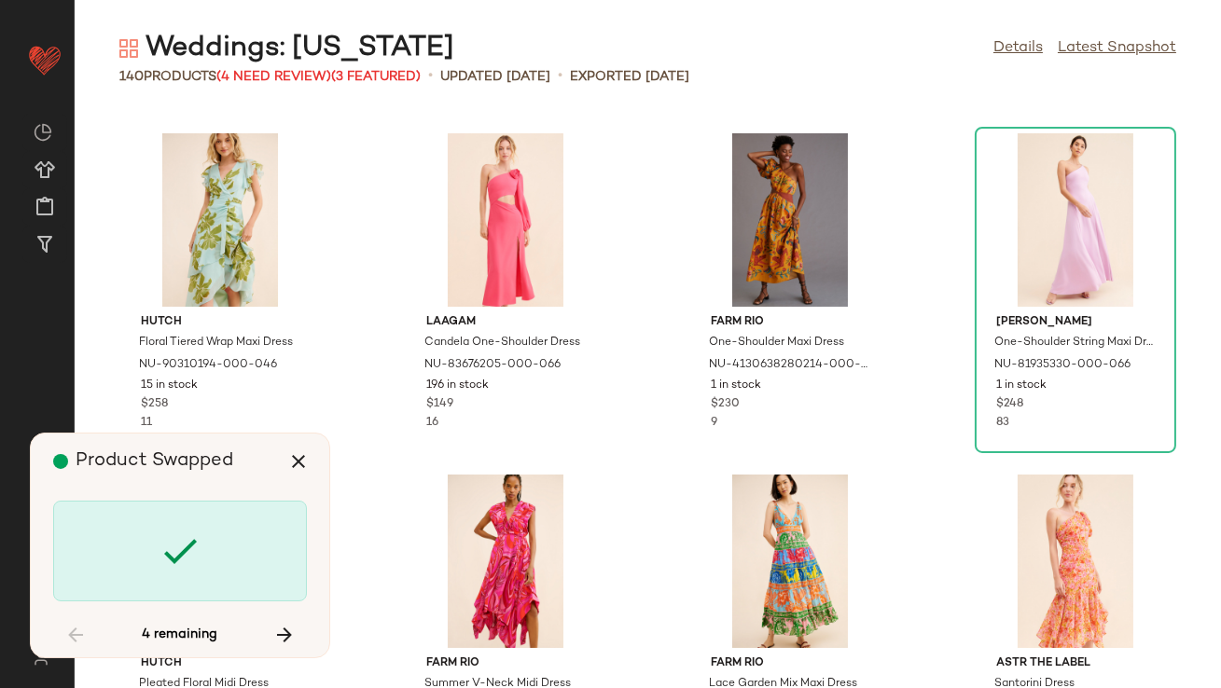
scroll to position [10583, 0]
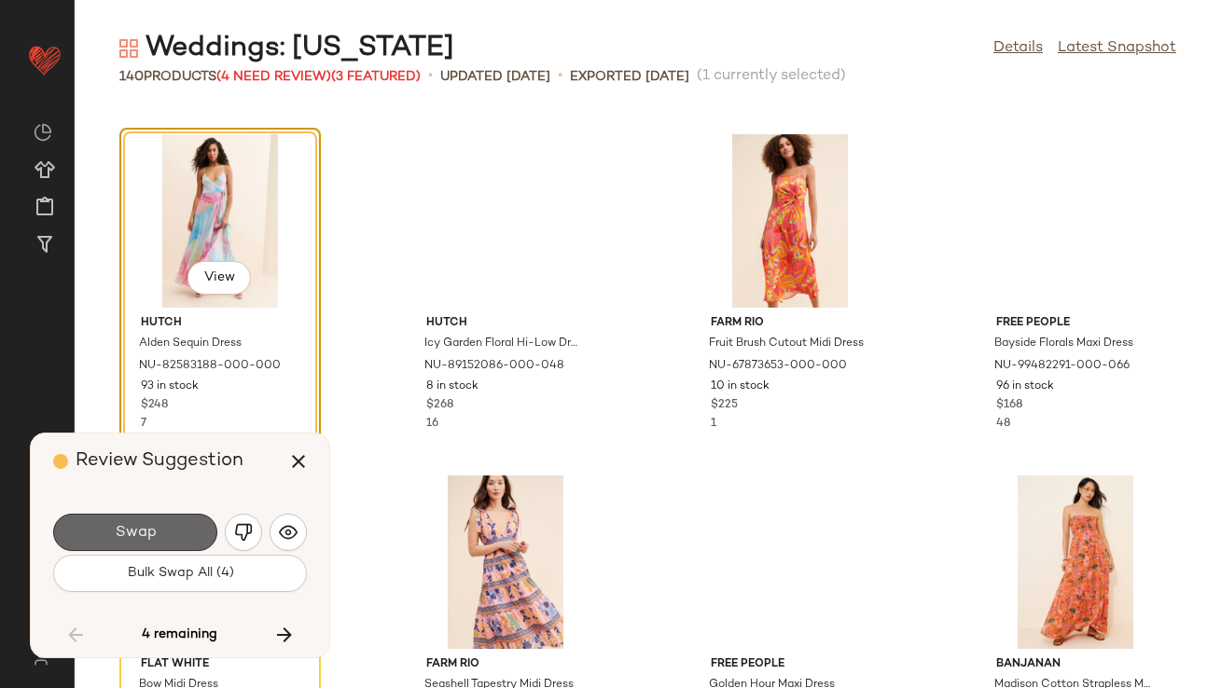
click at [174, 525] on button "Swap" at bounding box center [135, 532] width 164 height 37
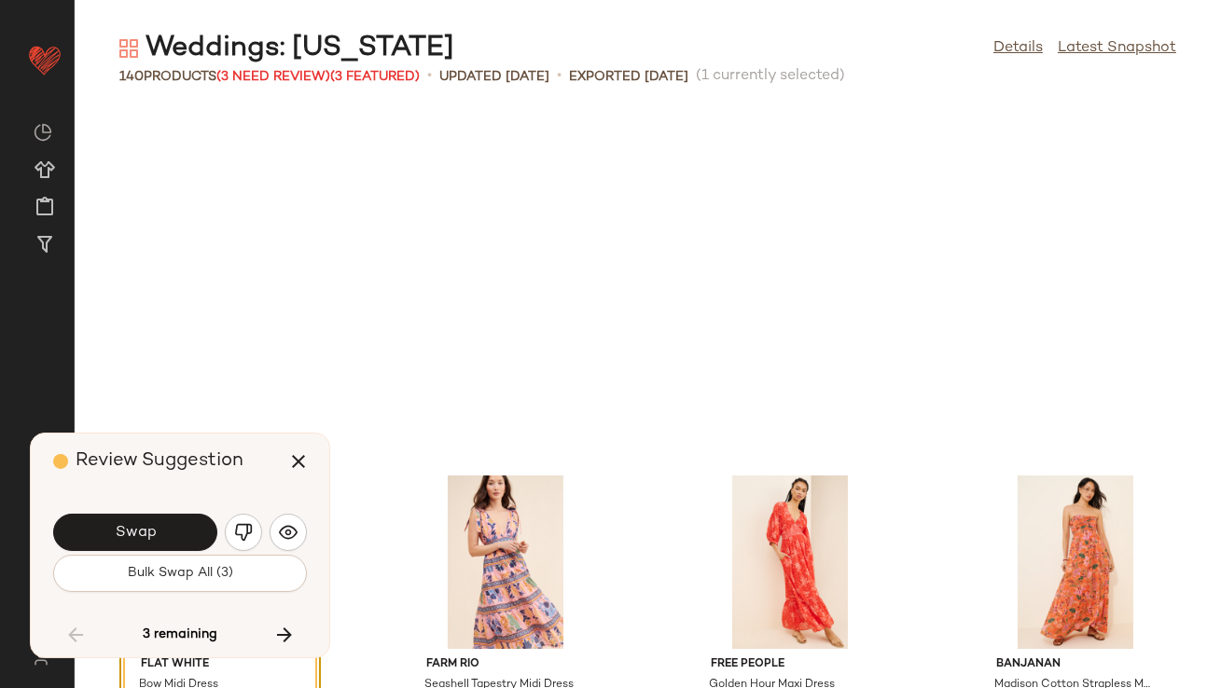
scroll to position [10925, 0]
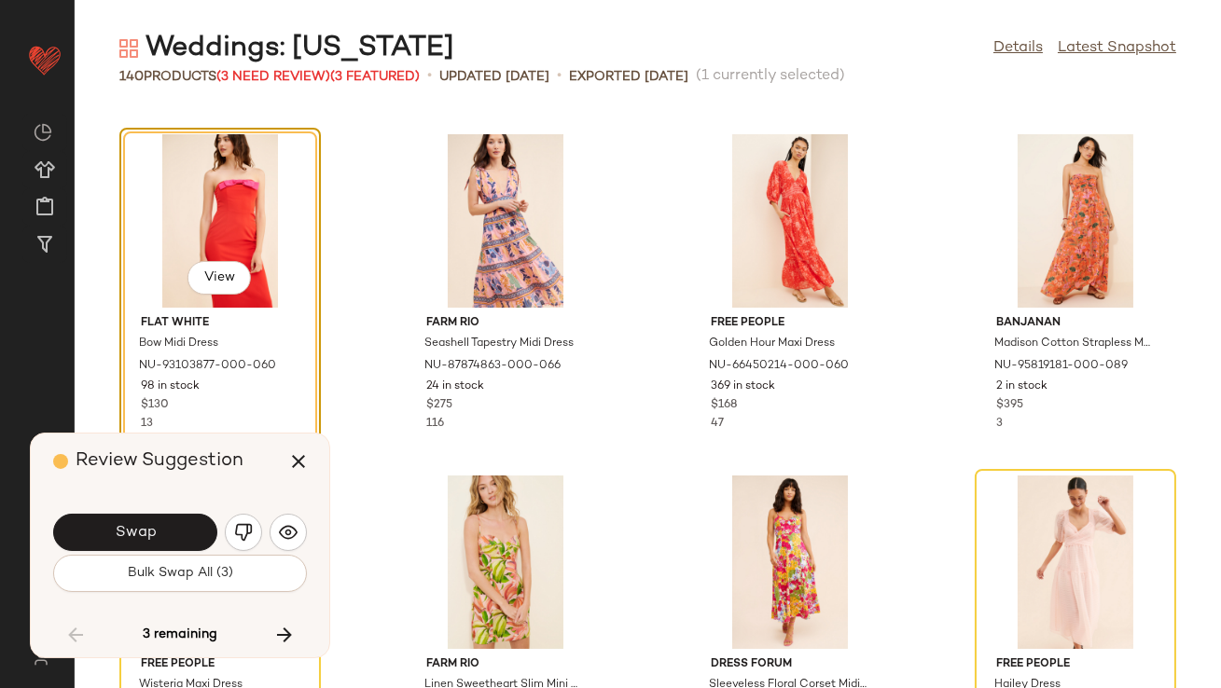
click at [174, 525] on button "Swap" at bounding box center [135, 532] width 164 height 37
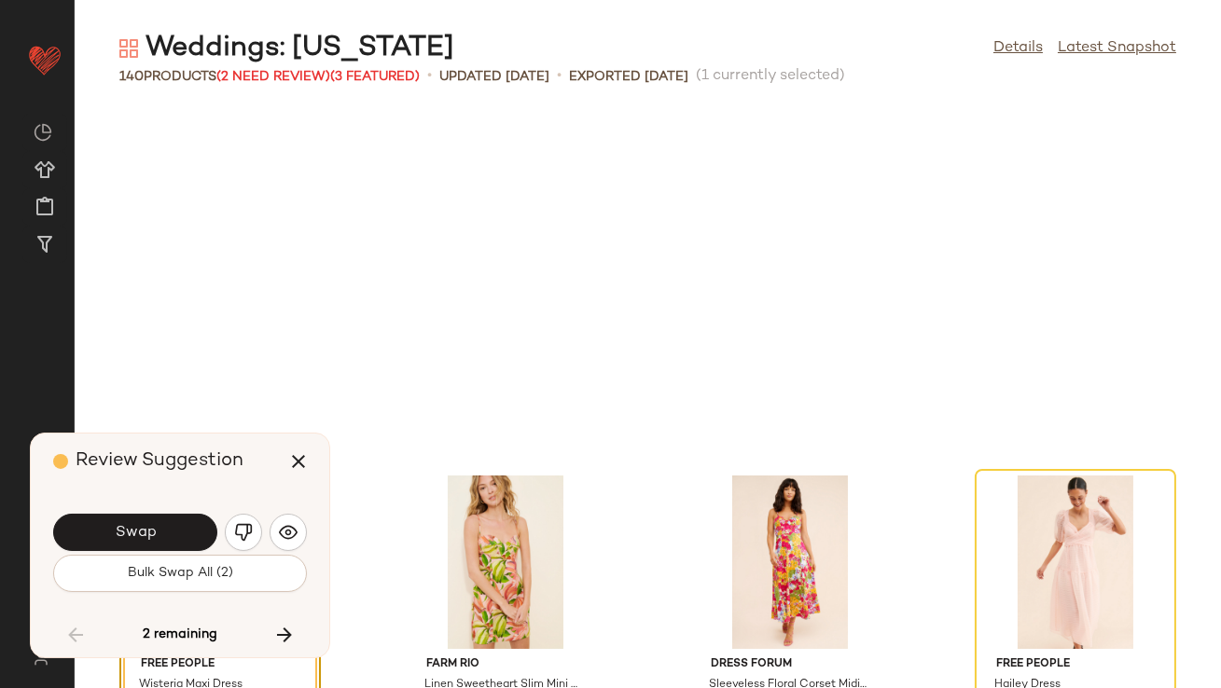
scroll to position [11267, 0]
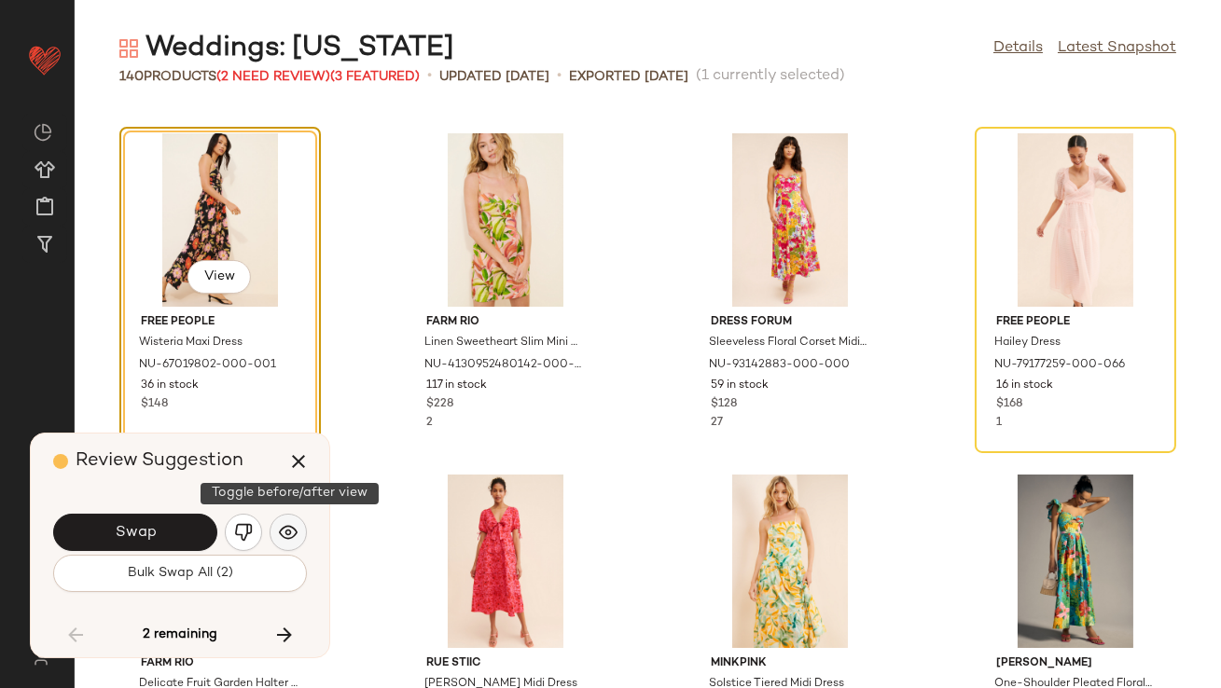
click at [290, 535] on img "button" at bounding box center [288, 532] width 19 height 19
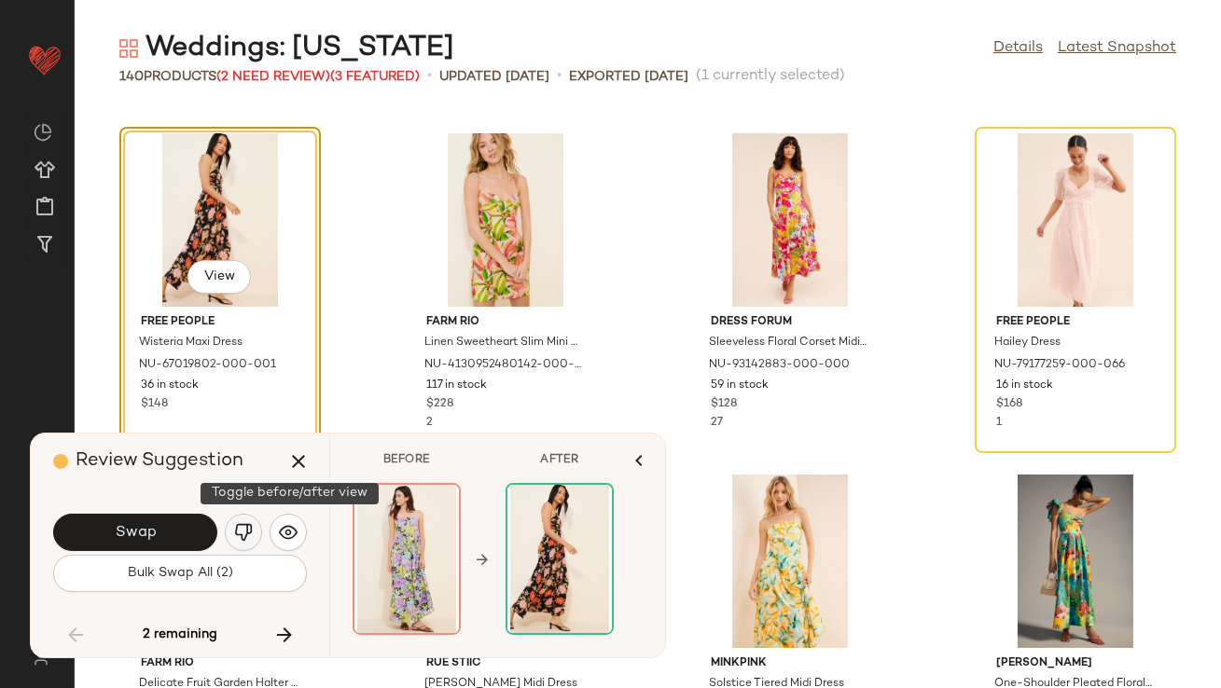
click at [251, 535] on img "button" at bounding box center [243, 532] width 19 height 19
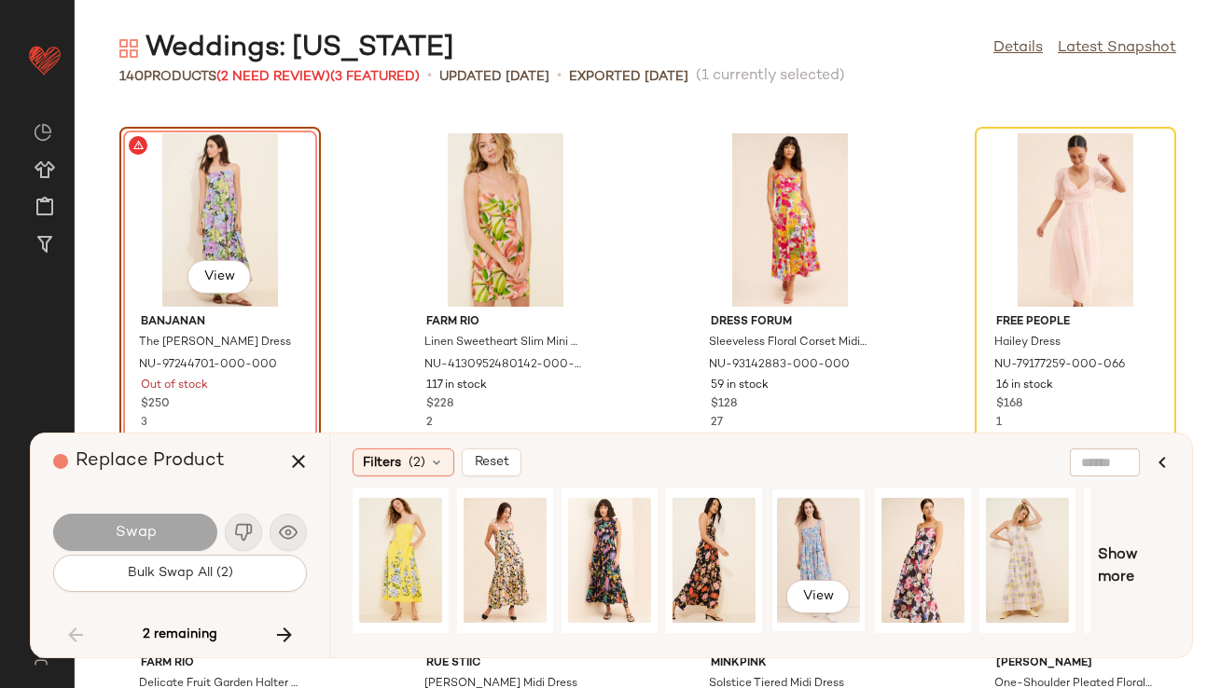
click at [821, 535] on div "View" at bounding box center [818, 560] width 83 height 132
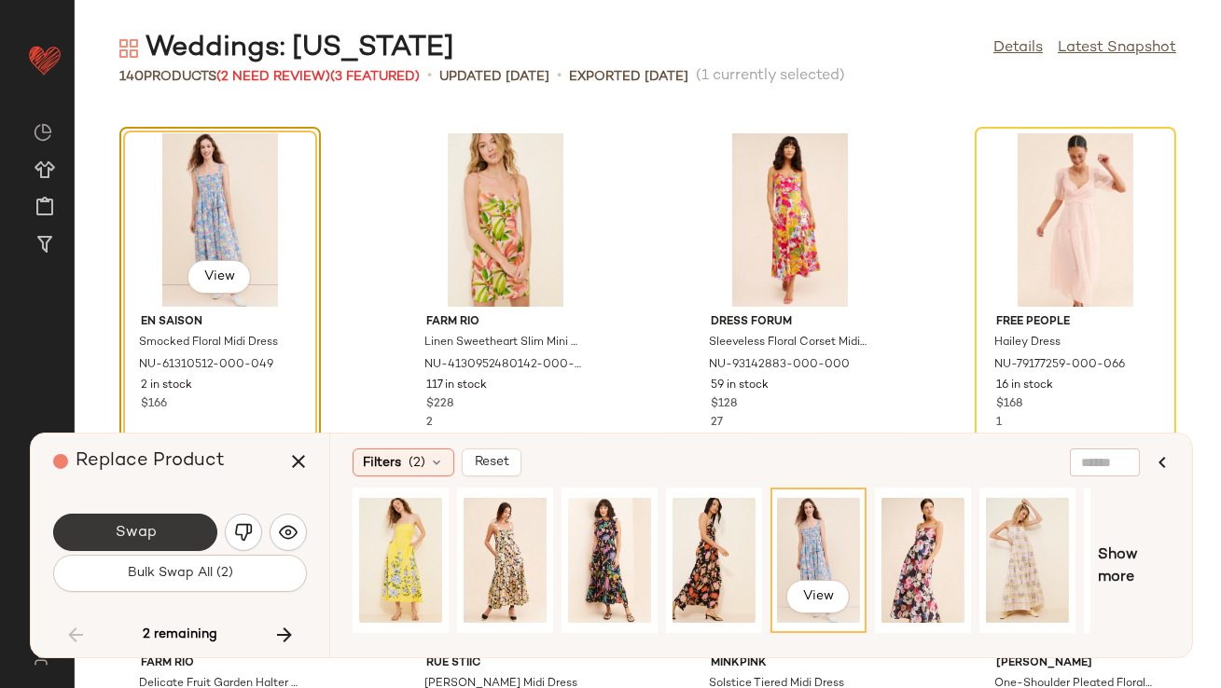
click at [177, 529] on button "Swap" at bounding box center [135, 532] width 164 height 37
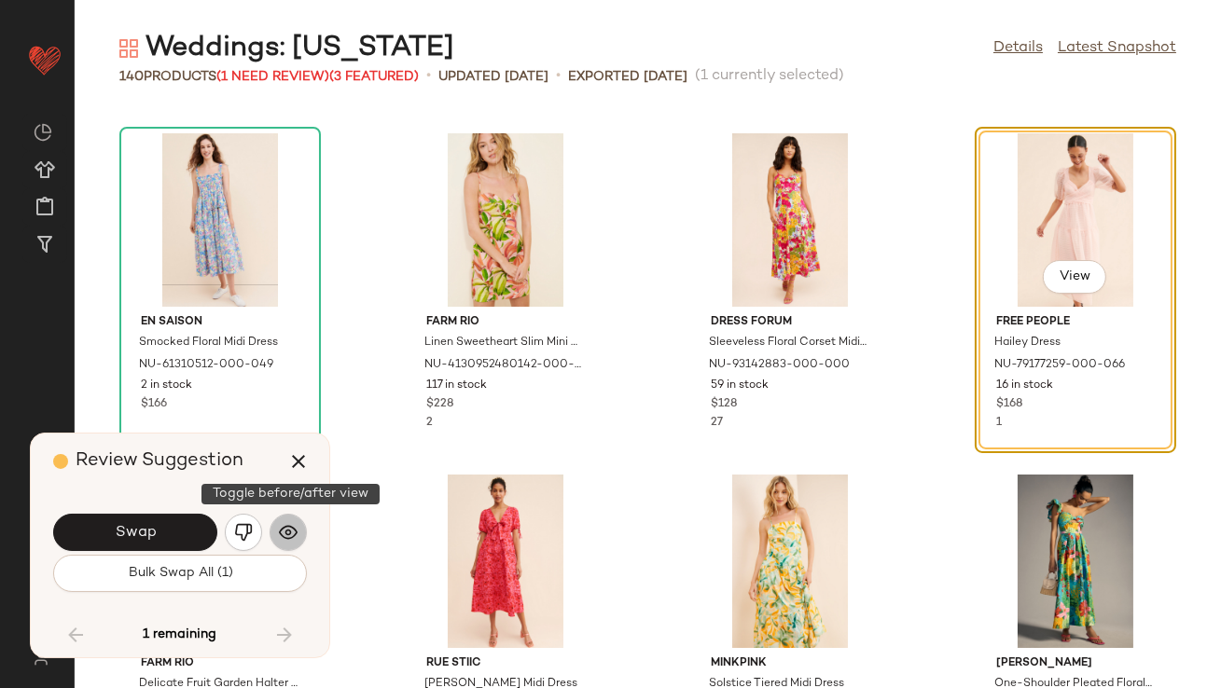
click at [279, 535] on img "button" at bounding box center [288, 532] width 19 height 19
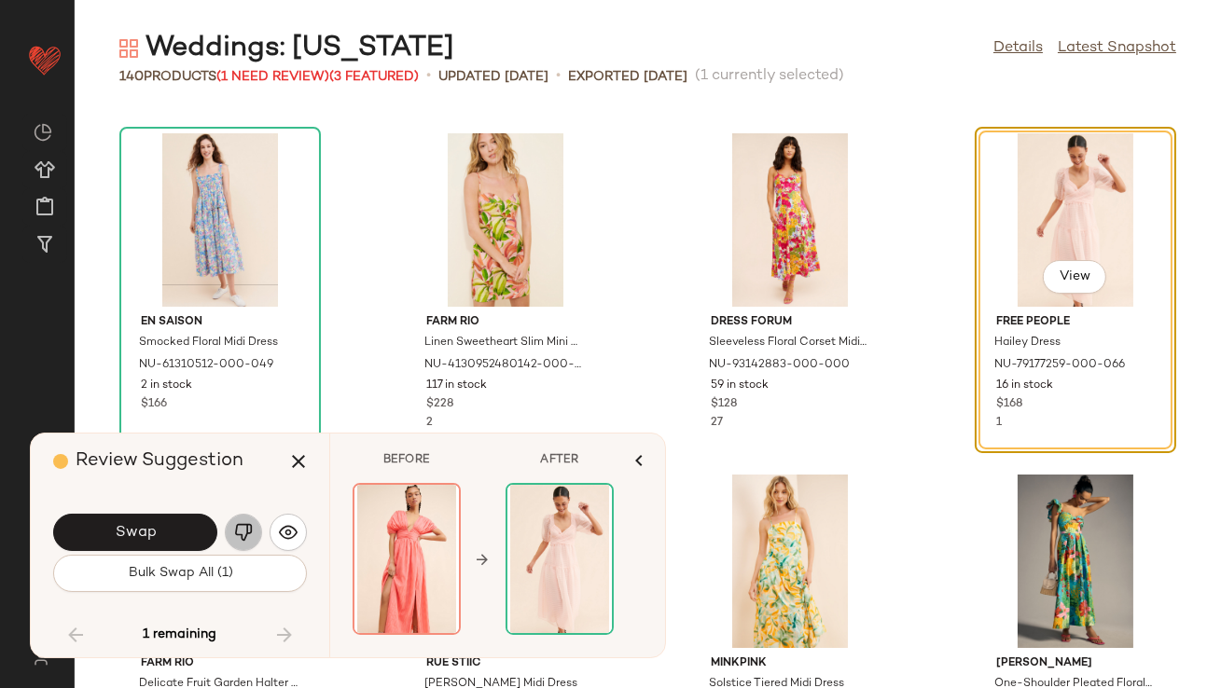
click at [241, 531] on img "button" at bounding box center [243, 532] width 19 height 19
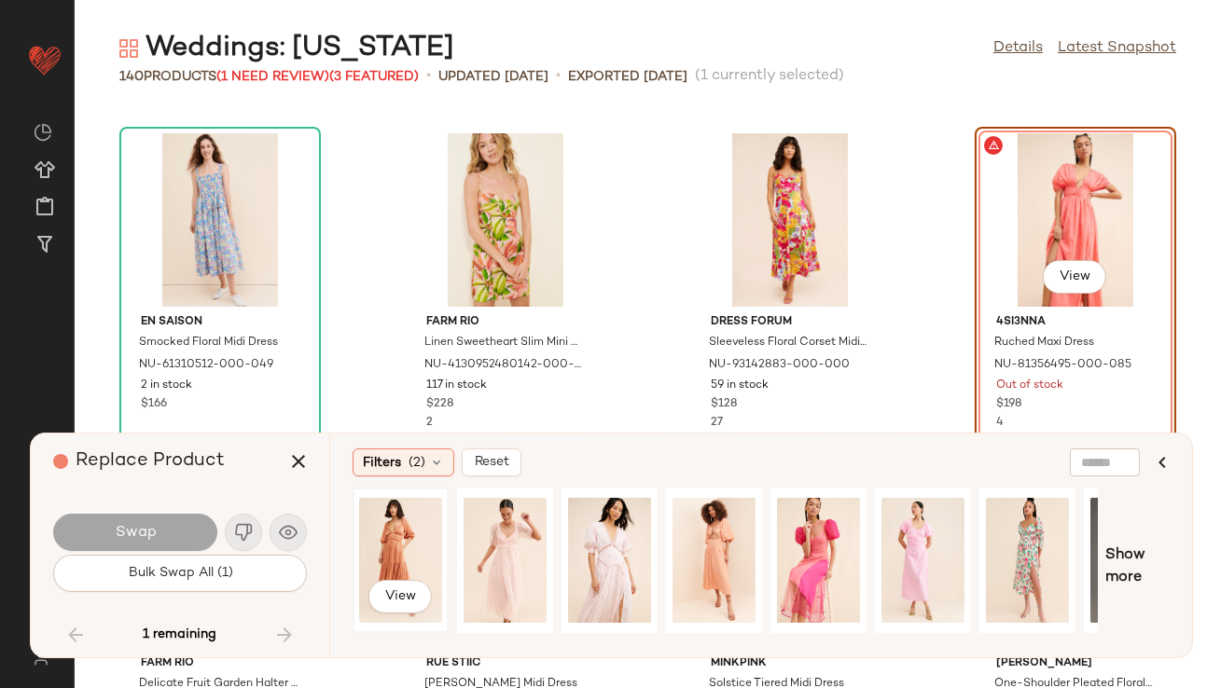
click at [391, 530] on div "View" at bounding box center [400, 560] width 83 height 132
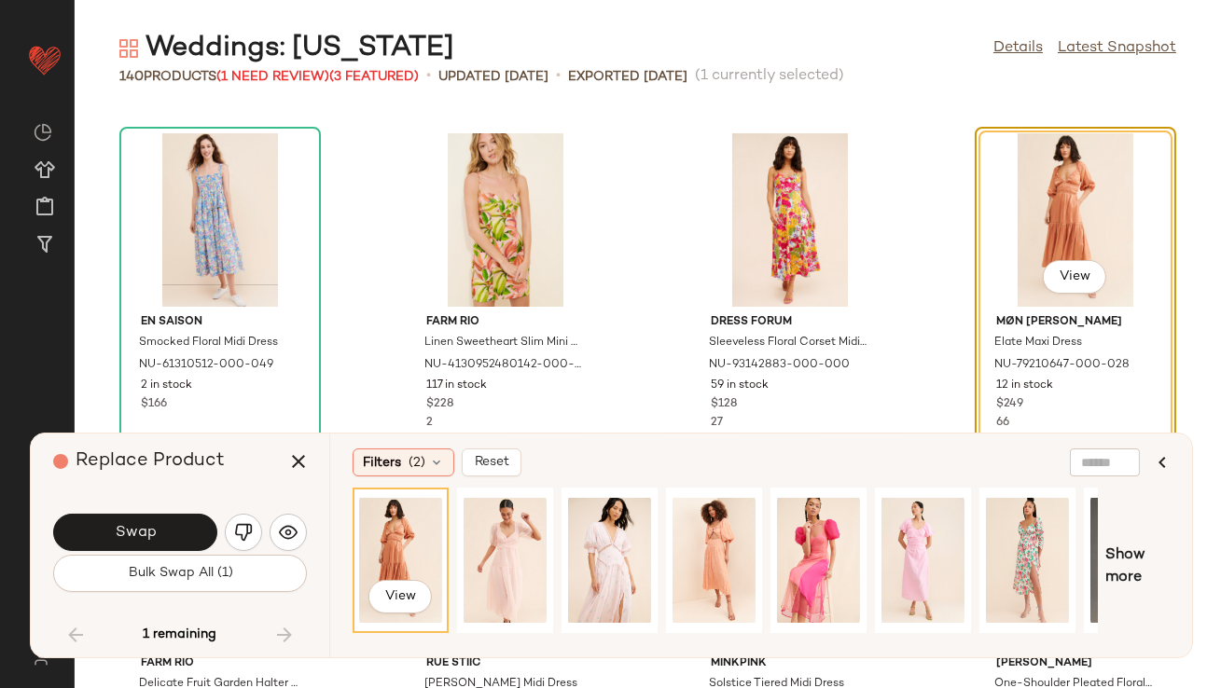
click at [172, 536] on button "Swap" at bounding box center [135, 532] width 164 height 37
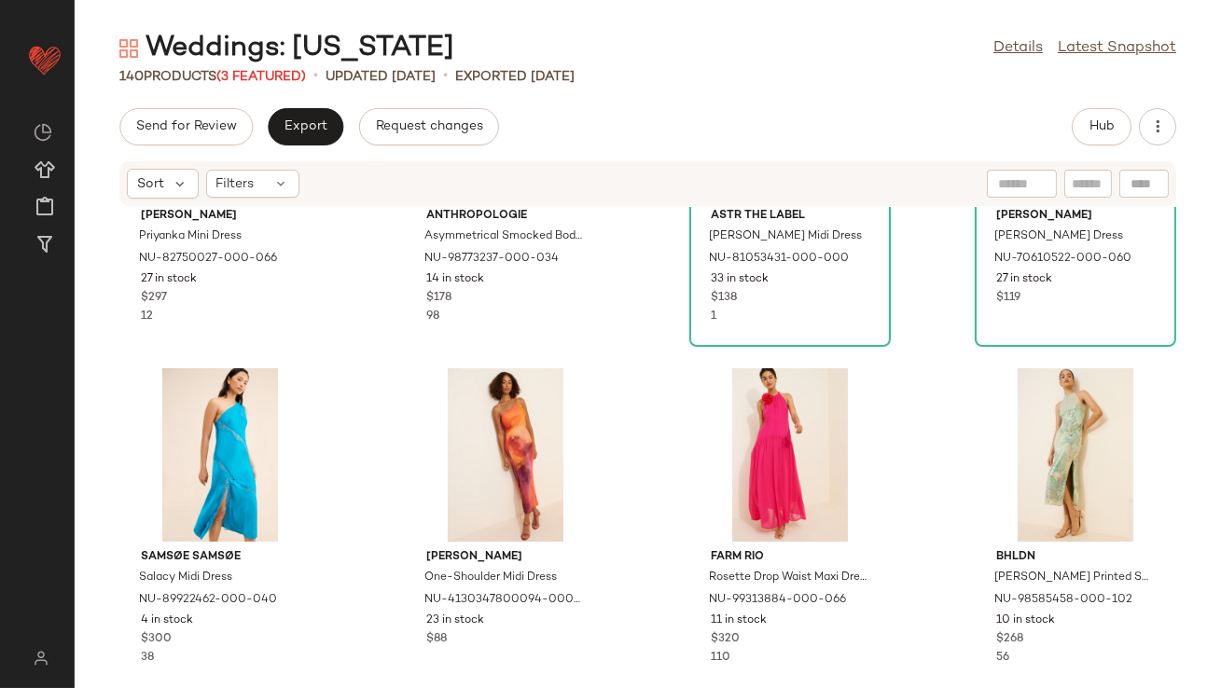
scroll to position [555, 0]
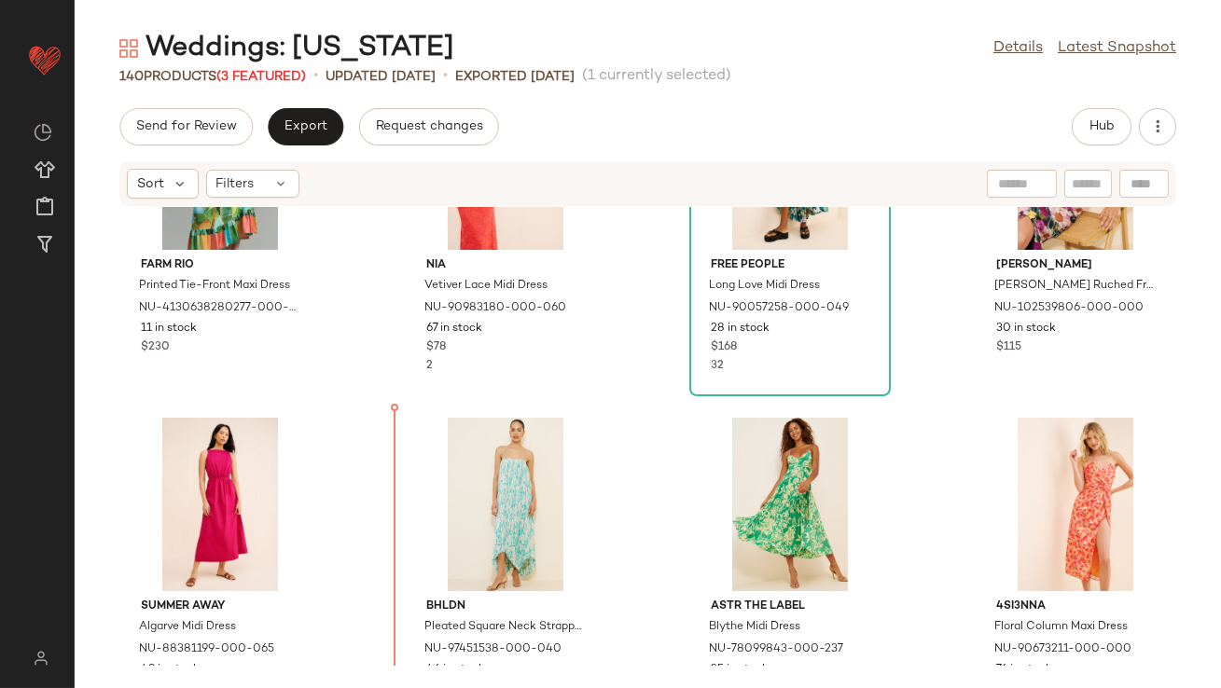
scroll to position [3232, 0]
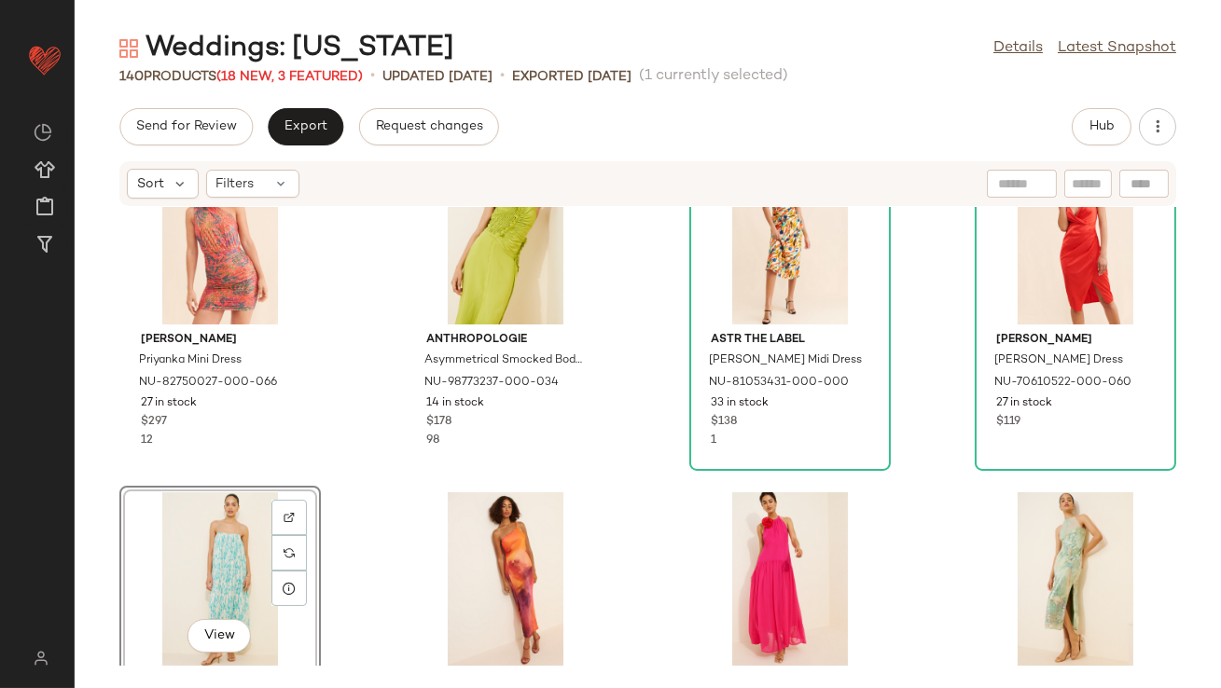
click at [373, 448] on div "Saylor Priyanka Mini Dress NU-82750027-000-066 27 in stock $297 12 Anthropologi…" at bounding box center [648, 436] width 1146 height 459
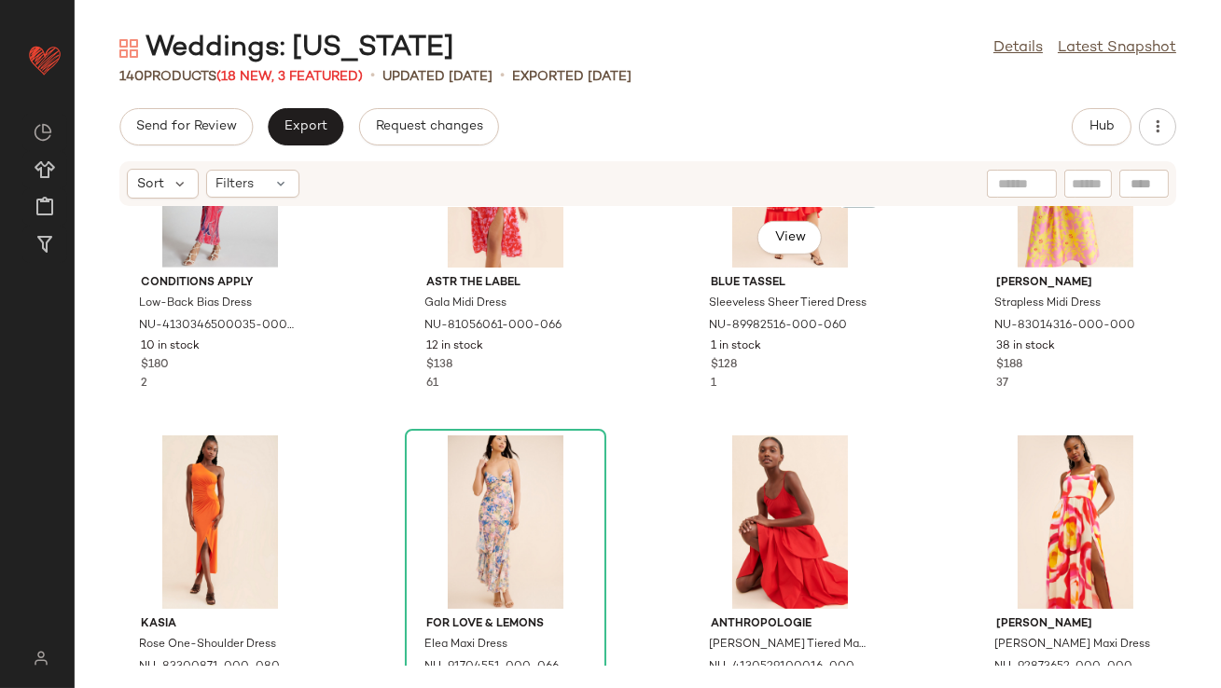
scroll to position [2062, 0]
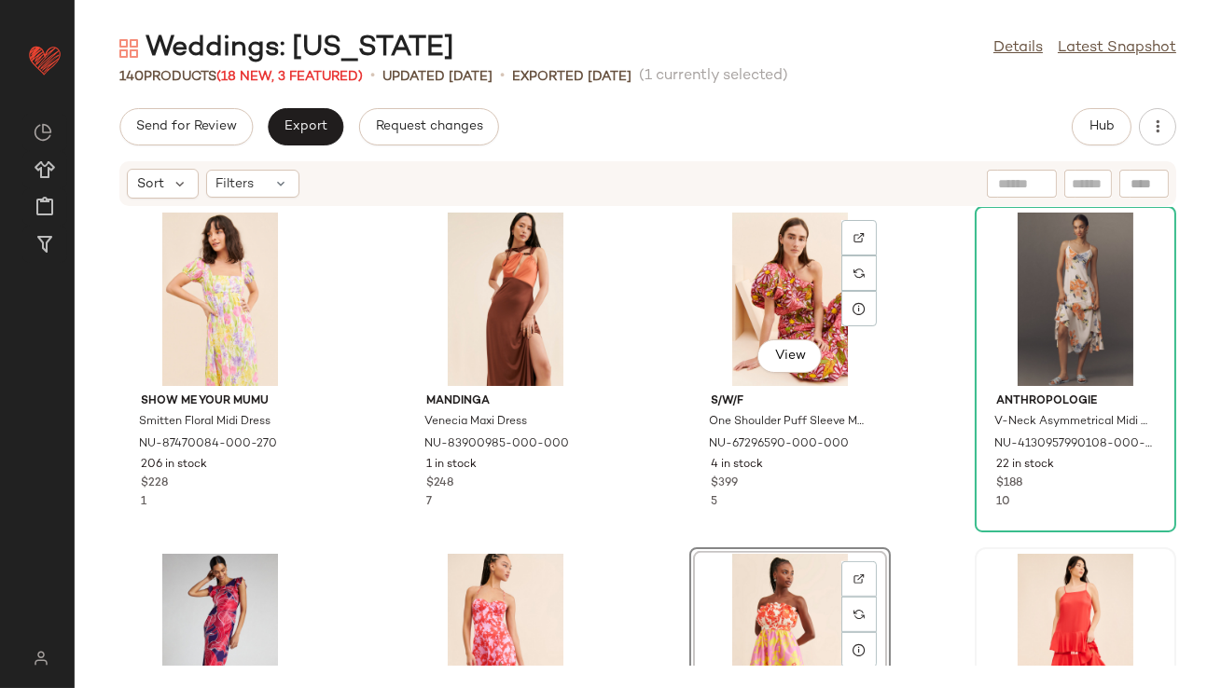
scroll to position [1763, 0]
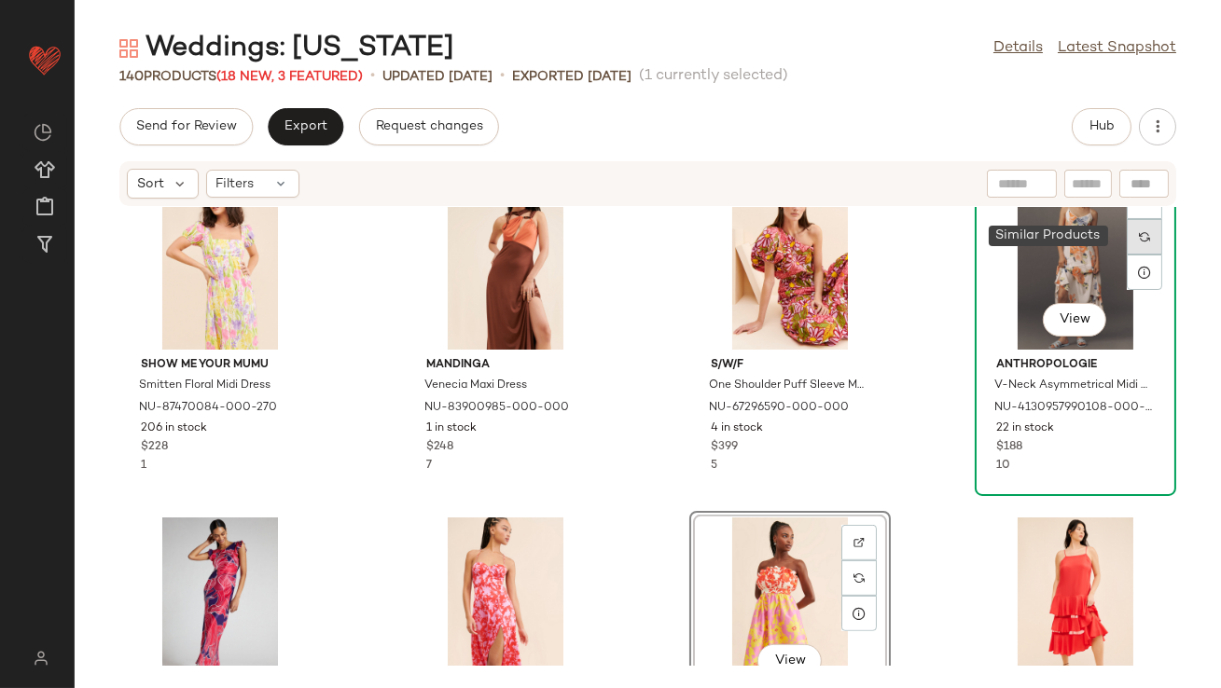
click at [1134, 229] on div at bounding box center [1144, 236] width 35 height 35
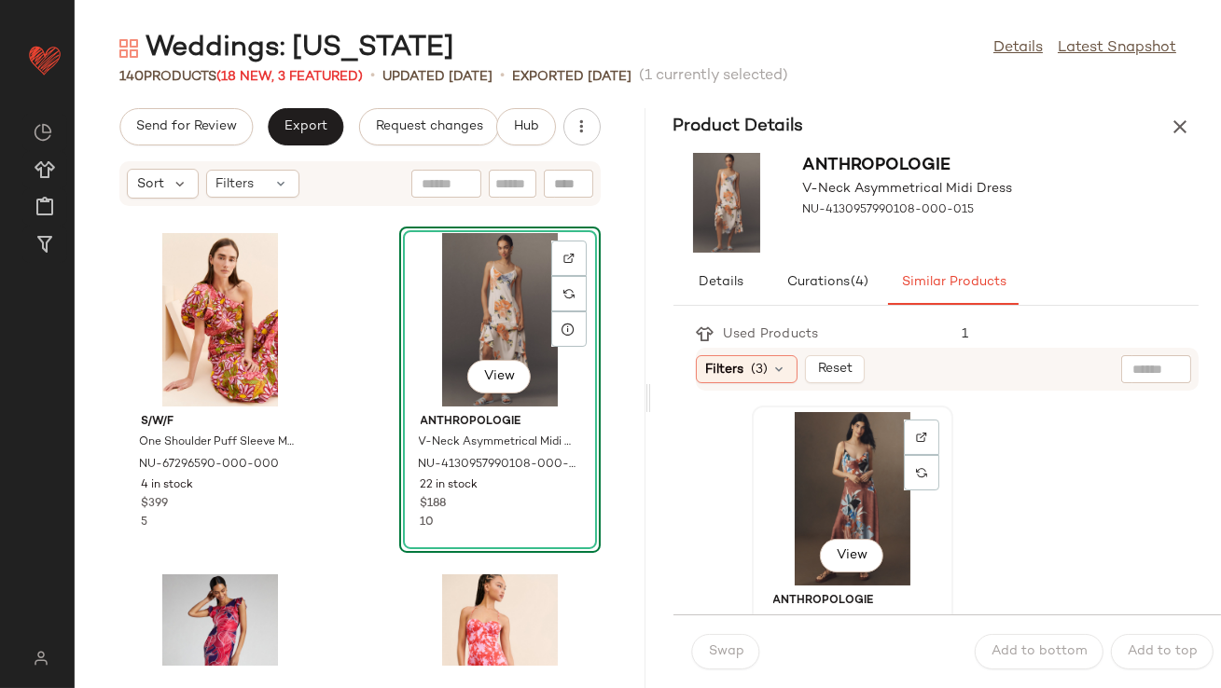
click at [824, 459] on div "View" at bounding box center [852, 499] width 188 height 174
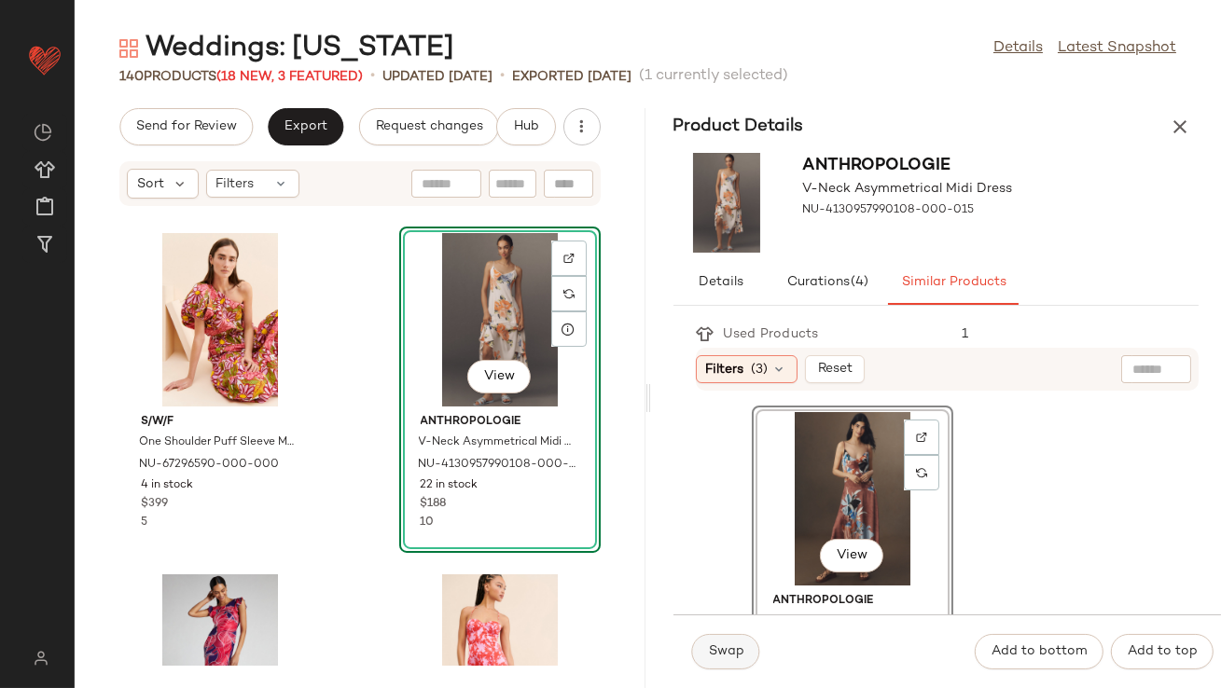
click at [724, 652] on span "Swap" at bounding box center [726, 652] width 36 height 15
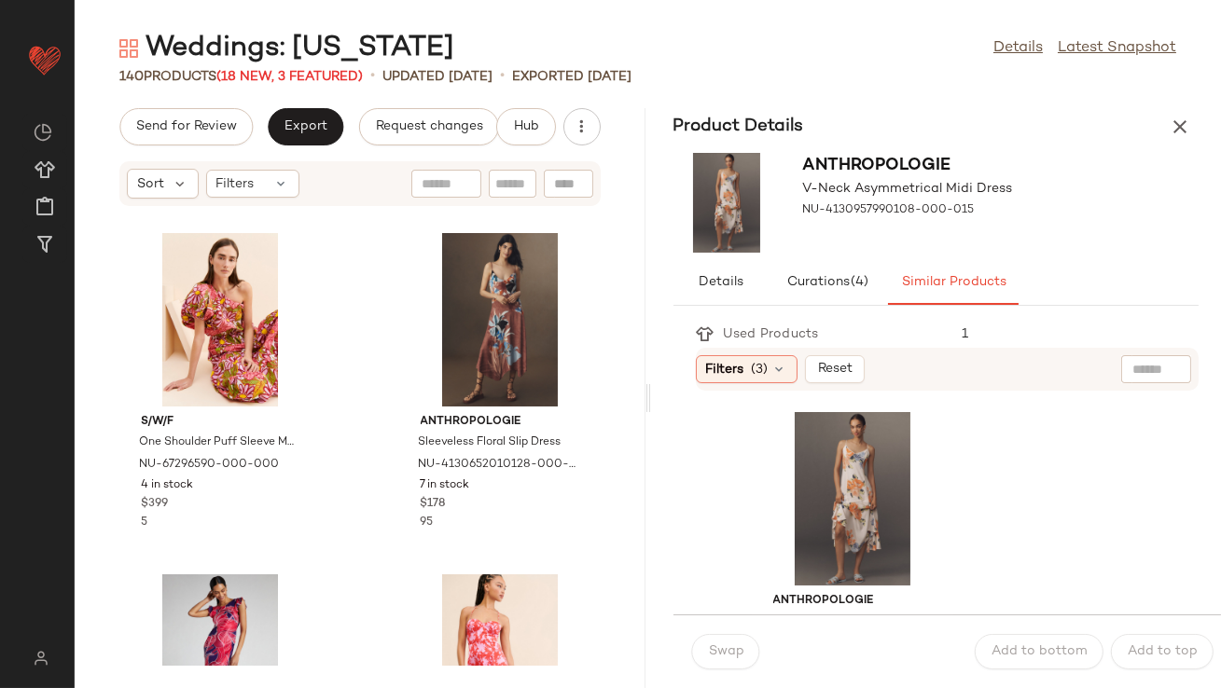
click at [1185, 97] on div "Weddings: Hawaii Details Latest Snapshot 140 Products (18 New, 3 Featured) • up…" at bounding box center [648, 359] width 1146 height 659
click at [1185, 111] on button "button" at bounding box center [1179, 126] width 37 height 37
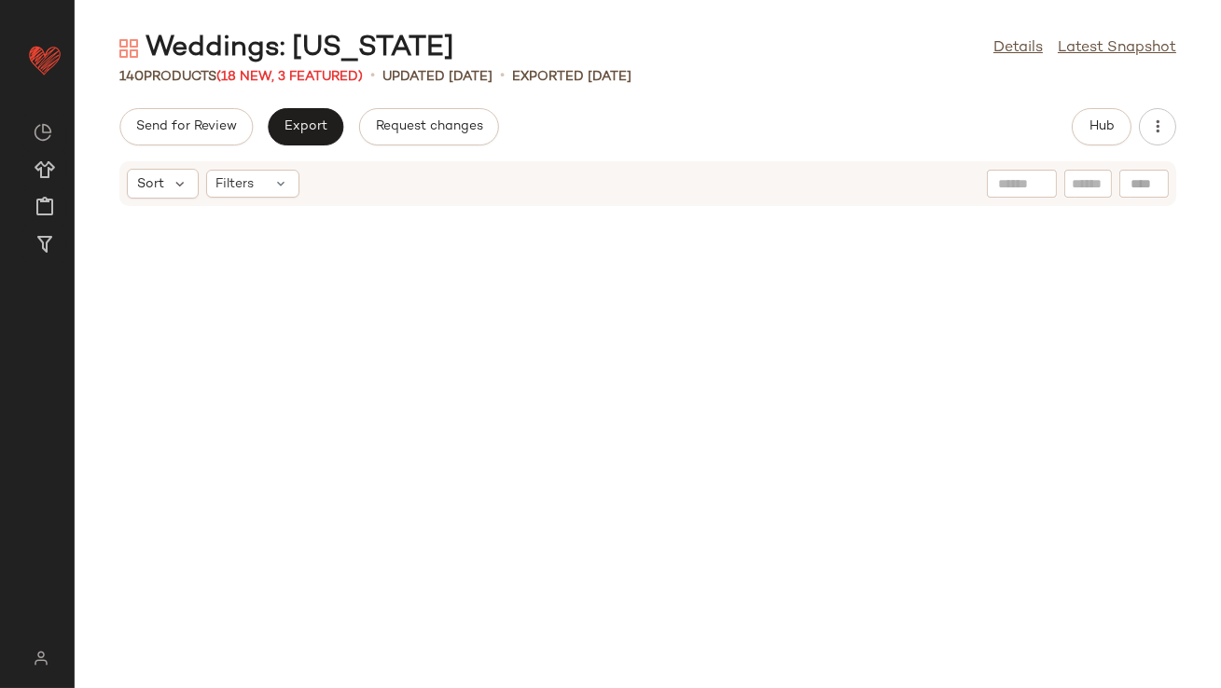
scroll to position [1707, 0]
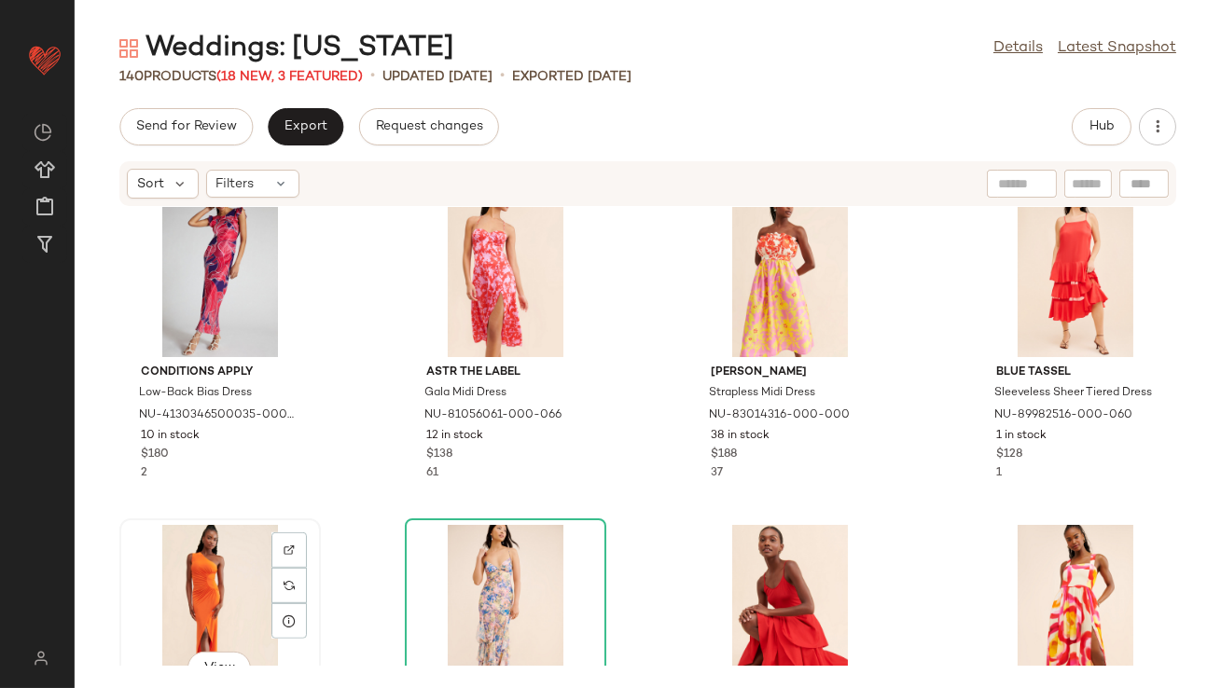
scroll to position [2099, 0]
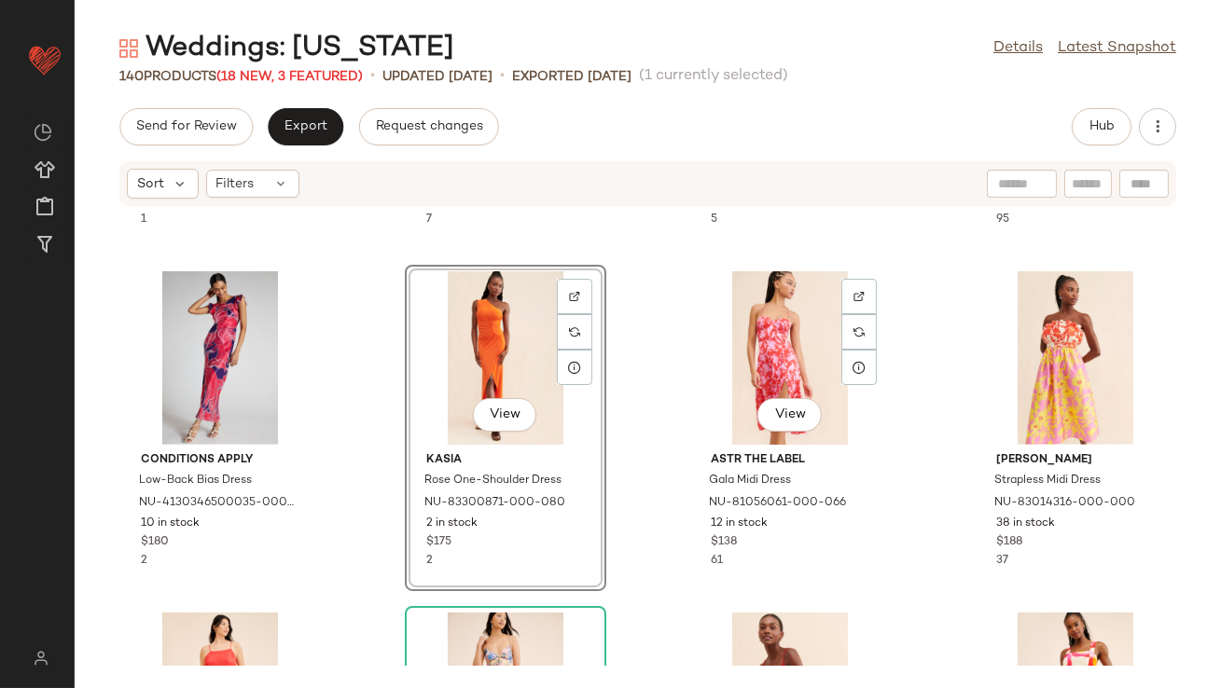
scroll to position [1871, 0]
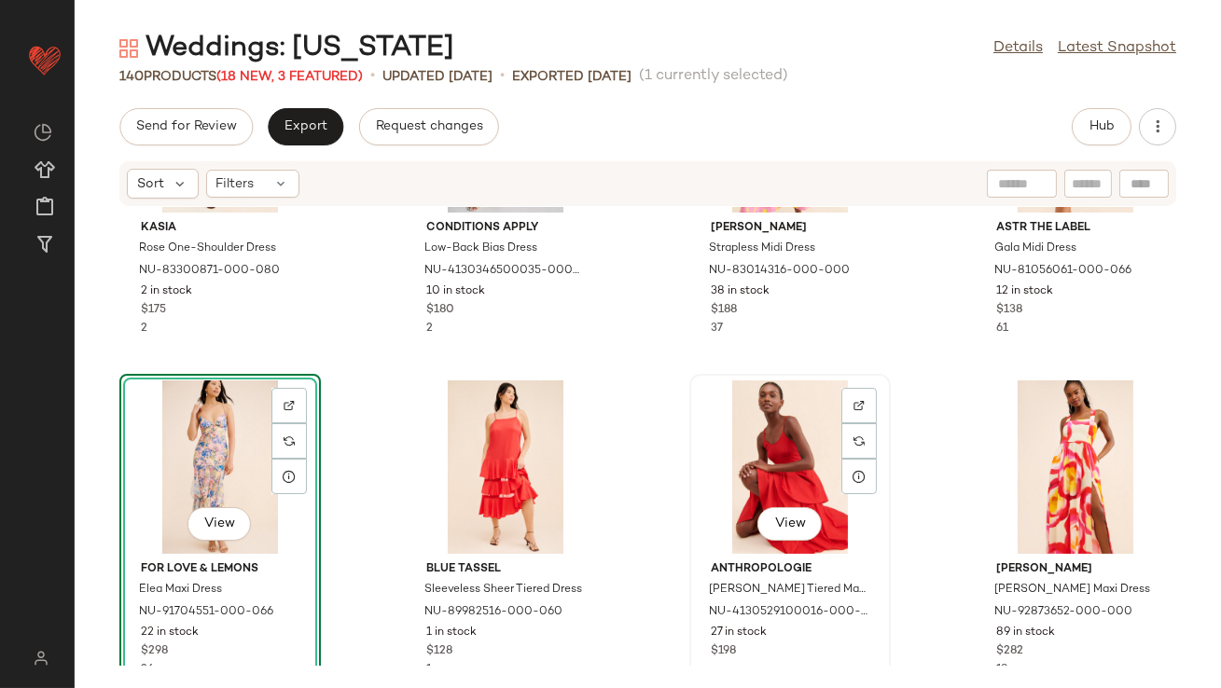
scroll to position [2514, 0]
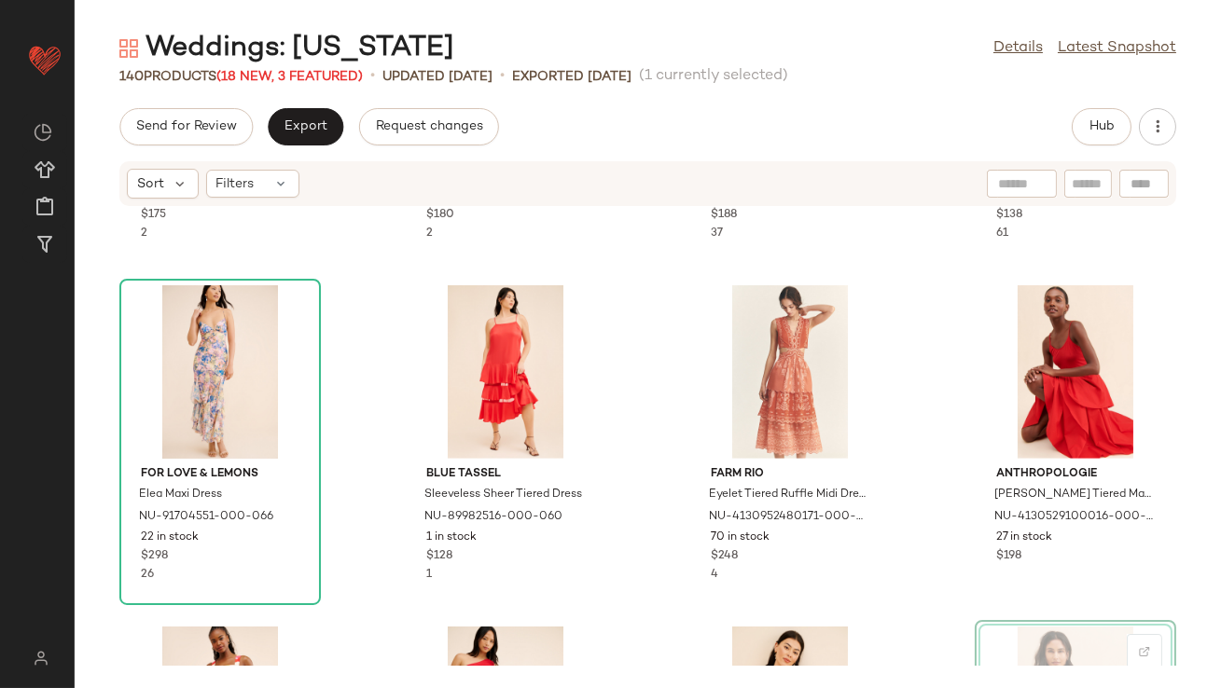
drag, startPoint x: 1035, startPoint y: 650, endPoint x: 1024, endPoint y: 650, distance: 10.3
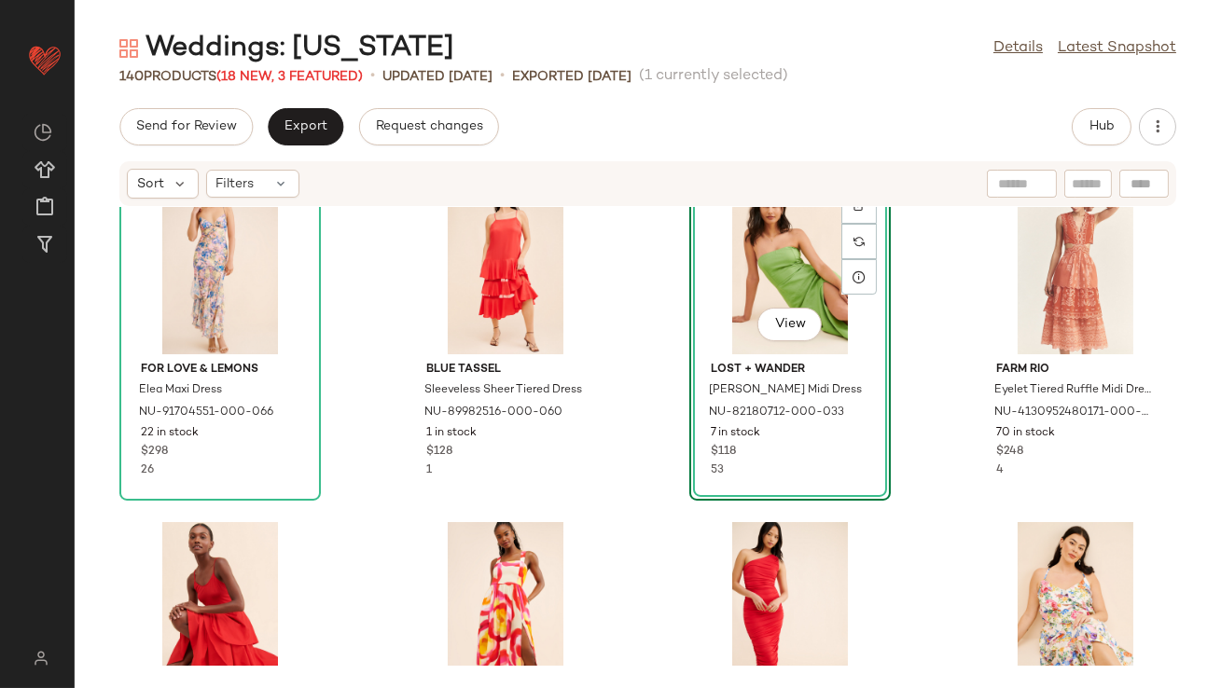
scroll to position [2443, 0]
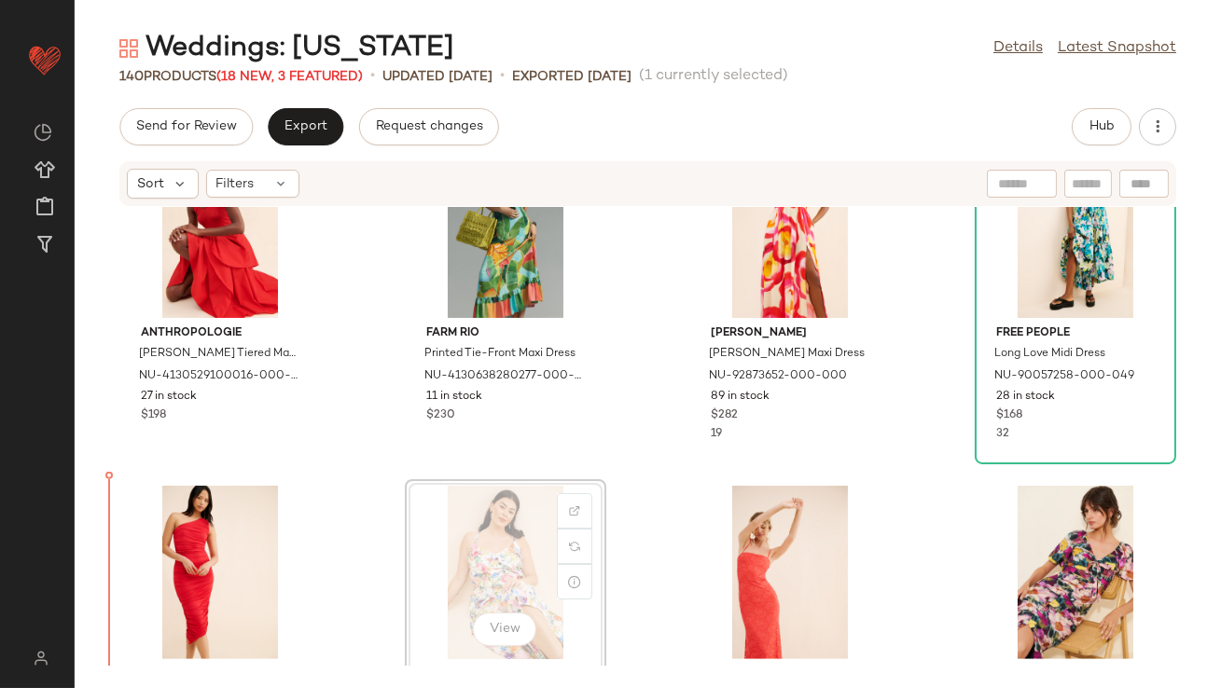
scroll to position [2827, 0]
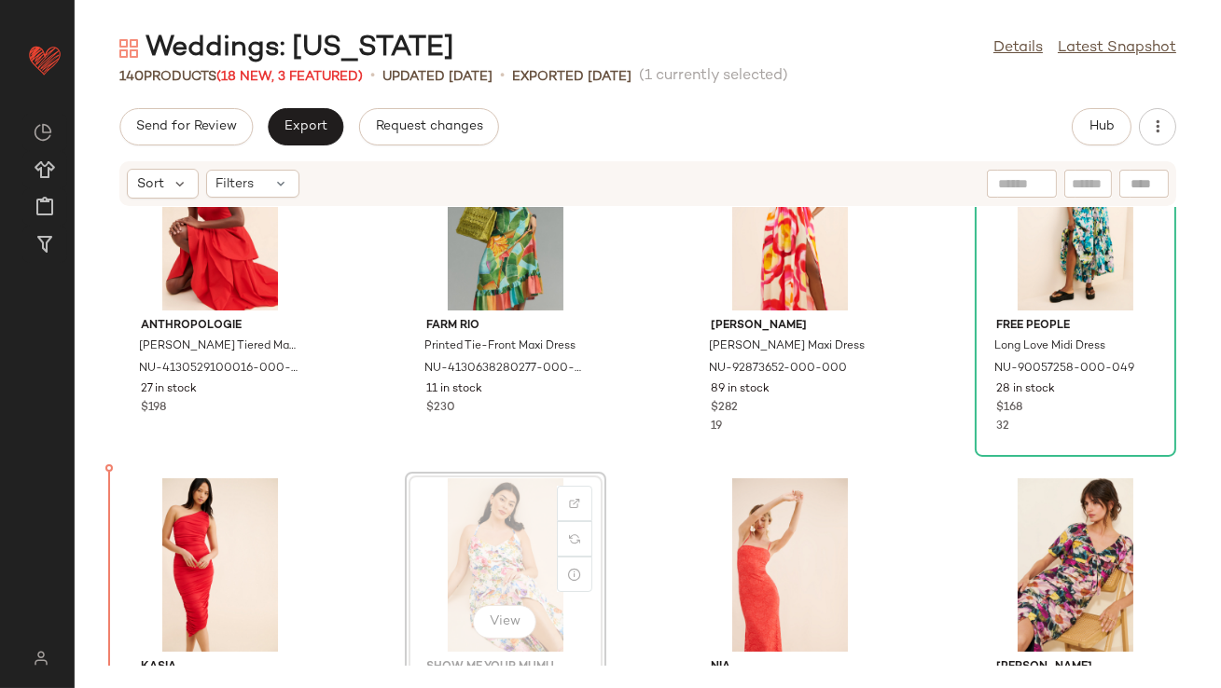
drag, startPoint x: 524, startPoint y: 554, endPoint x: 511, endPoint y: 554, distance: 13.1
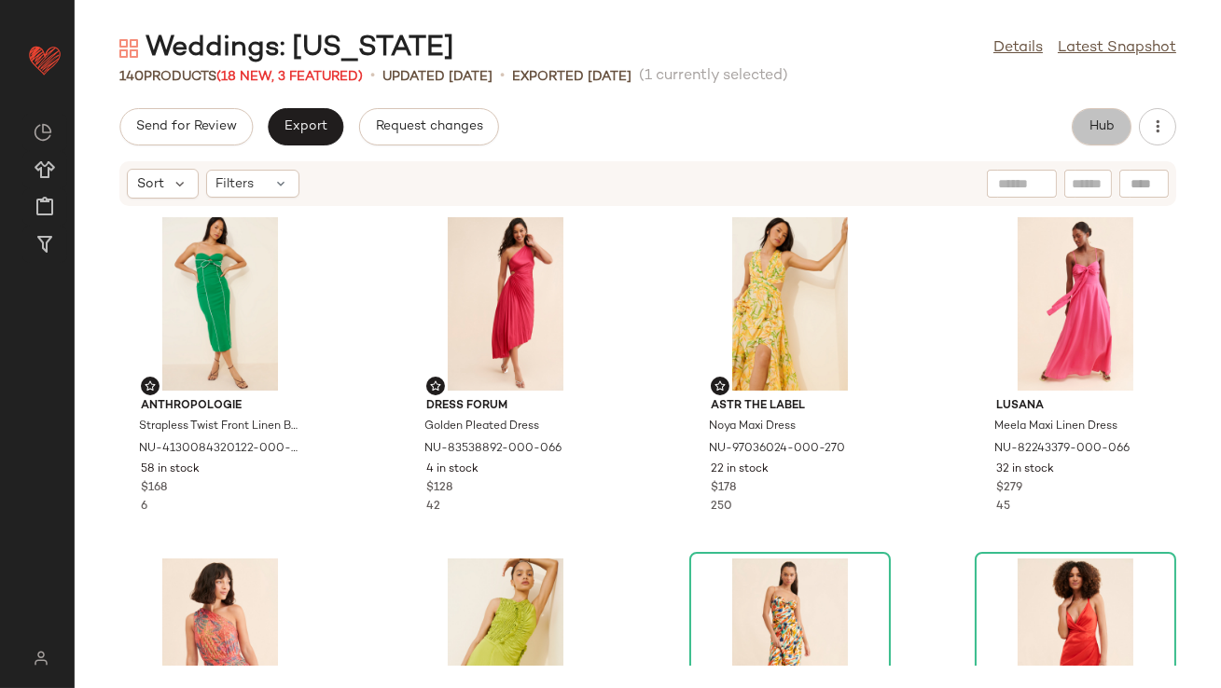
click at [1099, 140] on button "Hub" at bounding box center [1102, 126] width 60 height 37
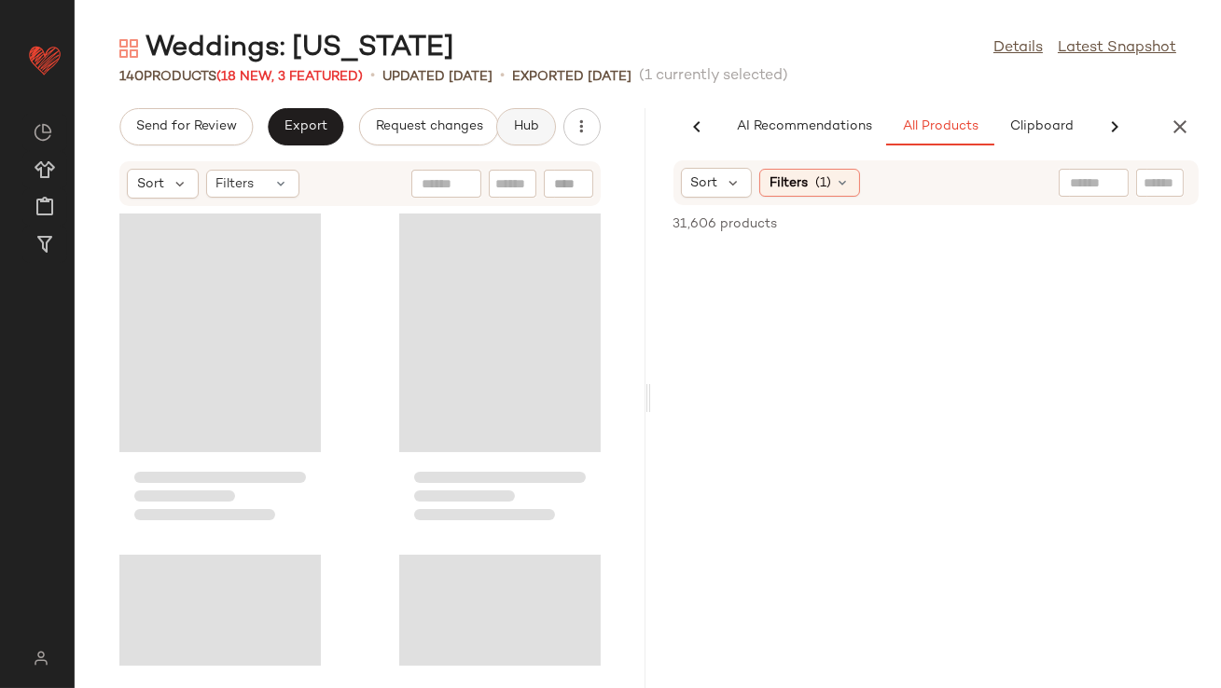
scroll to position [0, 104]
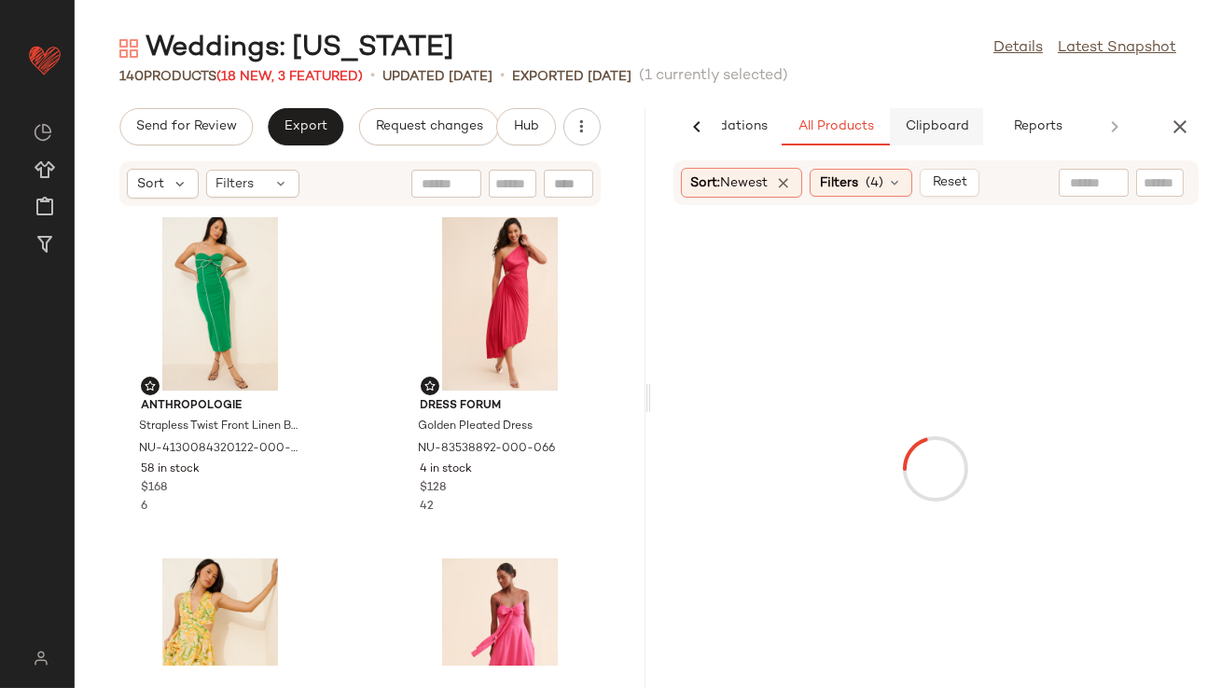
click at [930, 129] on span "Clipboard" at bounding box center [936, 126] width 64 height 15
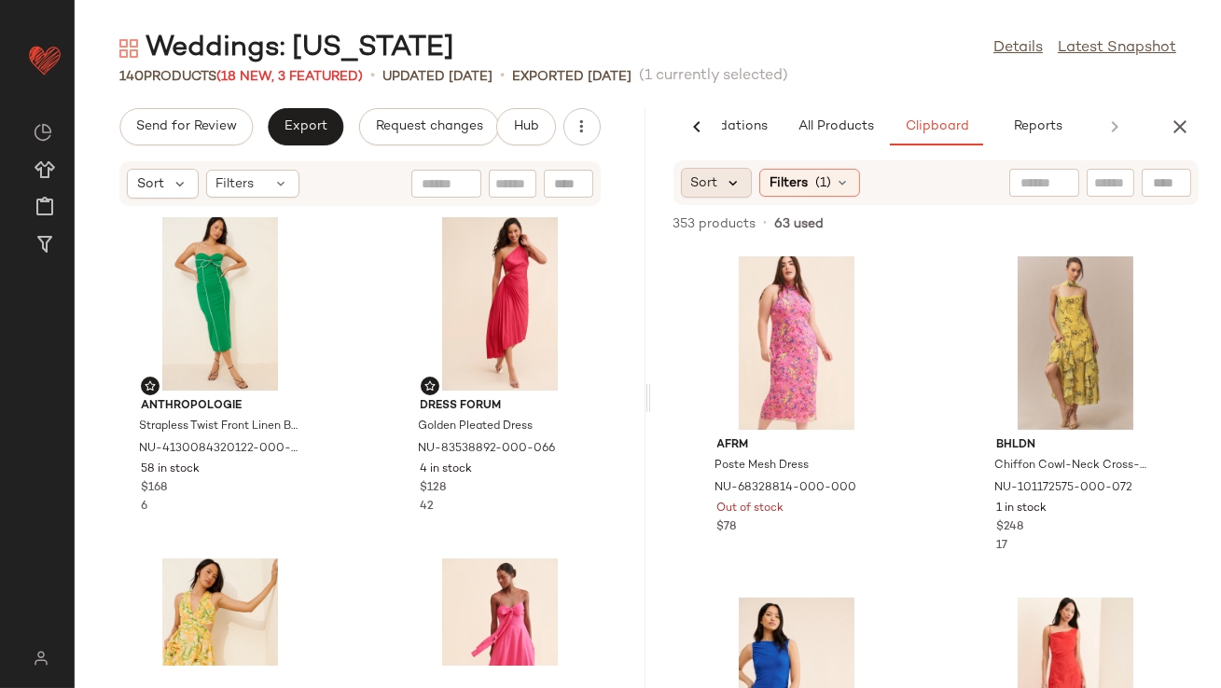
click at [729, 183] on icon at bounding box center [734, 182] width 17 height 17
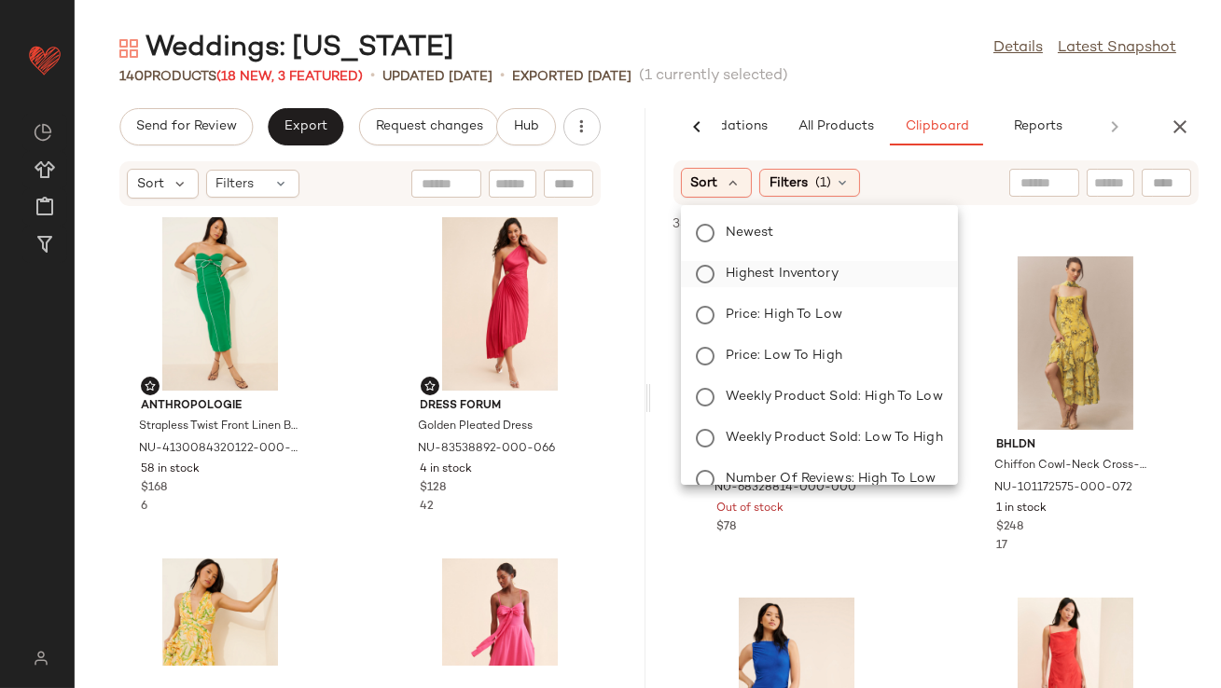
click at [731, 264] on span "Highest Inventory" at bounding box center [782, 274] width 113 height 20
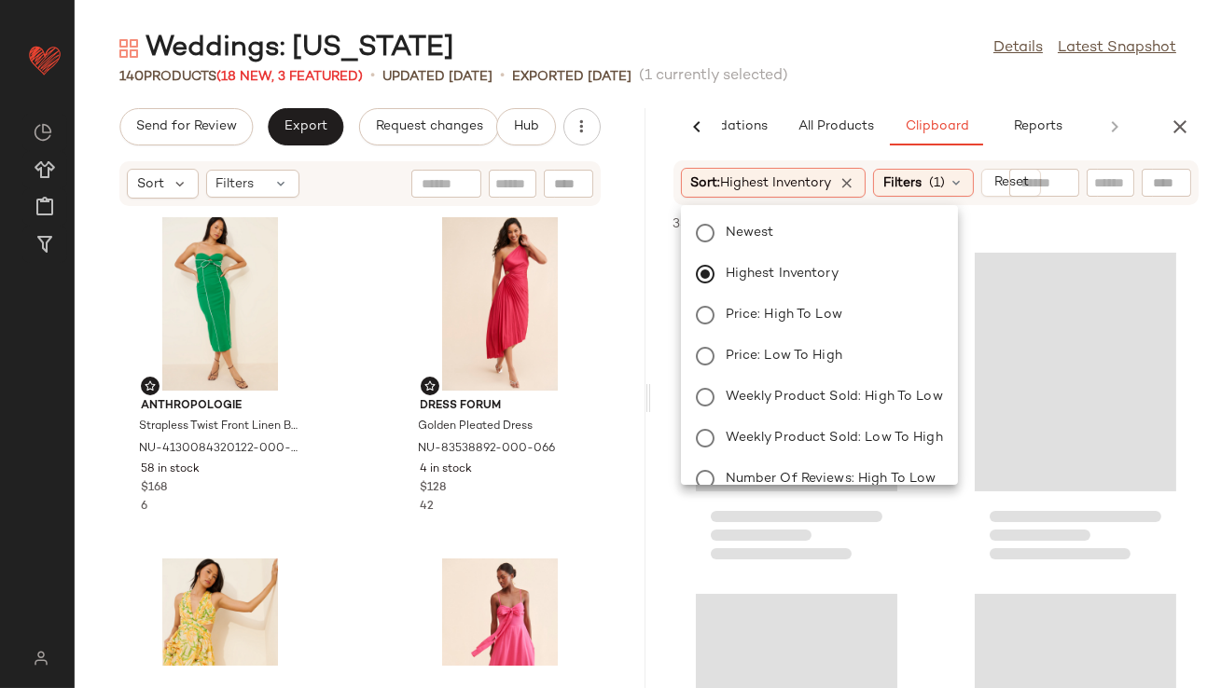
click at [868, 49] on div "Weddings: Hawaii Details Latest Snapshot" at bounding box center [648, 48] width 1146 height 37
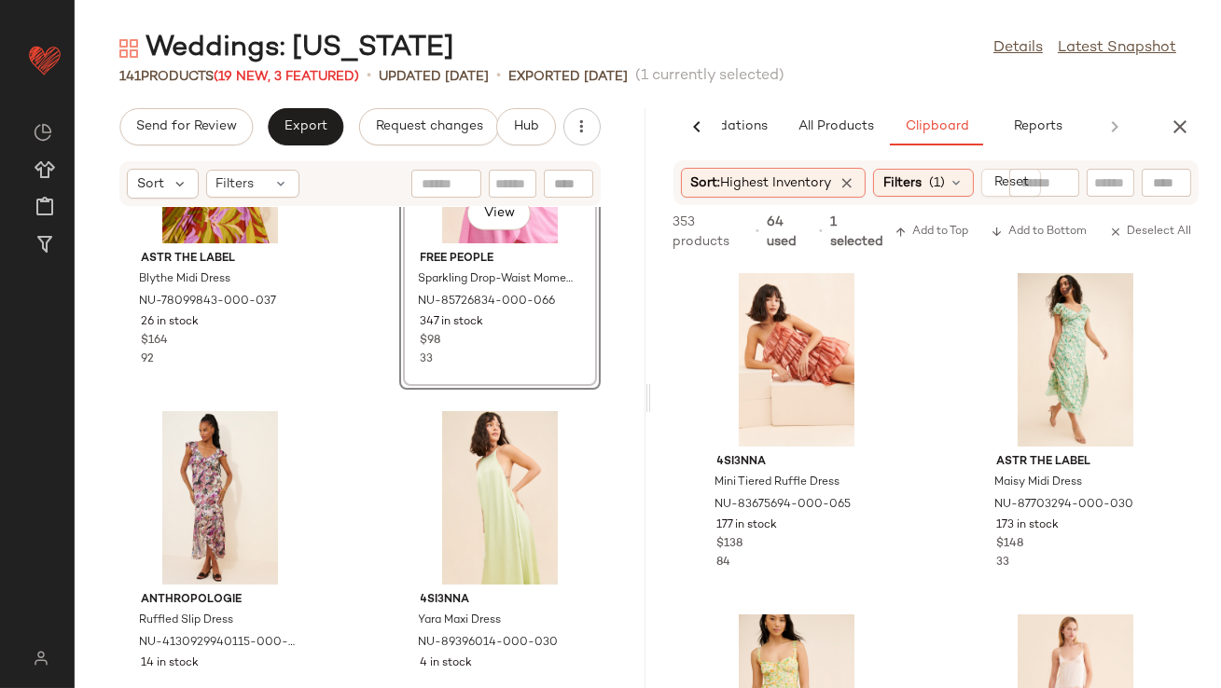
scroll to position [2632, 0]
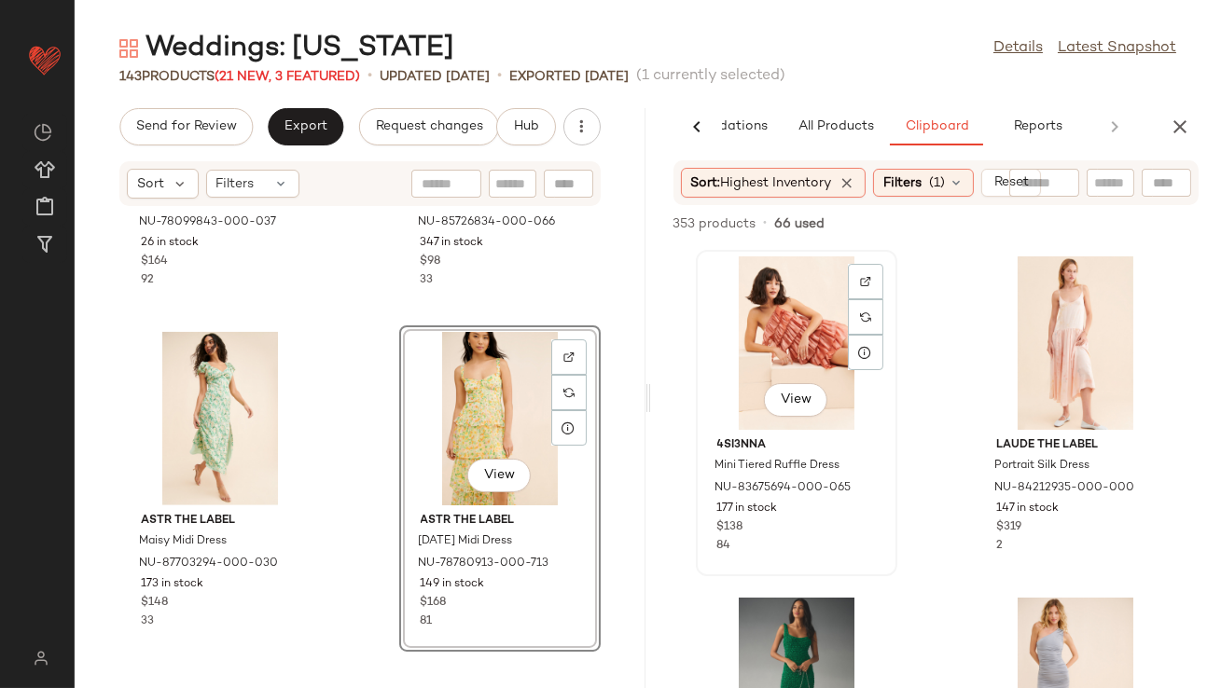
click at [818, 324] on div "View" at bounding box center [796, 344] width 188 height 174
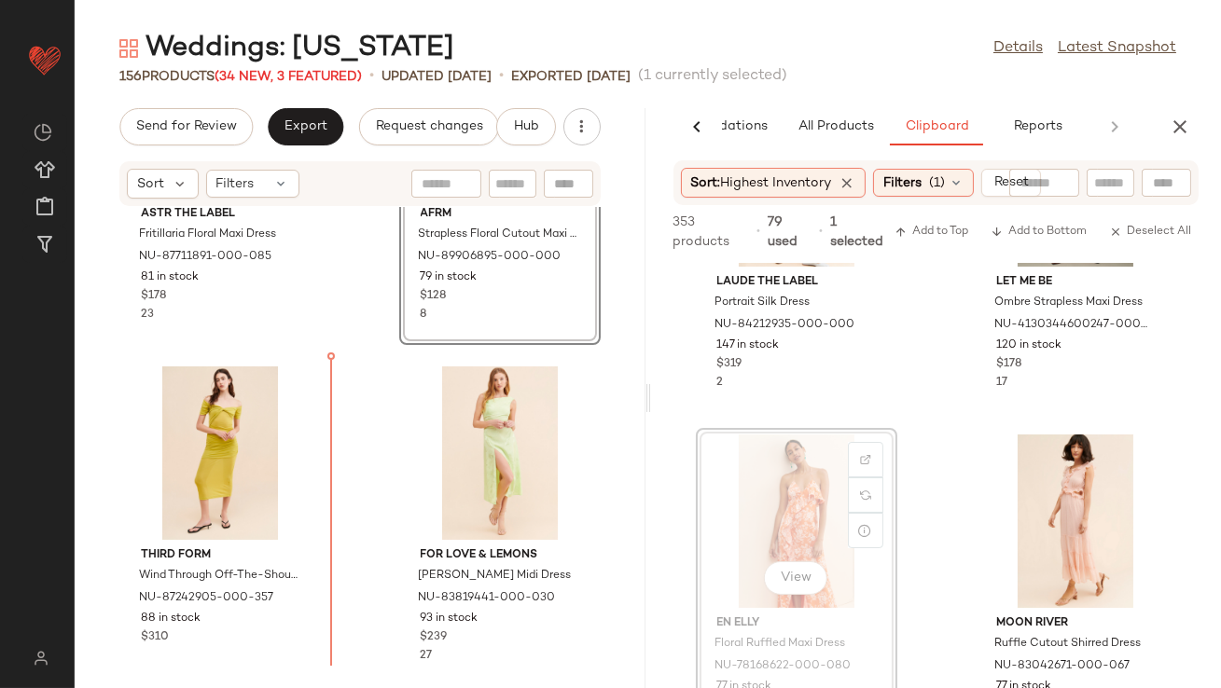
scroll to position [8414, 0]
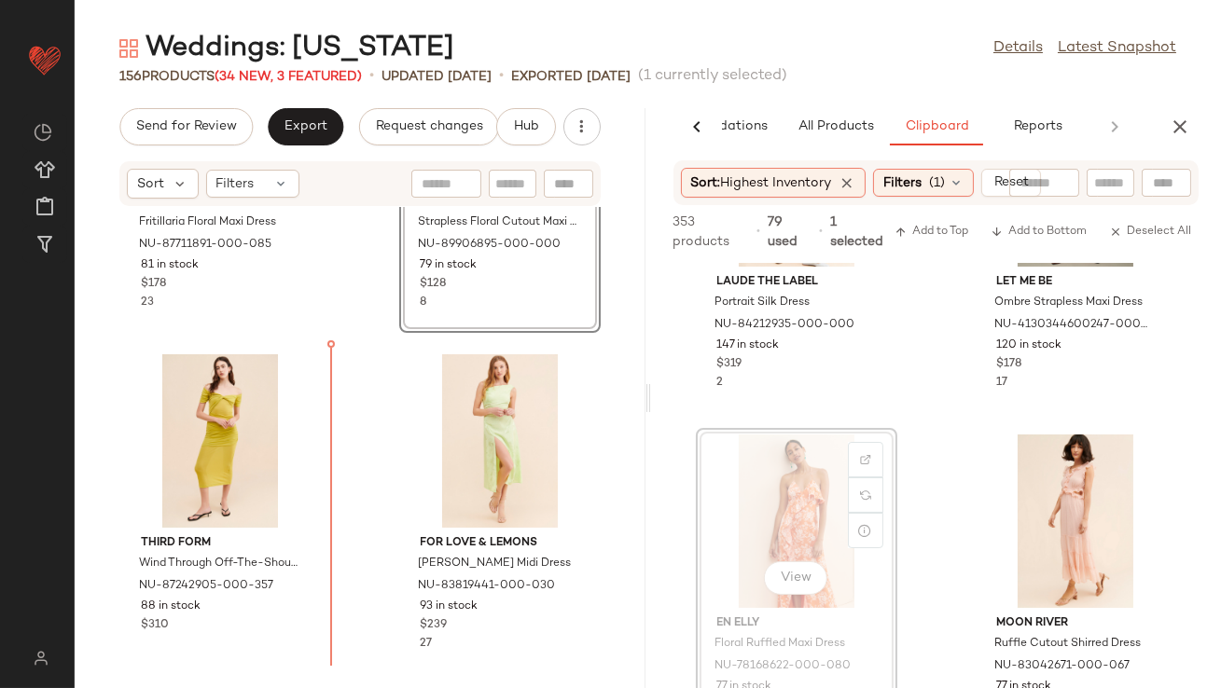
drag, startPoint x: 783, startPoint y: 530, endPoint x: 771, endPoint y: 532, distance: 11.3
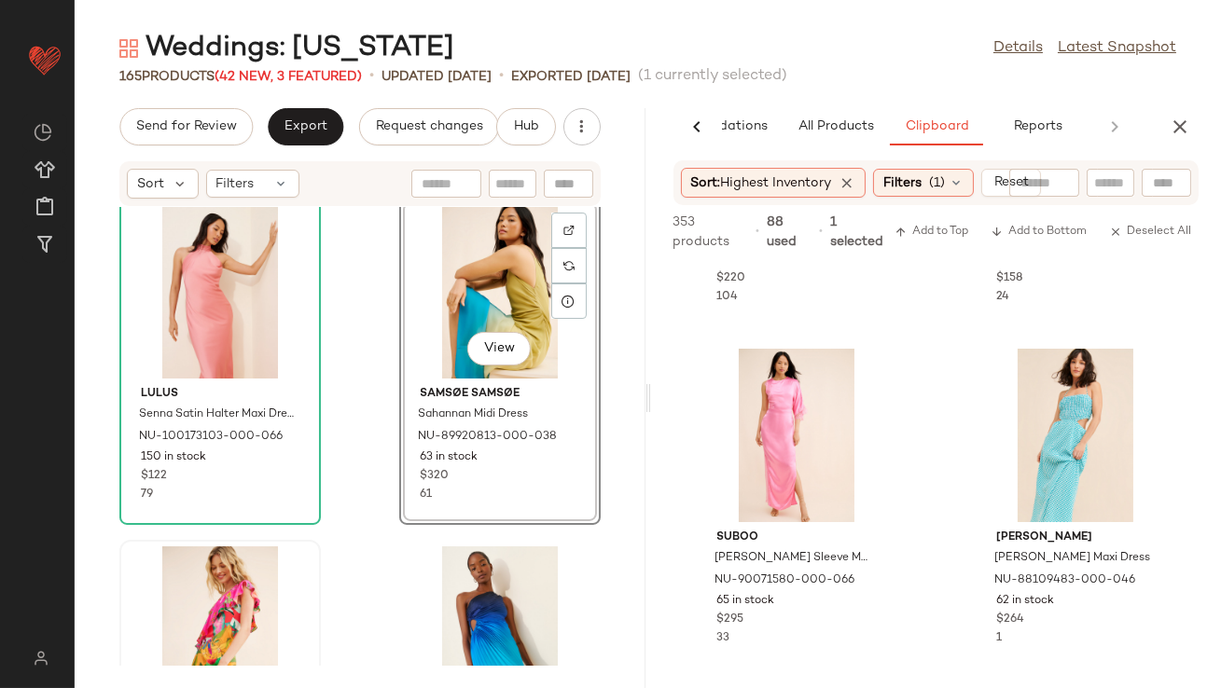
scroll to position [12874, 0]
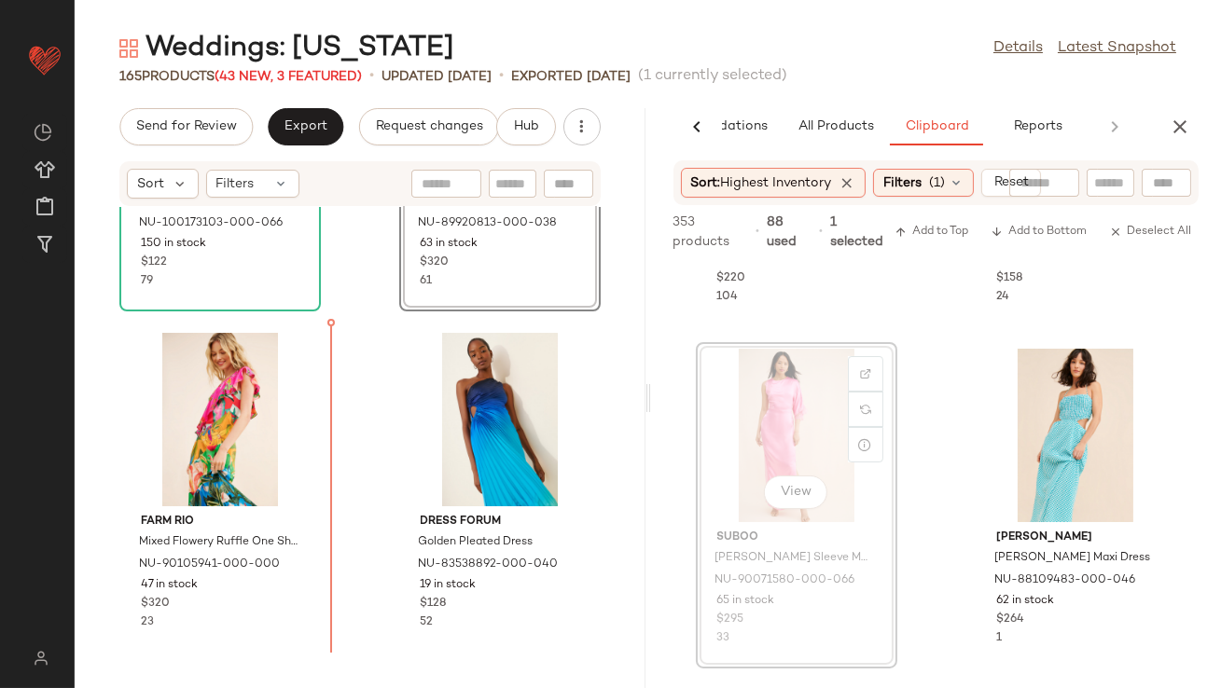
drag, startPoint x: 730, startPoint y: 416, endPoint x: 717, endPoint y: 416, distance: 12.1
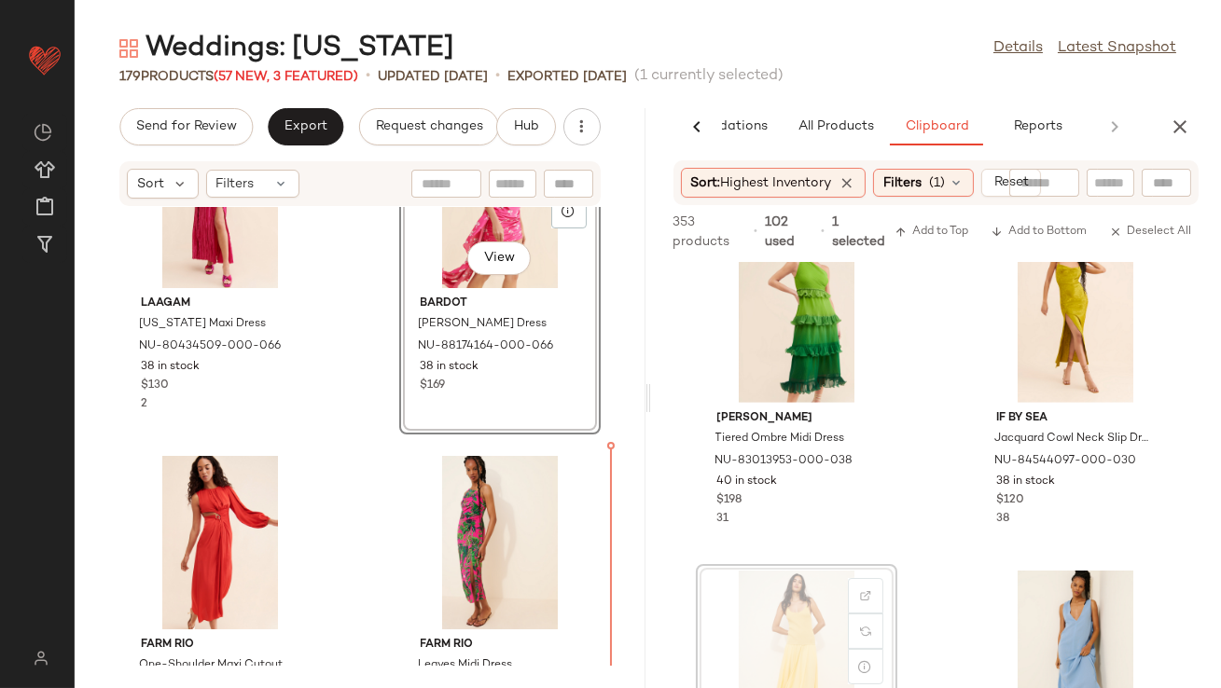
scroll to position [0, 0]
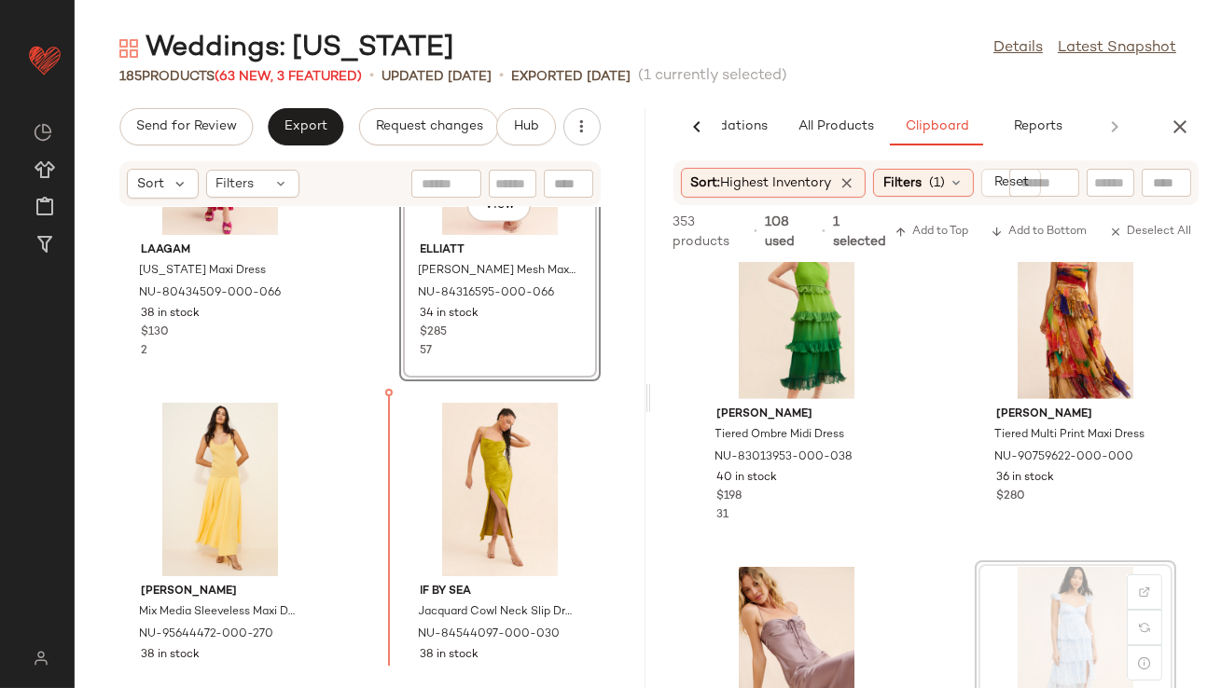
drag, startPoint x: 1013, startPoint y: 626, endPoint x: 1004, endPoint y: 627, distance: 9.4
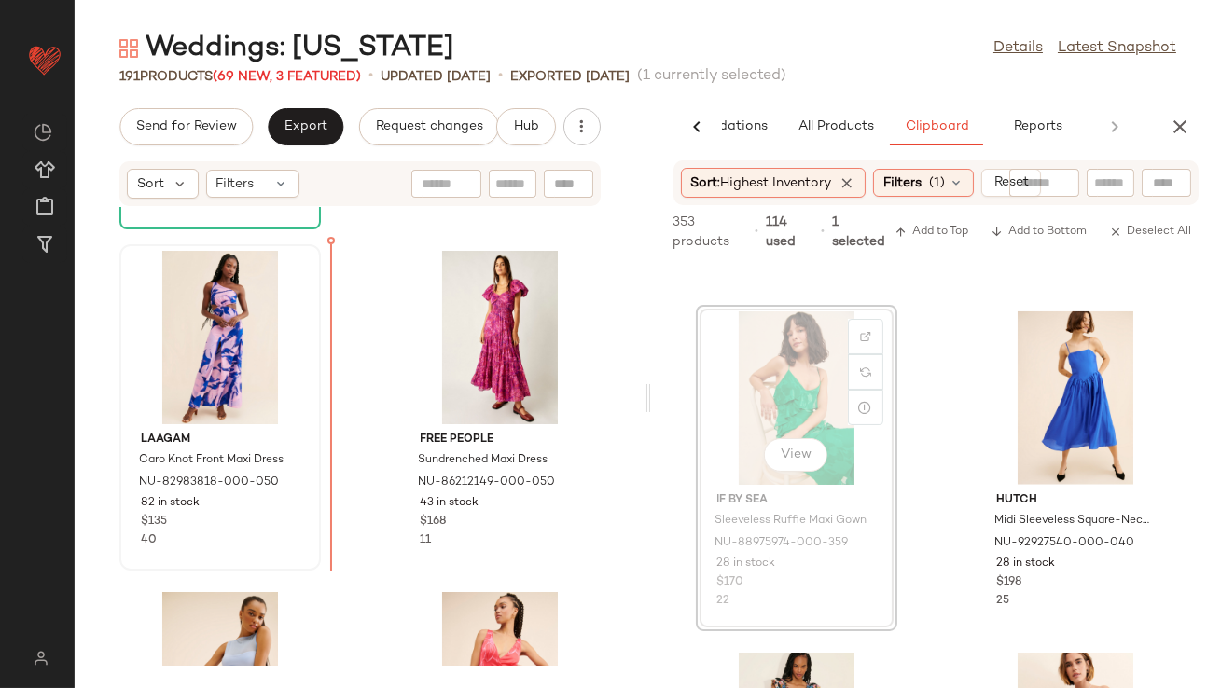
drag, startPoint x: 819, startPoint y: 396, endPoint x: 164, endPoint y: 402, distance: 654.9
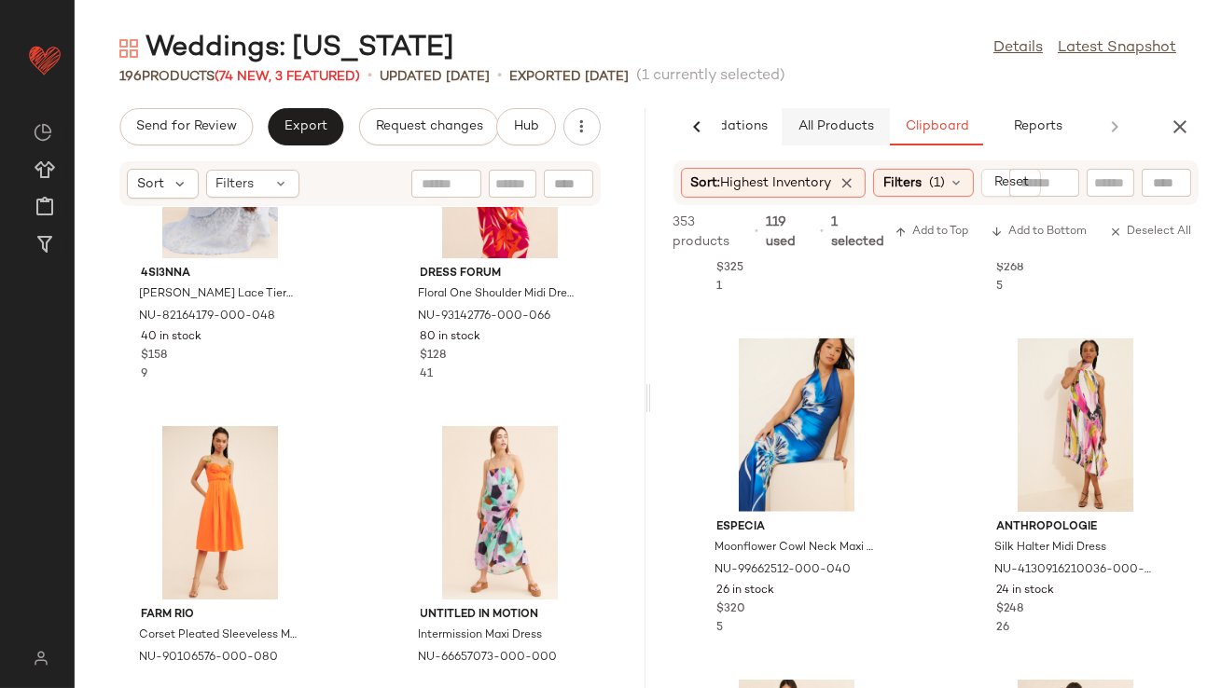
click at [812, 136] on button "All Products" at bounding box center [836, 126] width 108 height 37
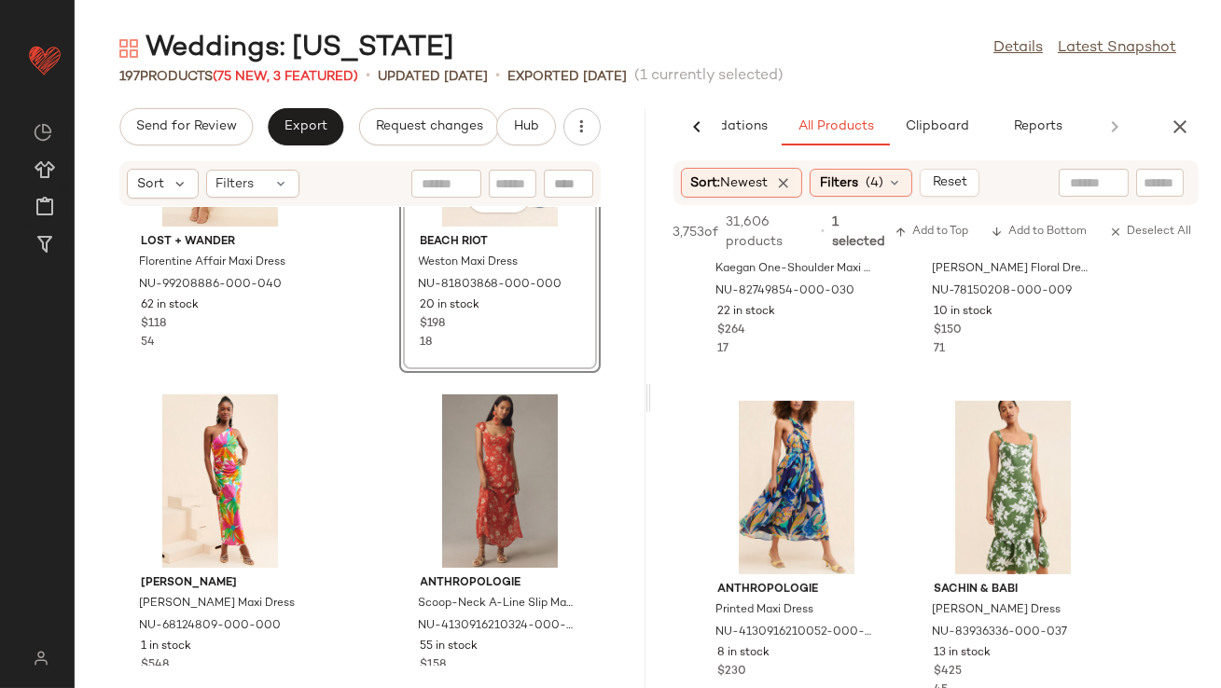
scroll to position [2057, 0]
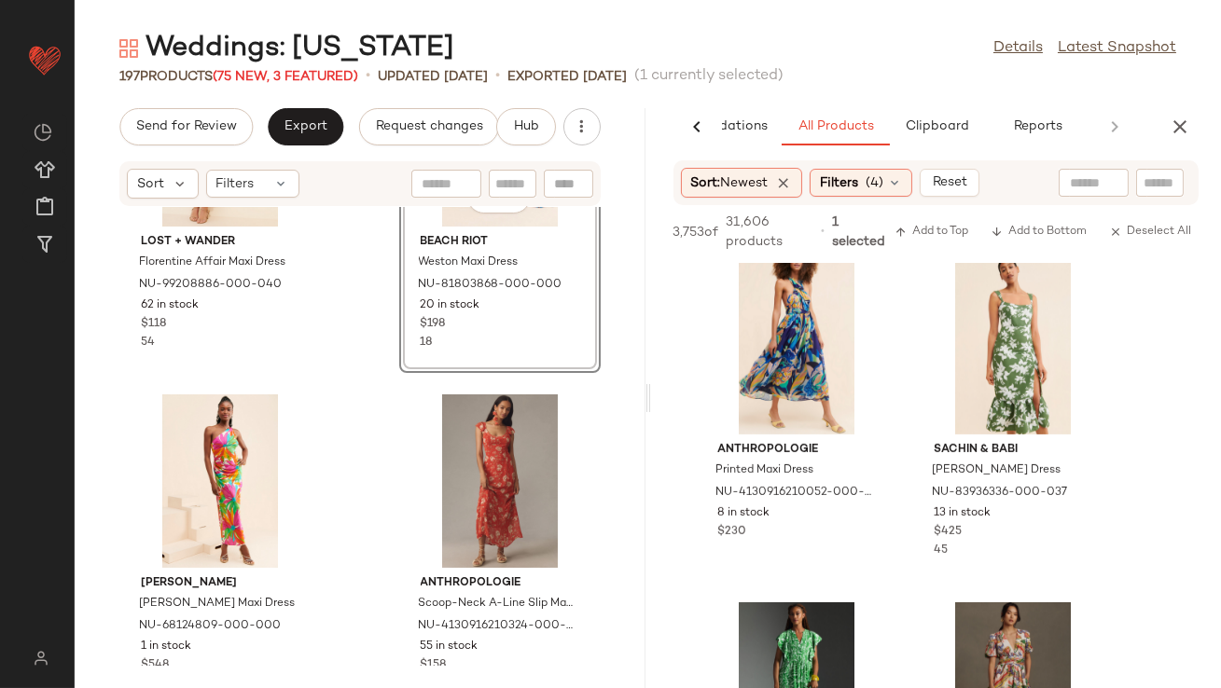
click at [1174, 109] on button "button" at bounding box center [1179, 126] width 37 height 37
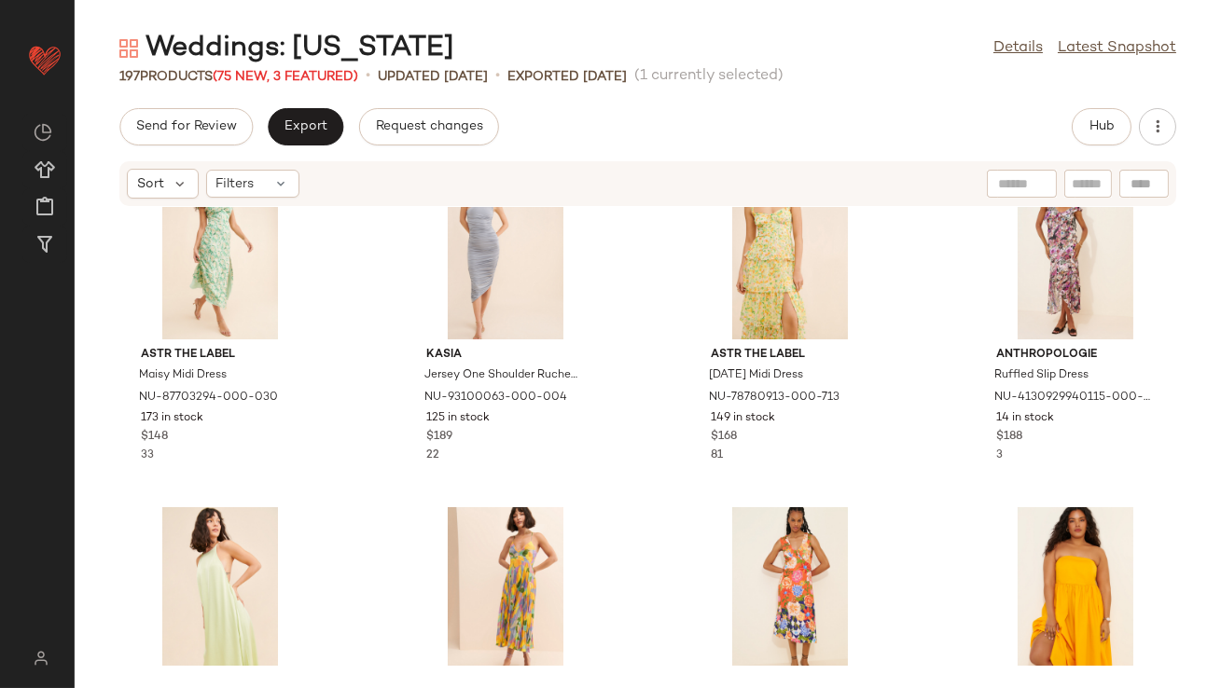
scroll to position [1579, 0]
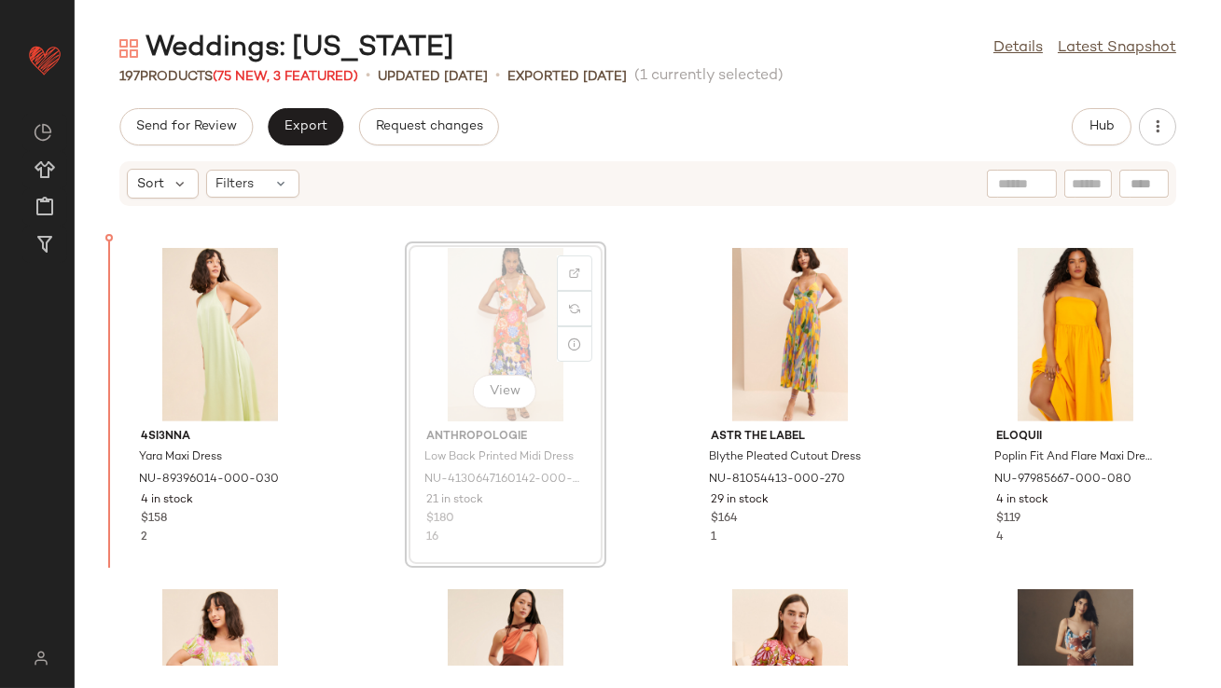
scroll to position [1688, 0]
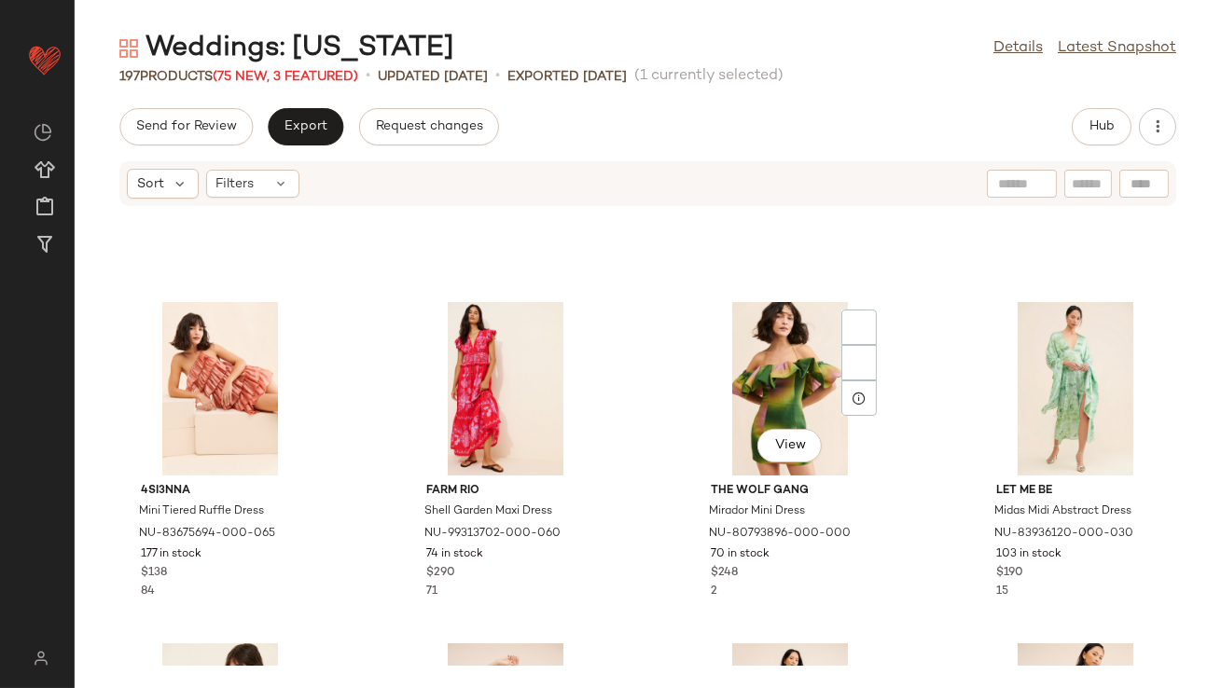
scroll to position [4653, 0]
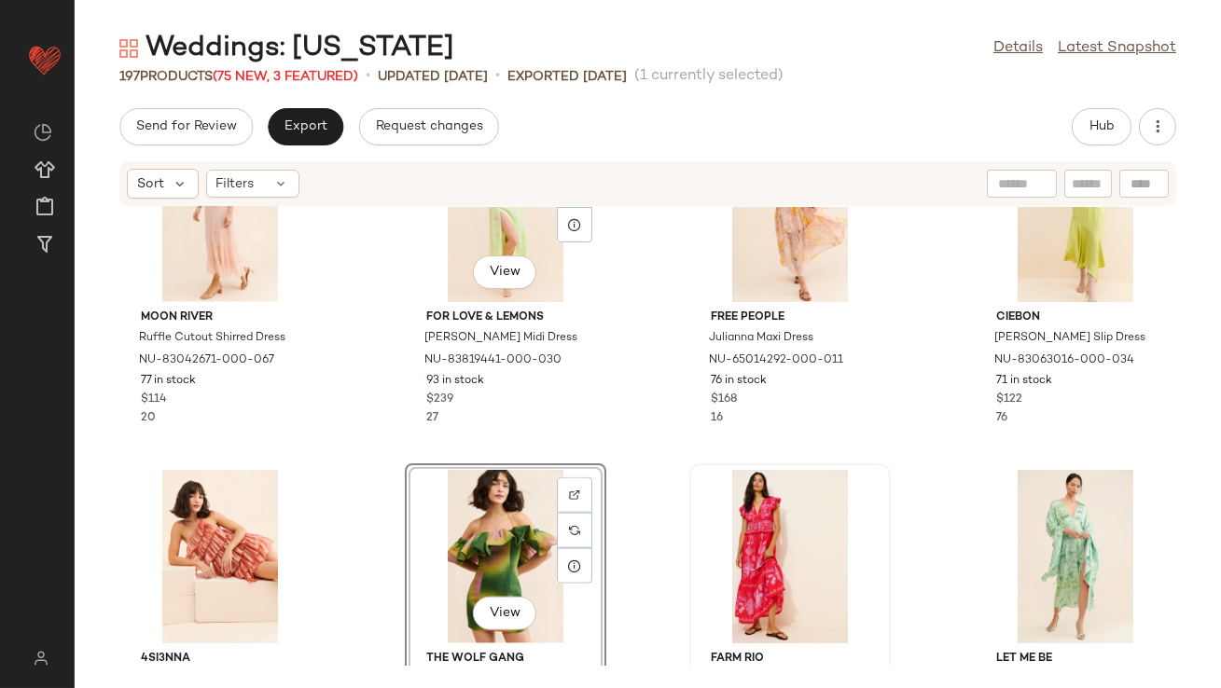
scroll to position [4557, 0]
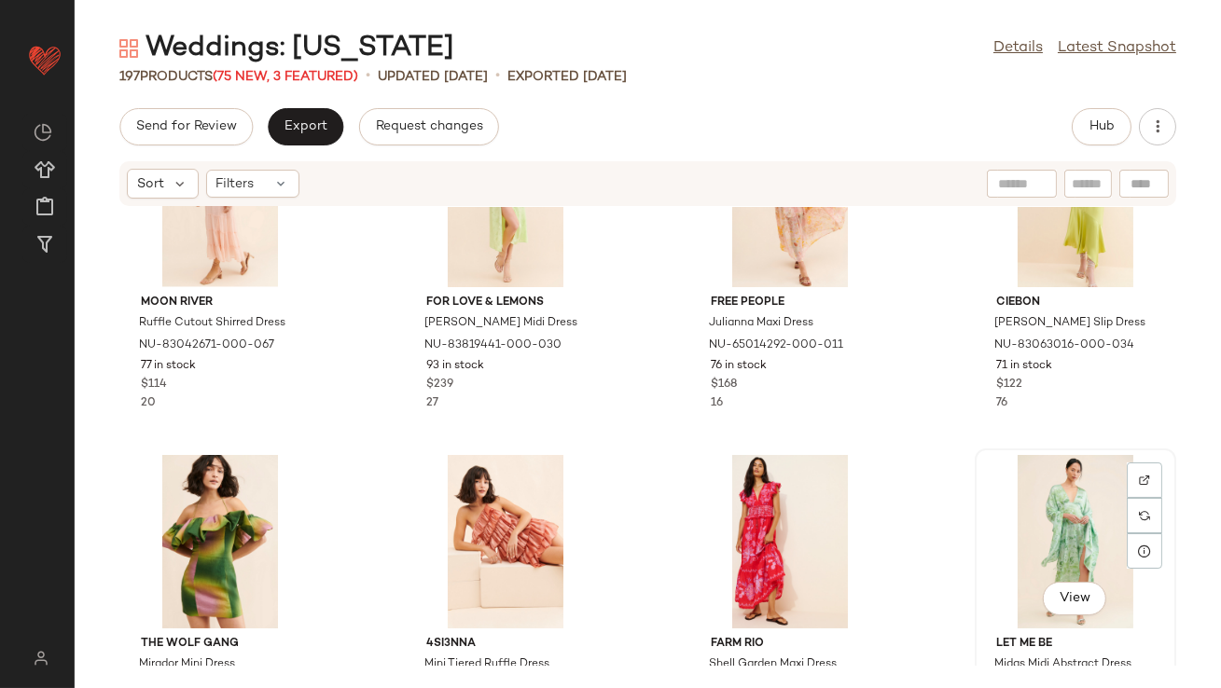
drag, startPoint x: 1070, startPoint y: 549, endPoint x: 1059, endPoint y: 549, distance: 11.2
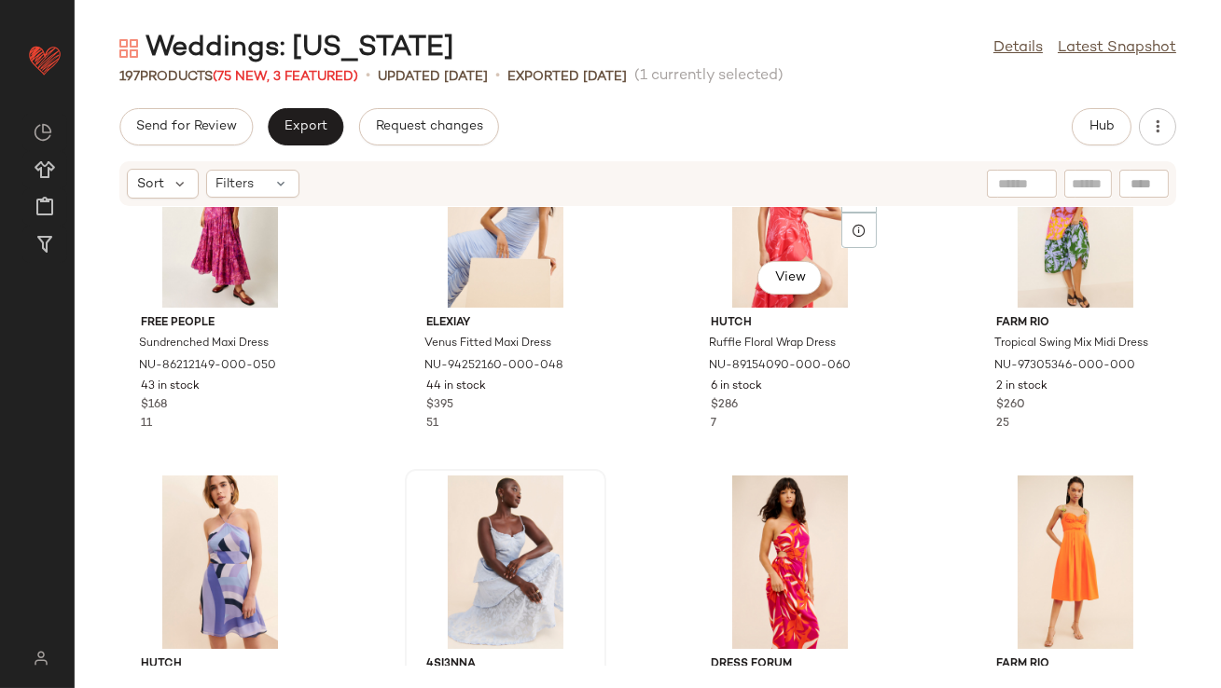
scroll to position [9000, 0]
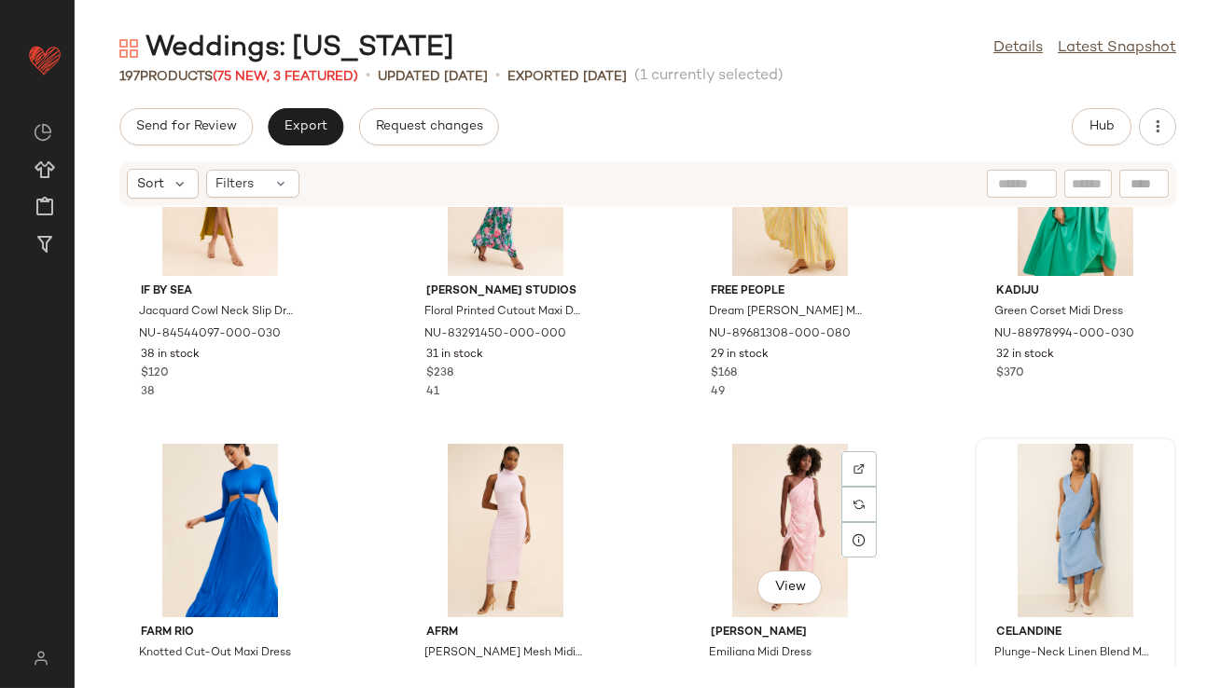
scroll to position [10314, 0]
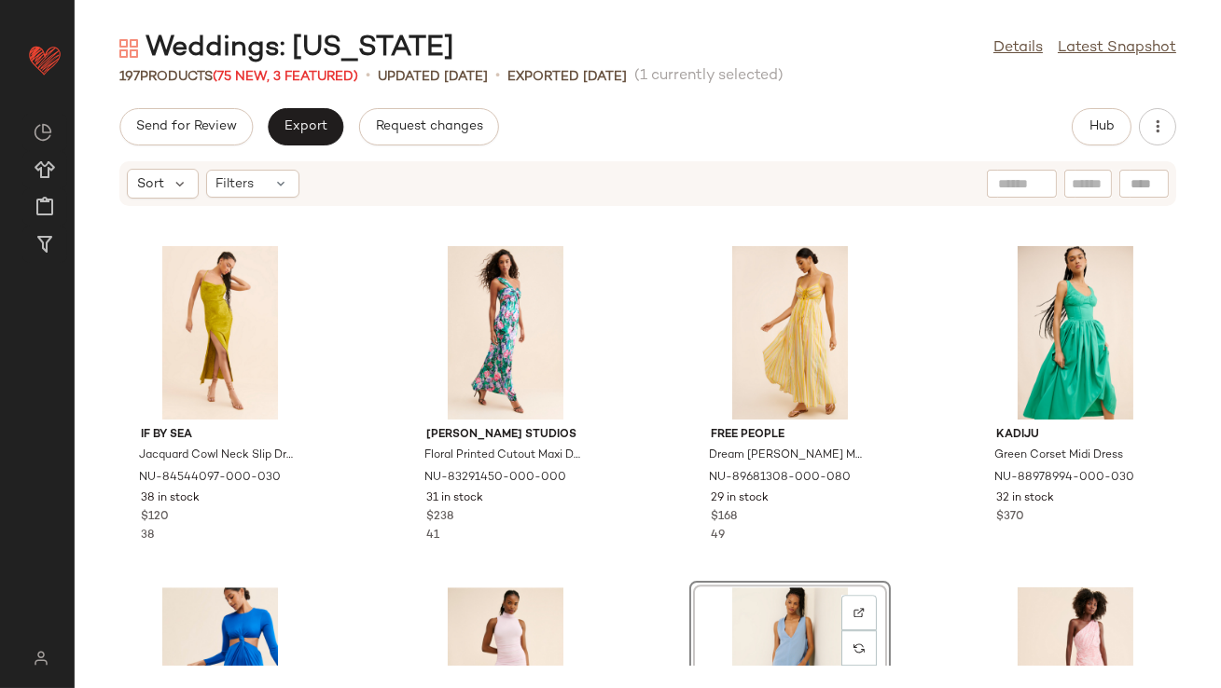
scroll to position [10229, 0]
click at [761, 632] on div "View" at bounding box center [790, 675] width 188 height 174
click at [1092, 635] on div "View" at bounding box center [1075, 675] width 188 height 174
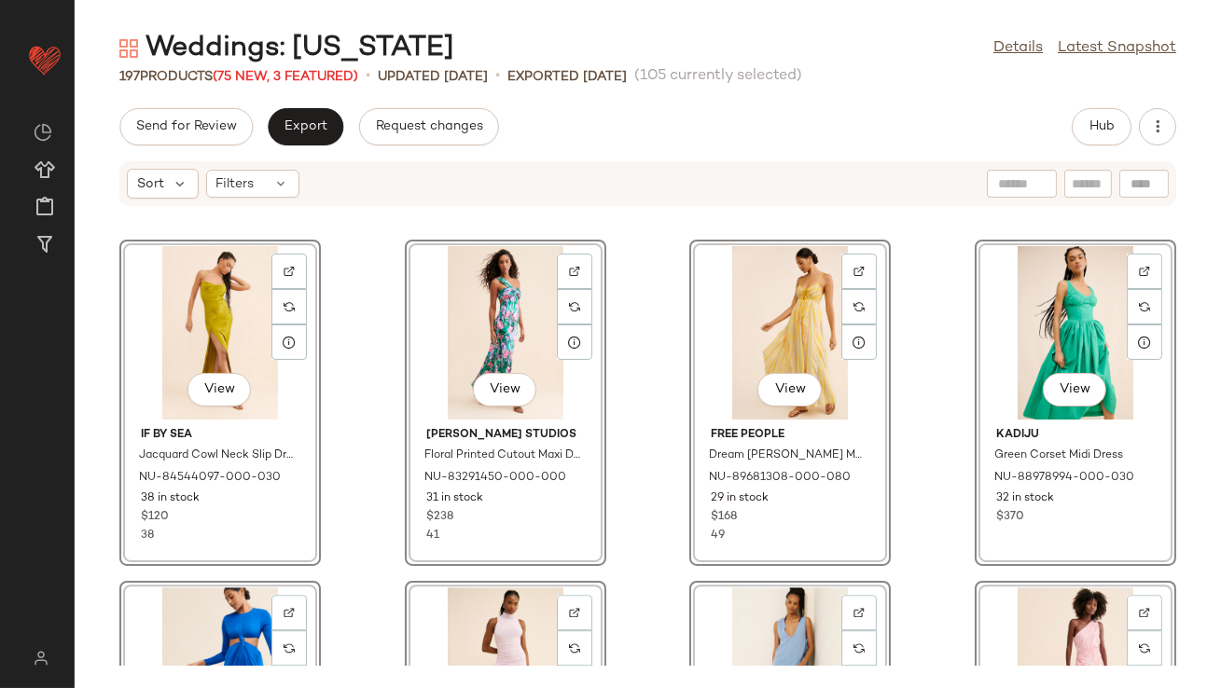
click at [667, 558] on div "View If By Sea Jacquard Cowl Neck Slip Dress NU-84544097-000-030 38 in stock $1…" at bounding box center [648, 436] width 1146 height 459
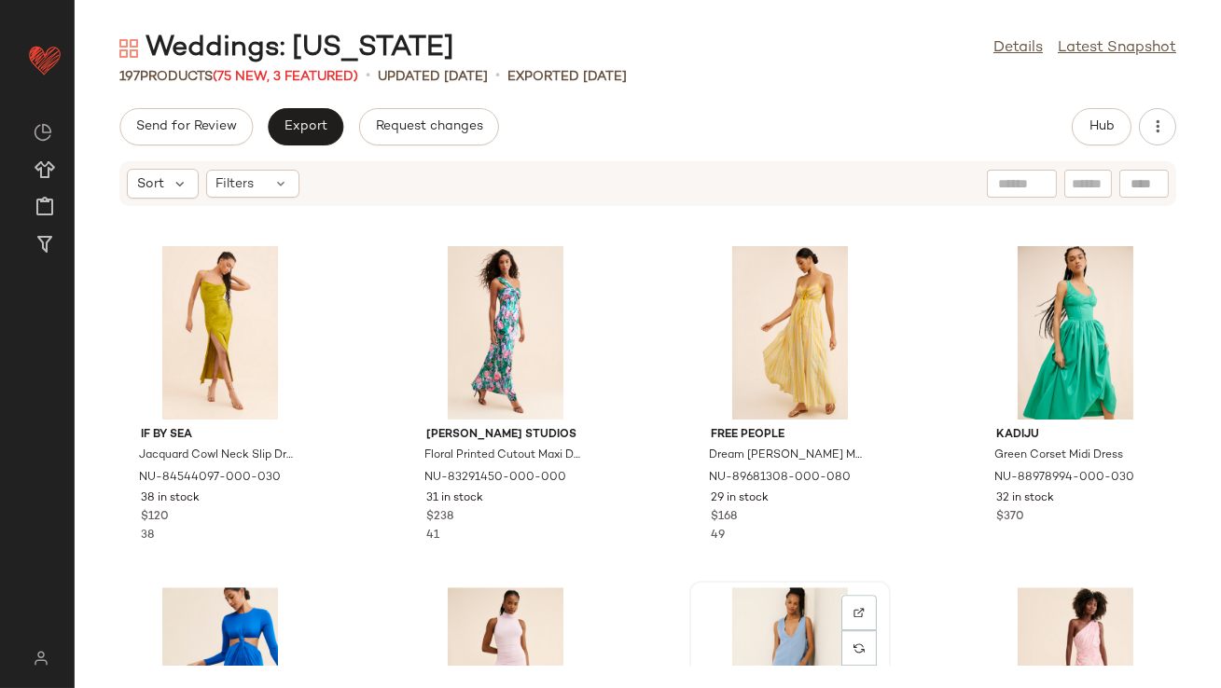
click at [757, 620] on div "View" at bounding box center [790, 675] width 188 height 174
click at [1079, 630] on div "View" at bounding box center [1075, 675] width 188 height 174
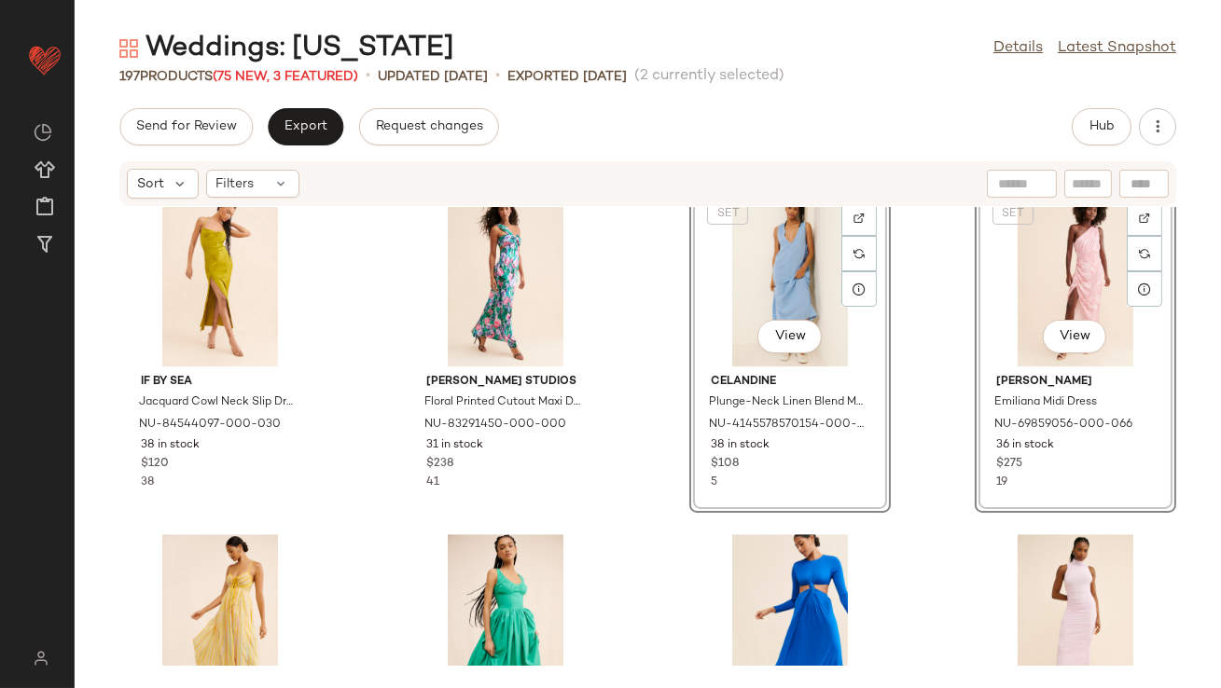
scroll to position [10353, 0]
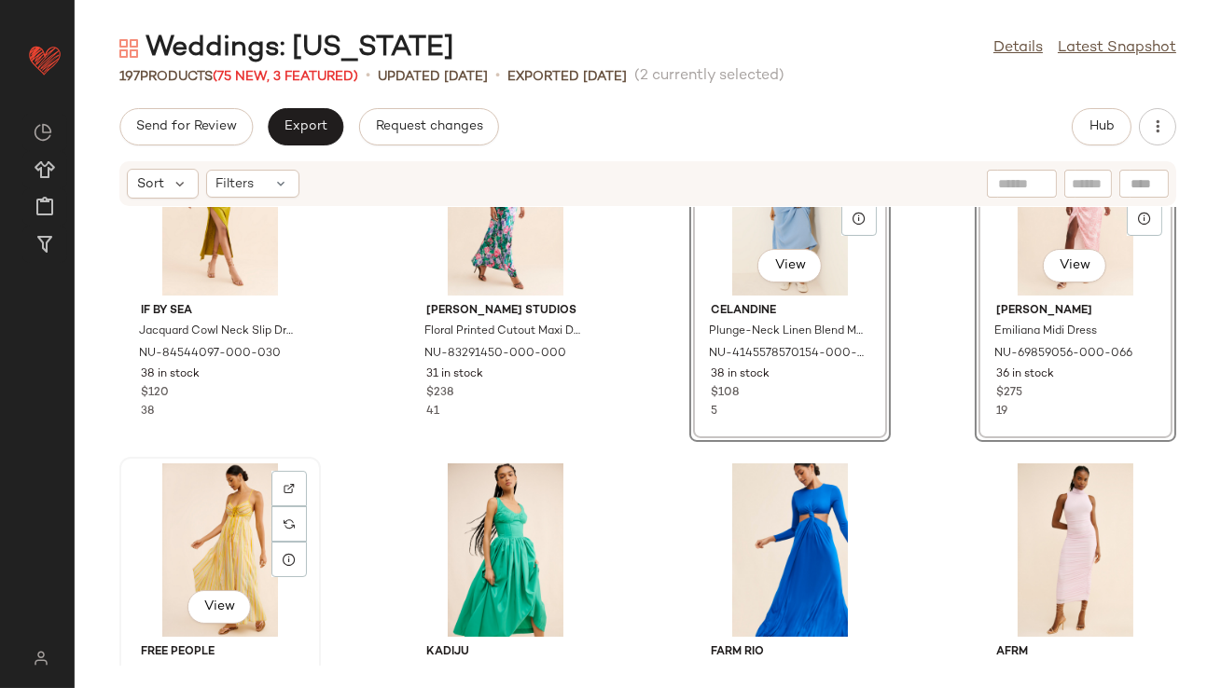
click at [230, 526] on div "View" at bounding box center [220, 551] width 188 height 174
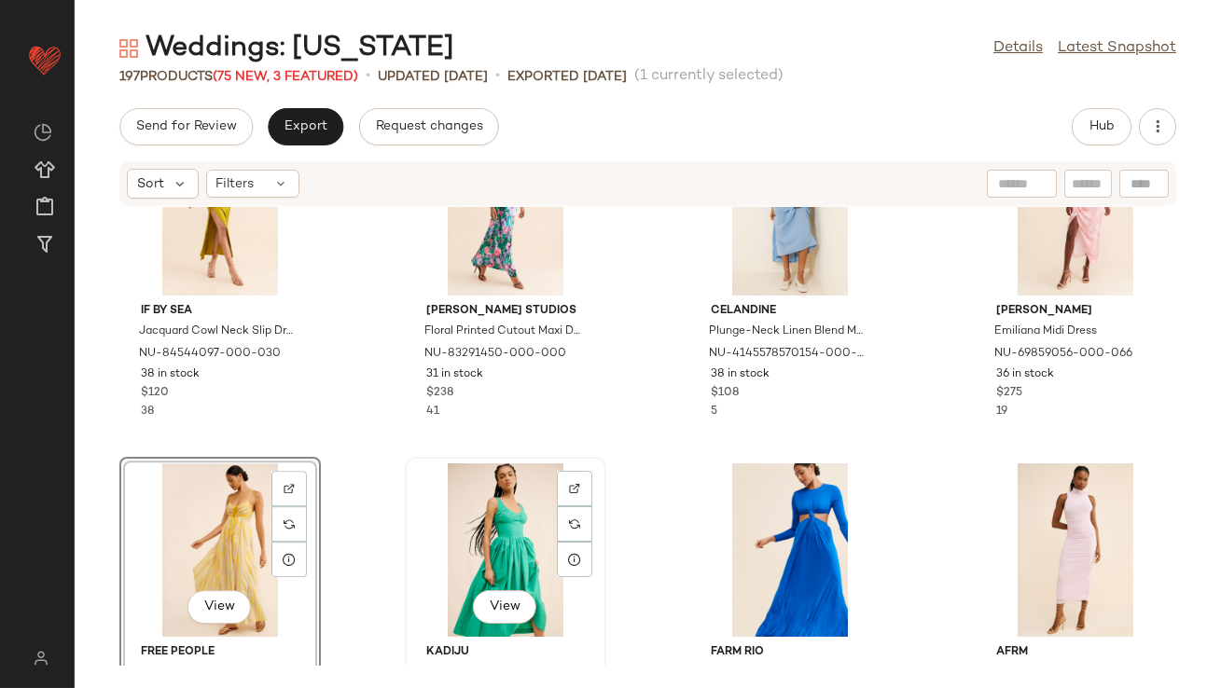
click at [437, 530] on div "View" at bounding box center [505, 551] width 188 height 174
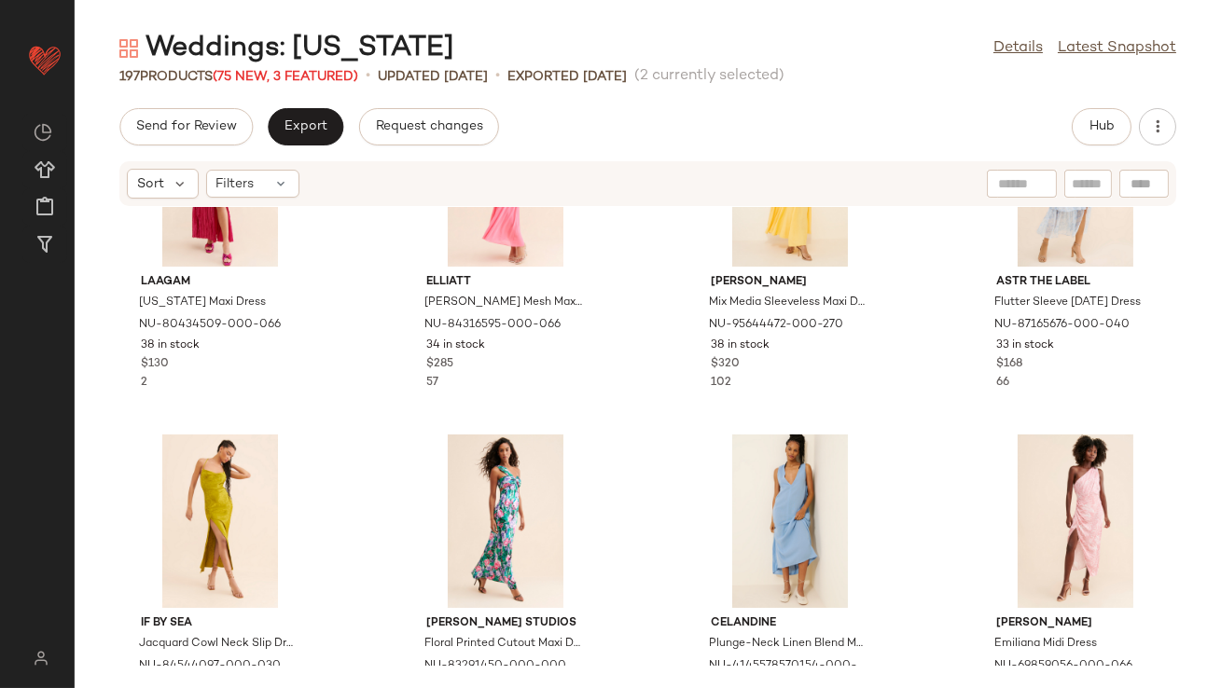
click at [660, 418] on div "Laagam Arizona Maxi Dress NU-80434509-000-066 38 in stock $130 2 Elliatt Capra …" at bounding box center [648, 436] width 1146 height 459
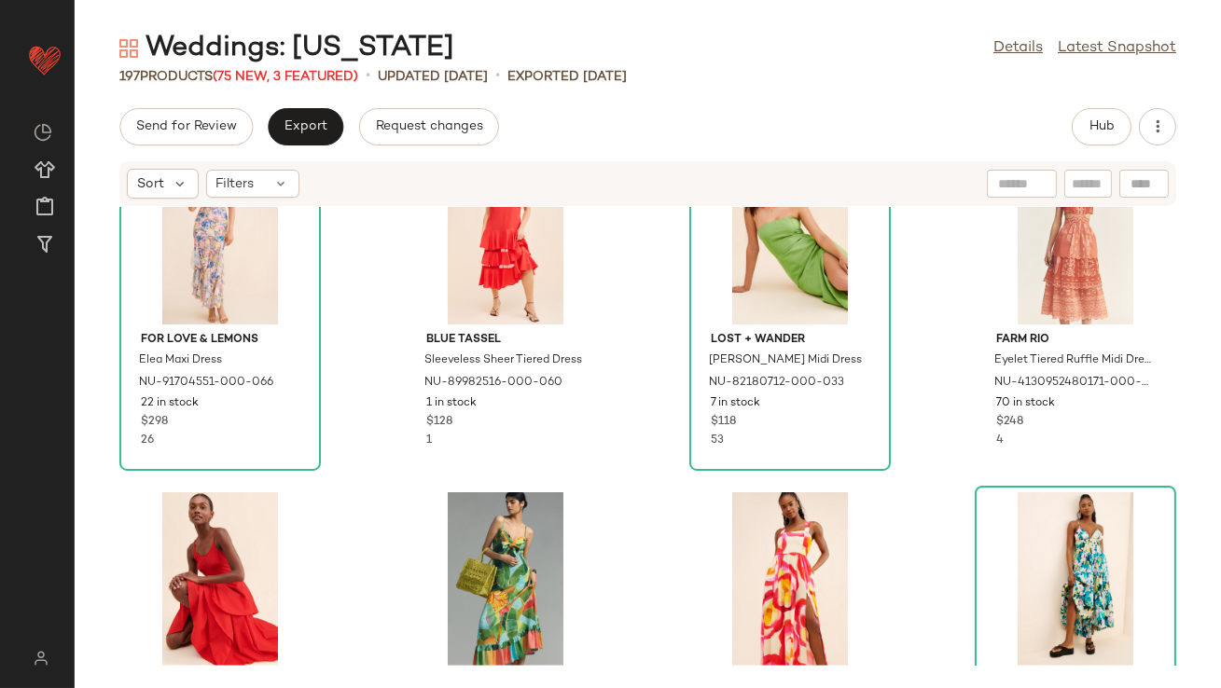
scroll to position [2808, 0]
